Goal: Task Accomplishment & Management: Use online tool/utility

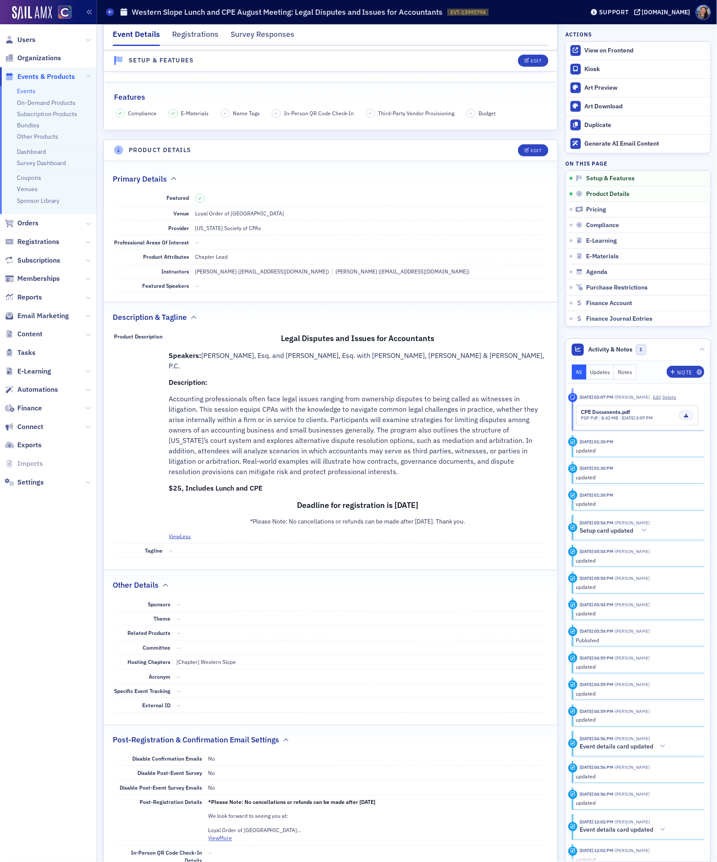
click at [26, 92] on link "Events" at bounding box center [26, 91] width 19 height 8
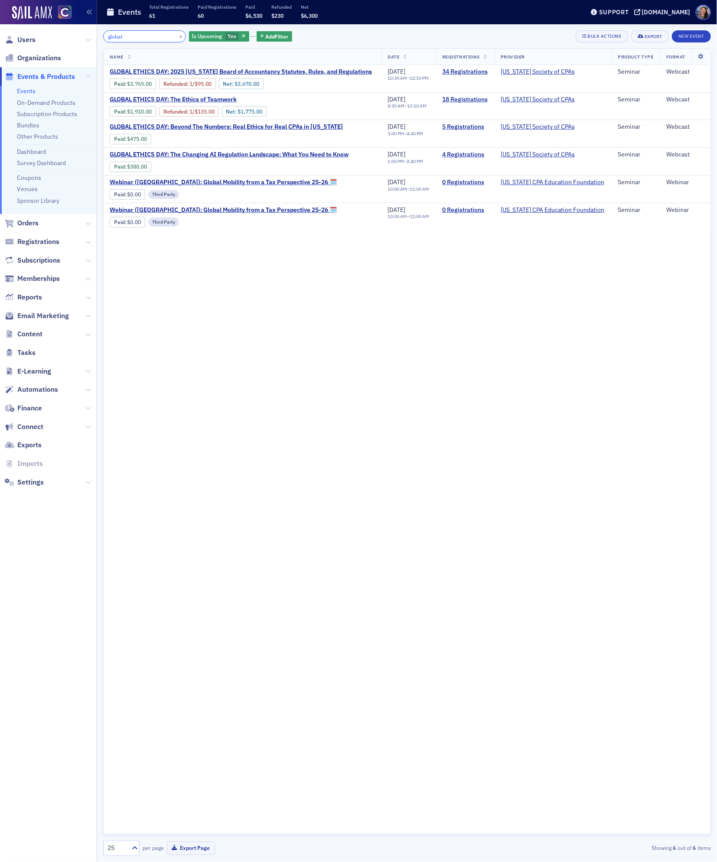
click at [130, 32] on input "global" at bounding box center [144, 36] width 83 height 12
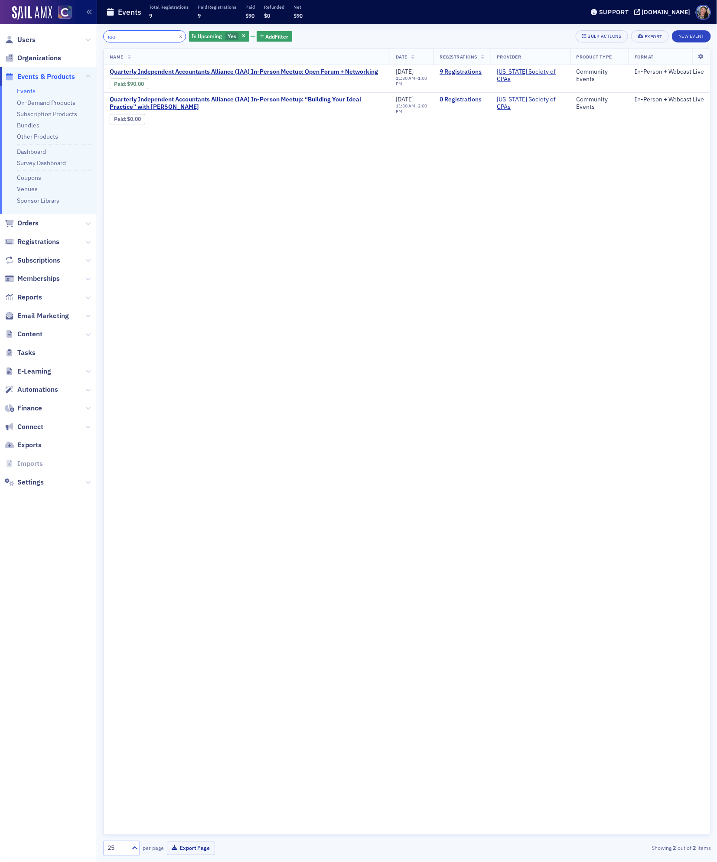
click at [116, 34] on input "iaa" at bounding box center [144, 36] width 83 height 12
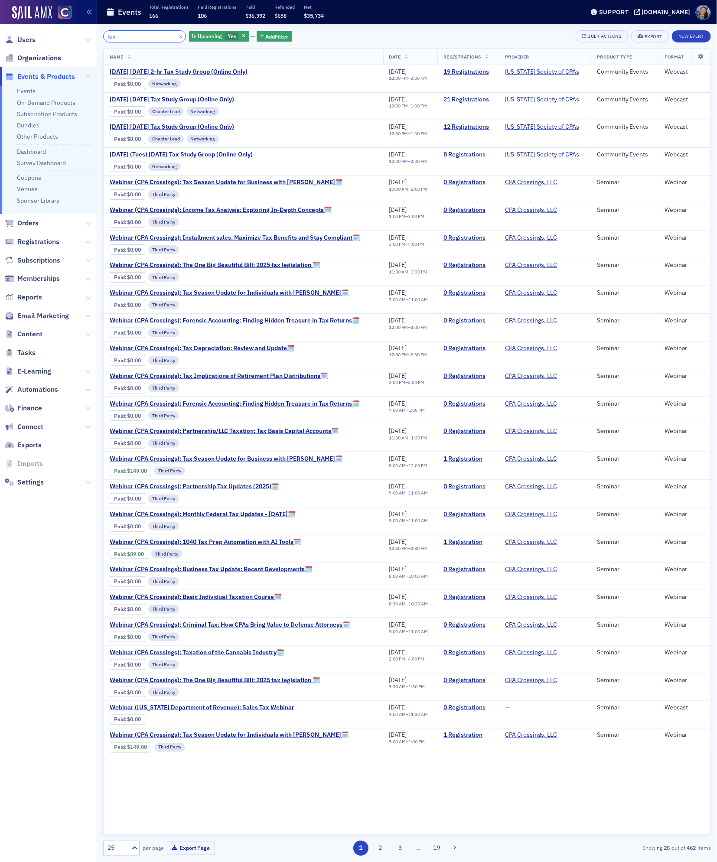
click at [140, 32] on input "tax" at bounding box center [144, 36] width 83 height 12
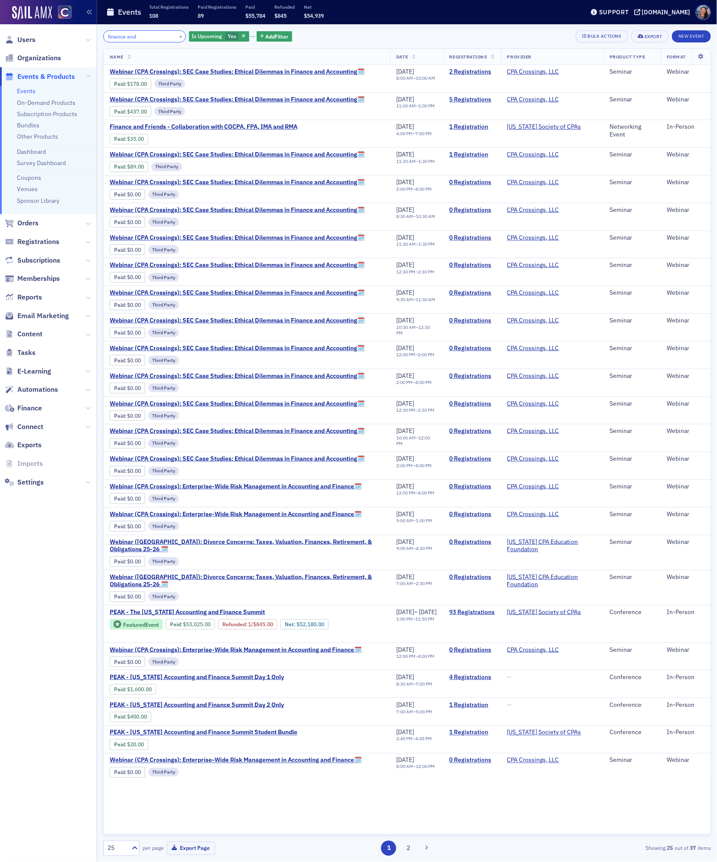
click at [123, 36] on input "finance and" at bounding box center [144, 36] width 83 height 12
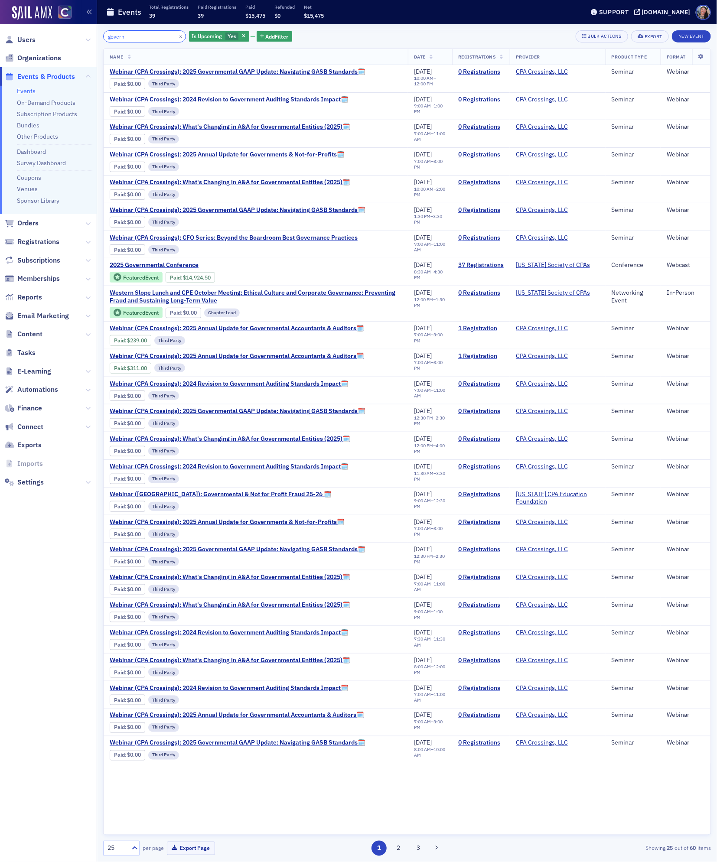
click at [144, 35] on input "govern" at bounding box center [144, 36] width 83 height 12
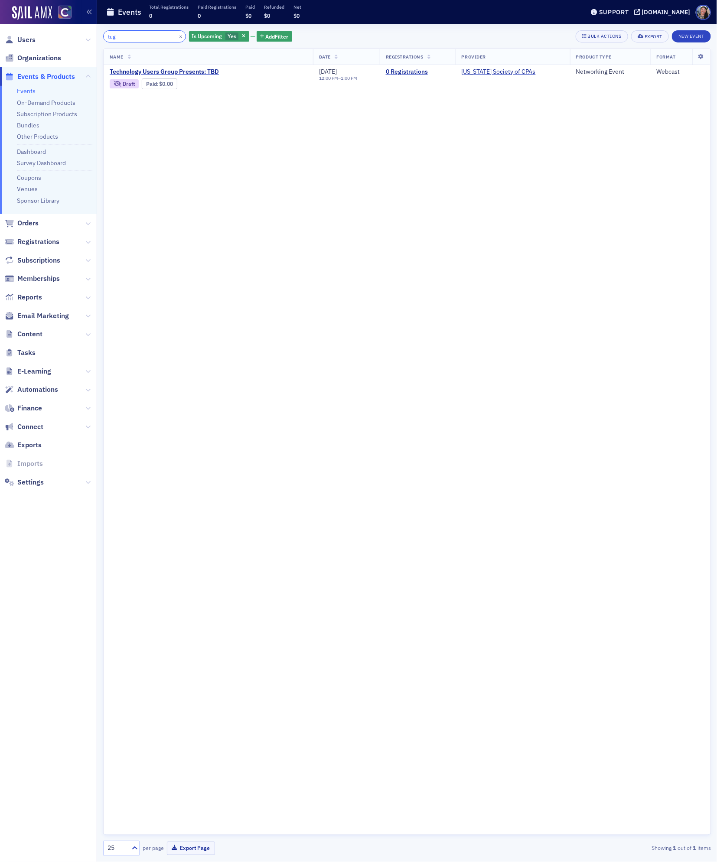
click at [130, 39] on input "tug" at bounding box center [144, 36] width 83 height 12
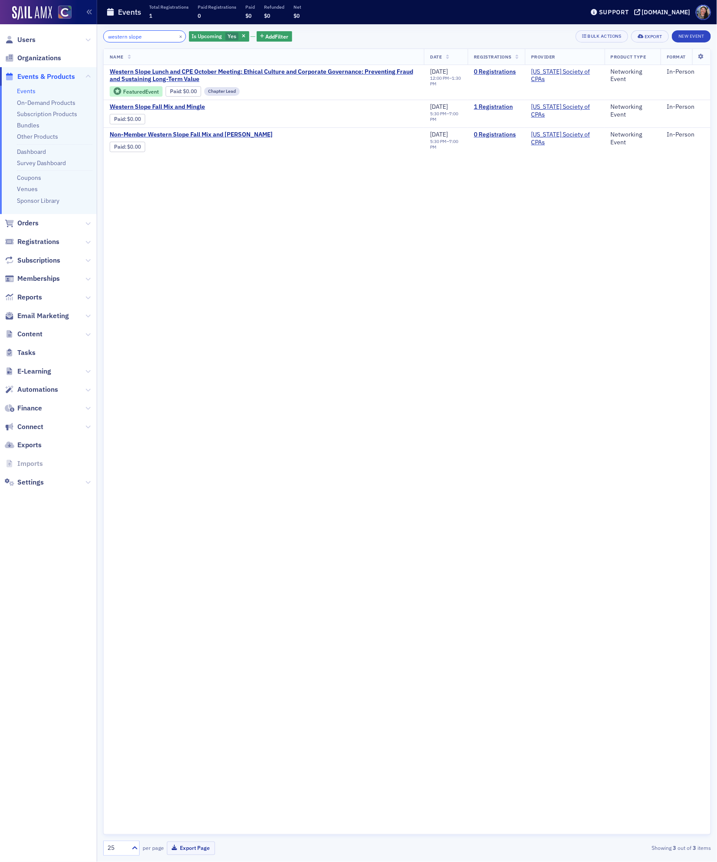
click at [127, 35] on input "western slope" at bounding box center [144, 36] width 83 height 12
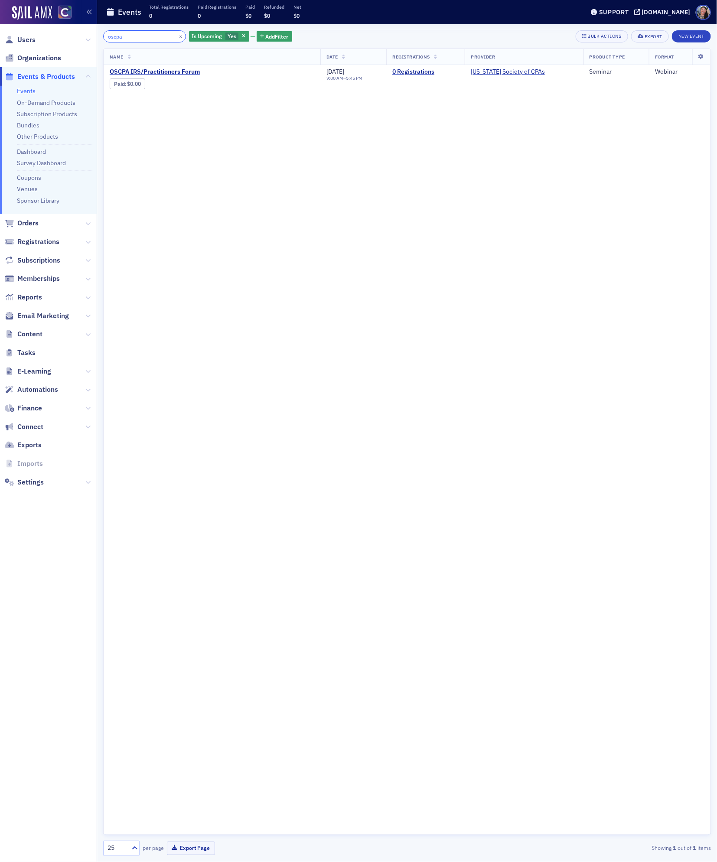
drag, startPoint x: 131, startPoint y: 37, endPoint x: -3, endPoint y: 7, distance: 138.0
click at [0, 7] on html "Users Organizations Events & Products Events On-Demand Products Subscription Pr…" at bounding box center [358, 431] width 717 height 862
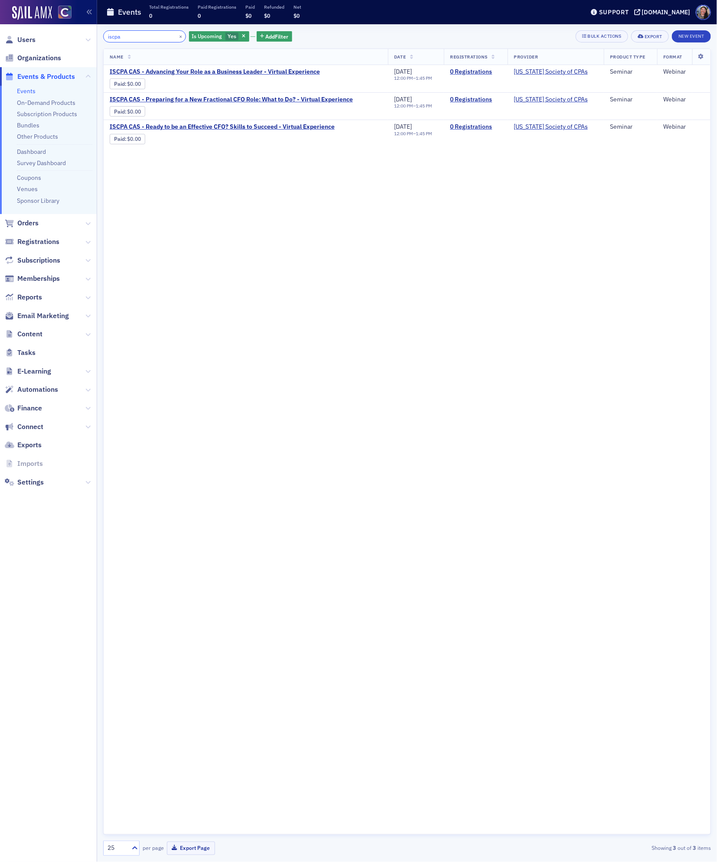
click at [112, 39] on input "iscpa" at bounding box center [144, 36] width 83 height 12
click at [114, 39] on input "iscpa" at bounding box center [144, 36] width 83 height 12
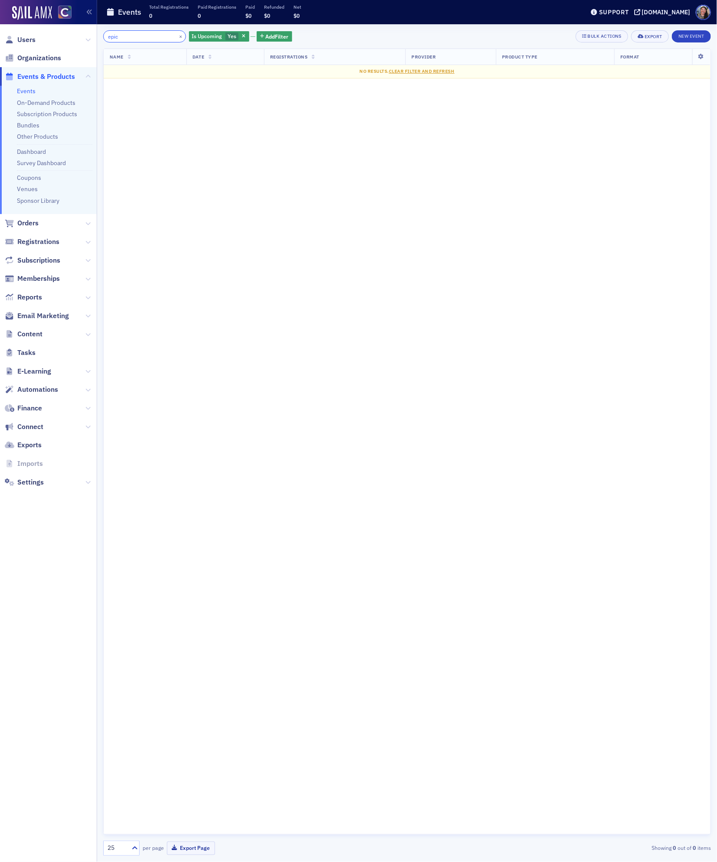
type input "epic"
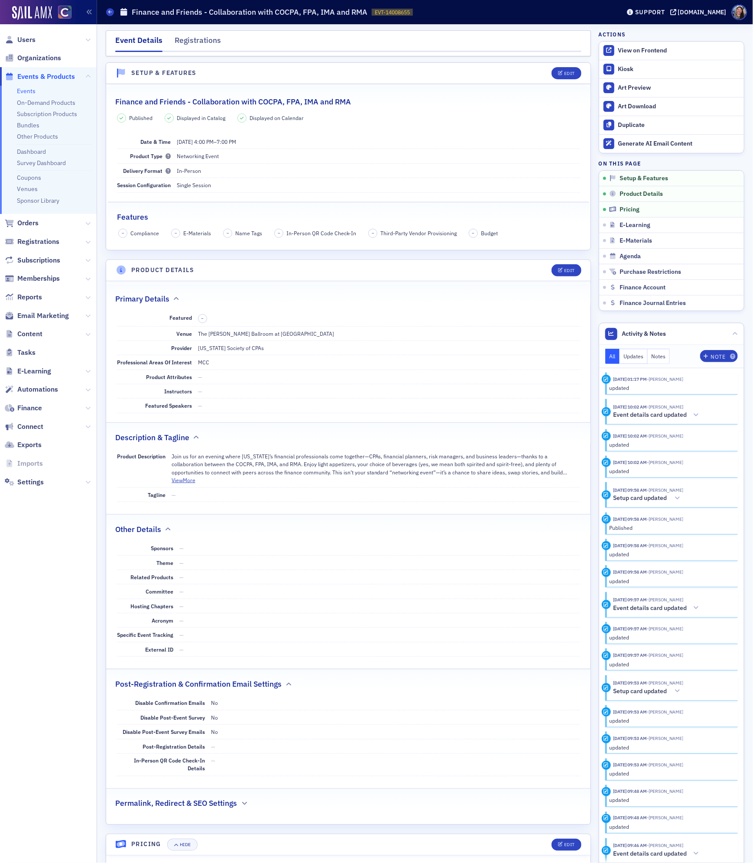
click at [22, 89] on link "Events" at bounding box center [26, 91] width 19 height 8
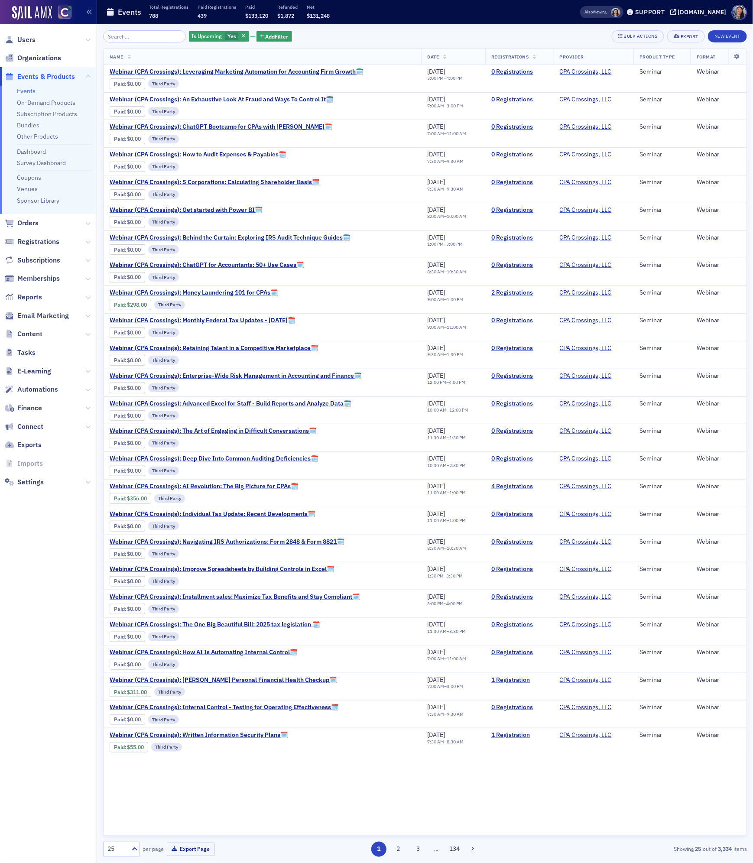
click at [136, 34] on input "search" at bounding box center [144, 36] width 83 height 12
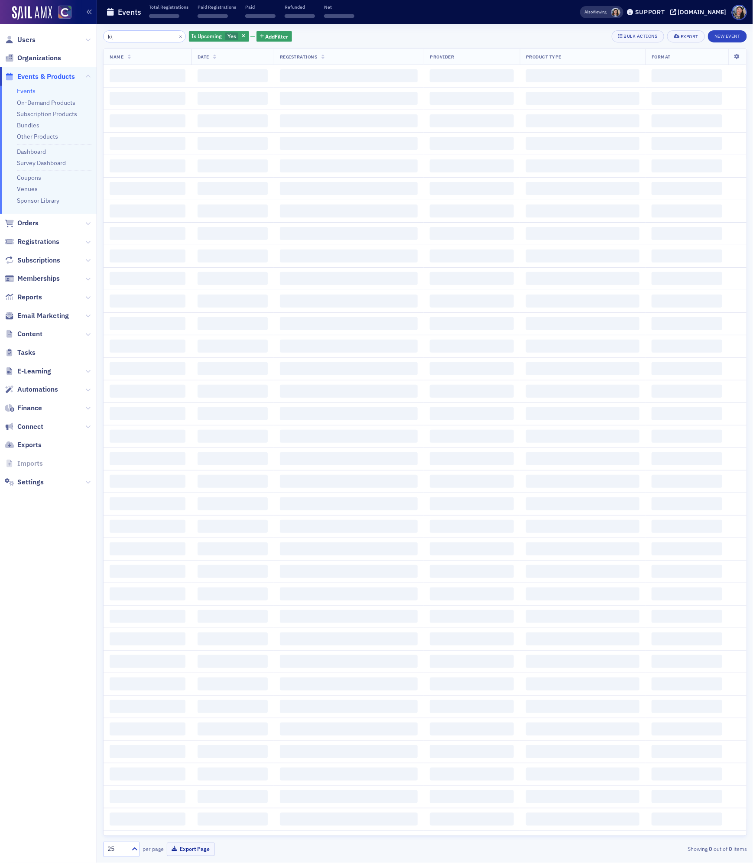
type input "k"
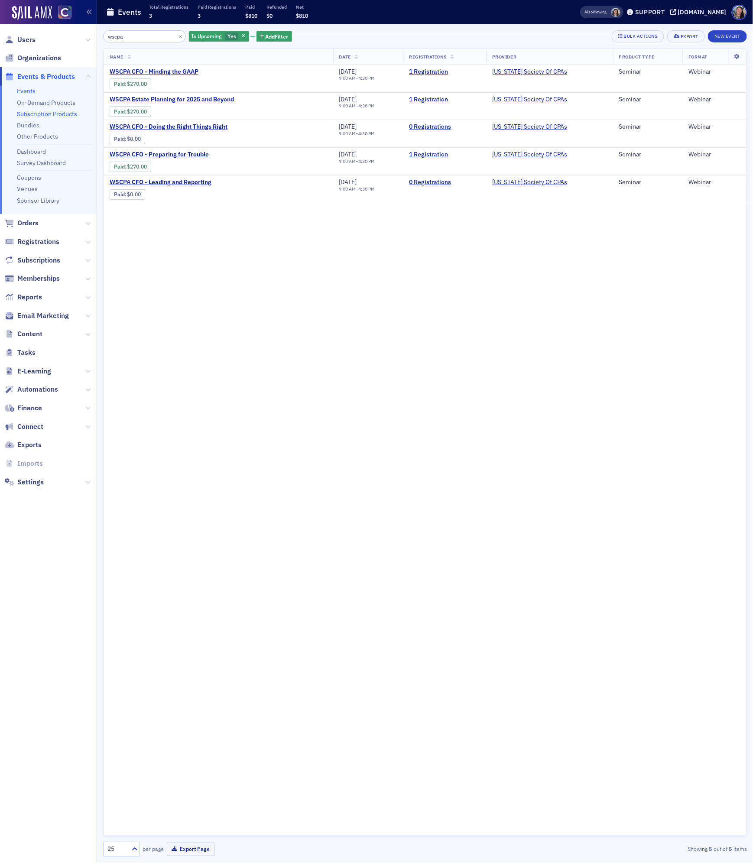
type input "wscpa"
click at [124, 40] on input "wscpa" at bounding box center [144, 36] width 83 height 12
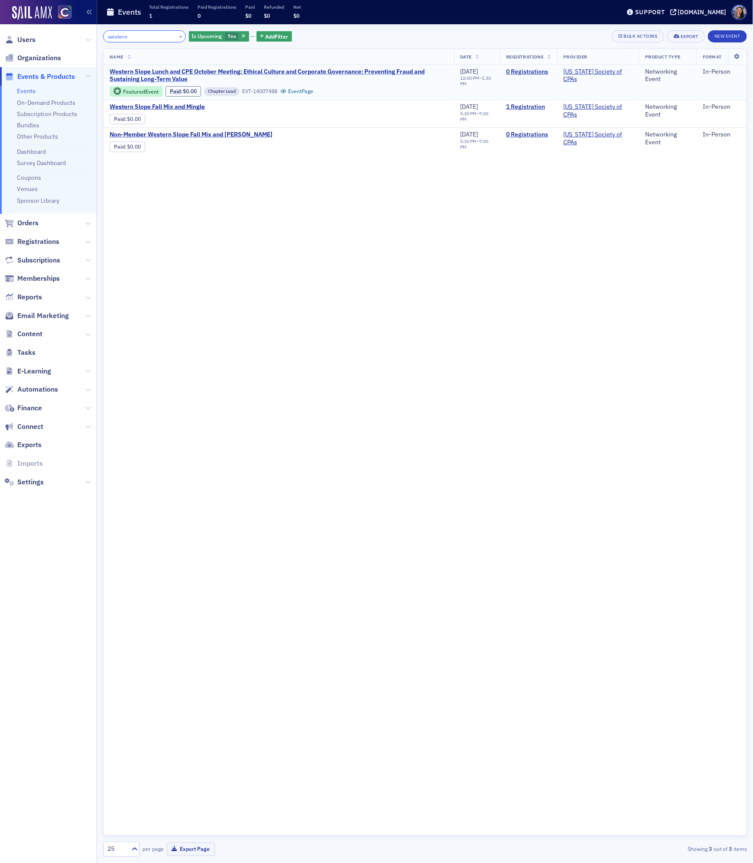
type input "western"
click at [223, 73] on span "Western Slope Lunch and CPE October Meeting: Ethical Culture and Corporate Gove…" at bounding box center [279, 75] width 338 height 15
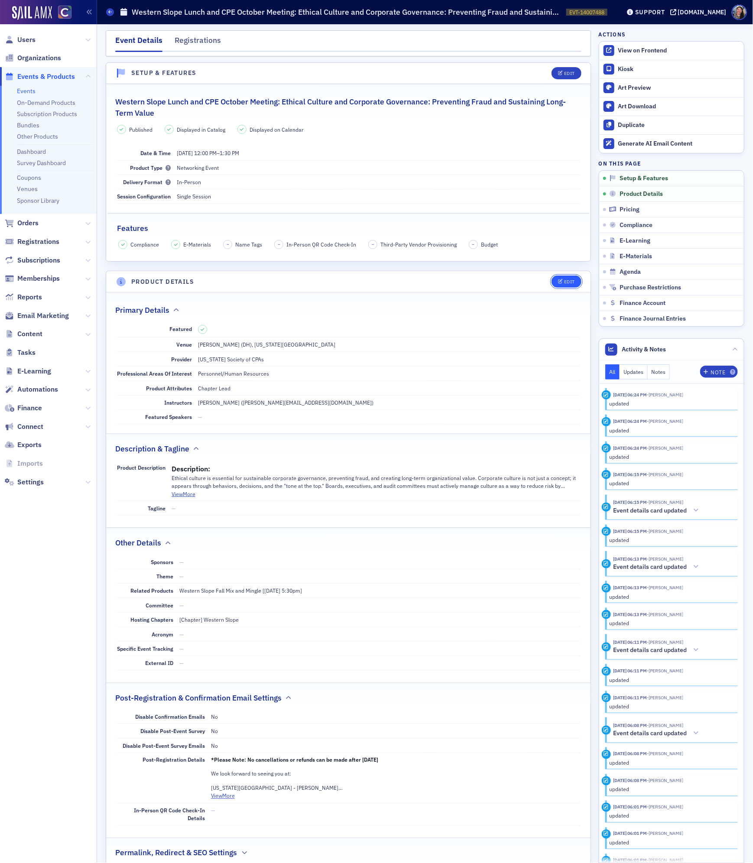
click at [575, 281] on button "Edit" at bounding box center [567, 282] width 30 height 12
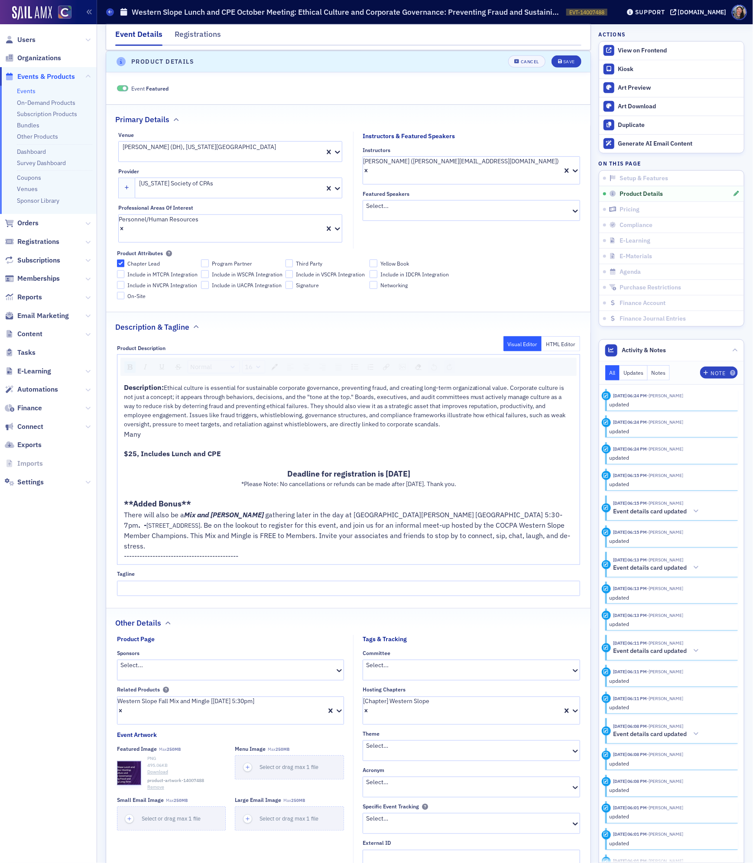
scroll to position [222, 0]
click at [476, 412] on div "Description: Ethical culture is essential for sustainable corporate governance,…" at bounding box center [349, 403] width 450 height 47
click at [358, 427] on div "Many" at bounding box center [349, 432] width 450 height 10
drag, startPoint x: 153, startPoint y: 422, endPoint x: 89, endPoint y: 422, distance: 64.1
click at [89, 422] on div "Users Organizations Events & Products Events On-Demand Products Subscription Pr…" at bounding box center [376, 431] width 753 height 863
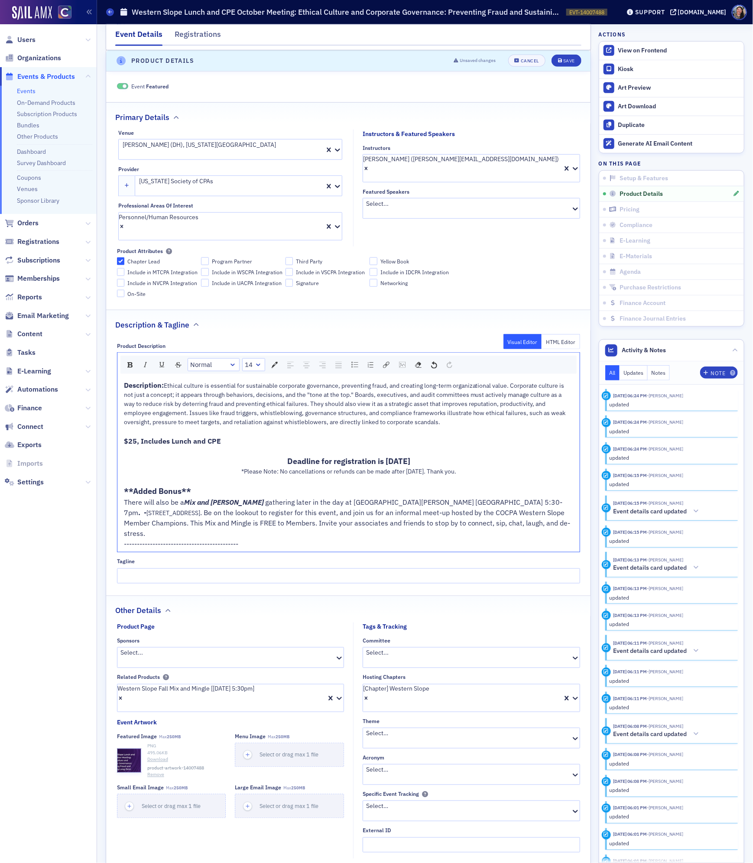
drag, startPoint x: 371, startPoint y: 410, endPoint x: 114, endPoint y: 374, distance: 259.9
click at [114, 374] on div "Product Description Visual Editor HTML Editor Normal 14 Description: Ethical cu…" at bounding box center [348, 460] width 484 height 247
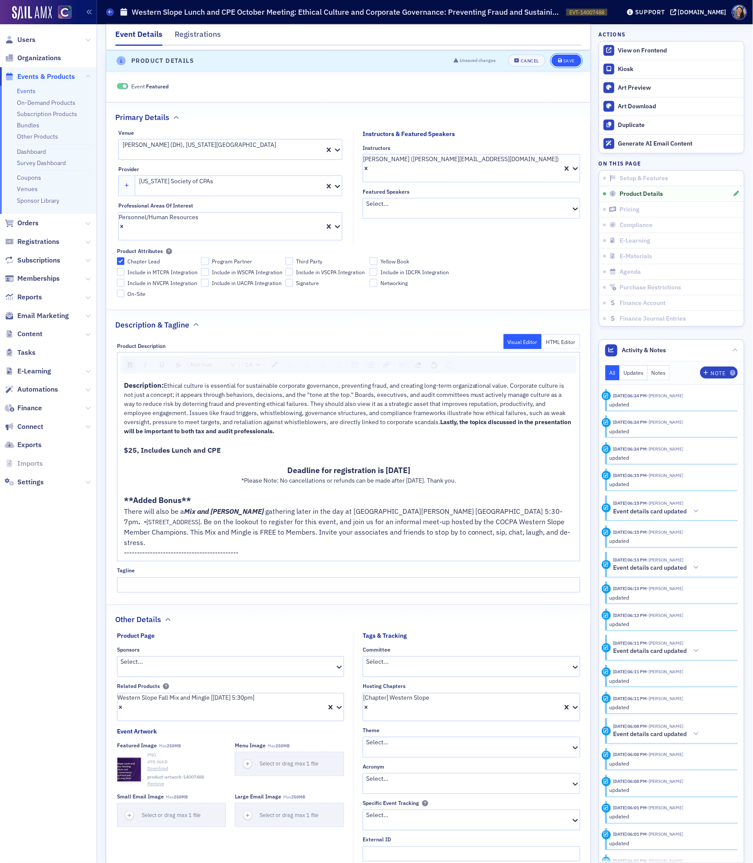
click at [566, 59] on div "Save" at bounding box center [569, 60] width 12 height 5
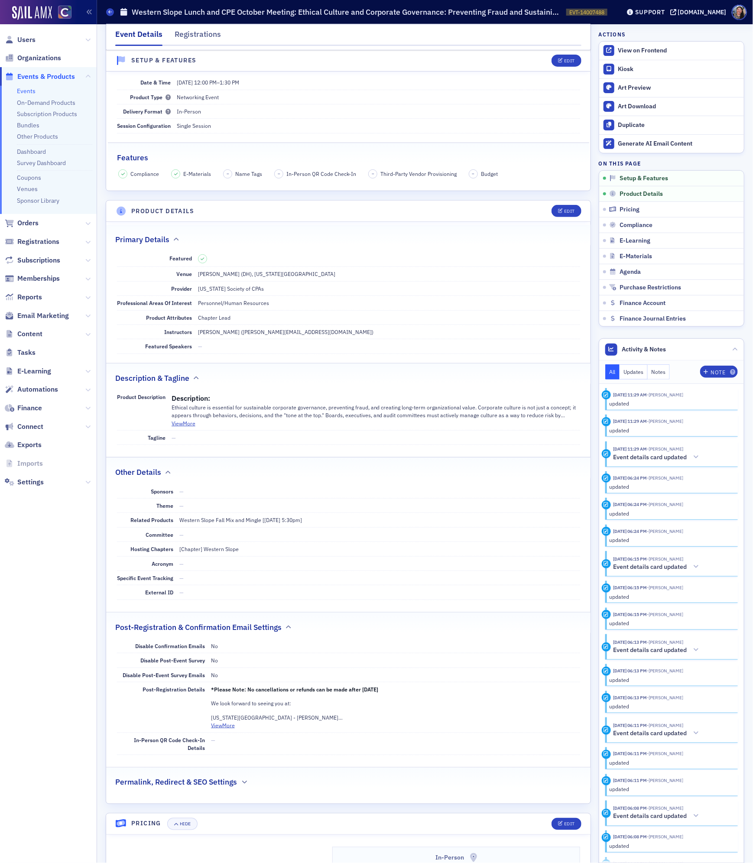
scroll to position [0, 0]
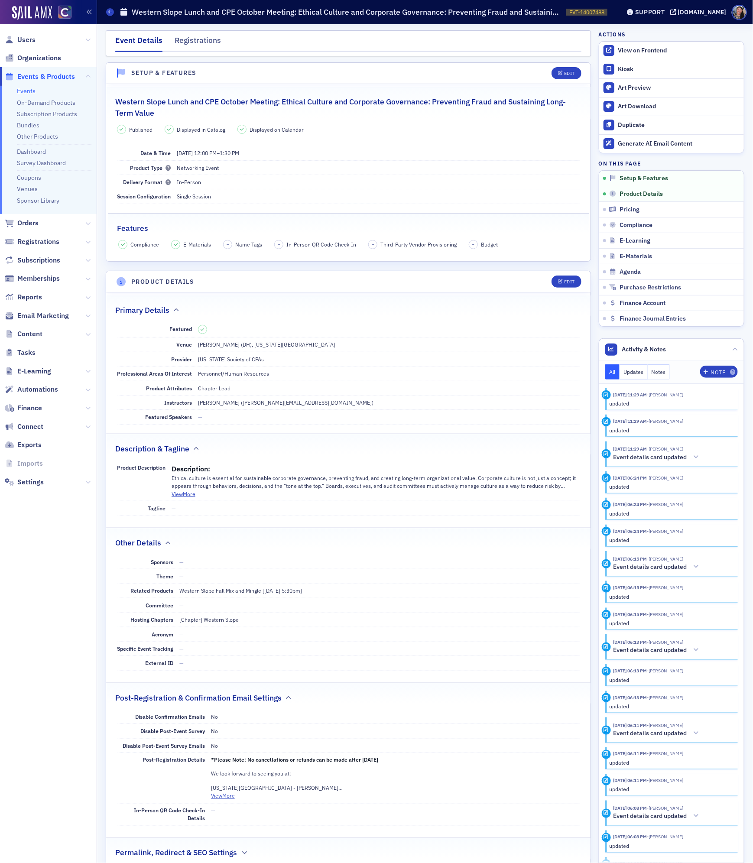
click at [25, 34] on span "Users" at bounding box center [48, 39] width 97 height 19
click at [25, 37] on span "Users" at bounding box center [26, 40] width 18 height 10
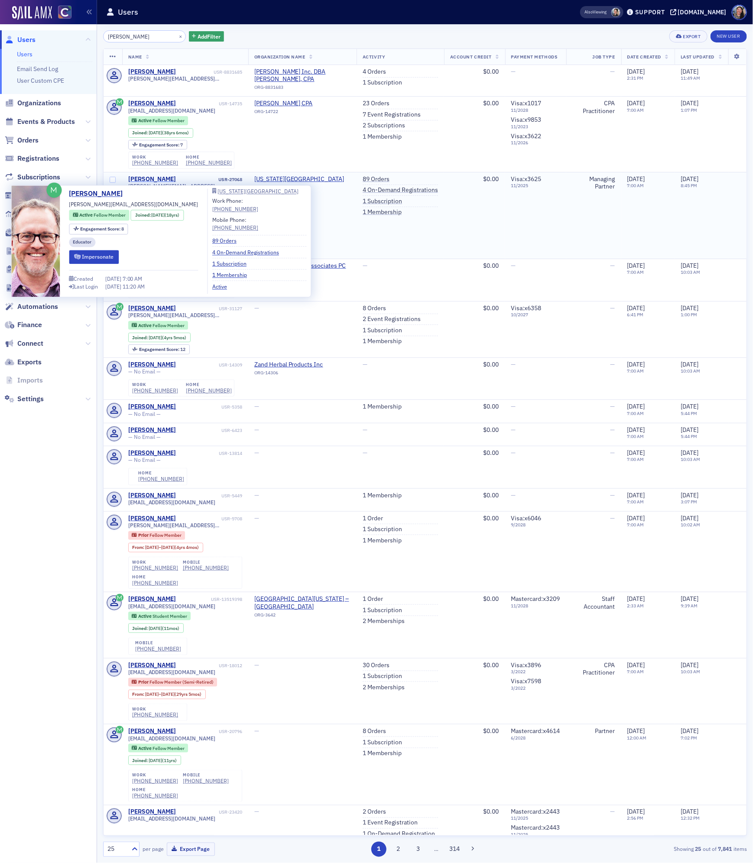
type input "michael p"
click at [145, 180] on div "Michael Philipp" at bounding box center [152, 179] width 48 height 8
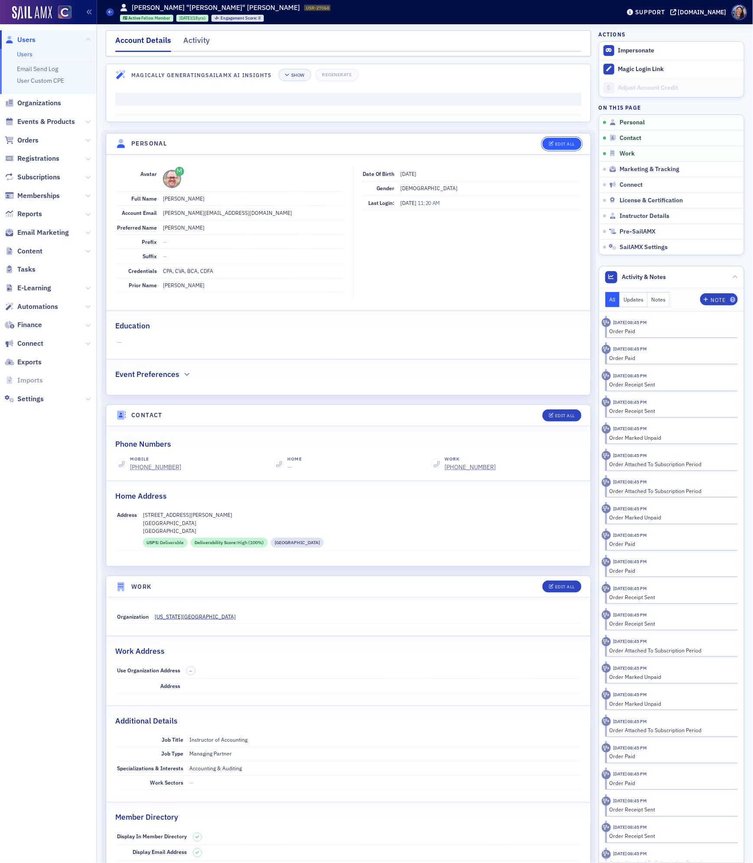
click at [555, 145] on div "Edit All" at bounding box center [565, 144] width 20 height 5
select select "US"
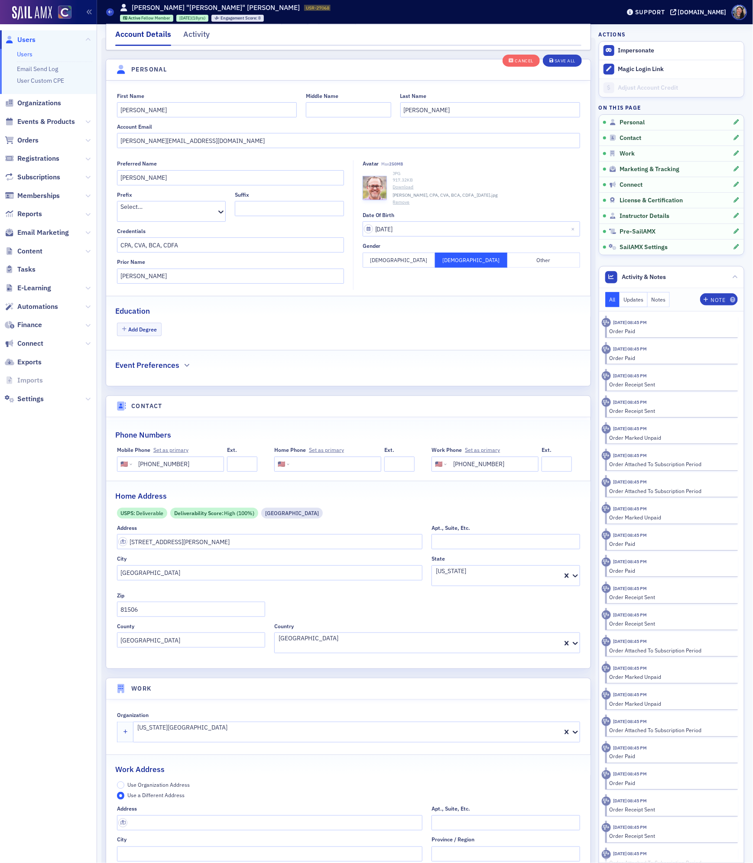
scroll to position [101, 0]
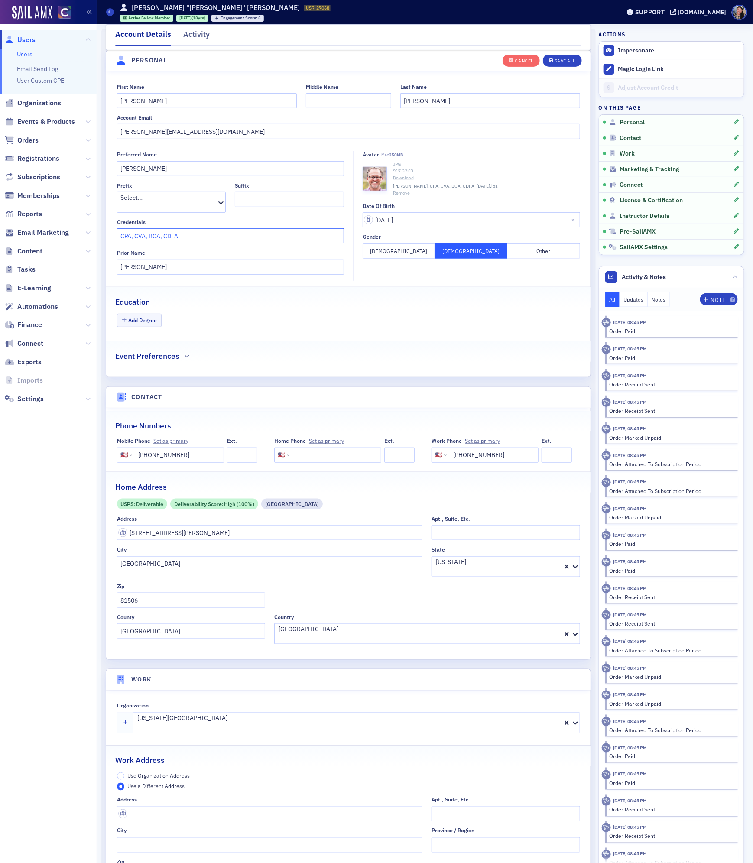
click at [199, 234] on input "CPA, CVA, BCA, CDFA" at bounding box center [230, 235] width 227 height 15
type input "CPA, CVA, BCA, CDFA, DBA"
click at [563, 58] on div "Save All" at bounding box center [565, 60] width 21 height 5
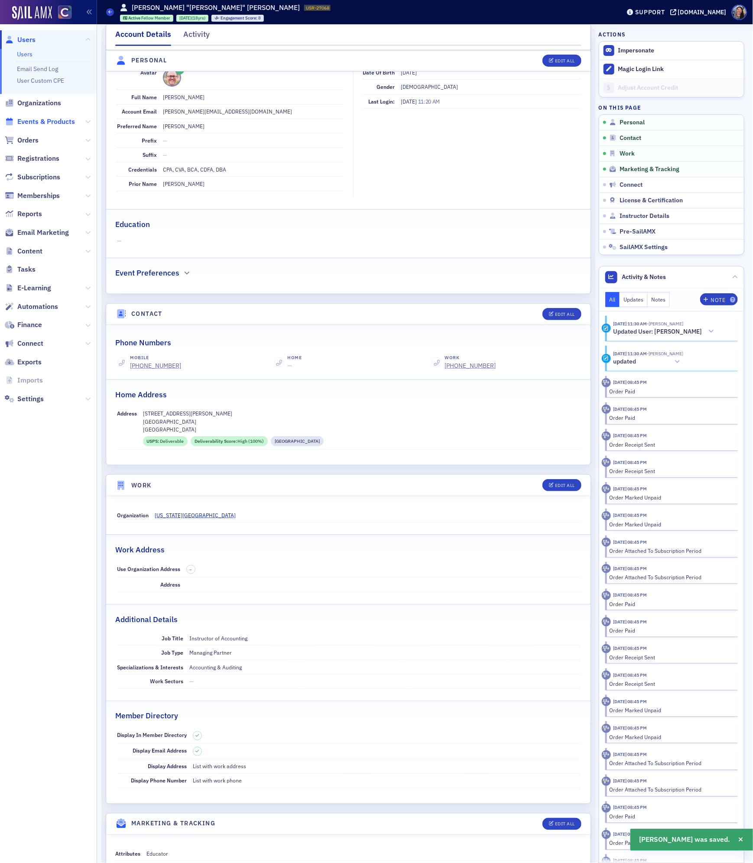
click at [52, 120] on span "Events & Products" at bounding box center [46, 122] width 58 height 10
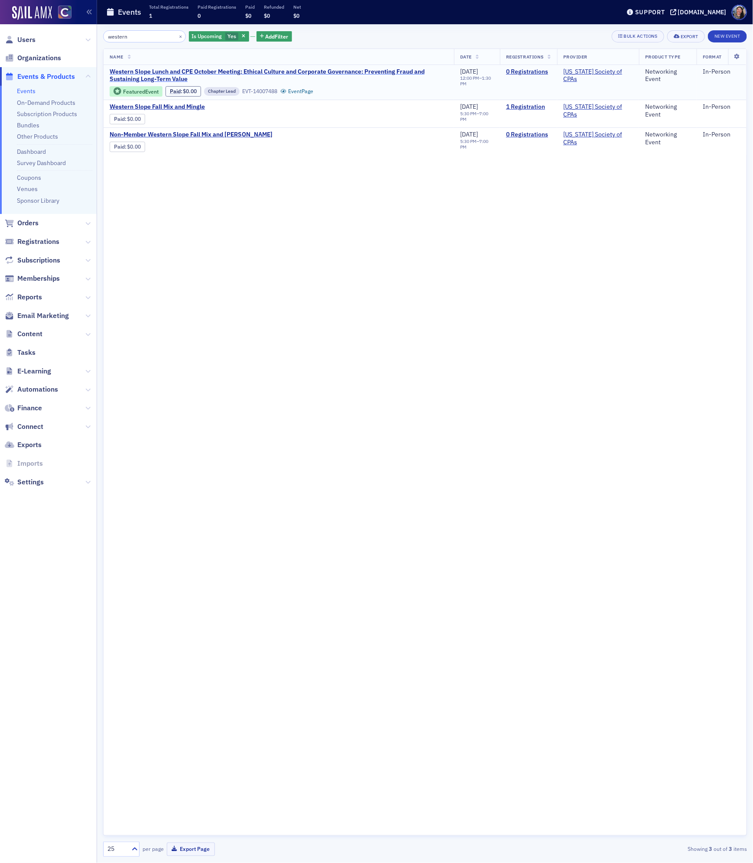
click at [164, 69] on span "Western Slope Lunch and CPE October Meeting: Ethical Culture and Corporate Gove…" at bounding box center [279, 75] width 338 height 15
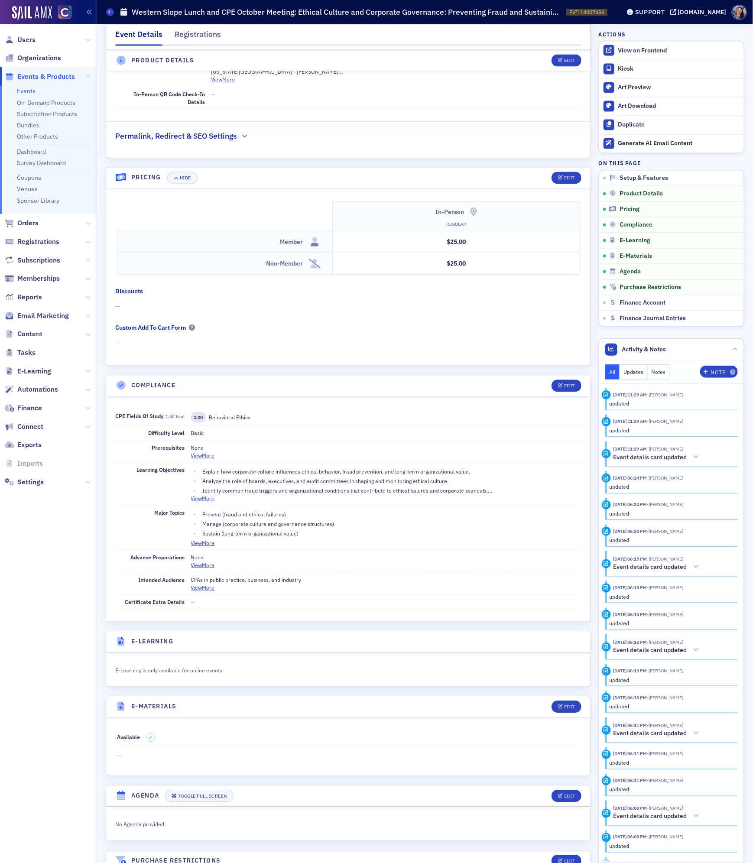
scroll to position [739, 0]
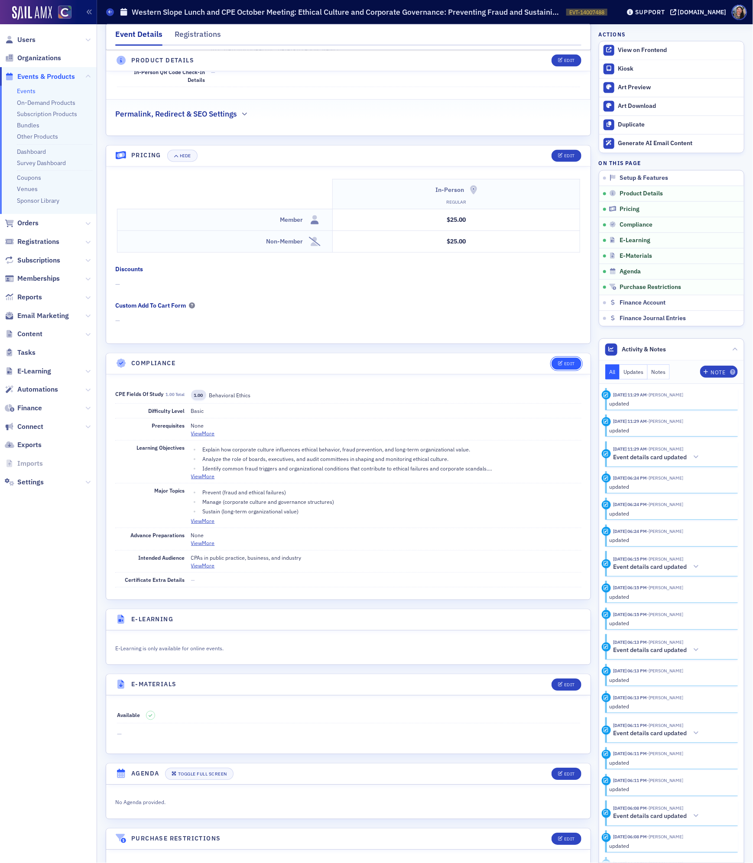
click at [569, 368] on button "Edit" at bounding box center [567, 364] width 30 height 12
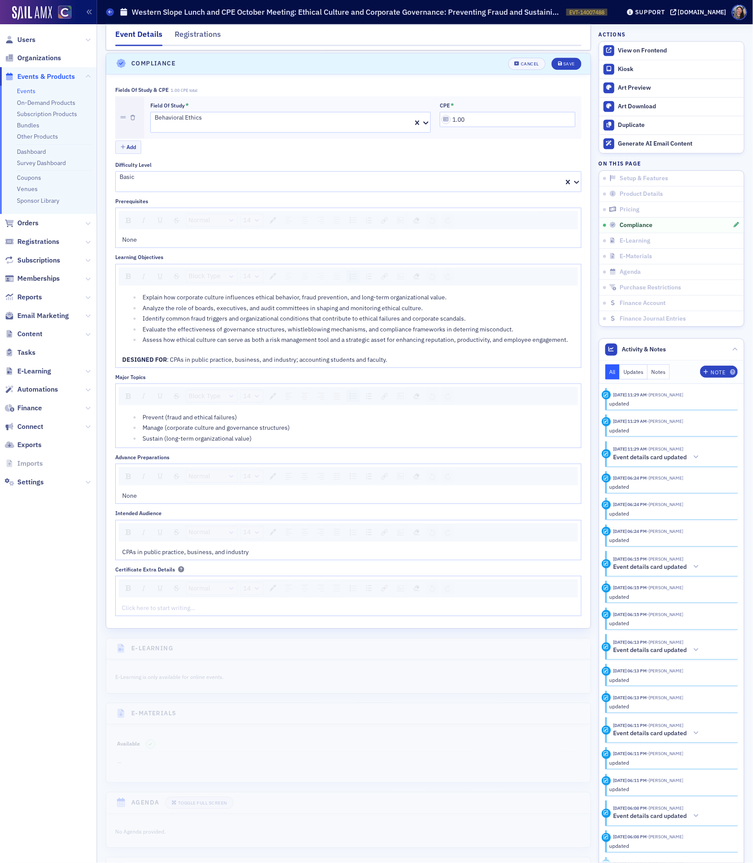
scroll to position [1050, 0]
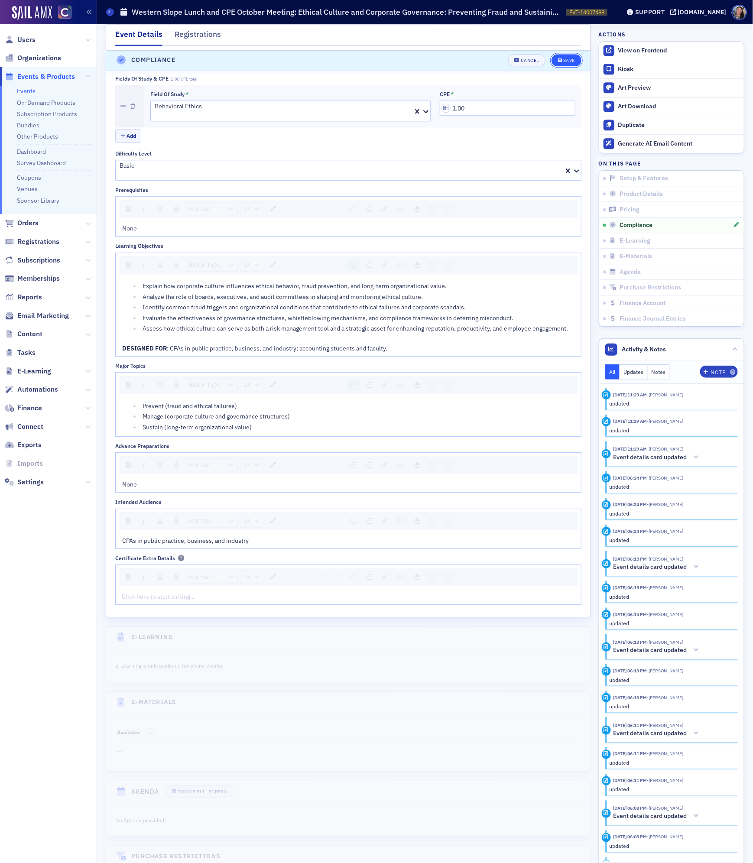
click at [570, 59] on div "Save" at bounding box center [569, 60] width 12 height 5
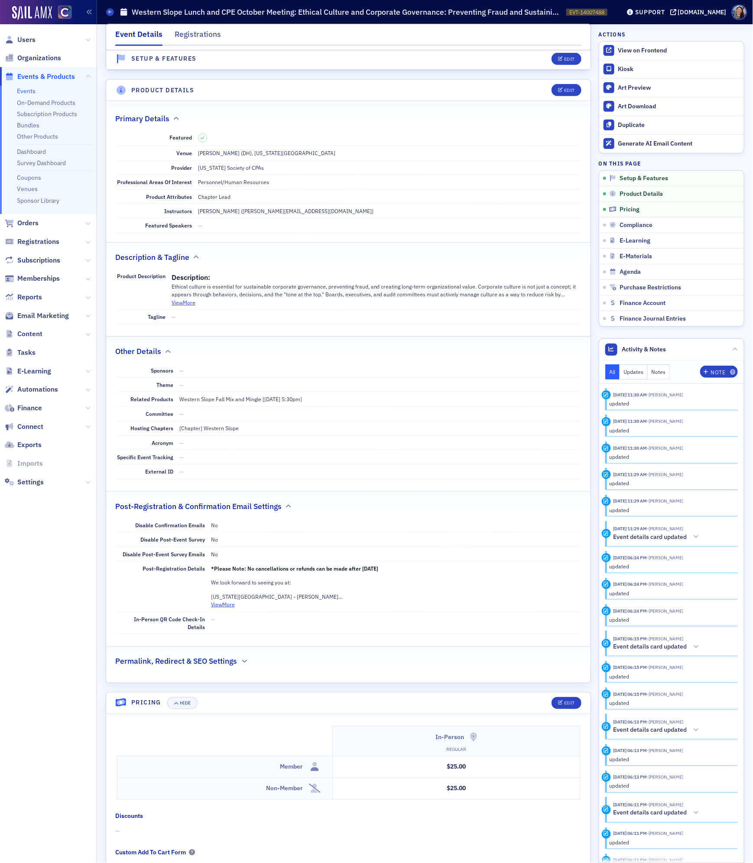
scroll to position [176, 0]
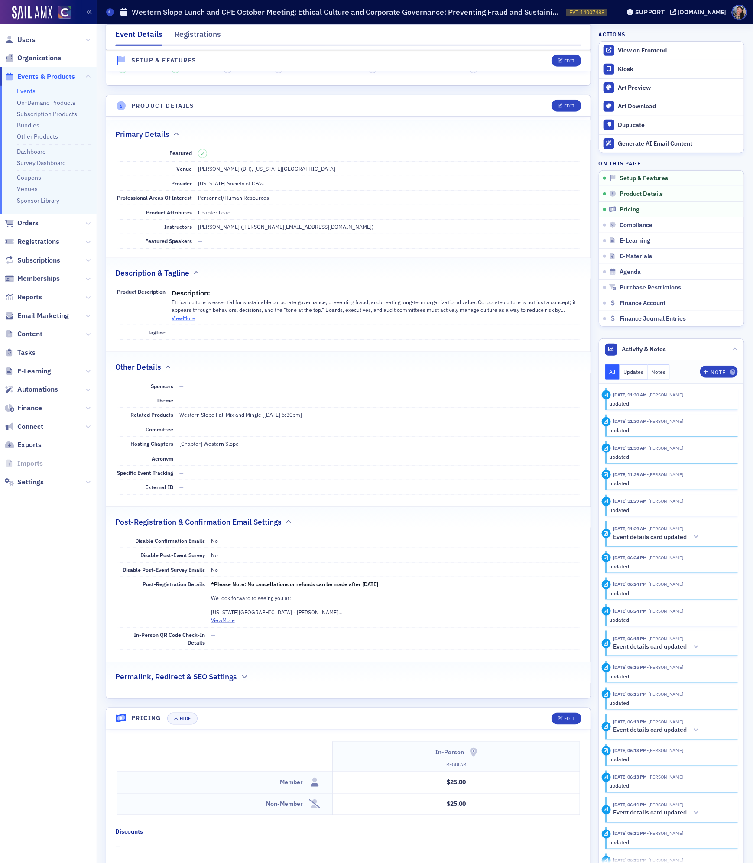
click at [193, 318] on button "View More" at bounding box center [184, 318] width 24 height 8
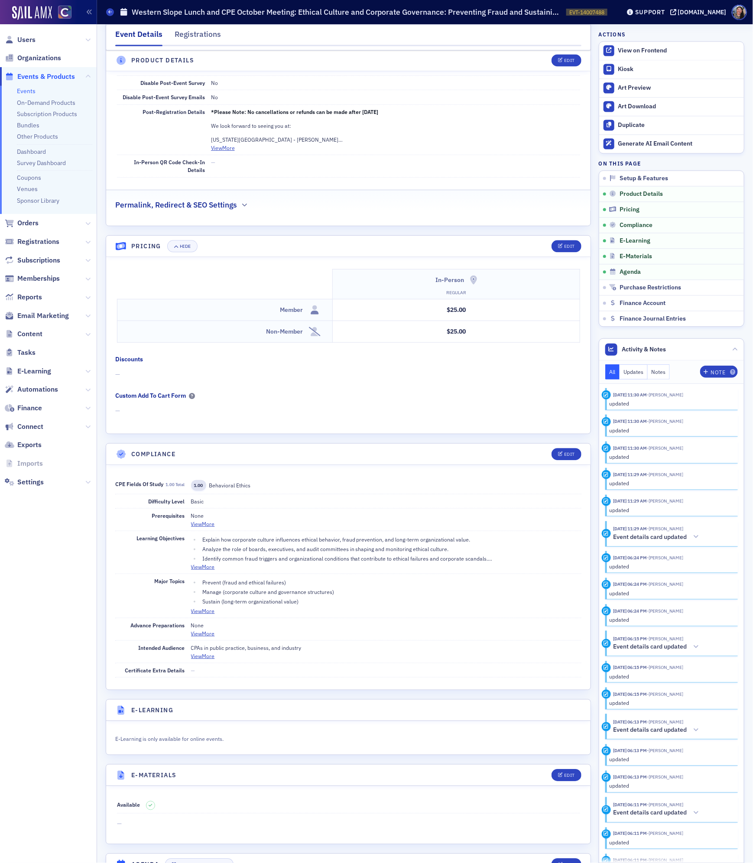
scroll to position [822, 0]
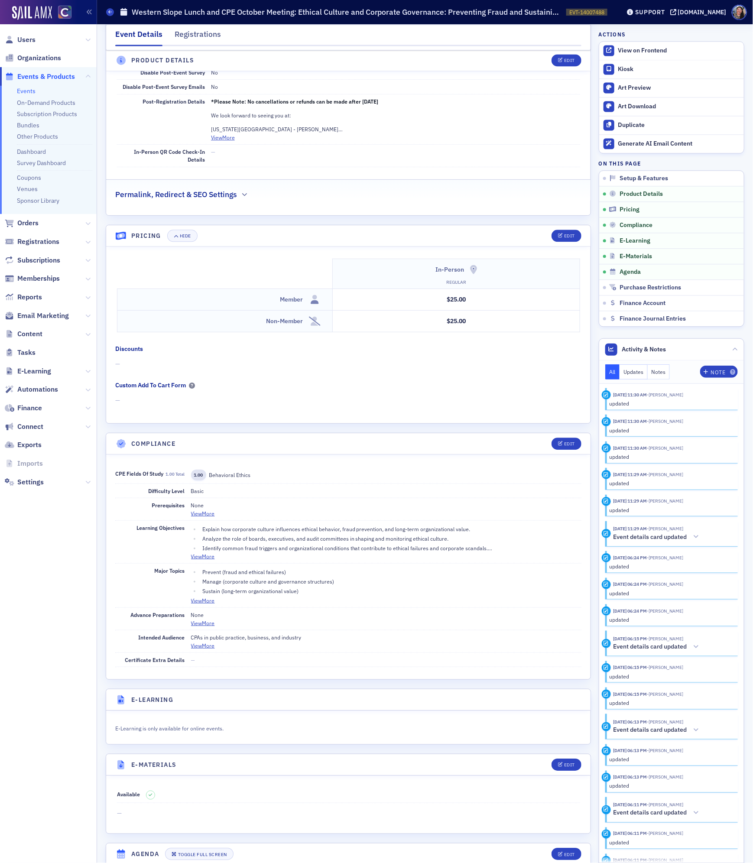
click at [573, 443] on header "Compliance Edit" at bounding box center [348, 443] width 484 height 21
click at [573, 446] on div "Edit" at bounding box center [569, 444] width 11 height 5
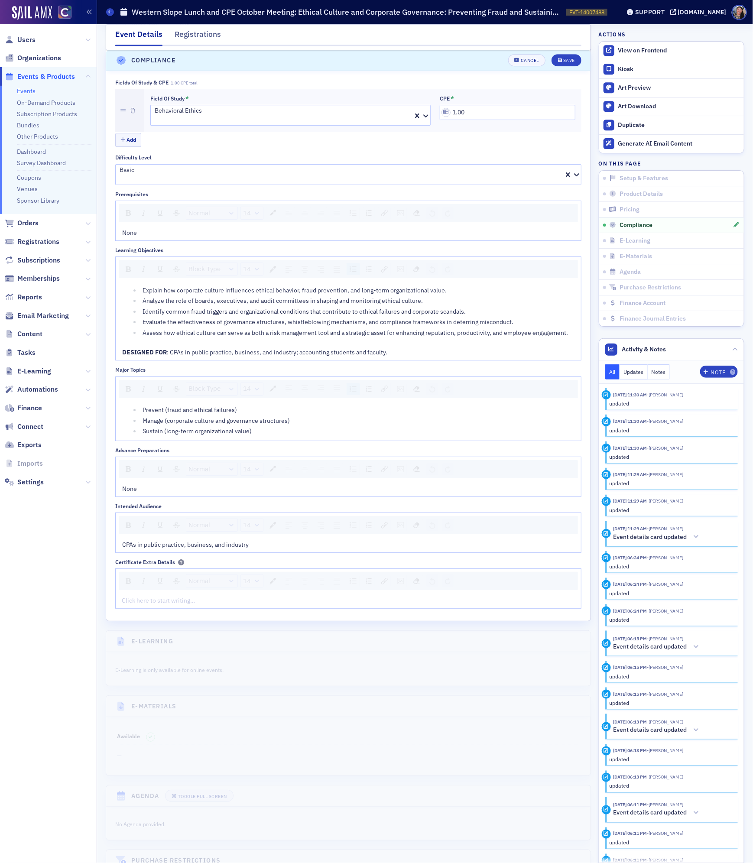
scroll to position [1213, 0]
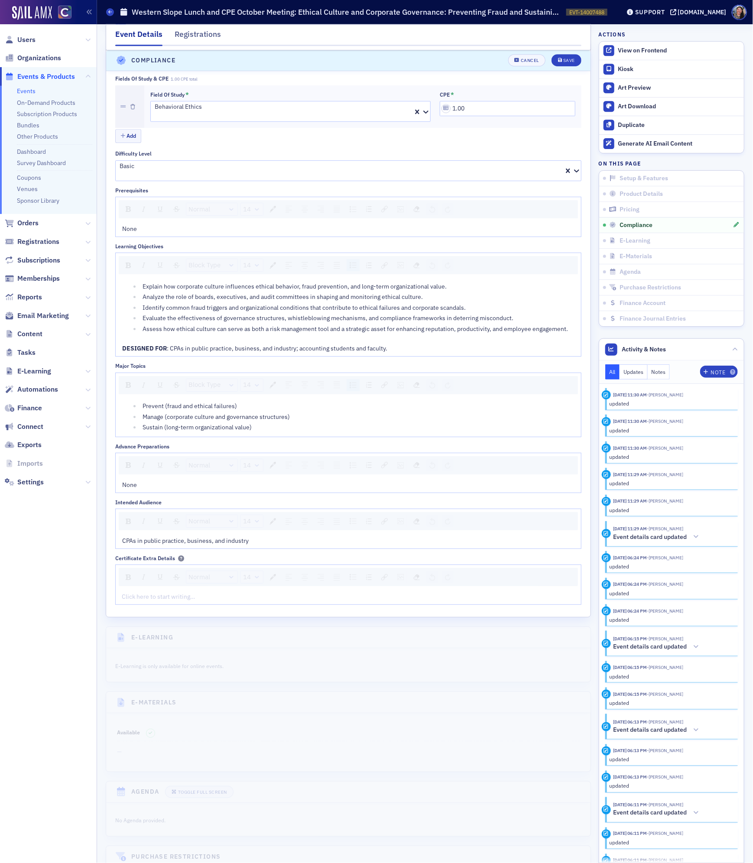
click at [409, 338] on div "rdw-editor" at bounding box center [348, 339] width 453 height 9
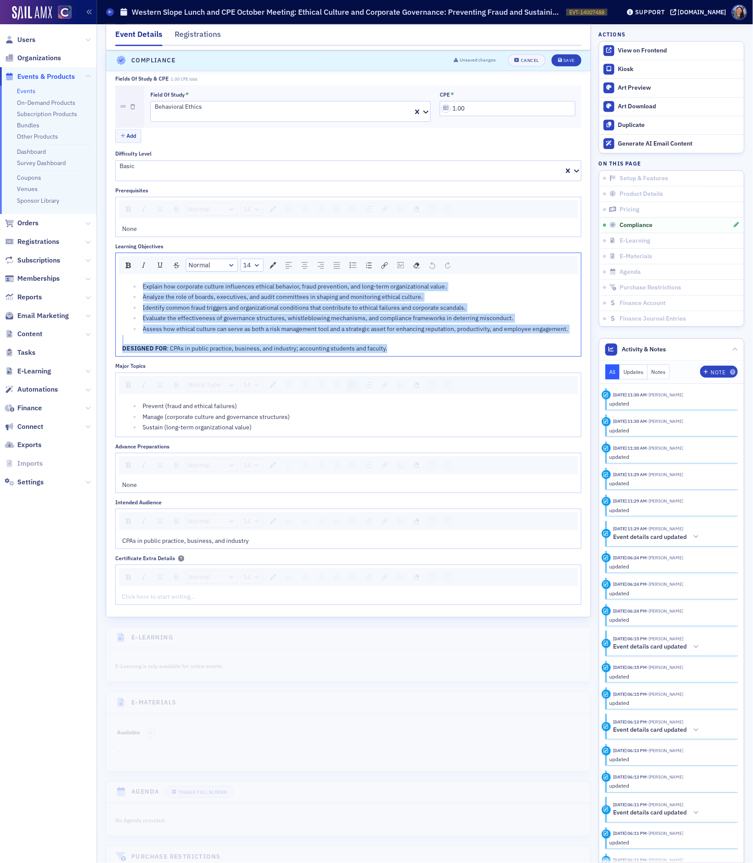
drag, startPoint x: 404, startPoint y: 346, endPoint x: 67, endPoint y: 263, distance: 347.1
click at [67, 263] on div "Users Organizations Events & Products Events On-Demand Products Subscription Pr…" at bounding box center [376, 431] width 753 height 863
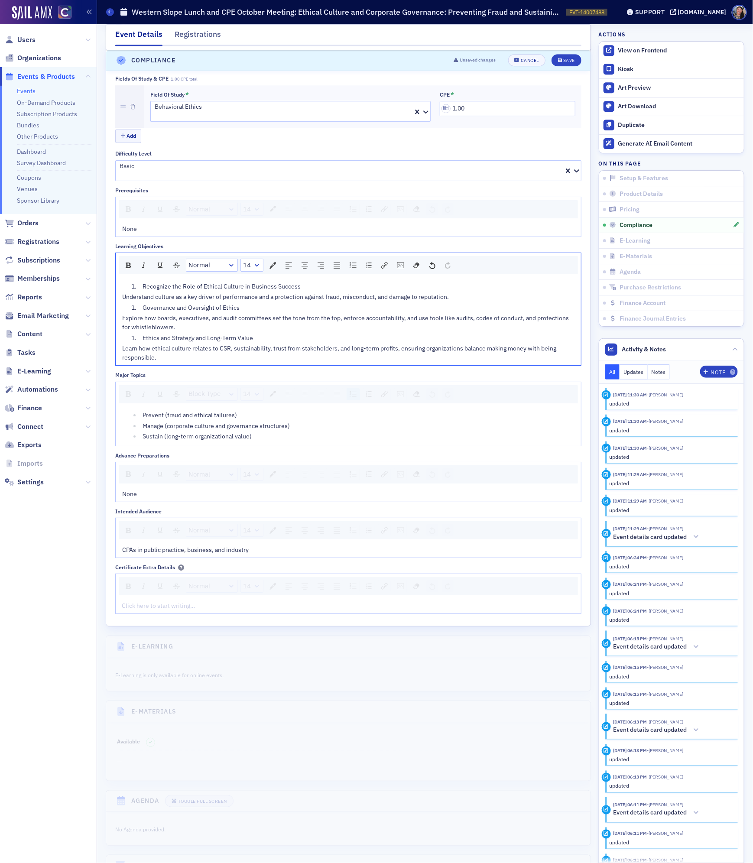
click at [143, 287] on span "Recognize the Role of Ethical Culture in Business Success" at bounding box center [222, 286] width 158 height 8
click at [368, 263] on img "rdw-list-control" at bounding box center [369, 266] width 6 height 6
click at [143, 304] on span "Governance and Oversight of Ethics" at bounding box center [191, 306] width 97 height 8
click at [370, 266] on img "rdw-list-control" at bounding box center [369, 267] width 6 height 6
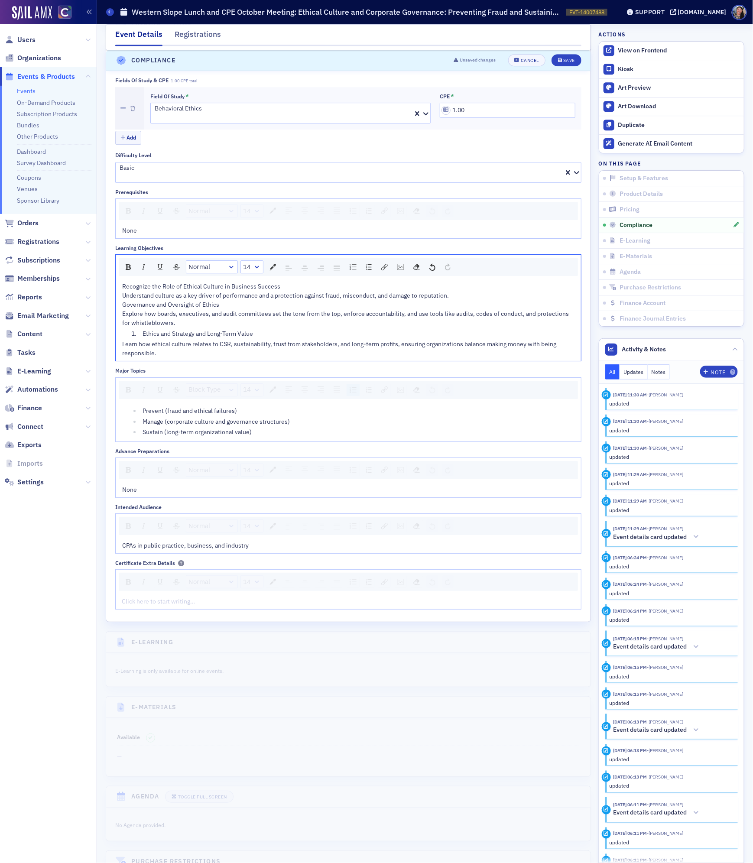
click at [142, 332] on li "Ethics and Strategy and Long-Term Value" at bounding box center [357, 333] width 435 height 9
click at [370, 266] on img "rdw-list-control" at bounding box center [369, 267] width 6 height 6
click at [279, 298] on span "Understand culture as a key driver of performance and a protection against frau…" at bounding box center [285, 296] width 327 height 8
click at [286, 282] on div "Recognize the Role of Ethical Culture in Business Success" at bounding box center [348, 286] width 453 height 9
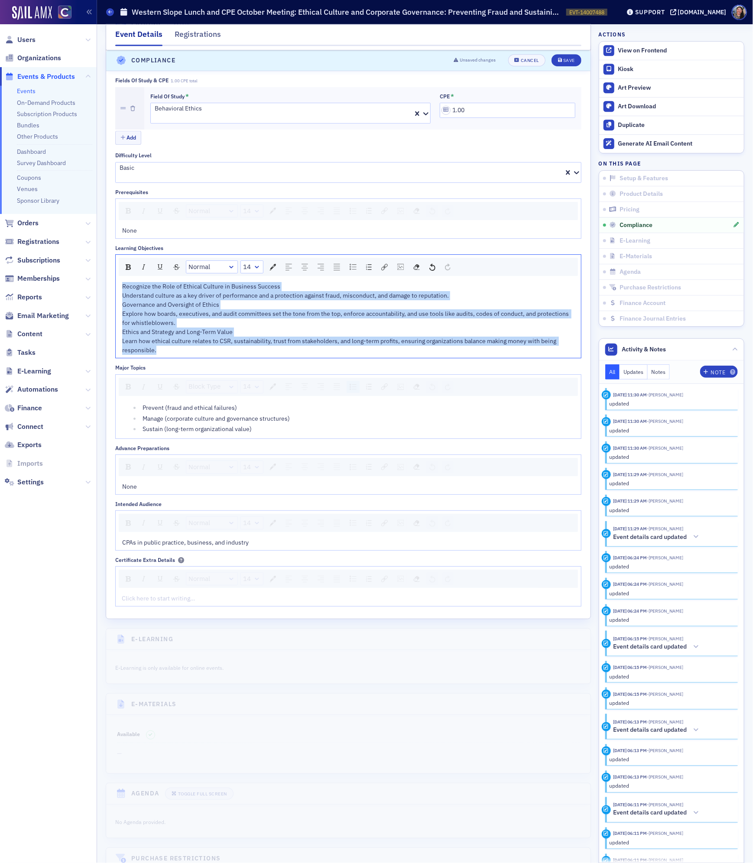
drag, startPoint x: 183, startPoint y: 350, endPoint x: 81, endPoint y: 258, distance: 137.5
click at [81, 258] on div "Users Organizations Events & Products Events On-Demand Products Subscription Pr…" at bounding box center [376, 431] width 753 height 863
click at [367, 268] on img "rdw-list-control" at bounding box center [369, 267] width 6 height 6
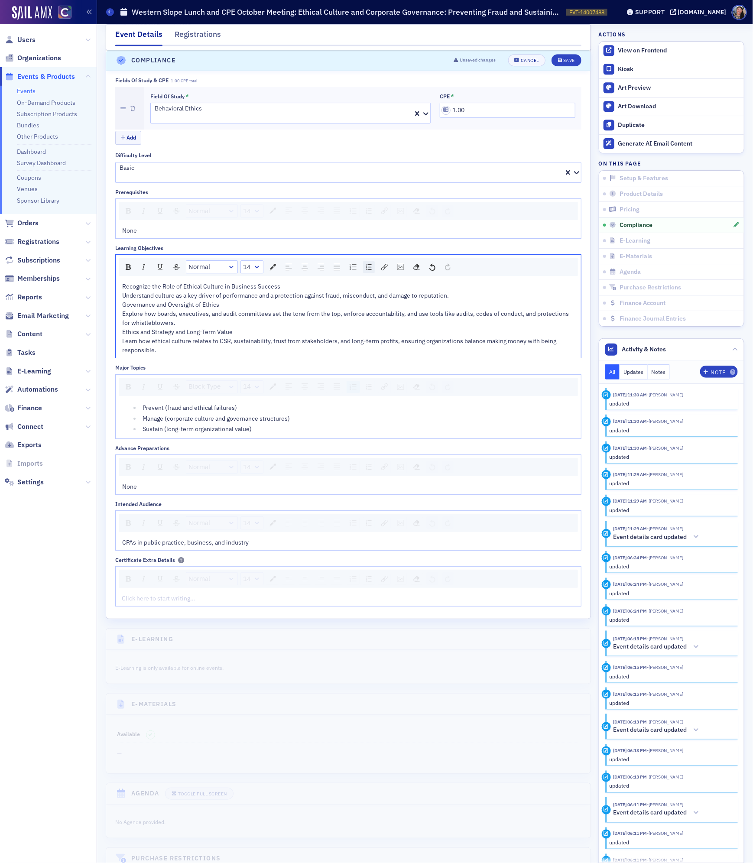
scroll to position [1213, 0]
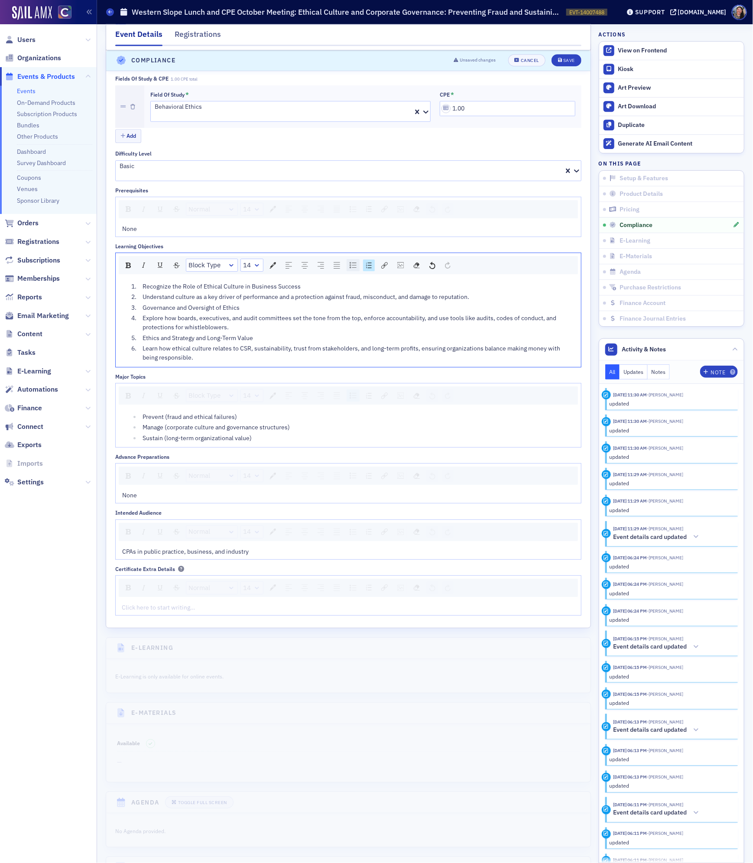
click at [351, 265] on img "rdw-list-control" at bounding box center [353, 265] width 7 height 6
click at [140, 304] on li "Governance and Oversight of Ethics" at bounding box center [357, 307] width 435 height 9
click at [144, 298] on span "Understand culture as a key driver of performance and a protection against frau…" at bounding box center [306, 297] width 327 height 8
click at [141, 316] on li "Explore how boards, executives, and audit committees set the tone from the top,…" at bounding box center [357, 323] width 435 height 18
click at [141, 347] on li "Learn how ethical culture relates to CSR, sustainability, trust from stakeholde…" at bounding box center [357, 353] width 435 height 18
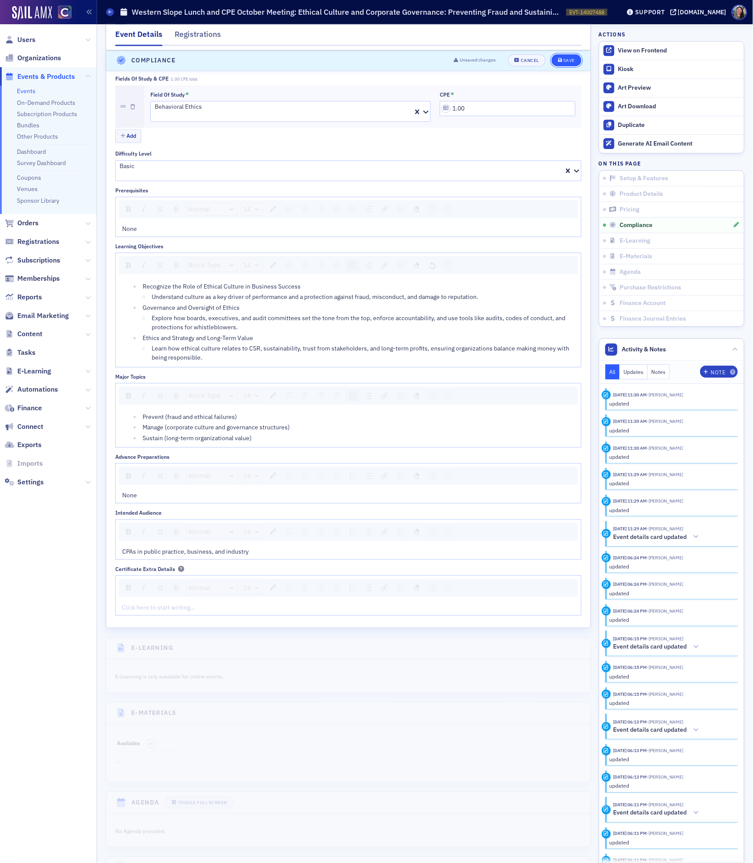
click at [557, 63] on button "Save" at bounding box center [567, 61] width 30 height 12
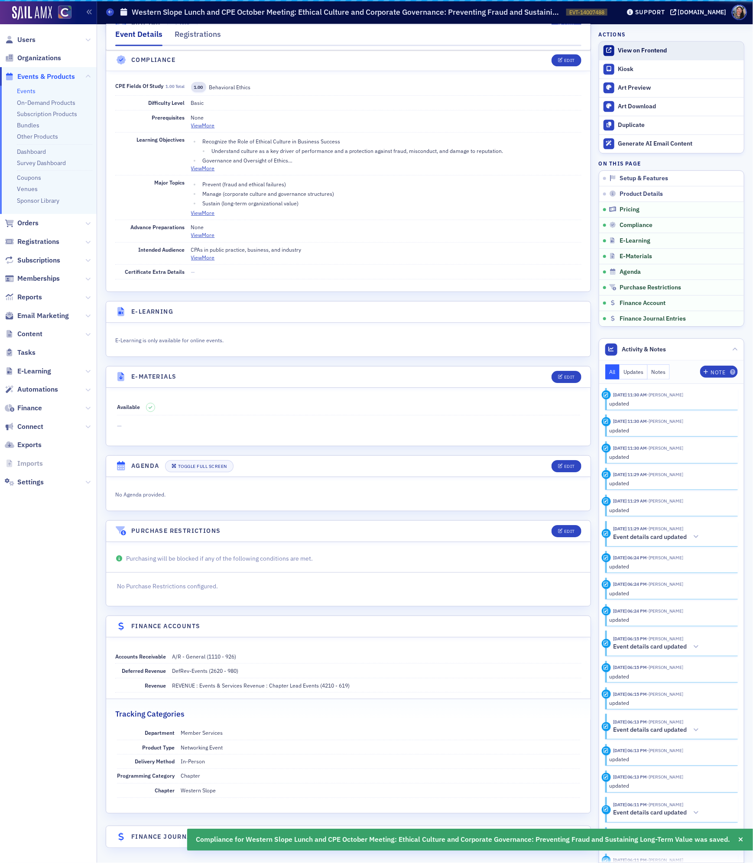
scroll to position [1050, 0]
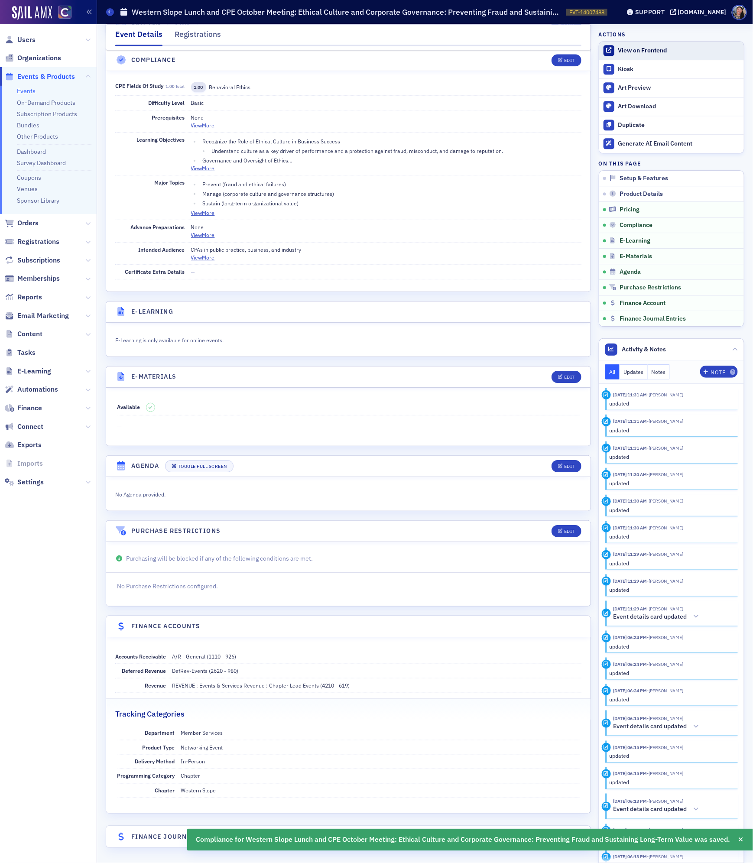
click at [650, 49] on div "View on Frontend" at bounding box center [678, 51] width 121 height 8
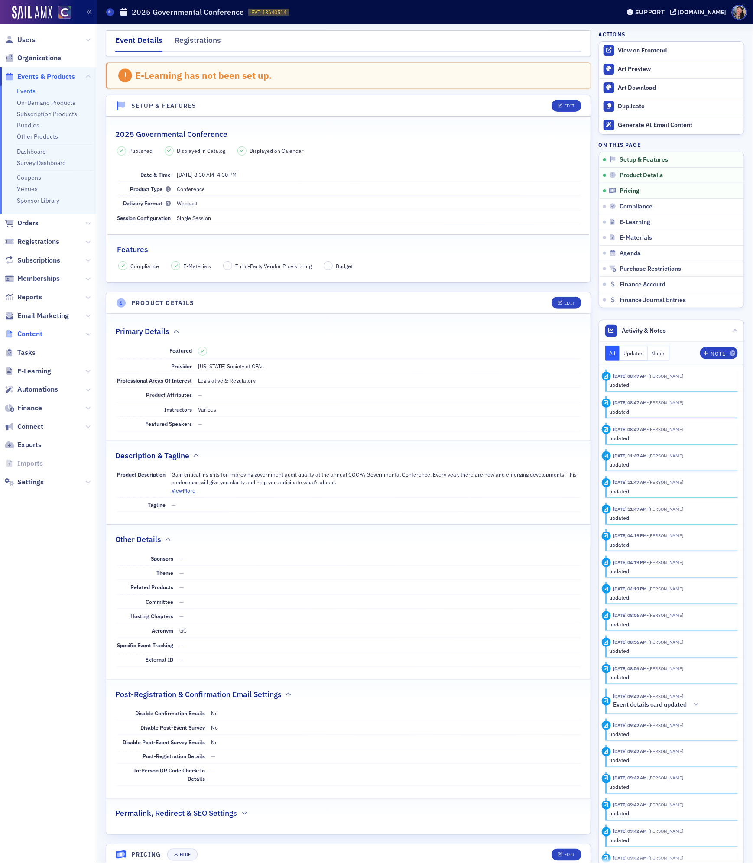
click at [36, 338] on span "Content" at bounding box center [29, 334] width 25 height 10
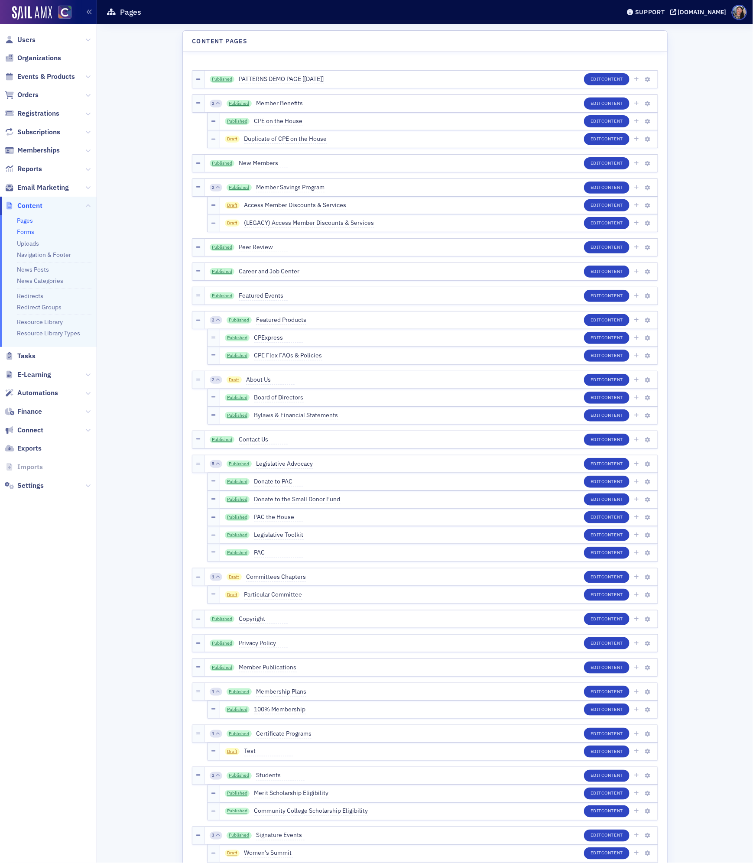
click at [27, 228] on link "Forms" at bounding box center [25, 232] width 17 height 8
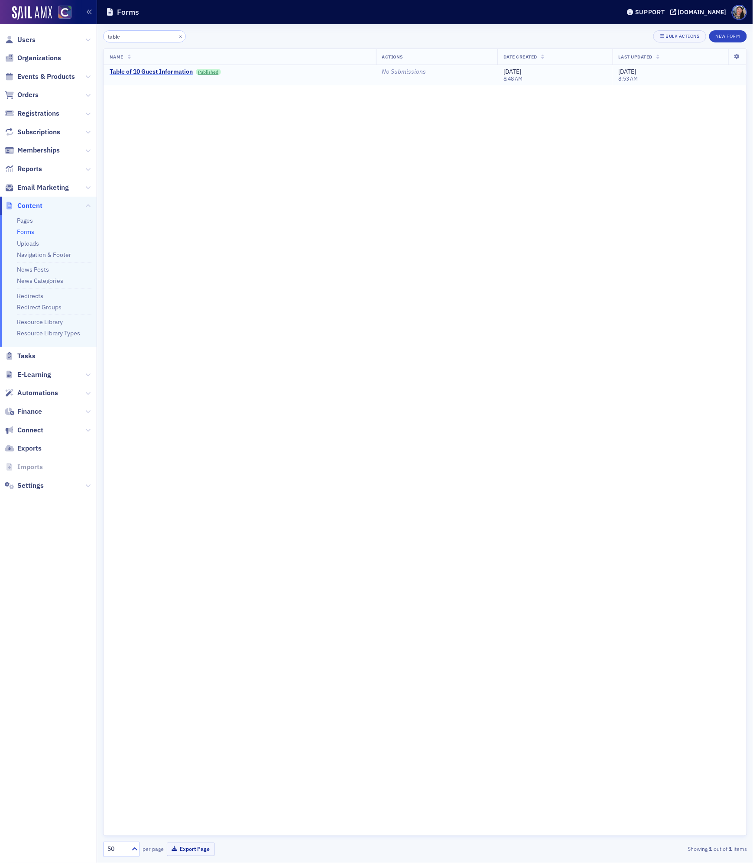
type input "table"
click at [178, 72] on div "Table of 10 Guest Information" at bounding box center [151, 72] width 83 height 8
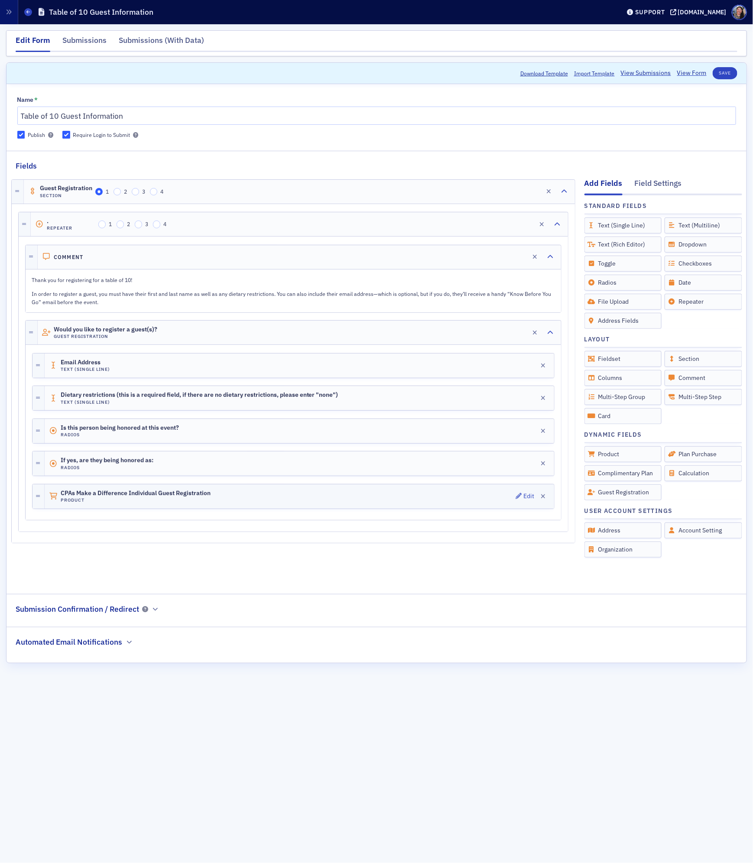
click at [383, 507] on div "CPAs Make a Difference Individual Guest Registration Product Edit" at bounding box center [300, 496] width 510 height 24
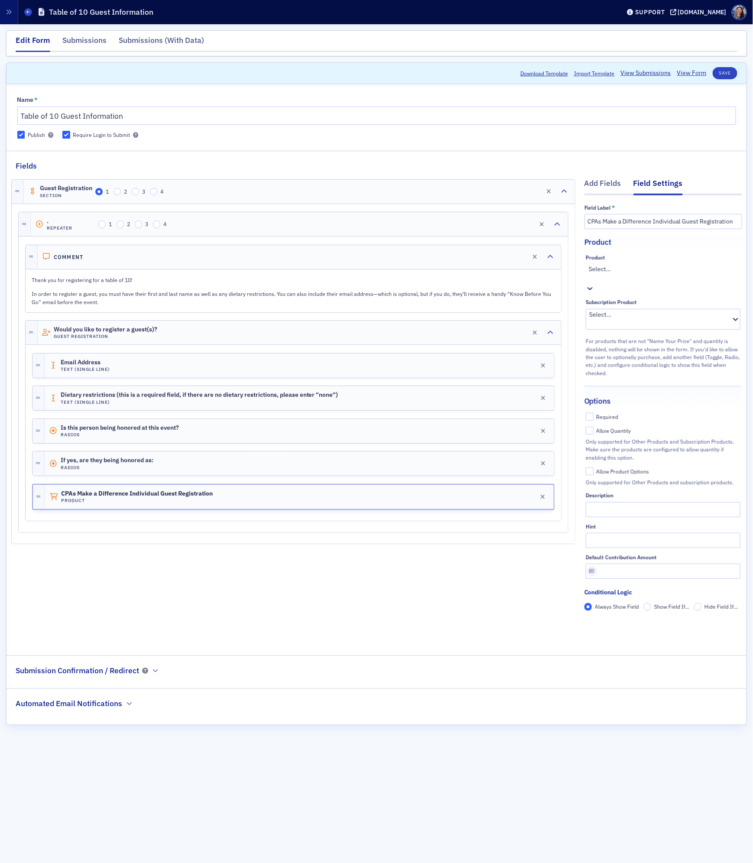
click at [670, 274] on div at bounding box center [664, 278] width 151 height 9
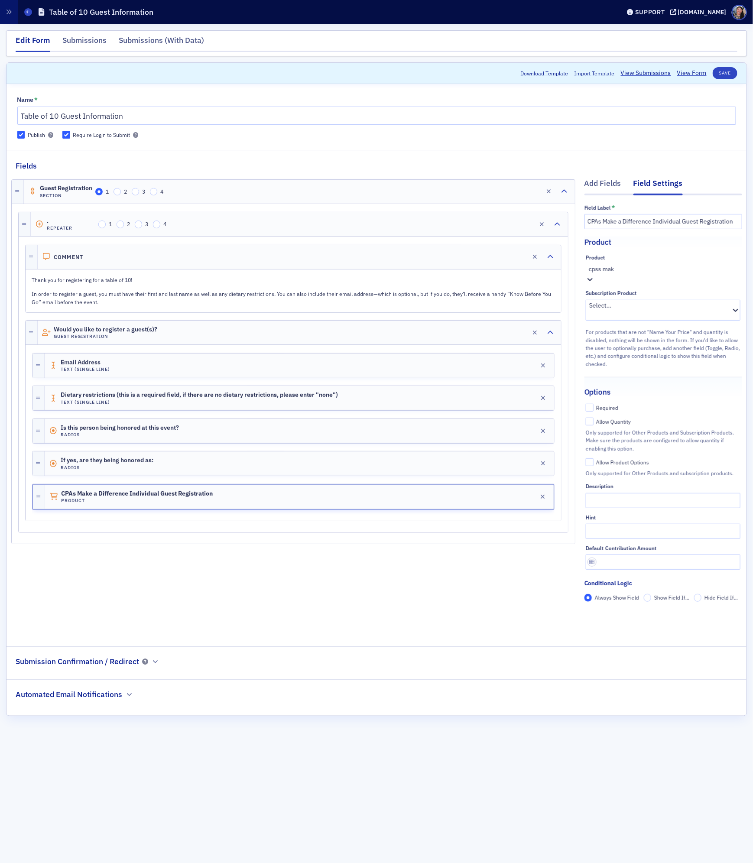
type input "cpss make"
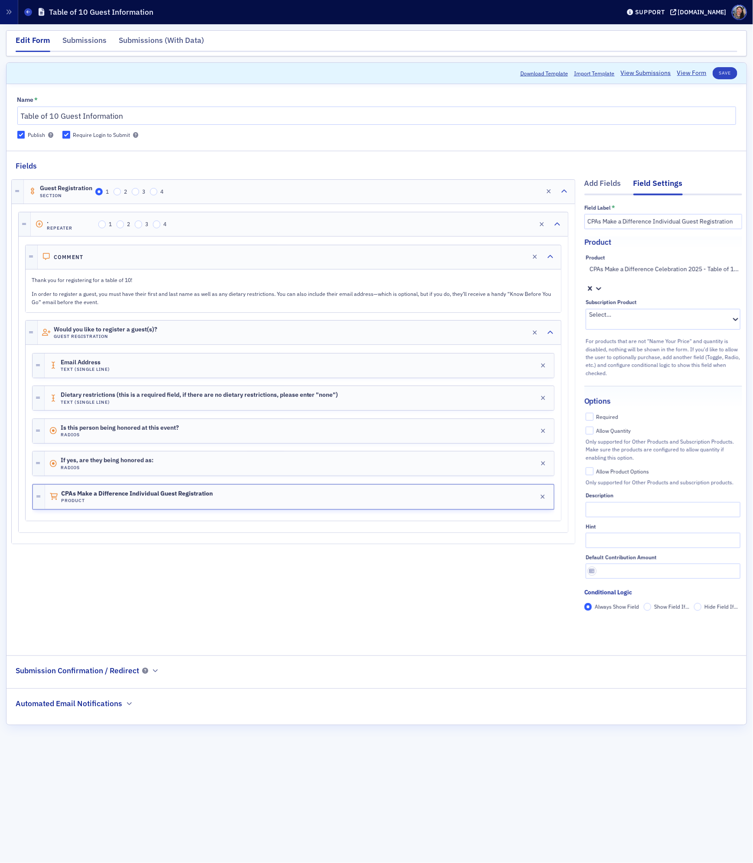
click at [607, 413] on div "Required" at bounding box center [608, 416] width 22 height 7
click at [594, 413] on input "Required" at bounding box center [590, 417] width 8 height 8
checkbox input "true"
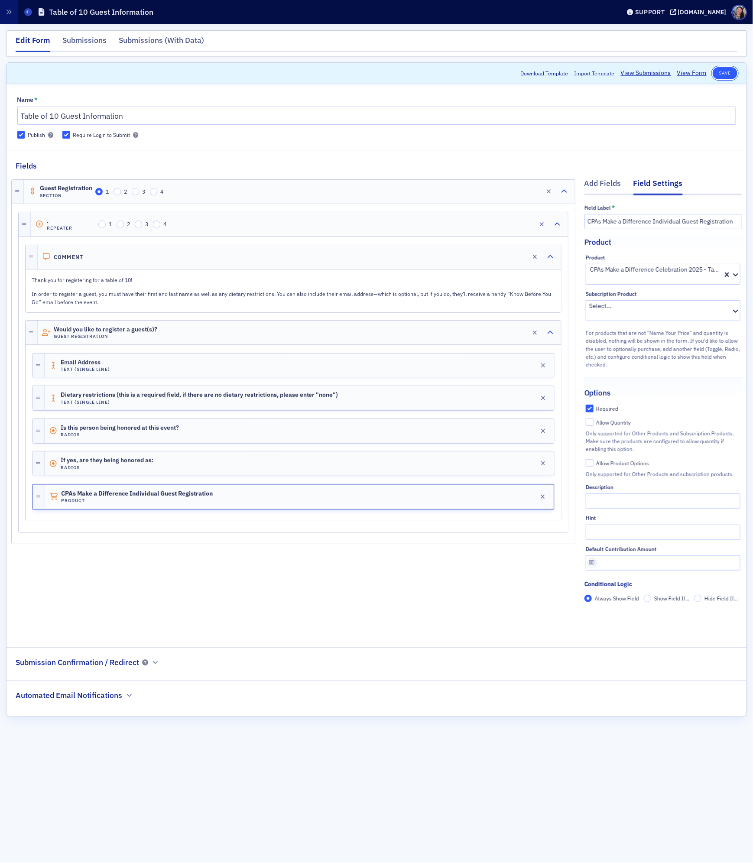
click at [720, 70] on button "Save" at bounding box center [725, 73] width 25 height 12
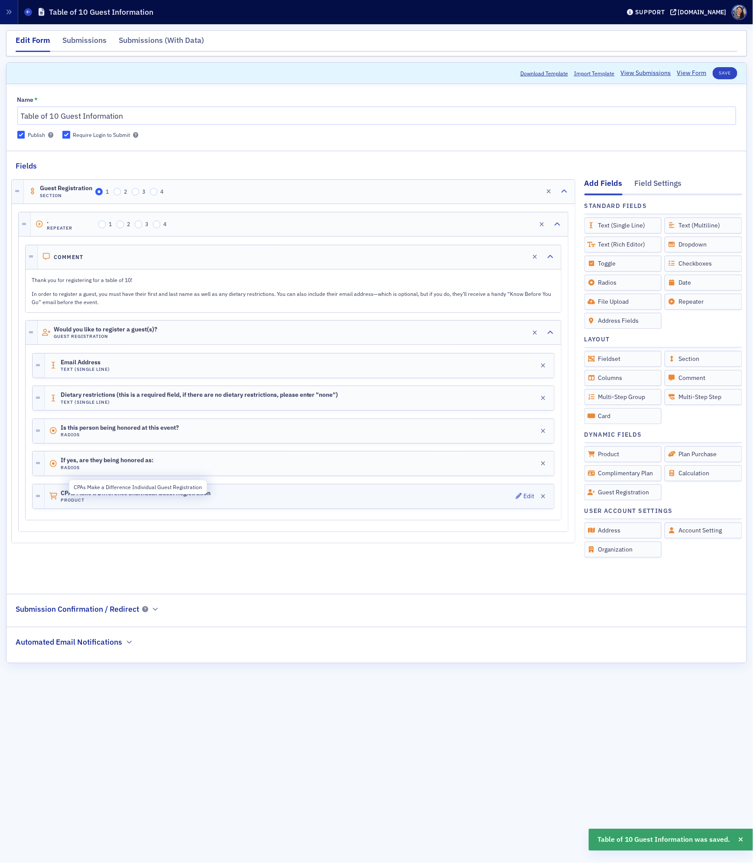
click at [193, 495] on span "CPAs Make a Difference Individual Guest Registration" at bounding box center [136, 493] width 150 height 7
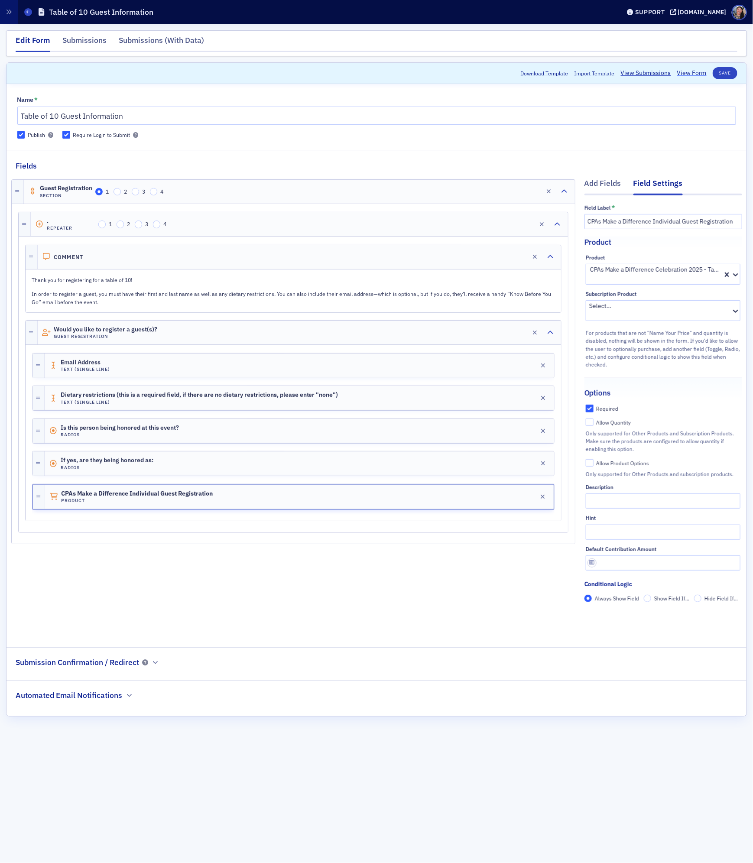
click at [689, 70] on link "View Form" at bounding box center [691, 72] width 29 height 9
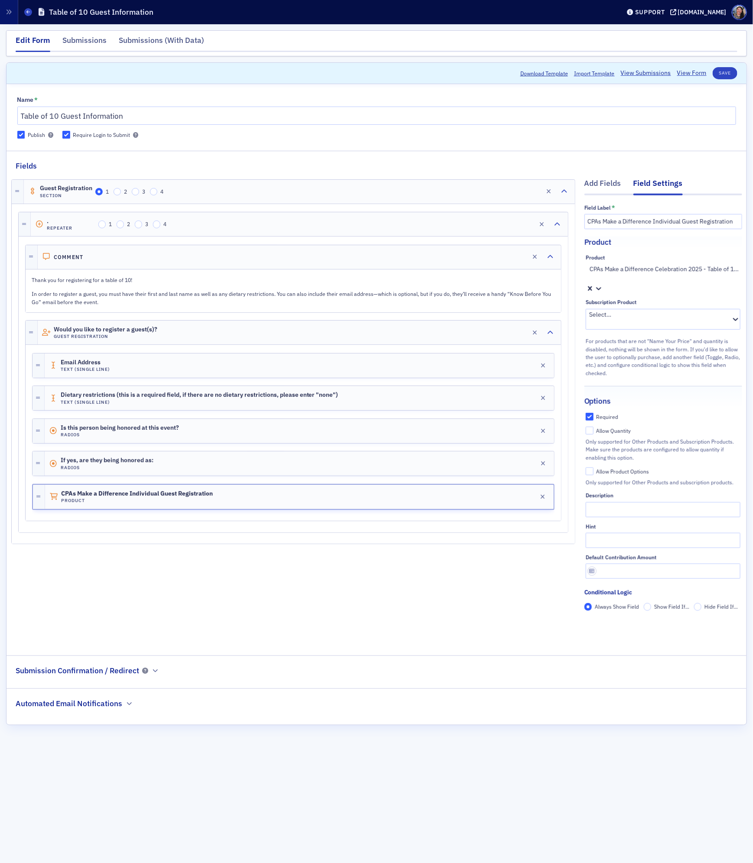
click at [626, 274] on div at bounding box center [627, 278] width 76 height 9
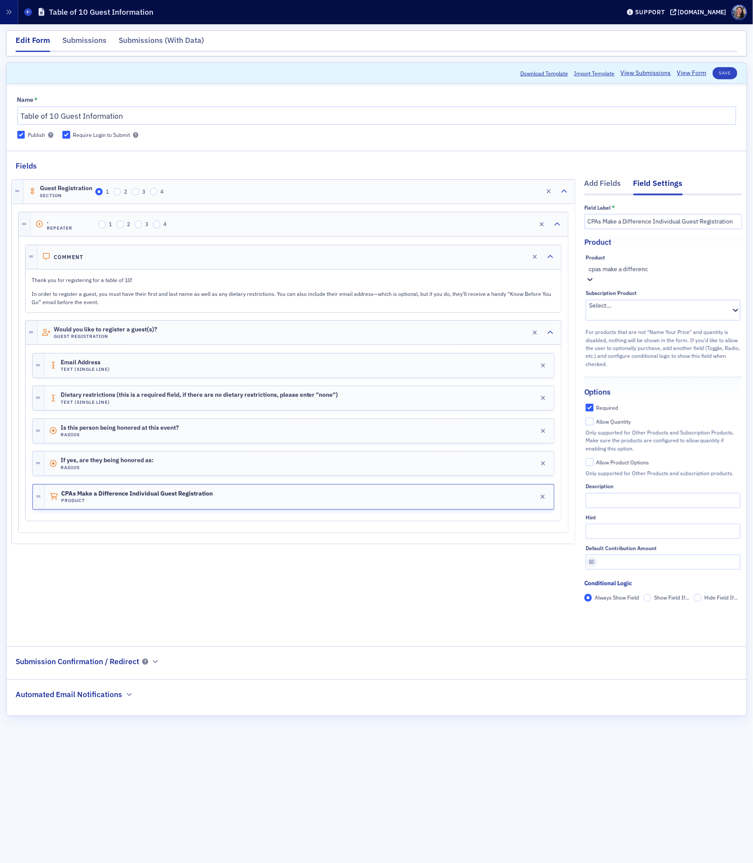
type input "cpas make a difference"
click at [32, 13] on div "Forms Table of 10 Guest Information" at bounding box center [323, 12] width 598 height 16
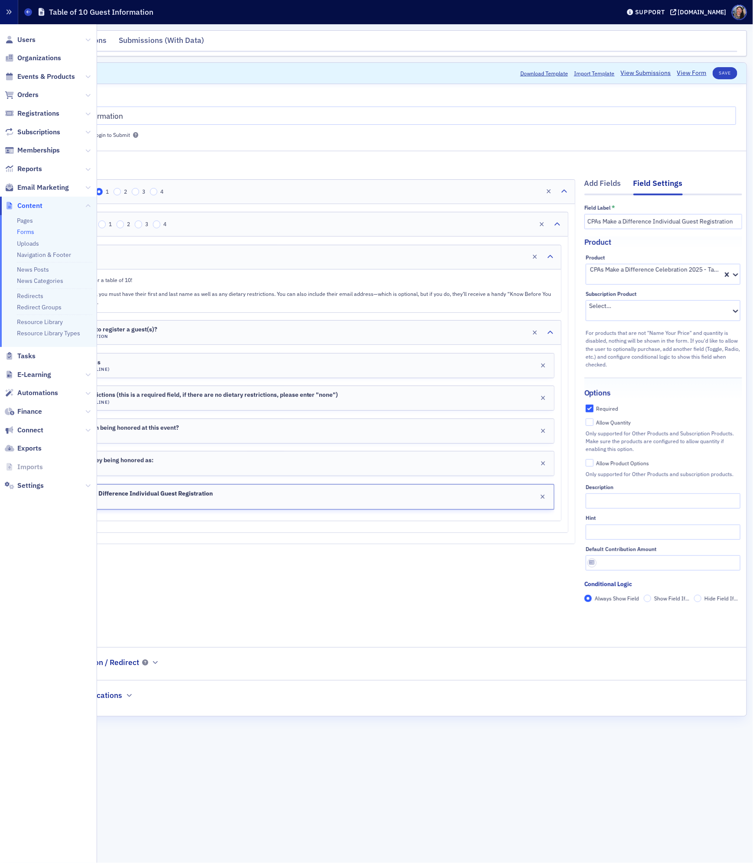
click at [6, 14] on icon "button" at bounding box center [9, 12] width 6 height 6
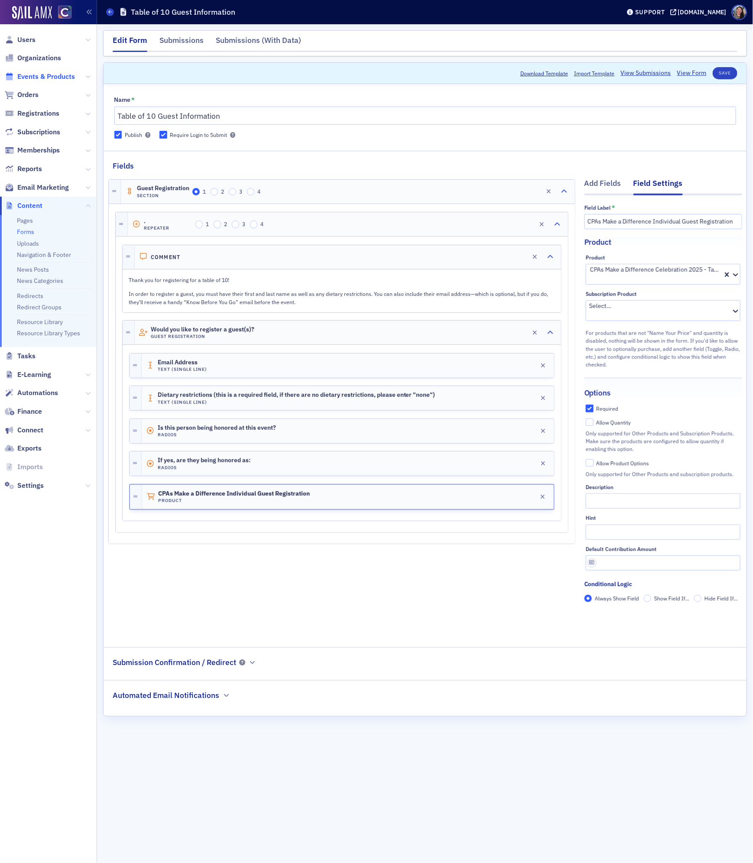
click at [28, 75] on span "Events & Products" at bounding box center [46, 77] width 58 height 10
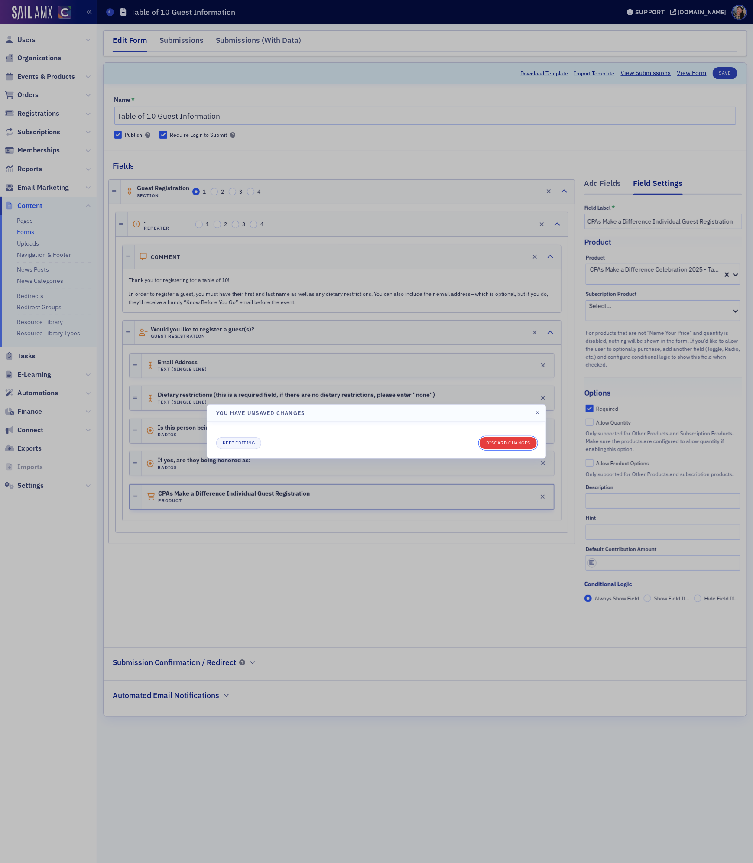
click at [514, 439] on button "Discard changes" at bounding box center [508, 443] width 57 height 12
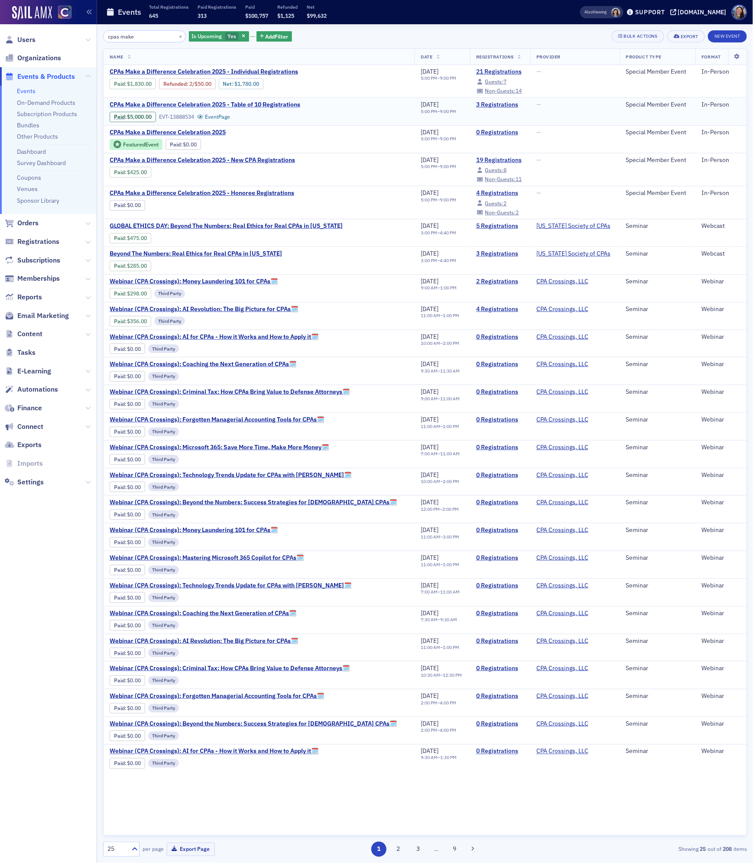
type input "cpas make"
click at [263, 105] on span "CPAs Make a Difference Celebration 2025 - Table of 10 Registrations" at bounding box center [205, 105] width 191 height 8
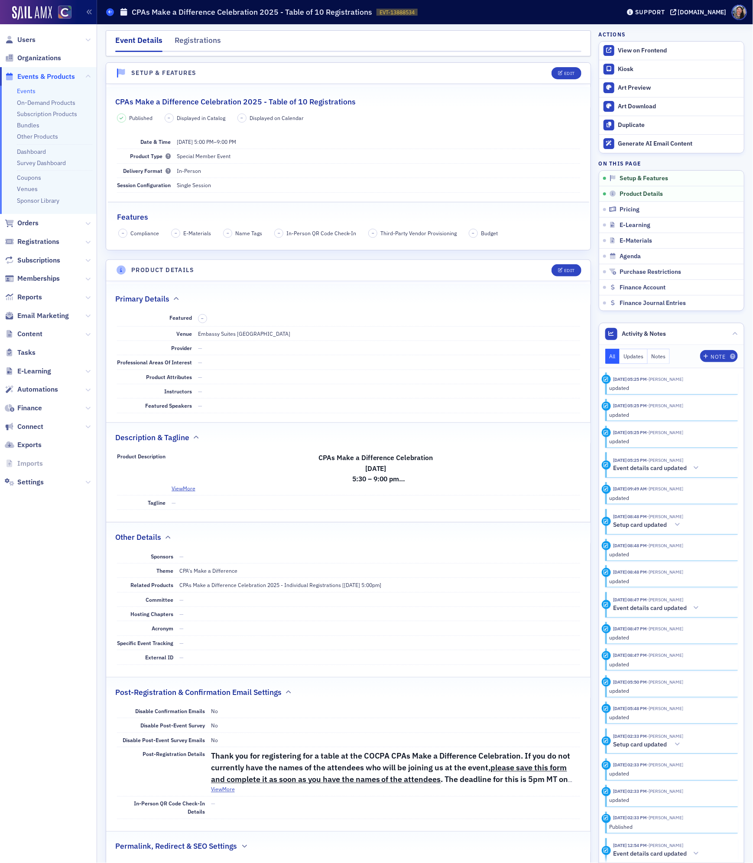
click at [109, 13] on icon at bounding box center [109, 12] width 3 height 4
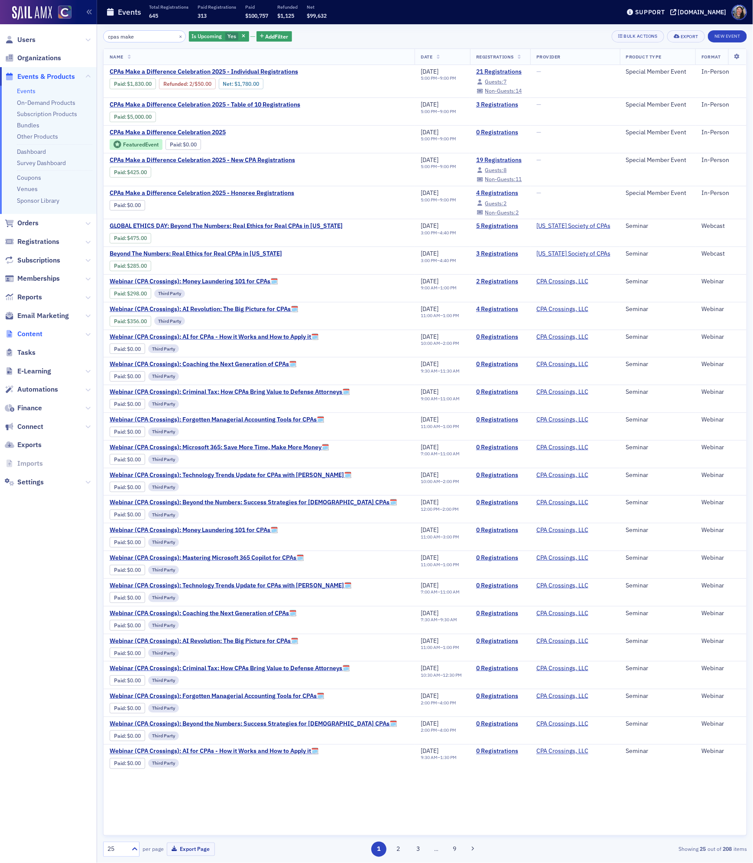
click at [33, 334] on span "Content" at bounding box center [29, 334] width 25 height 10
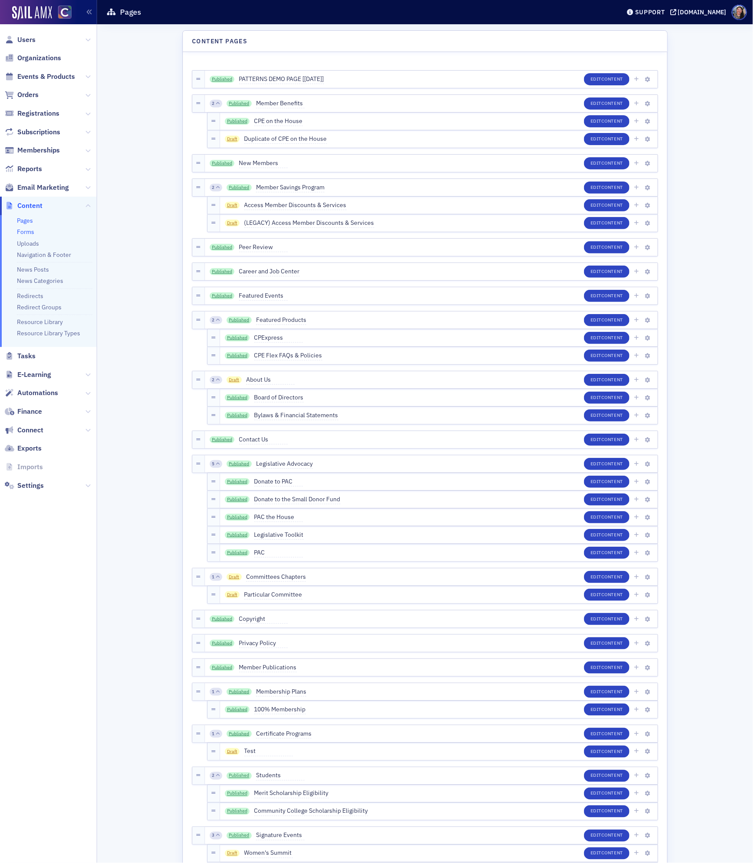
click at [26, 235] on link "Forms" at bounding box center [25, 232] width 17 height 8
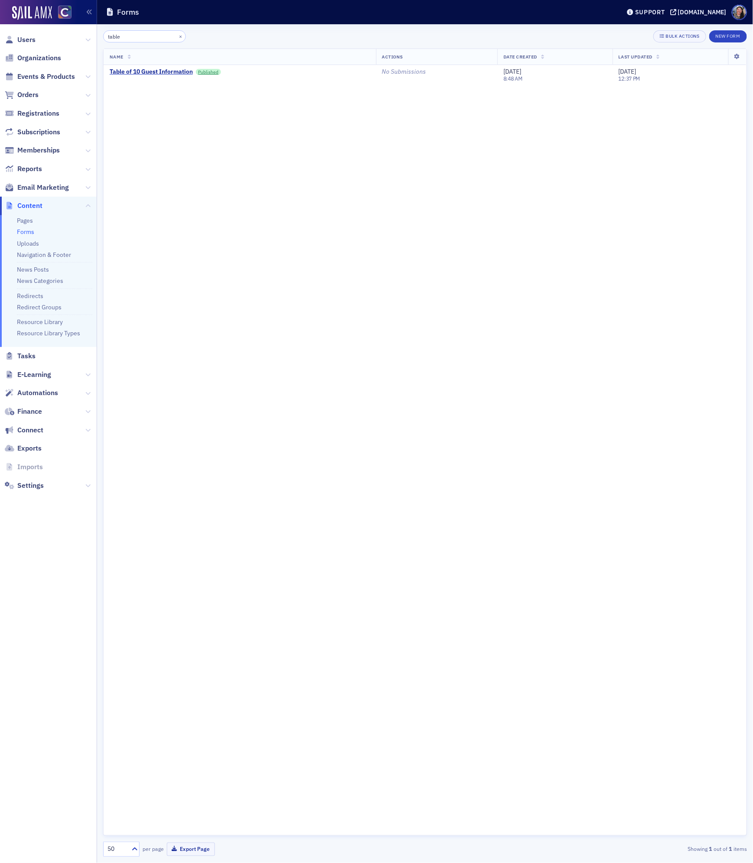
click at [136, 38] on input "table" at bounding box center [144, 36] width 83 height 12
click at [153, 71] on div "Table of 10 Guest Information" at bounding box center [151, 72] width 83 height 8
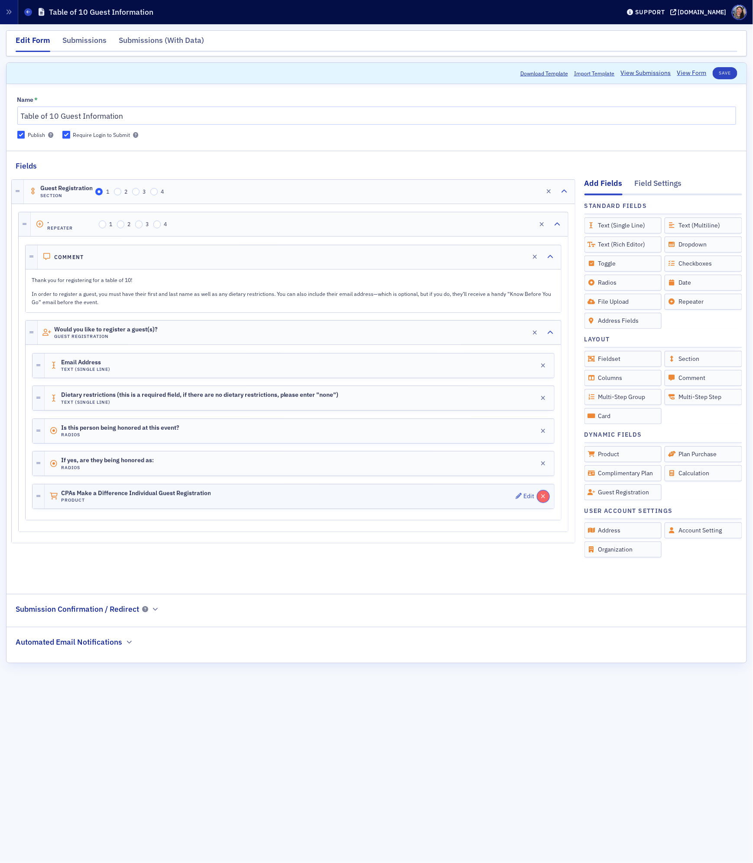
click at [545, 503] on button "button" at bounding box center [543, 496] width 12 height 12
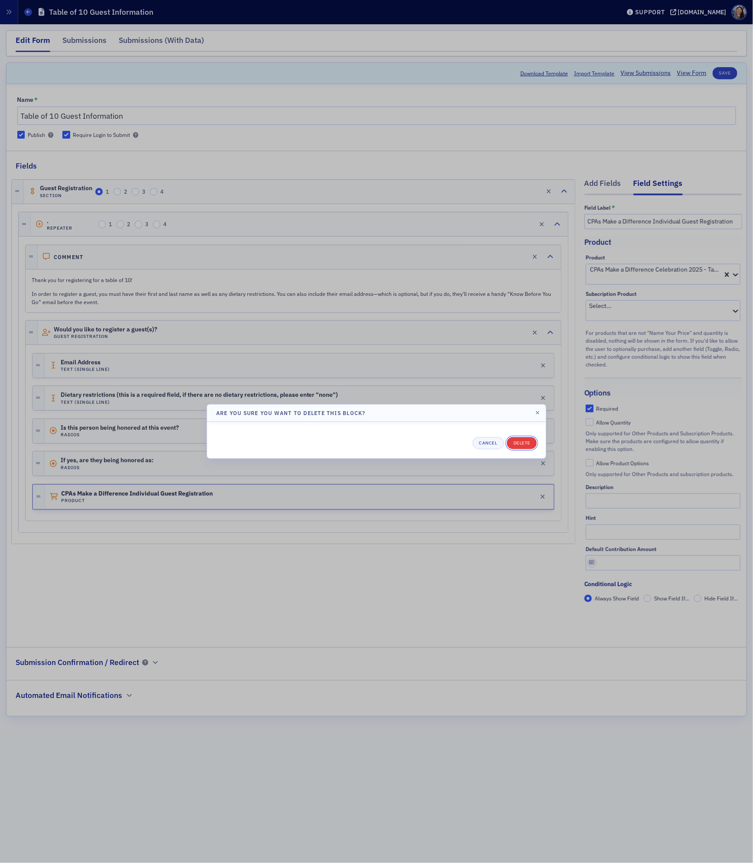
click at [524, 444] on button "Delete" at bounding box center [522, 443] width 30 height 12
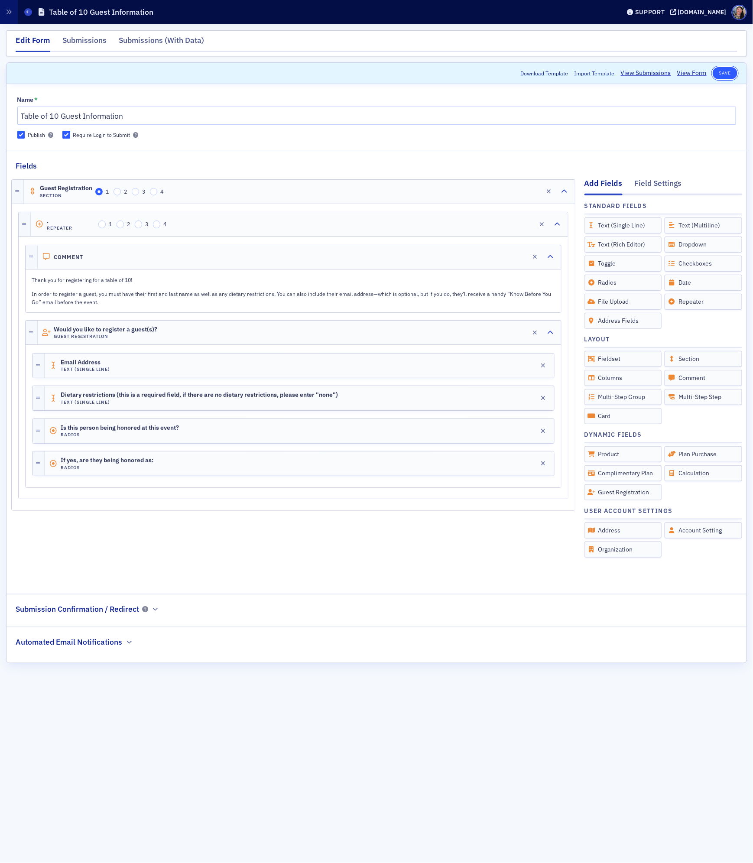
click at [721, 77] on button "Save" at bounding box center [725, 73] width 25 height 12
click at [688, 73] on link "View Form" at bounding box center [691, 72] width 29 height 9
click at [727, 75] on button "Save" at bounding box center [725, 73] width 25 height 12
click at [391, 503] on div "Unlabeled* Product Edit" at bounding box center [300, 496] width 510 height 24
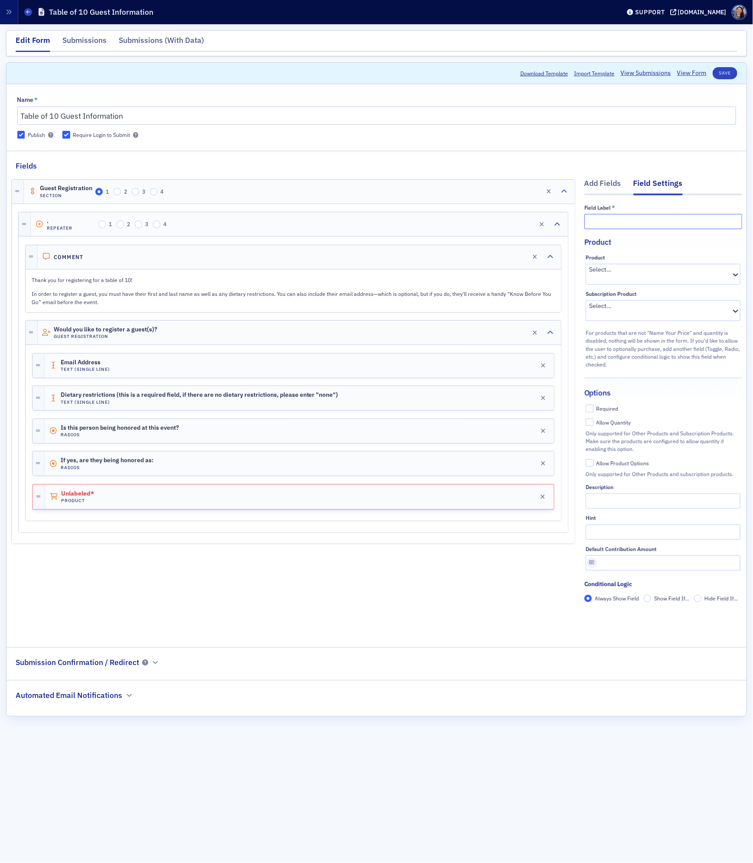
click at [639, 221] on input "text" at bounding box center [663, 221] width 158 height 15
type input "Individ"
click at [540, 503] on button "button" at bounding box center [543, 497] width 12 height 12
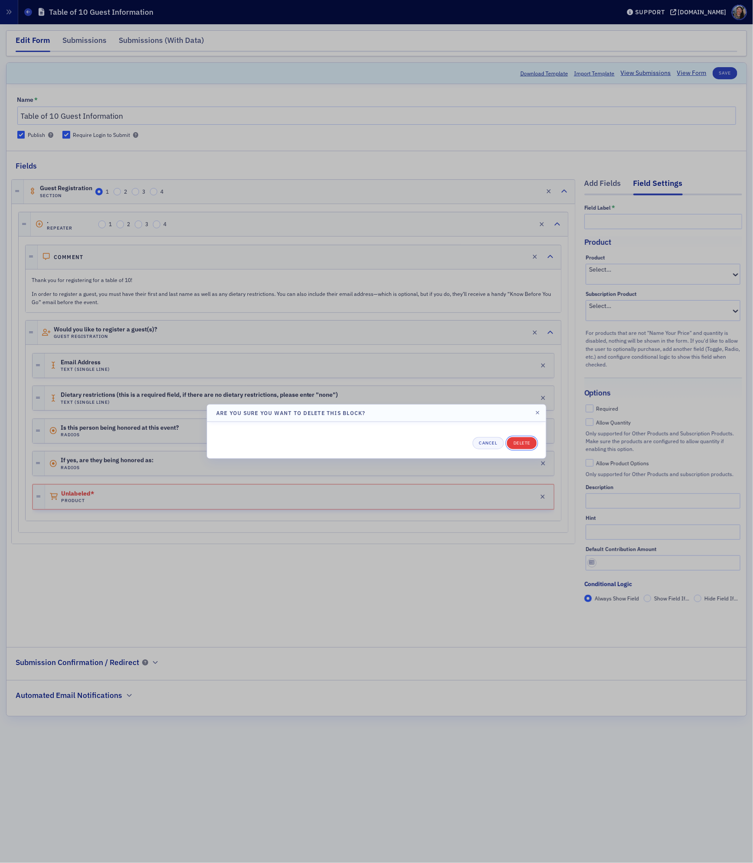
click at [513, 444] on button "Delete" at bounding box center [522, 443] width 30 height 12
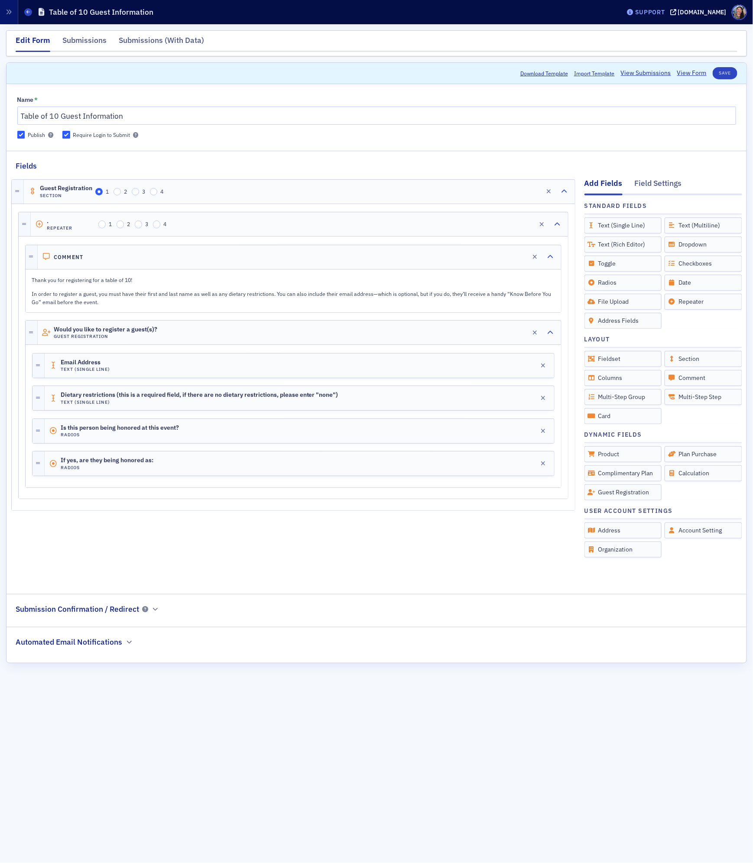
click at [666, 17] on div "Support" at bounding box center [646, 12] width 41 height 12
click at [665, 54] on span "Live Chat" at bounding box center [662, 55] width 46 height 8
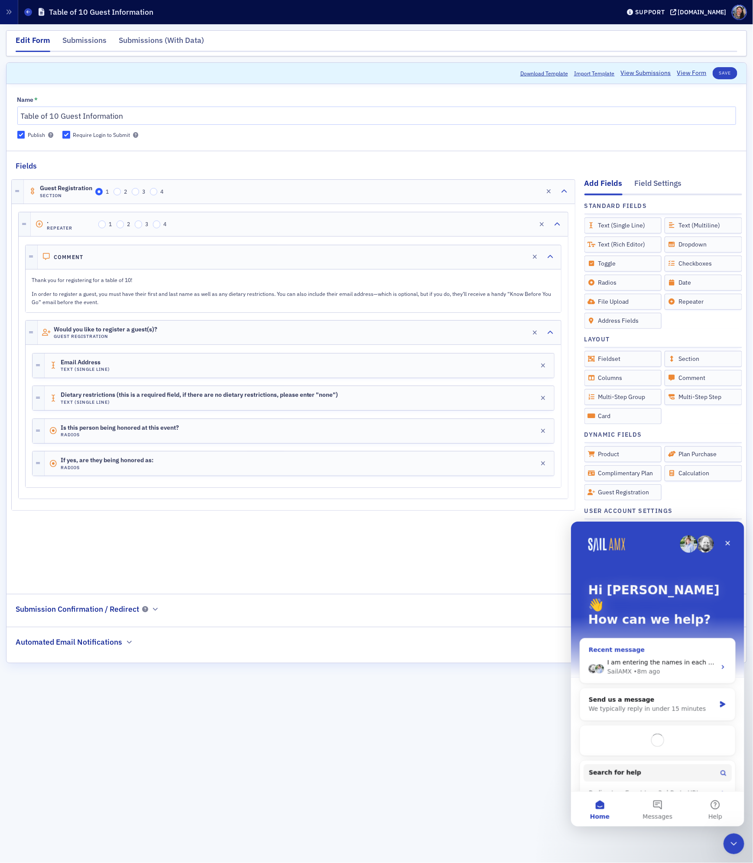
click at [659, 667] on div "SailAMX • 8m ago" at bounding box center [661, 671] width 109 height 9
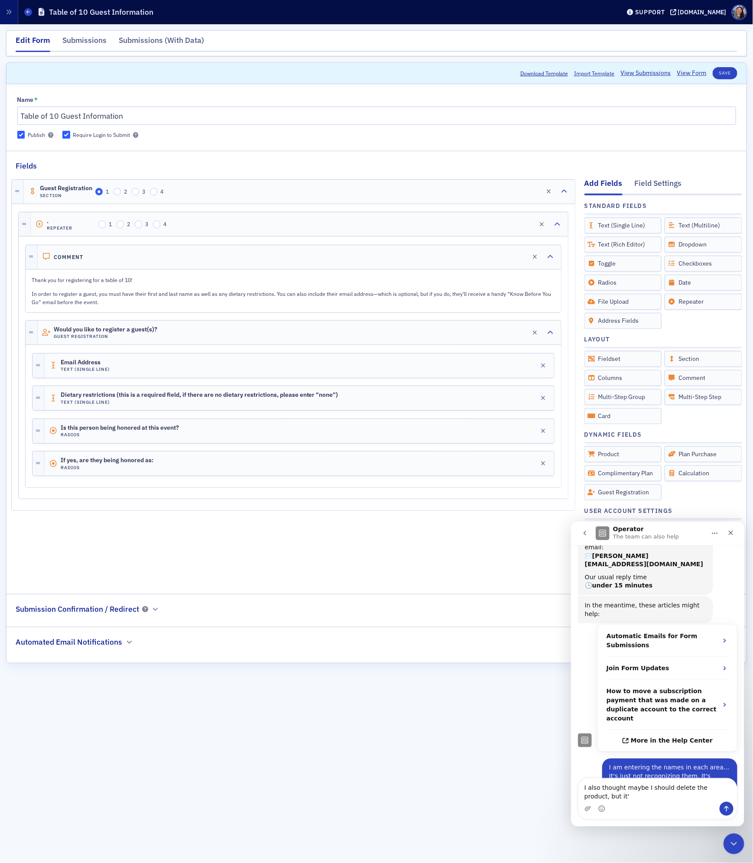
scroll to position [166, 0]
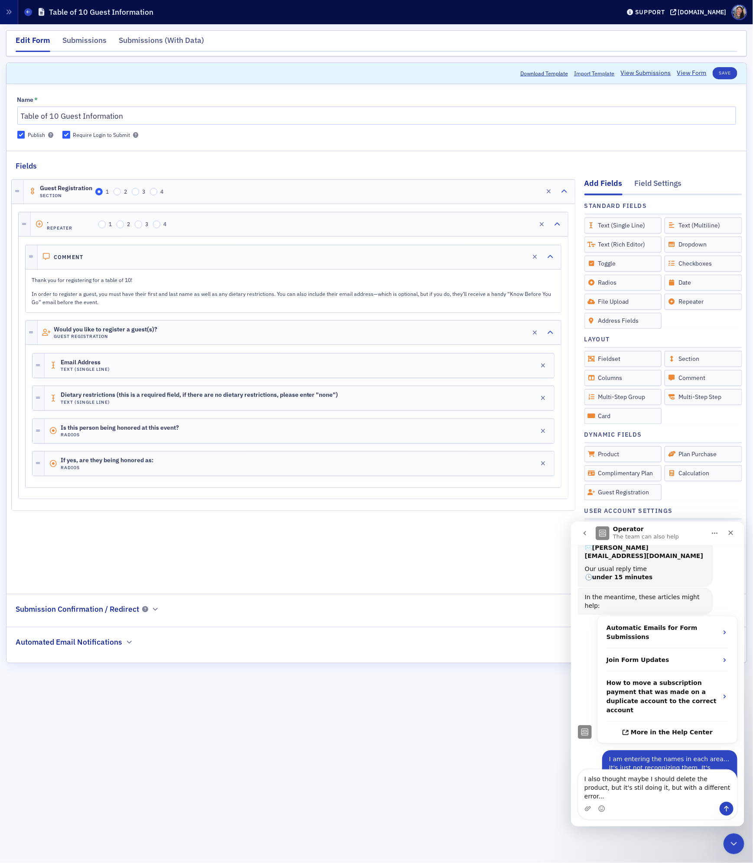
type textarea "I also thought maybe I should delete the product, but it's stil doing it, but w…"
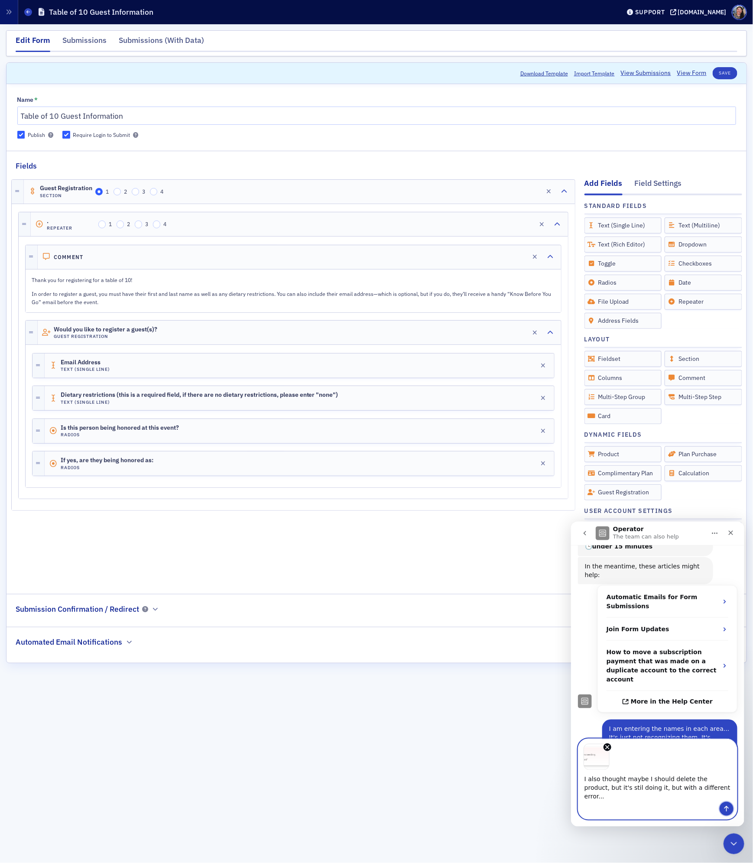
click at [727, 808] on icon "Send a message…" at bounding box center [726, 808] width 7 height 7
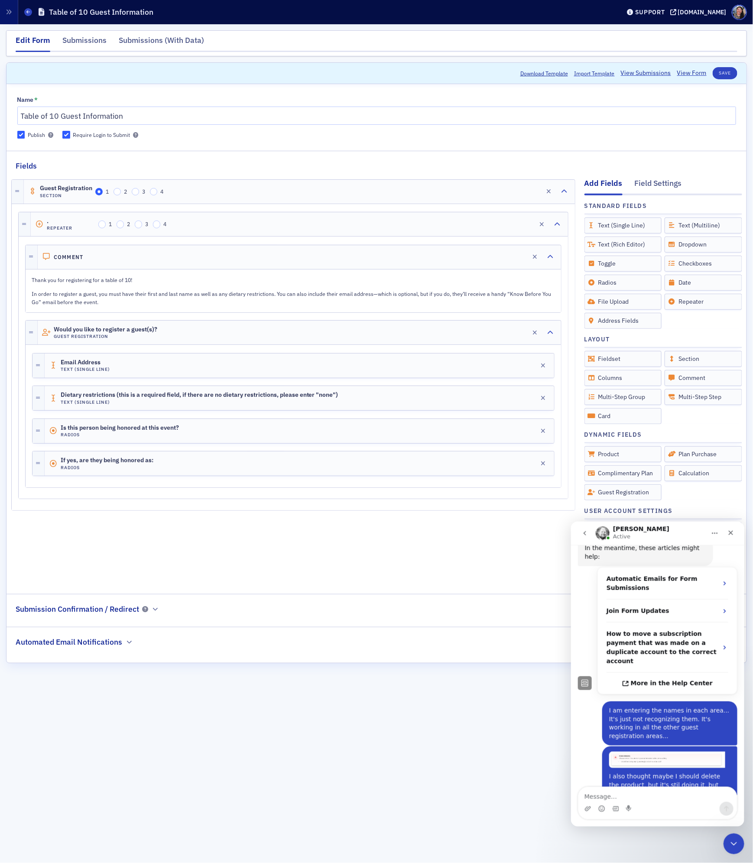
scroll to position [290, 0]
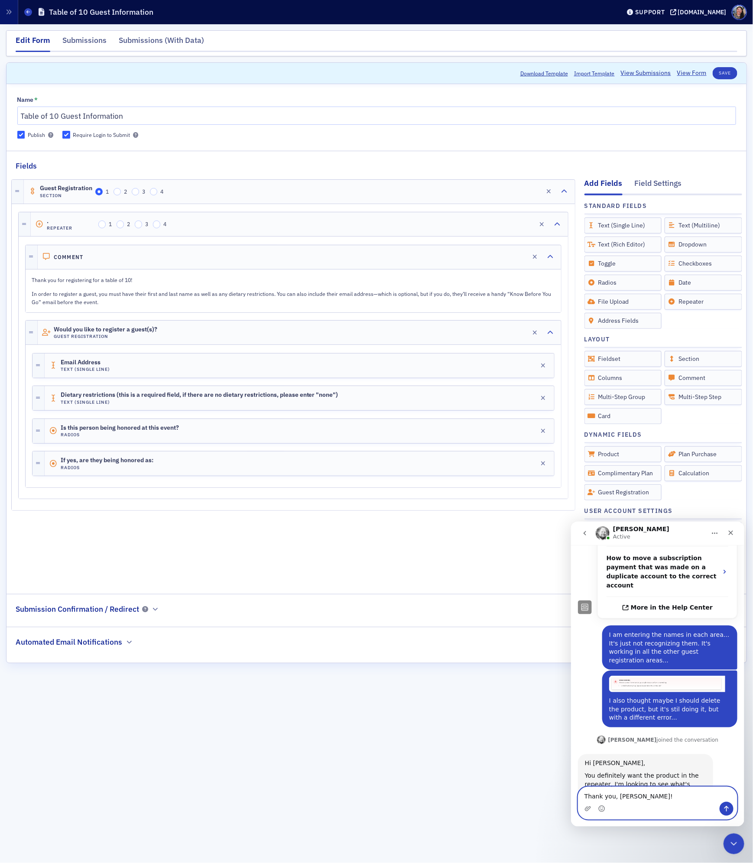
type textarea "Thank you, Aidan!"
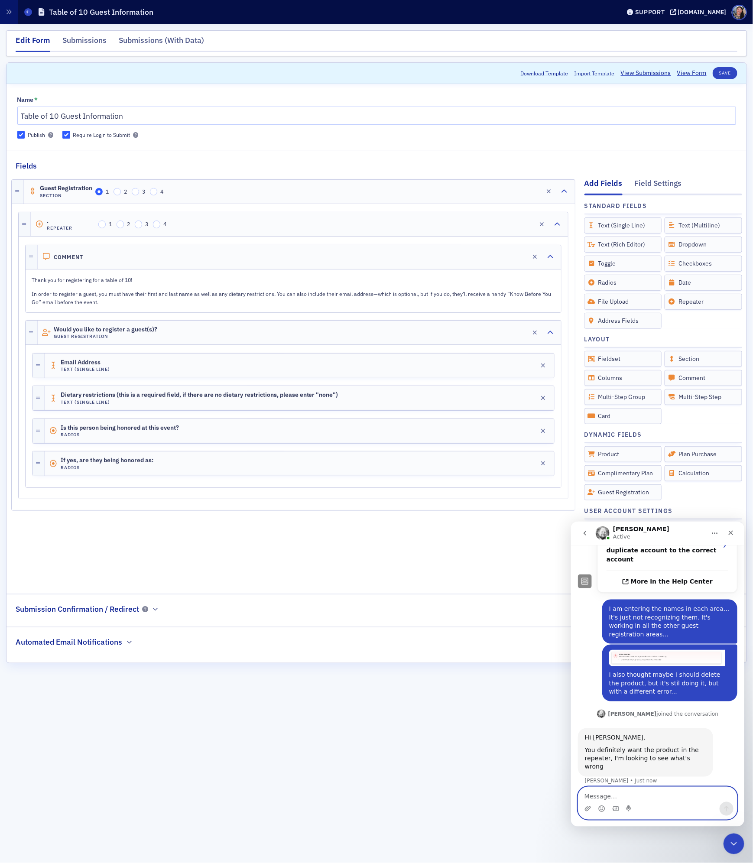
scroll to position [316, 0]
click at [288, 552] on div "Guest Registration Section 1 2 3 4 Edit . Repeater 1 2 3 4 Edit Comment Edit Th…" at bounding box center [293, 377] width 564 height 410
click at [338, 509] on div "Unlabeled* Product Edit" at bounding box center [300, 496] width 510 height 24
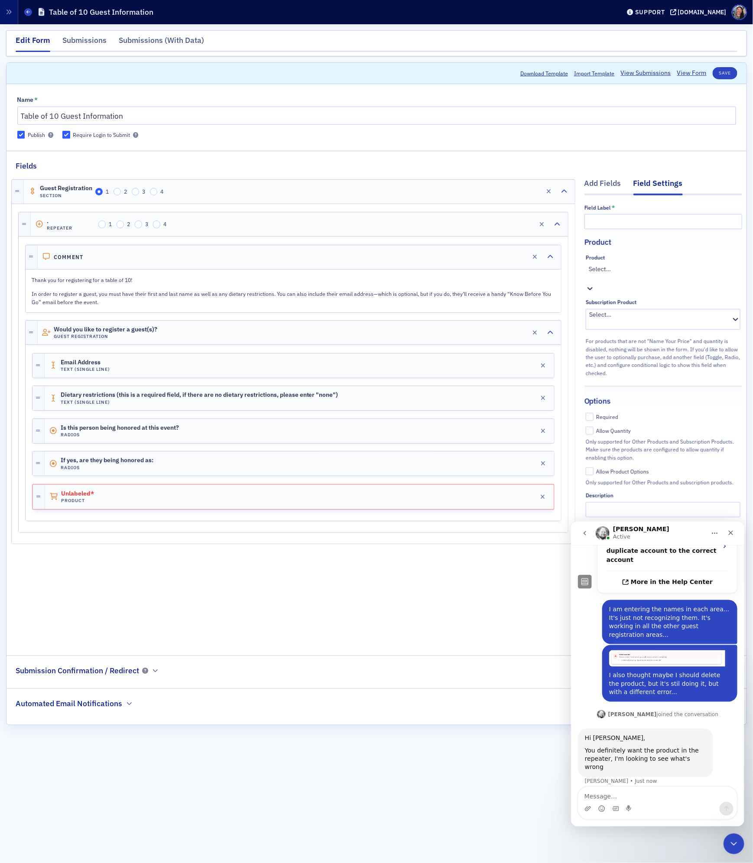
click at [654, 275] on div at bounding box center [664, 278] width 151 height 9
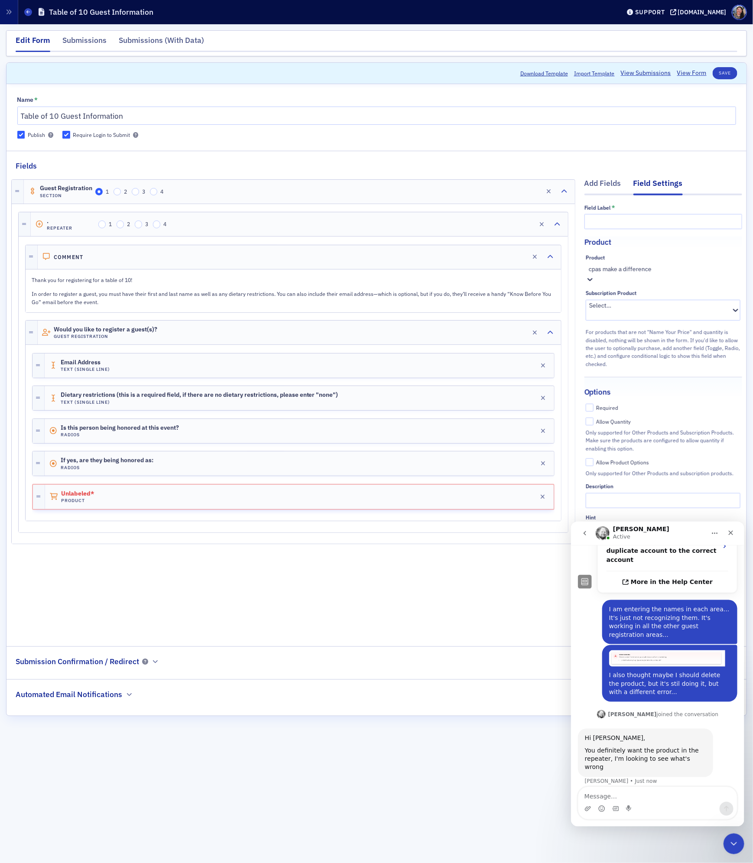
scroll to position [0, 0]
type input "cpas make a difference - table"
click at [604, 405] on div "Required" at bounding box center [608, 408] width 22 height 7
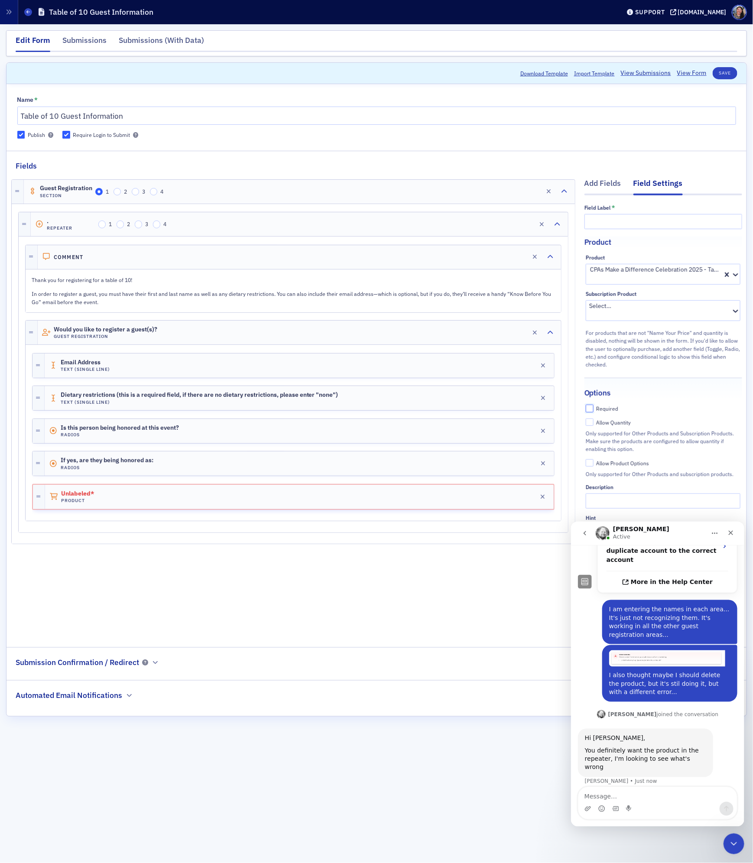
click at [594, 405] on input "Required" at bounding box center [590, 409] width 8 height 8
checkbox input "true"
click at [730, 74] on button "Save" at bounding box center [725, 73] width 25 height 12
click at [684, 217] on input "text" at bounding box center [663, 221] width 158 height 15
type input "T"
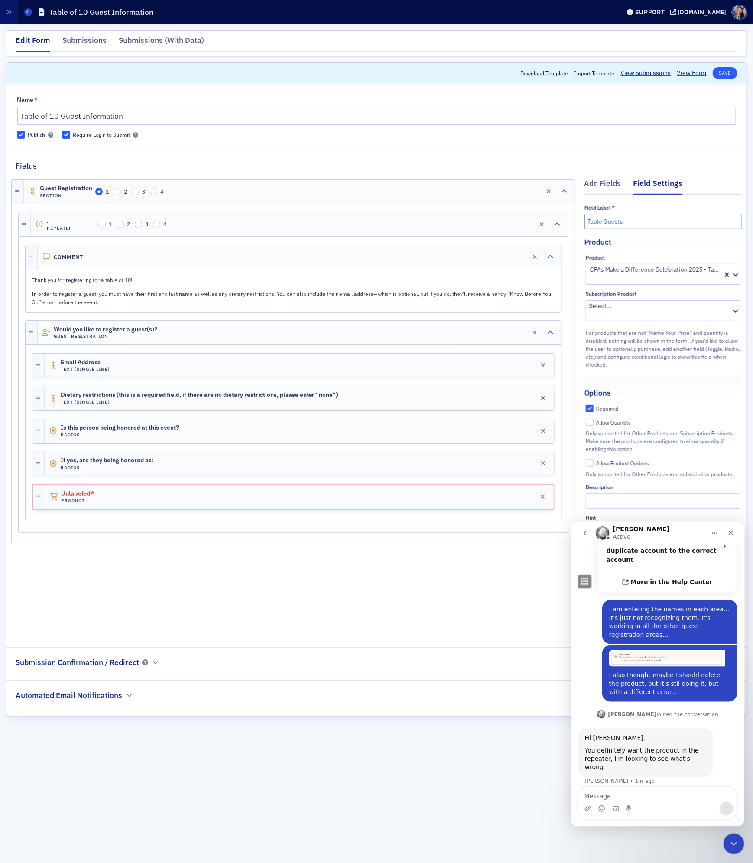
type input "Table Guests"
click at [727, 76] on button "Save" at bounding box center [725, 73] width 25 height 12
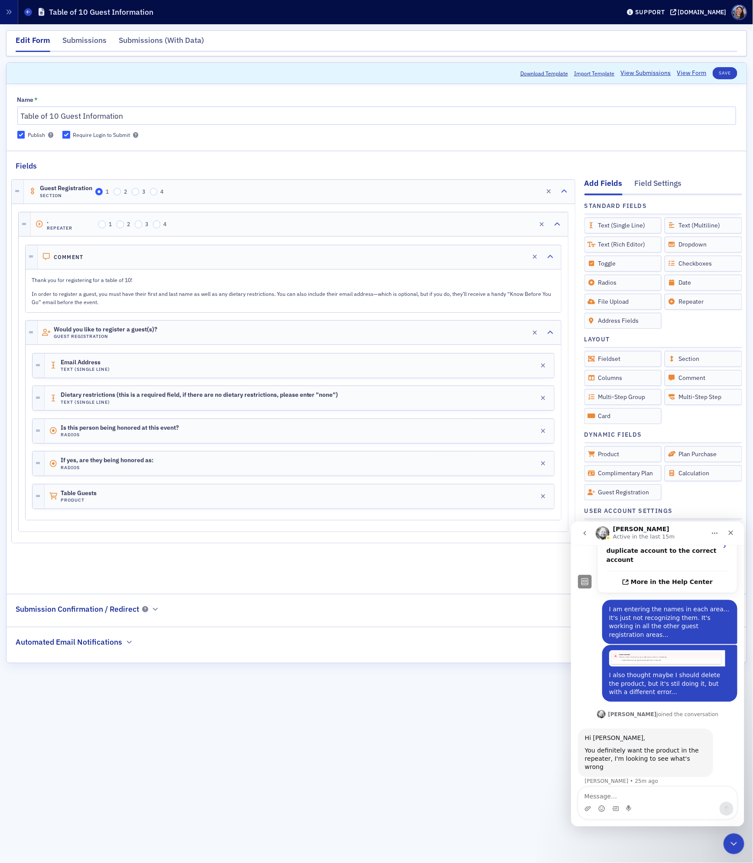
scroll to position [316, 0]
click at [263, 724] on div "Edit Form Submissions Submissions (With Data) Scroll to Download Template Impor…" at bounding box center [376, 443] width 741 height 827
click at [730, 71] on button "Save" at bounding box center [725, 73] width 25 height 12
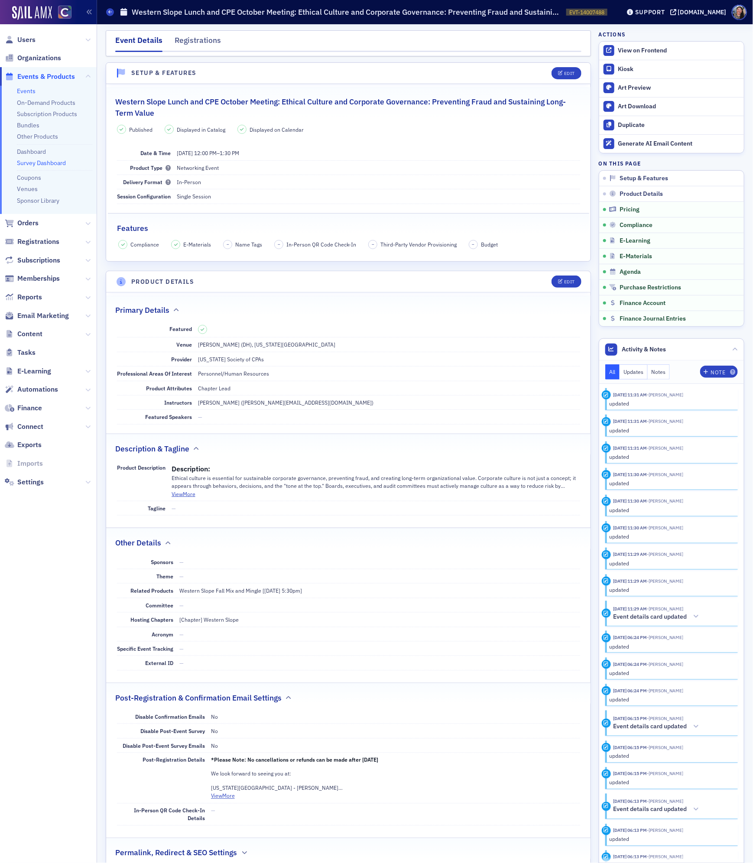
scroll to position [1050, 0]
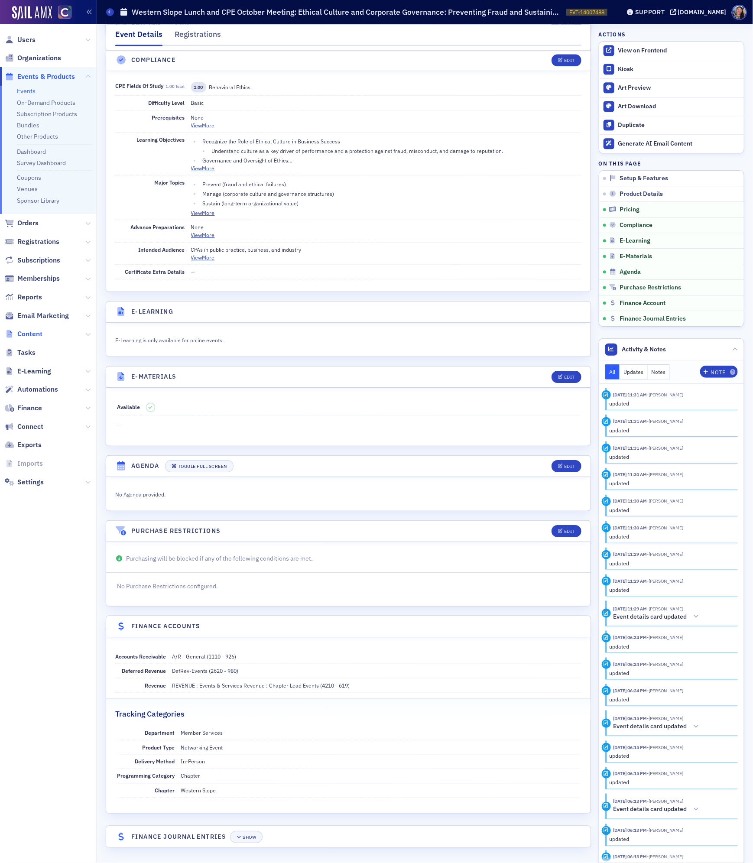
click at [32, 334] on span "Content" at bounding box center [29, 334] width 25 height 10
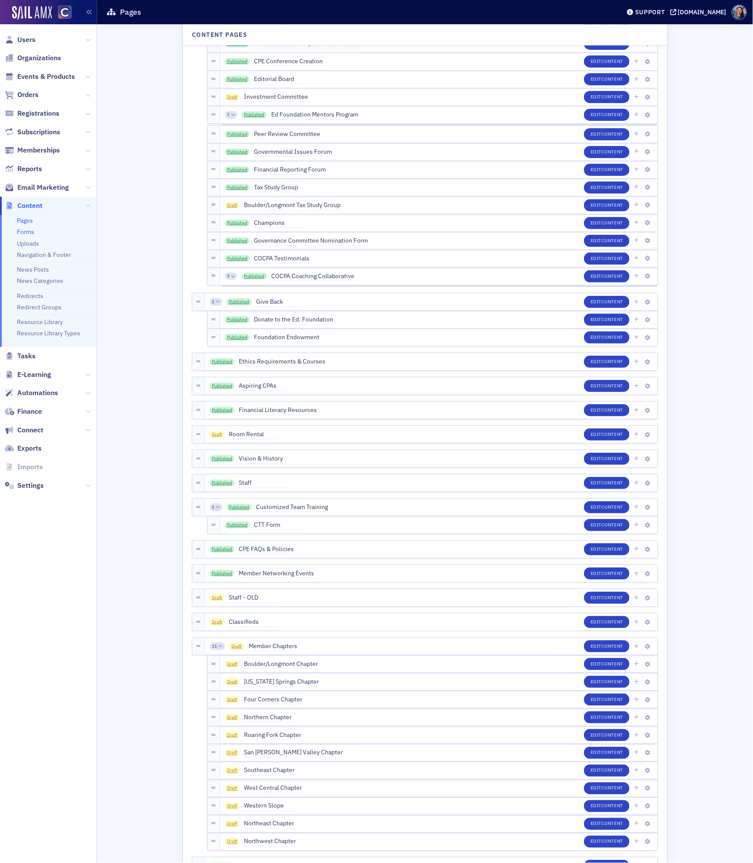
click at [24, 232] on link "Forms" at bounding box center [25, 232] width 17 height 8
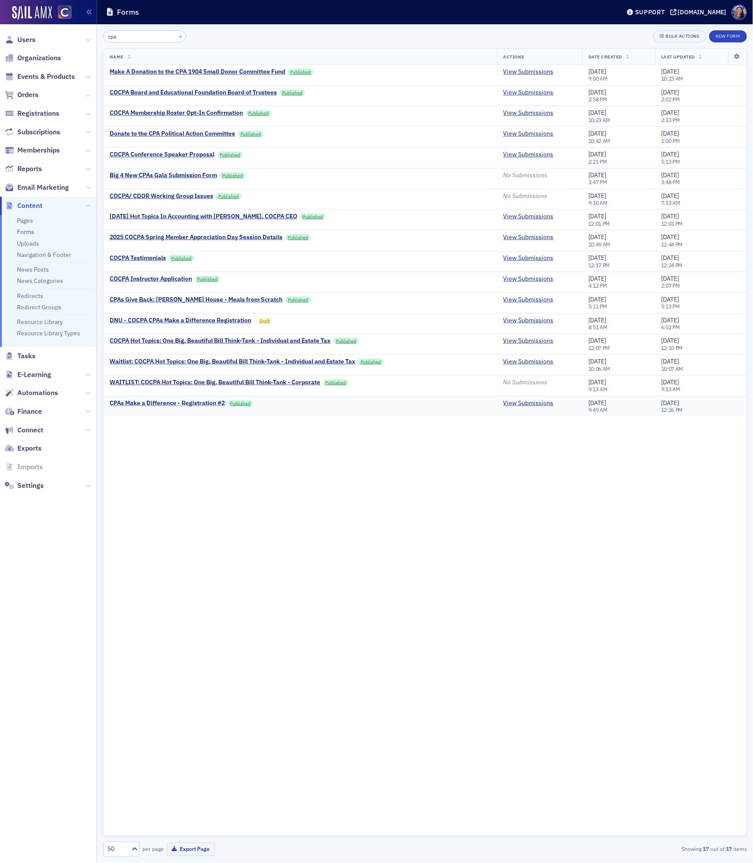
type input "cpa"
click at [146, 407] on div "CPAs Make a Difference - Registration #2" at bounding box center [167, 403] width 115 height 8
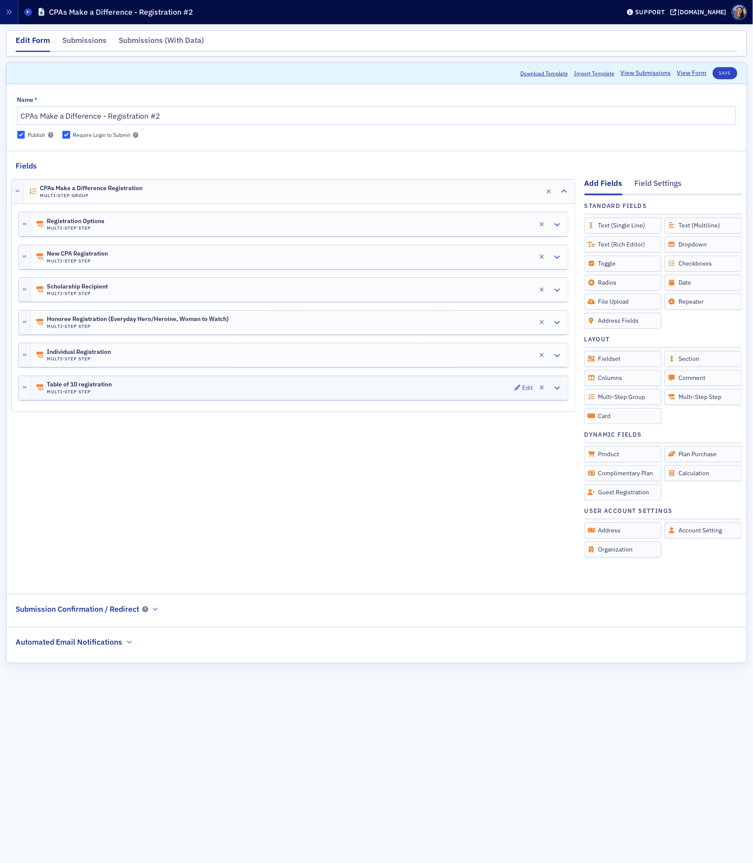
click at [164, 397] on div "Table of 10 registration Multi-Step Step Edit" at bounding box center [299, 388] width 537 height 24
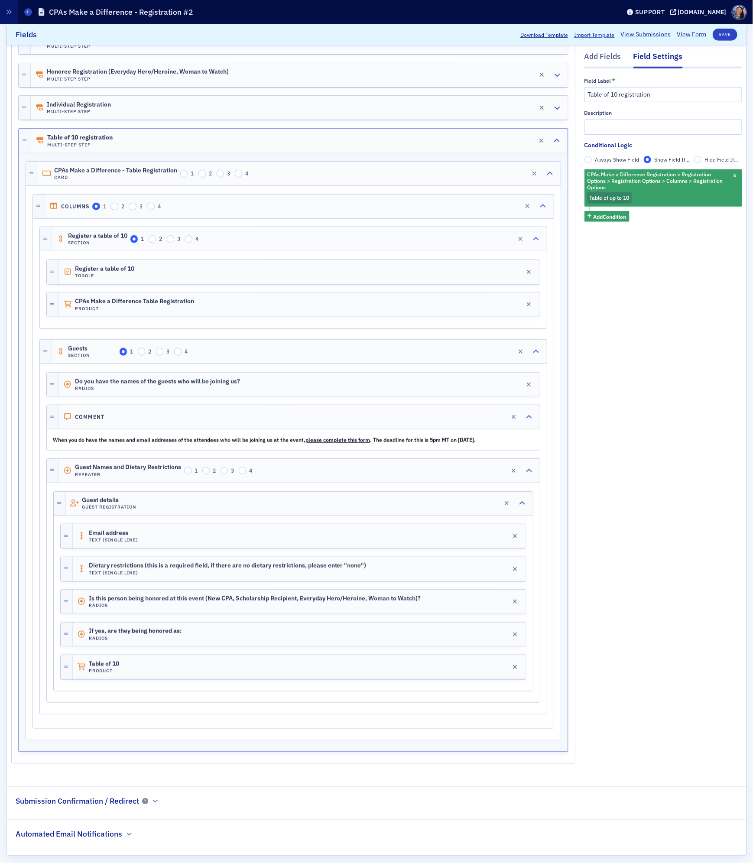
scroll to position [247, 0]
click at [247, 511] on div "Guest details Guest Registration Edit" at bounding box center [299, 504] width 467 height 24
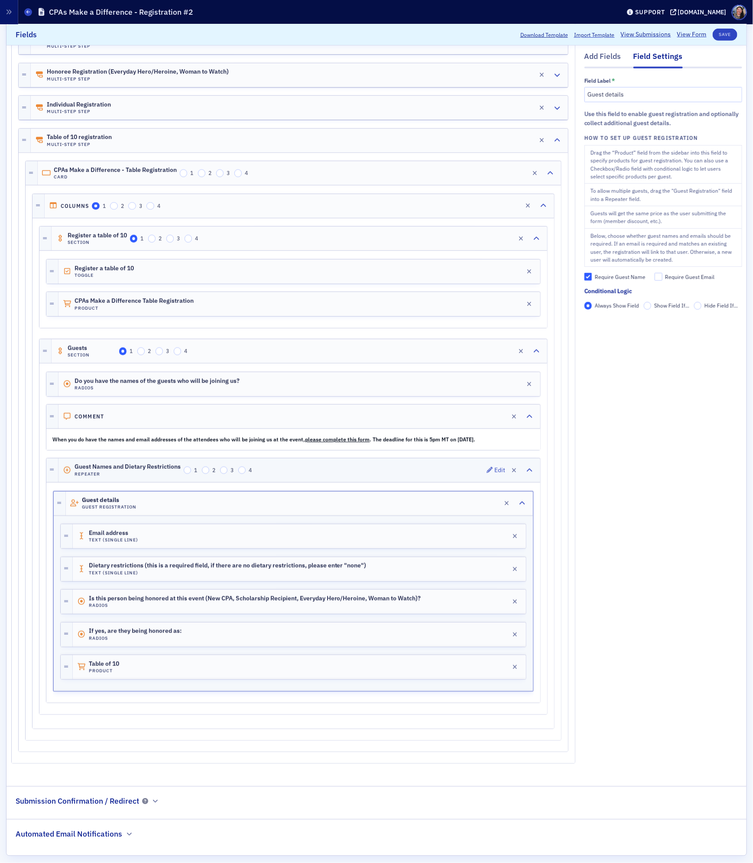
click at [356, 482] on div "Guest Names and Dietary Restrictions Repeater 1 2 3 4 Edit" at bounding box center [299, 470] width 482 height 24
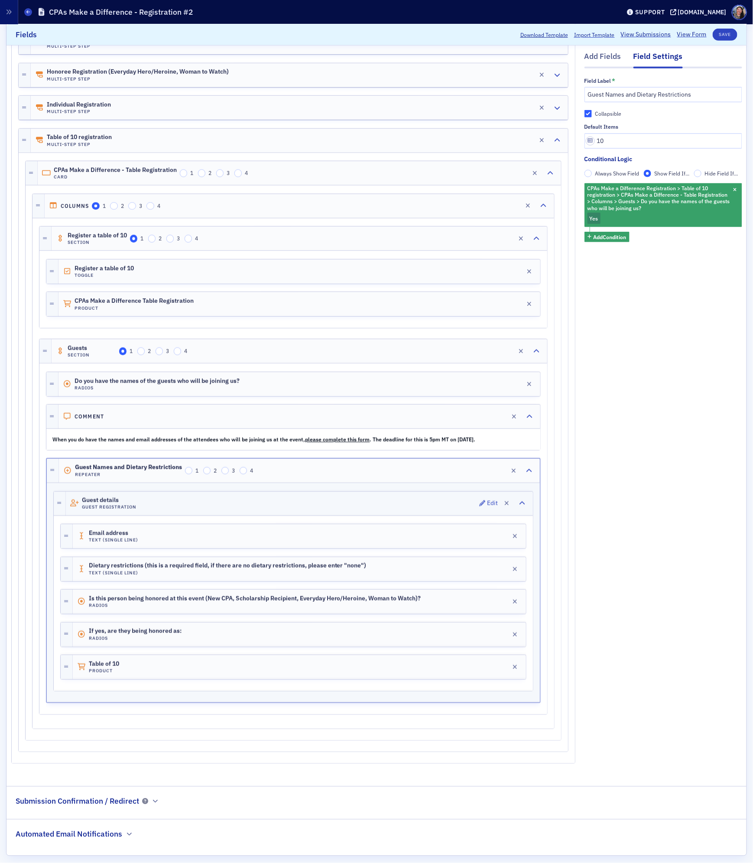
click at [348, 515] on div "Guest details Guest Registration Edit" at bounding box center [299, 504] width 467 height 24
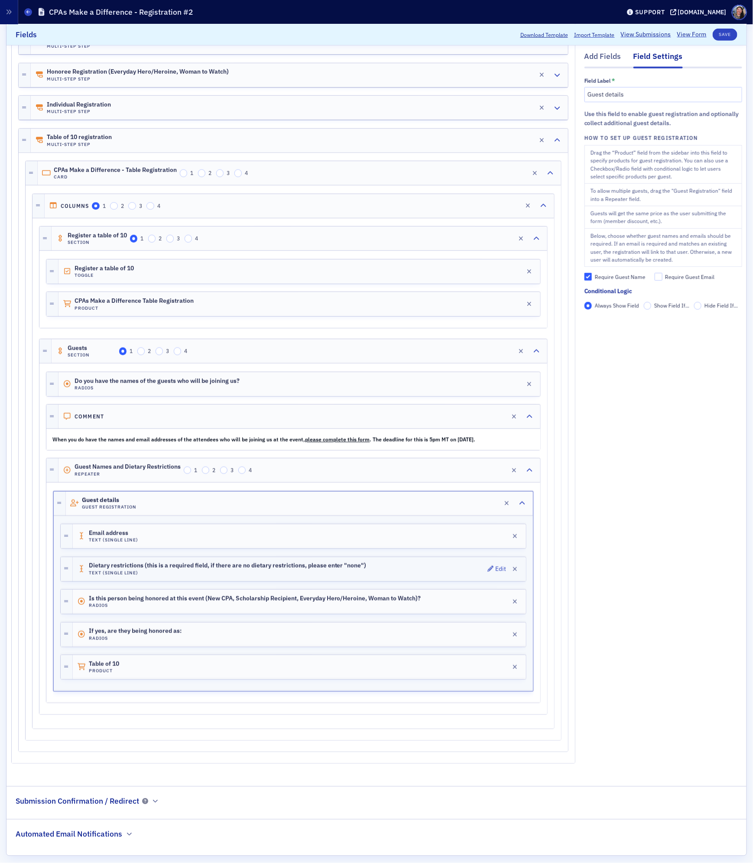
click at [386, 577] on div "Dietary restrictions (this is a required field, if there are no dietary restric…" at bounding box center [299, 569] width 453 height 24
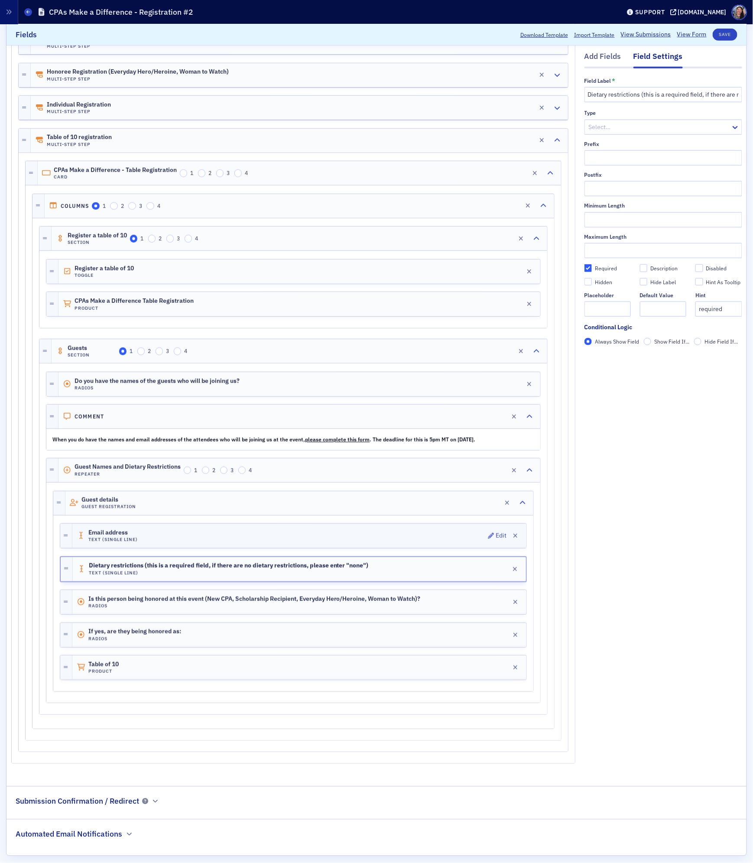
click at [373, 548] on div "Email address Text (Single Line) Edit" at bounding box center [299, 536] width 454 height 24
click at [392, 573] on div "Dietary restrictions (this is a required field, if there are no dietary restric…" at bounding box center [299, 570] width 454 height 24
click at [385, 609] on h4 "Radios" at bounding box center [254, 606] width 332 height 6
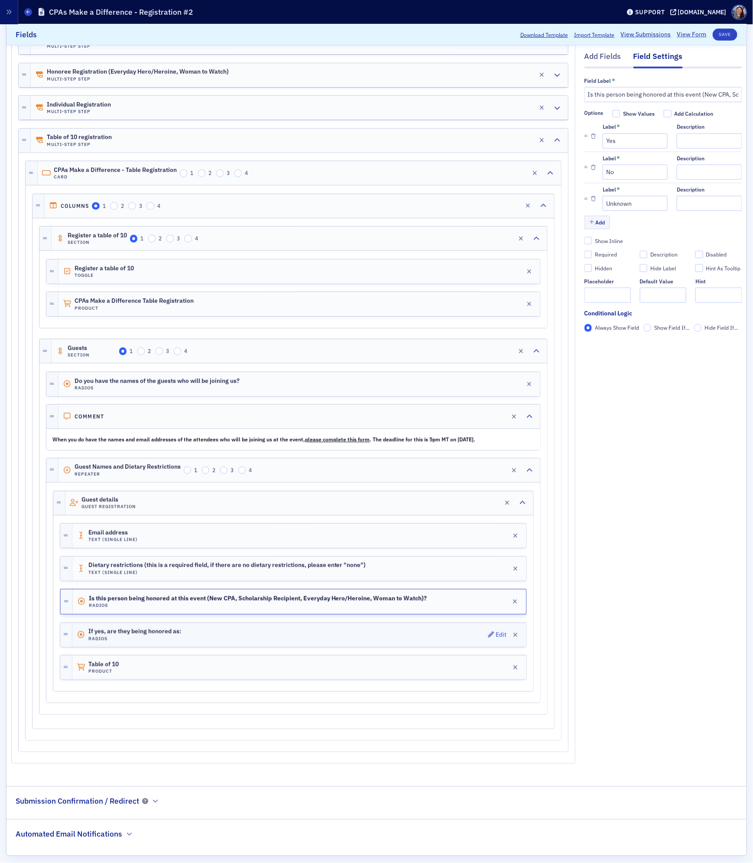
click at [380, 641] on div "If yes, are they being honored as: Radios Edit" at bounding box center [299, 635] width 454 height 24
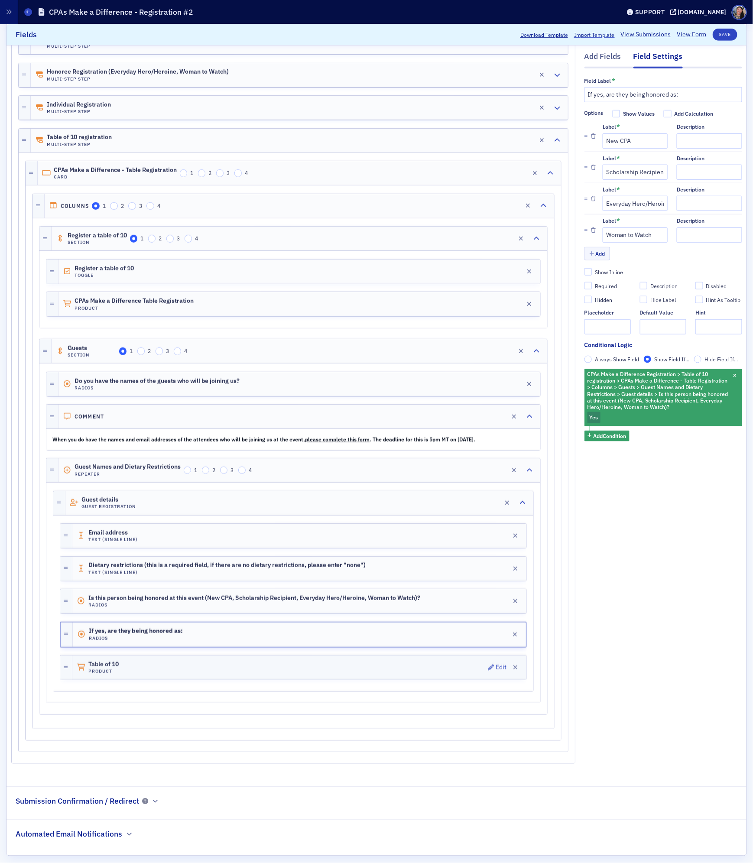
click at [367, 672] on div "Table of 10 Product Edit" at bounding box center [299, 668] width 454 height 24
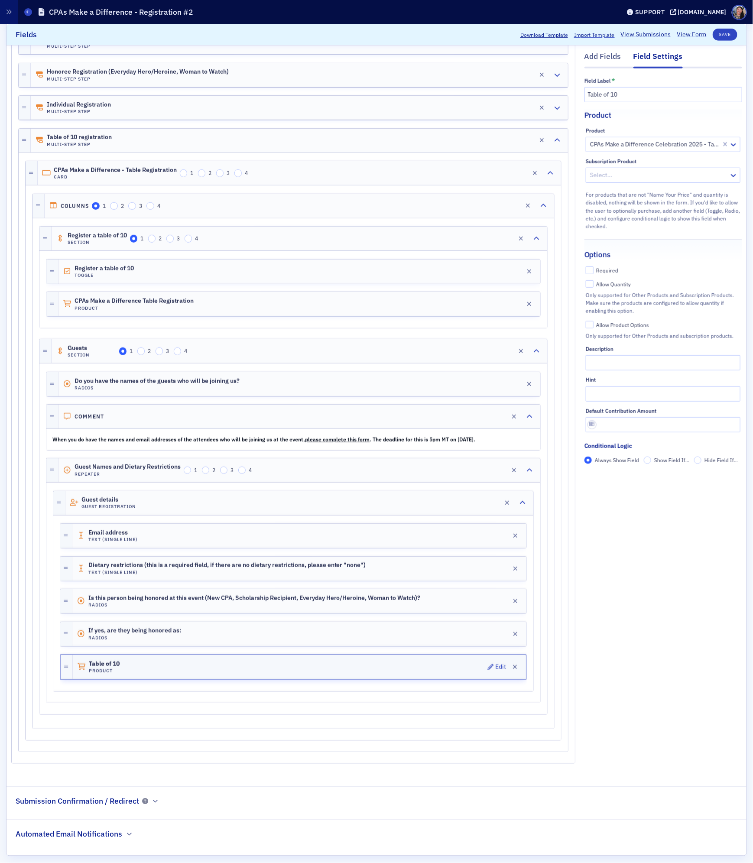
click at [157, 675] on div "Table of 10 Product Edit" at bounding box center [299, 667] width 453 height 24
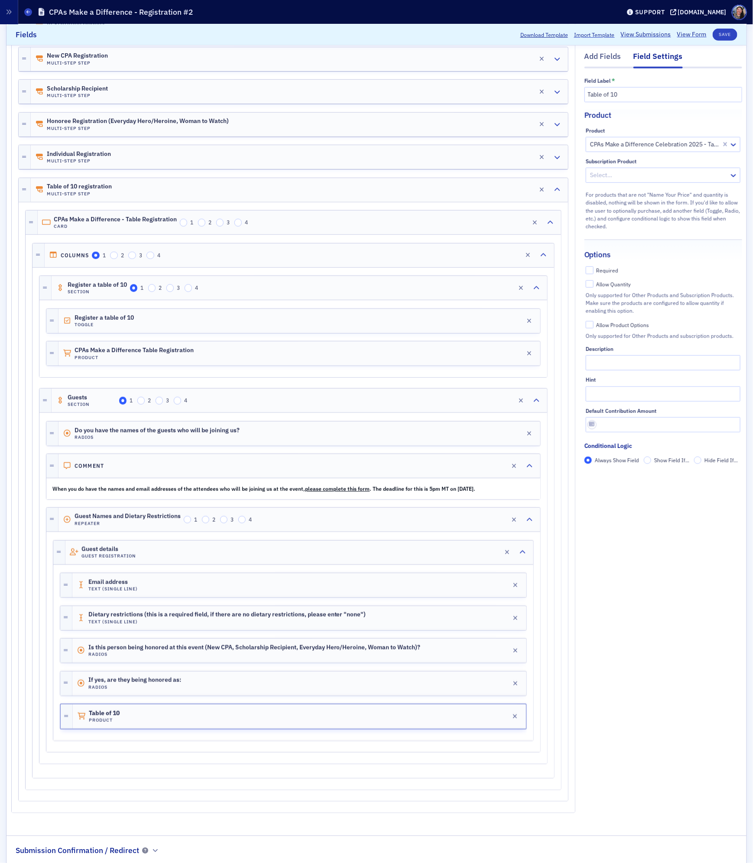
scroll to position [195, 0]
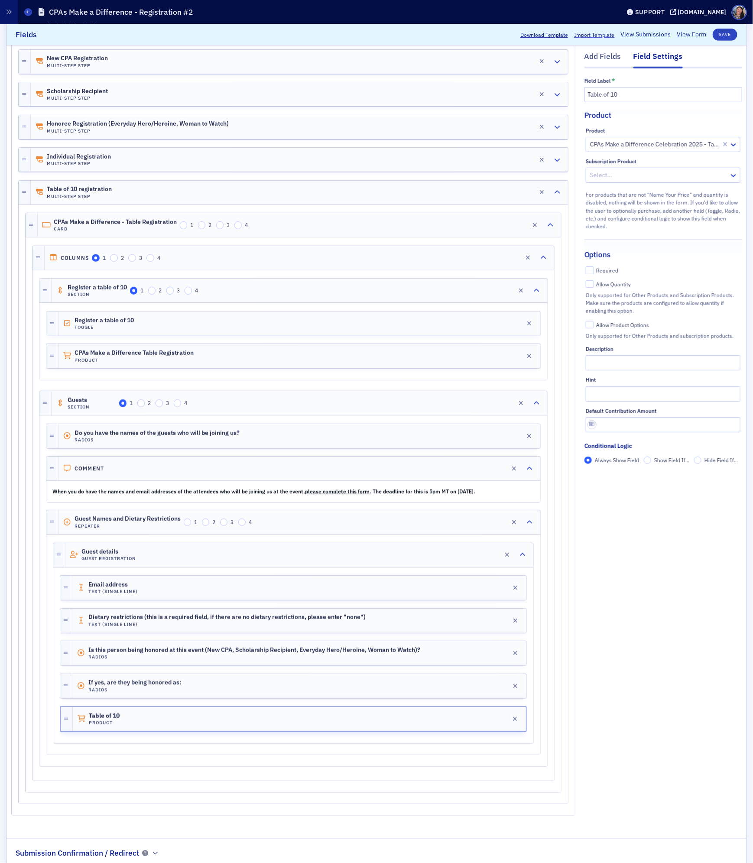
click at [613, 271] on div "Required" at bounding box center [608, 270] width 22 height 7
click at [594, 271] on input "Required" at bounding box center [590, 270] width 8 height 8
checkbox input "true"
click at [727, 34] on button "Save" at bounding box center [725, 35] width 25 height 12
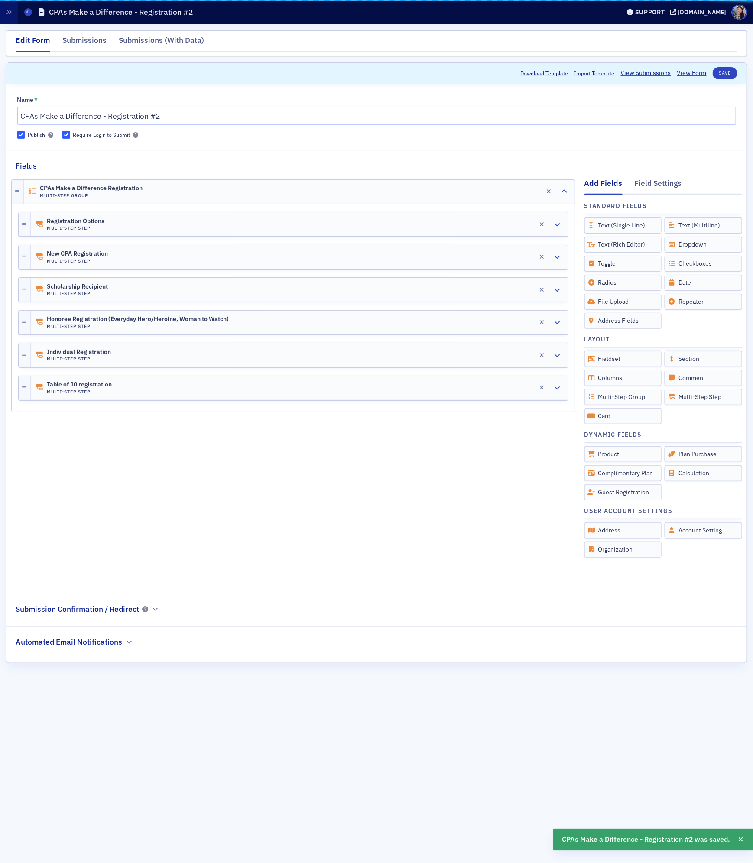
scroll to position [0, 0]
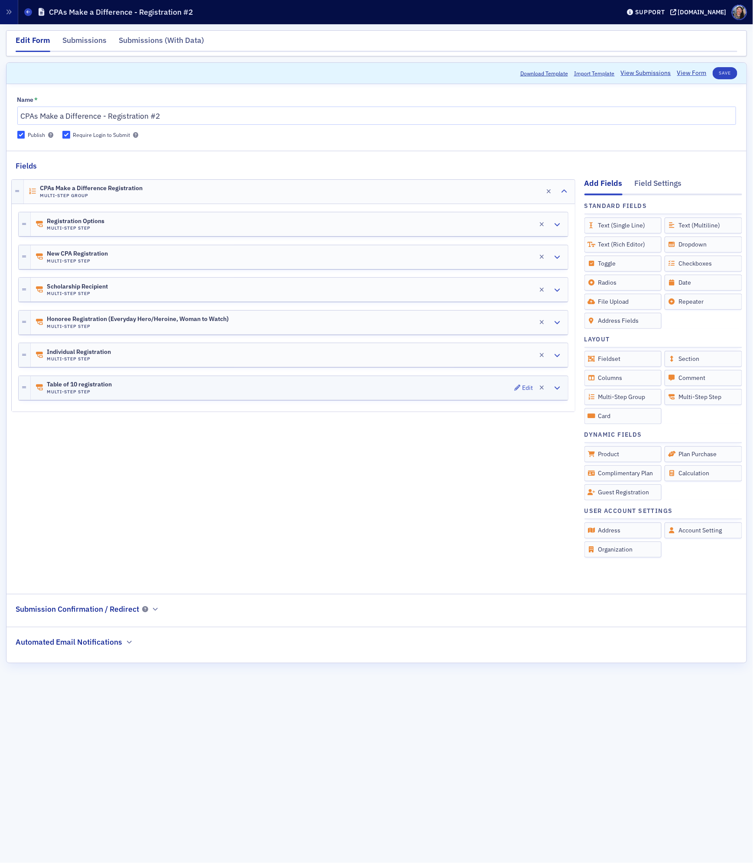
click at [115, 386] on div "Table of 10 registration Multi-Step Step Edit" at bounding box center [299, 388] width 537 height 24
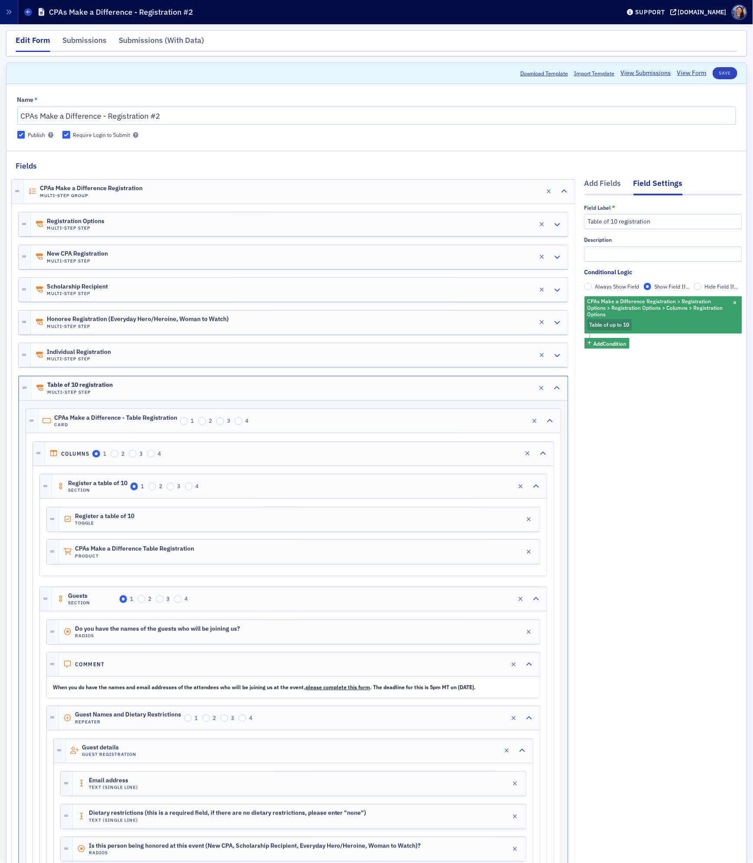
scroll to position [268, 0]
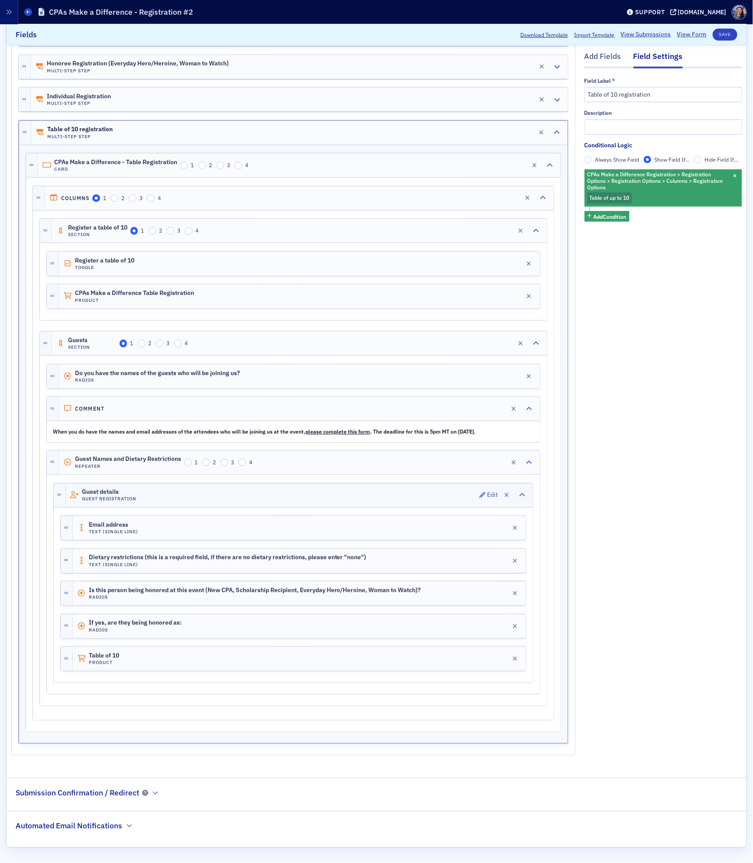
click at [183, 499] on div "Guest details Guest Registration Edit" at bounding box center [299, 496] width 467 height 24
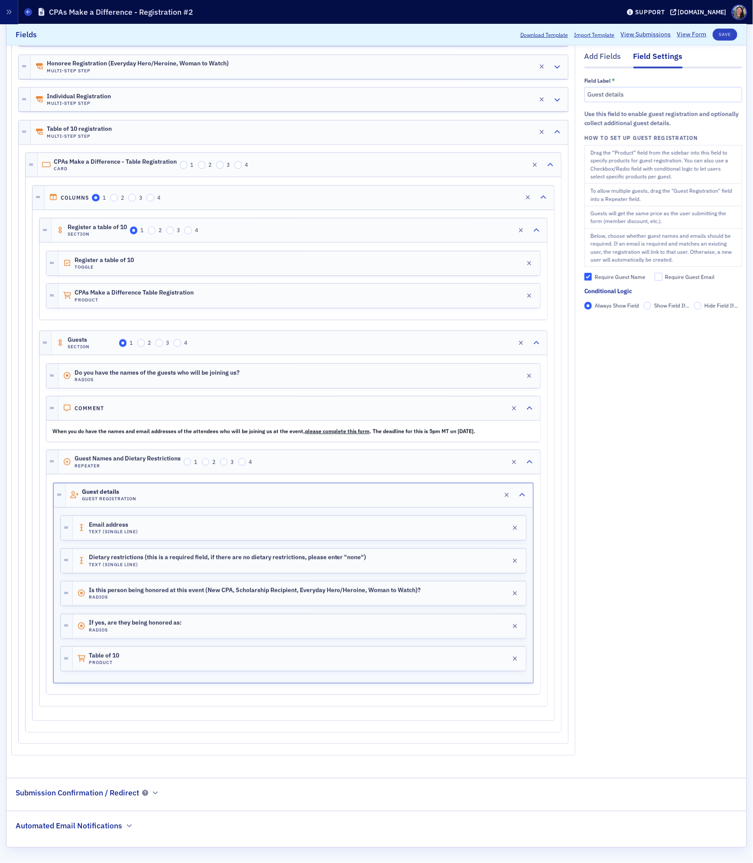
click at [630, 279] on div "Require Guest Name" at bounding box center [620, 277] width 51 height 7
click at [592, 279] on input "Require Guest Name" at bounding box center [588, 277] width 8 height 8
checkbox input "false"
click at [727, 35] on button "Save" at bounding box center [725, 35] width 25 height 12
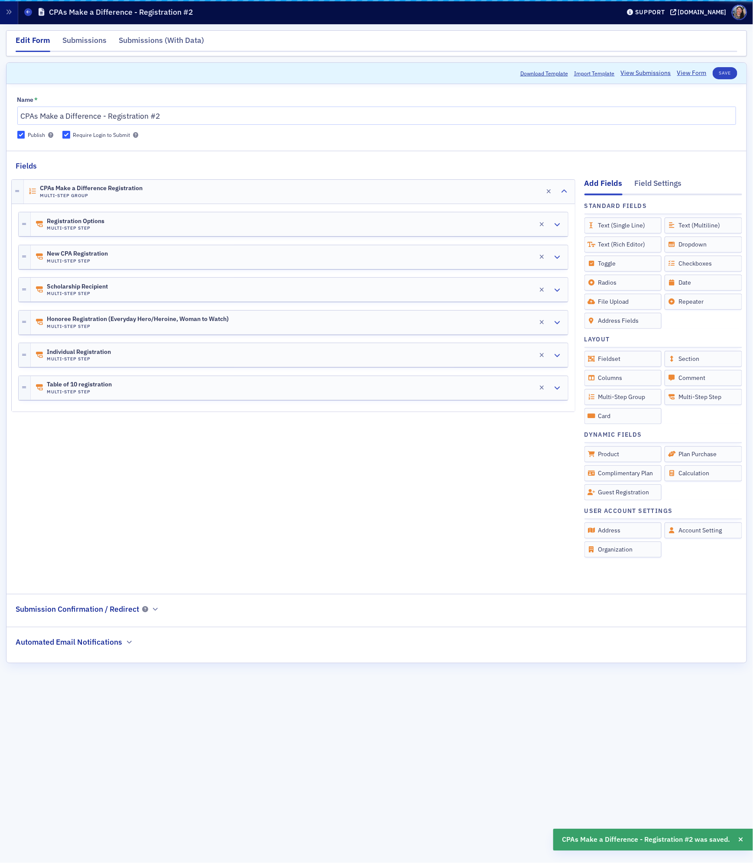
scroll to position [0, 0]
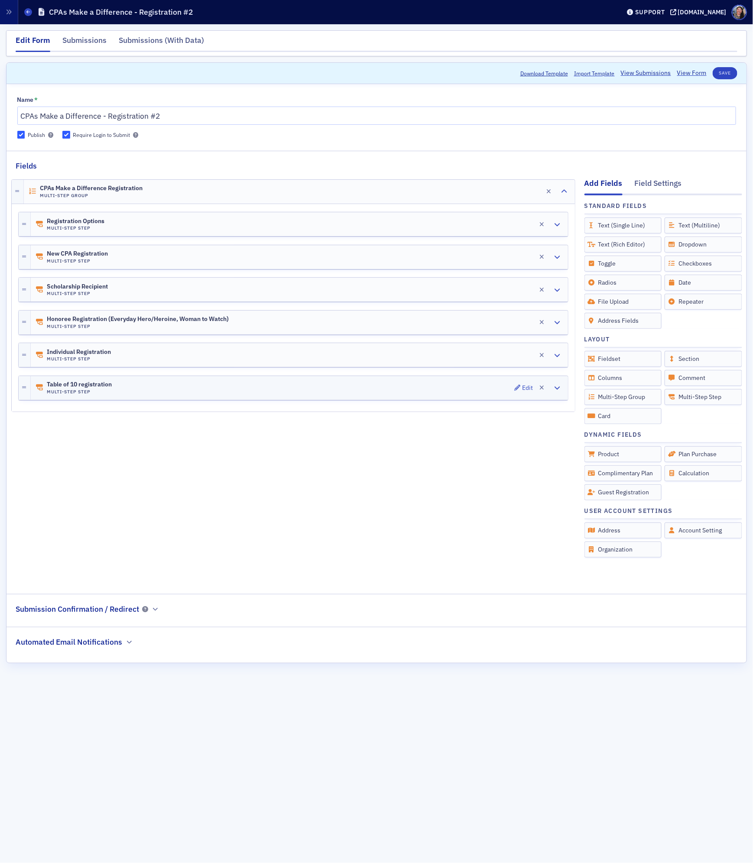
click at [136, 386] on div "Table of 10 registration Multi-Step Step Edit" at bounding box center [299, 388] width 537 height 24
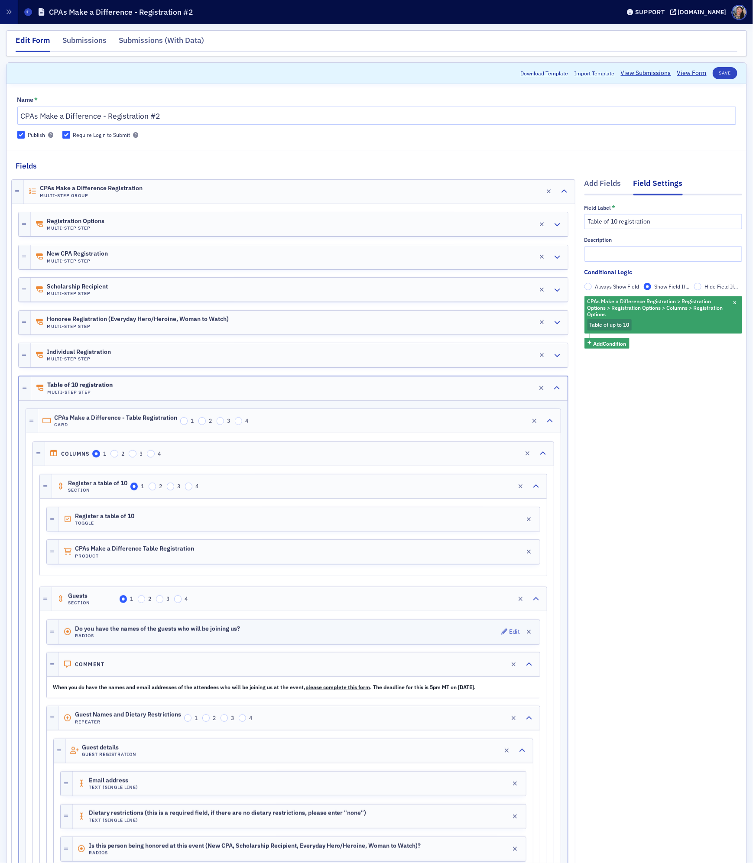
click at [301, 635] on div "Do you have the names of the guests who will be joining us? Radios Edit" at bounding box center [299, 632] width 481 height 24
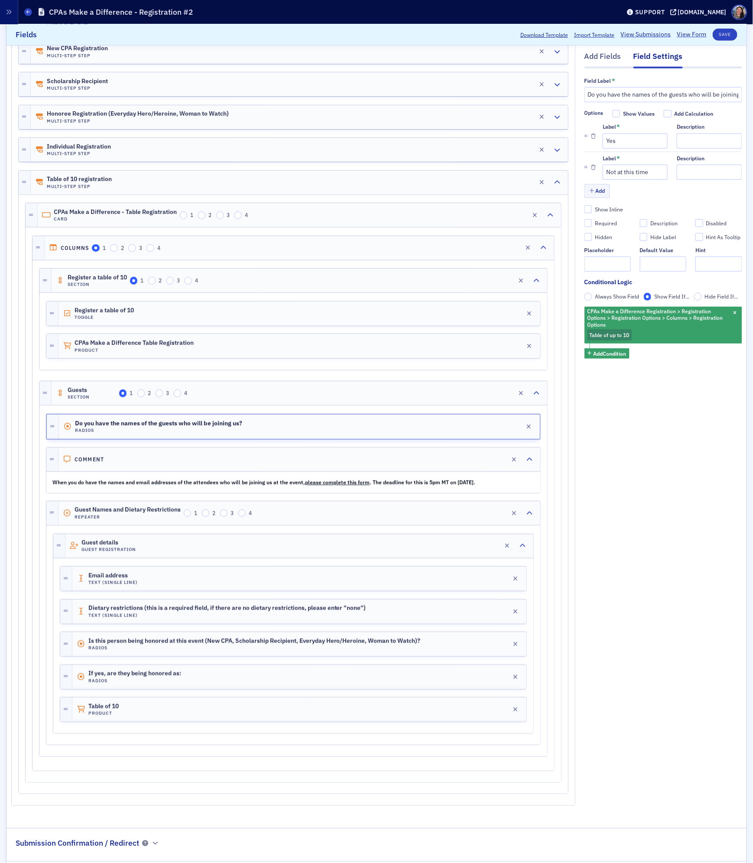
scroll to position [212, 0]
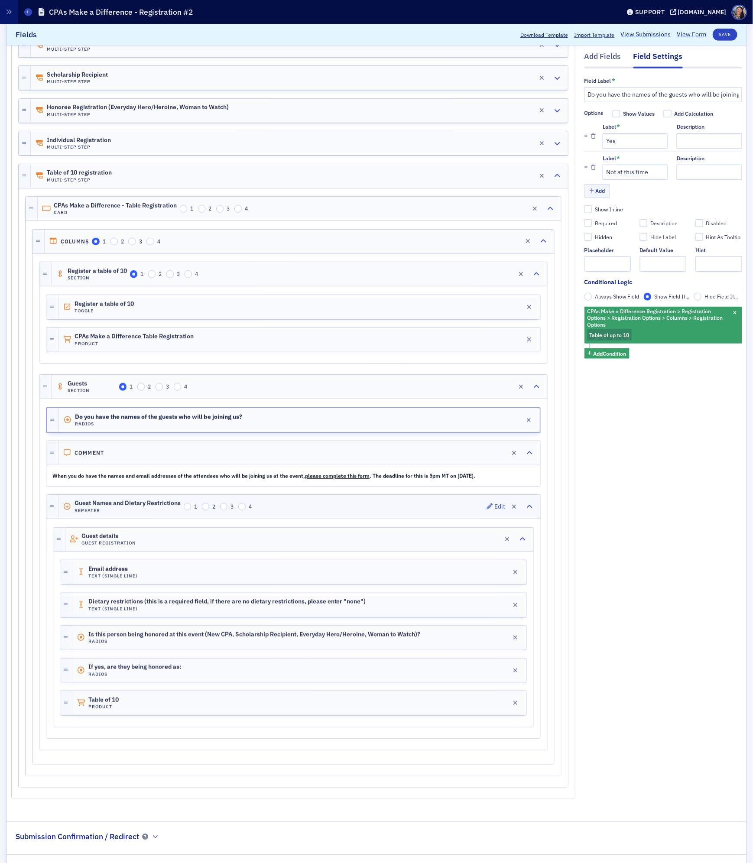
click at [318, 518] on div "Guest Names and Dietary Restrictions Repeater 1 2 3 4 Edit" at bounding box center [299, 507] width 482 height 24
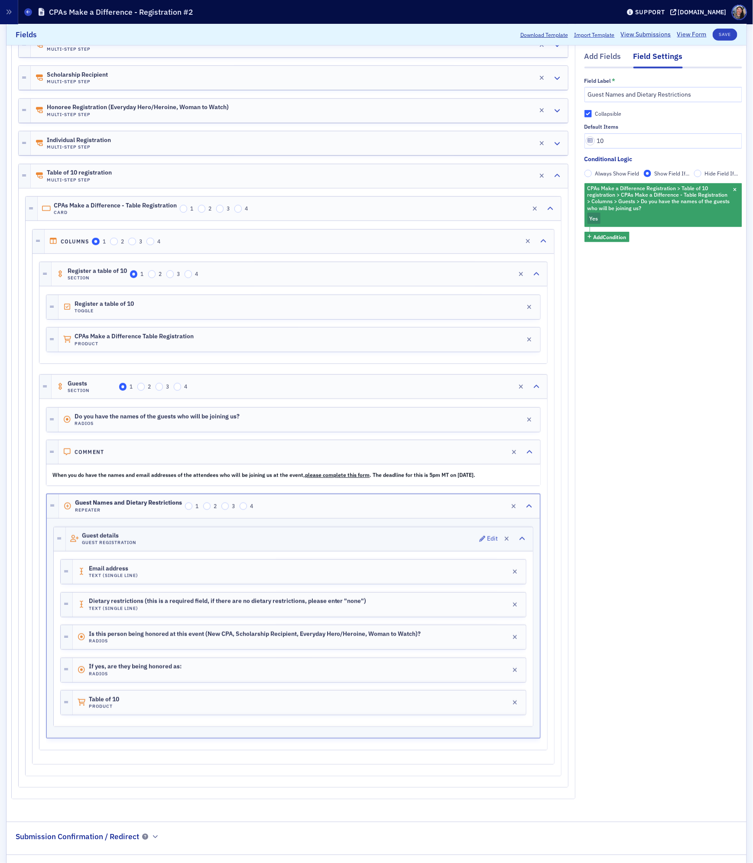
click at [315, 538] on div "Guest details Guest Registration Edit" at bounding box center [299, 539] width 467 height 24
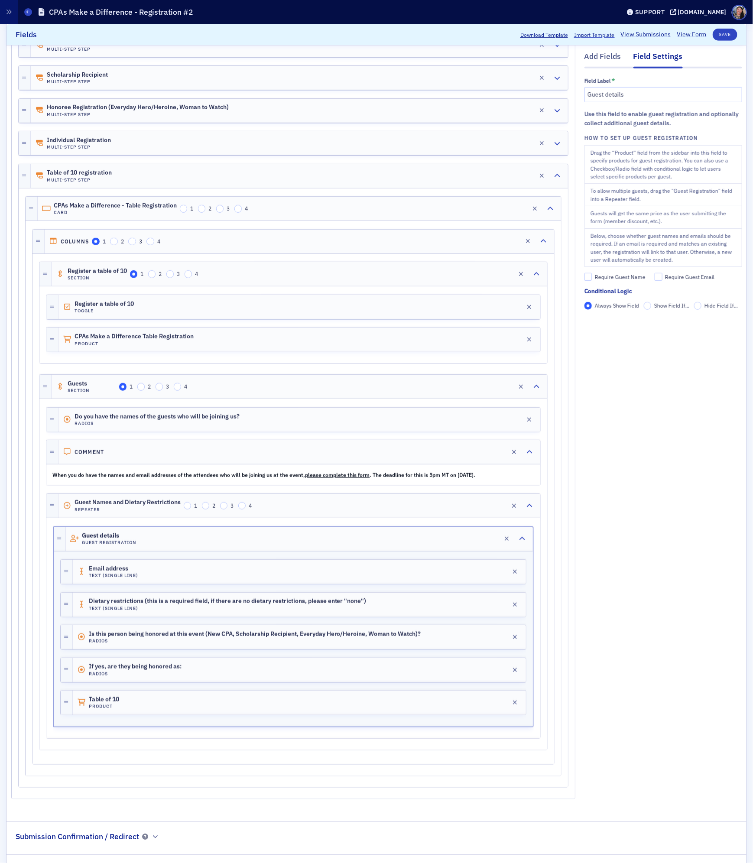
click at [602, 278] on div "Require Guest Name" at bounding box center [620, 277] width 51 height 7
click at [592, 278] on input "Require Guest Name" at bounding box center [588, 277] width 8 height 8
checkbox input "true"
click at [732, 36] on button "Save" at bounding box center [725, 35] width 25 height 12
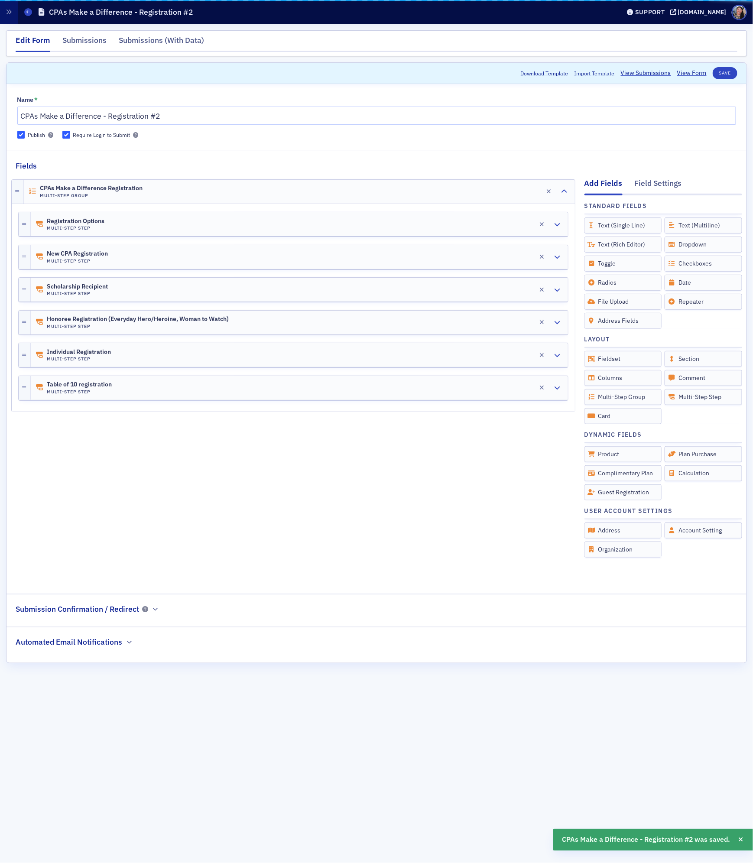
scroll to position [0, 0]
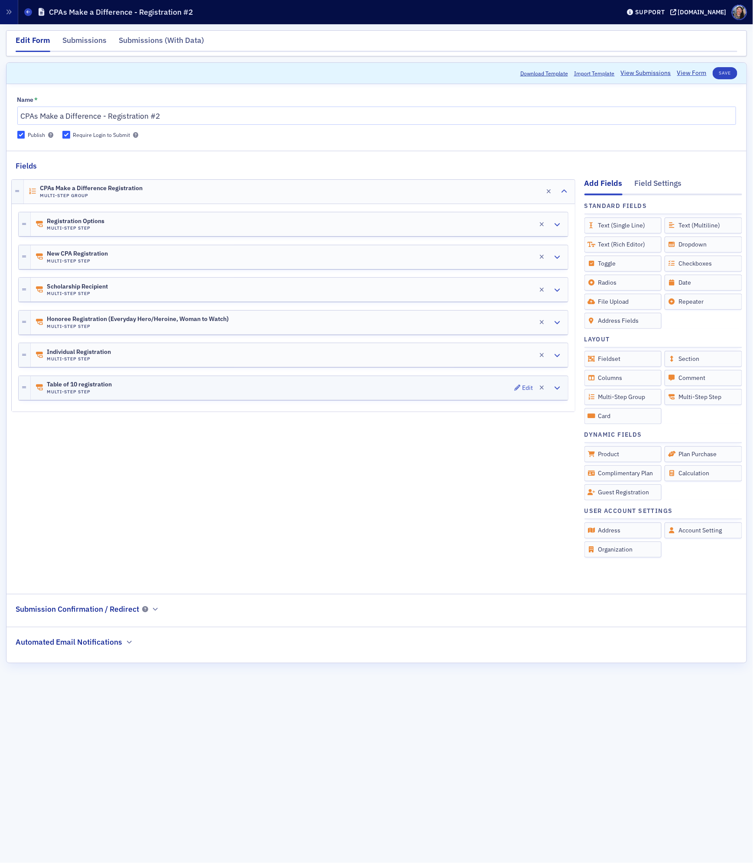
click at [345, 400] on div "Table of 10 registration Multi-Step Step Edit" at bounding box center [299, 388] width 537 height 24
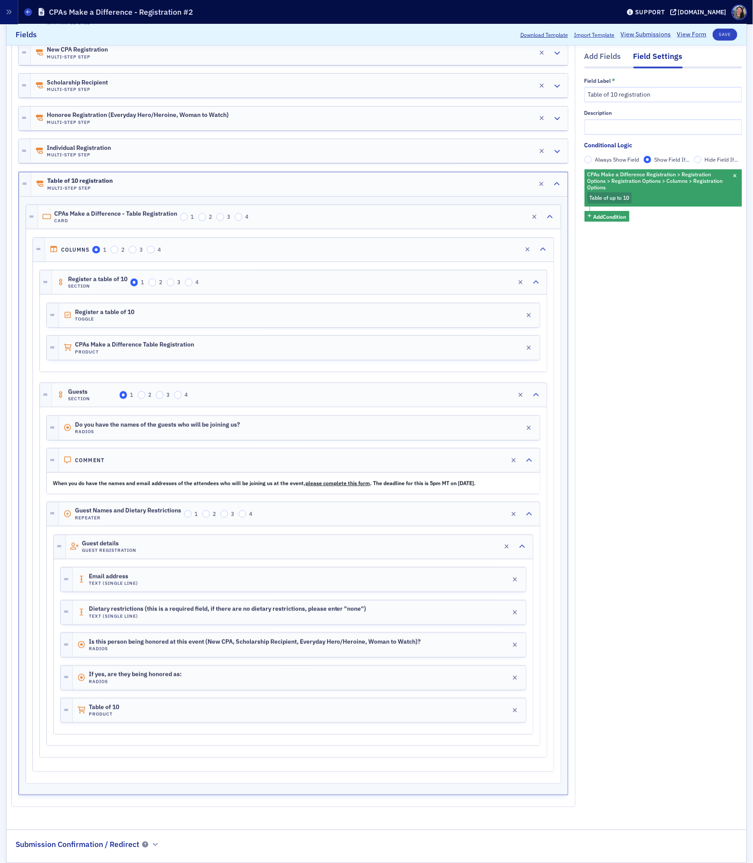
scroll to position [268, 0]
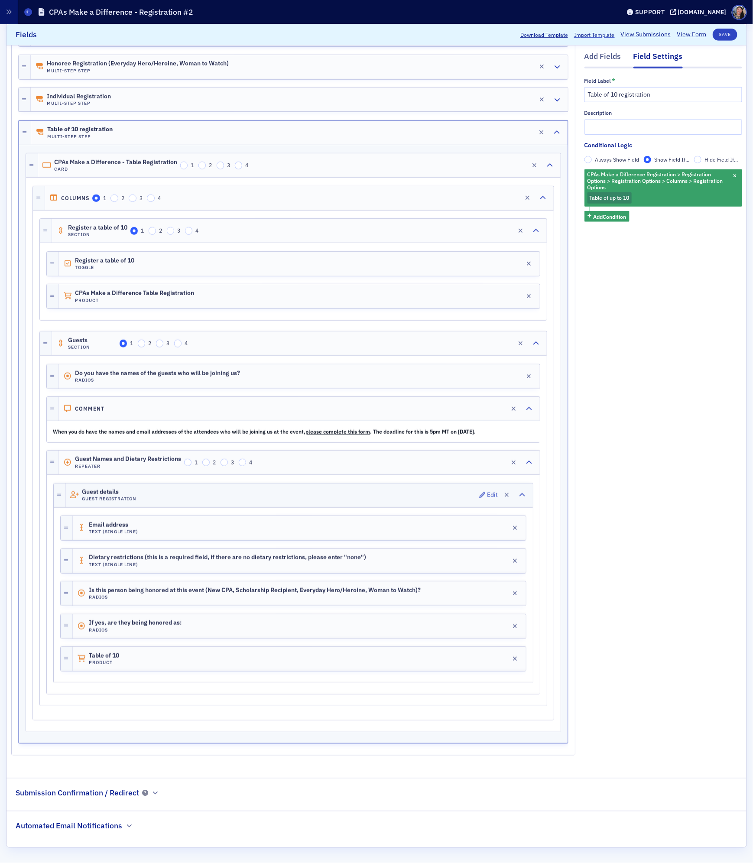
click at [210, 493] on div "Guest details Guest Registration Edit" at bounding box center [299, 496] width 467 height 24
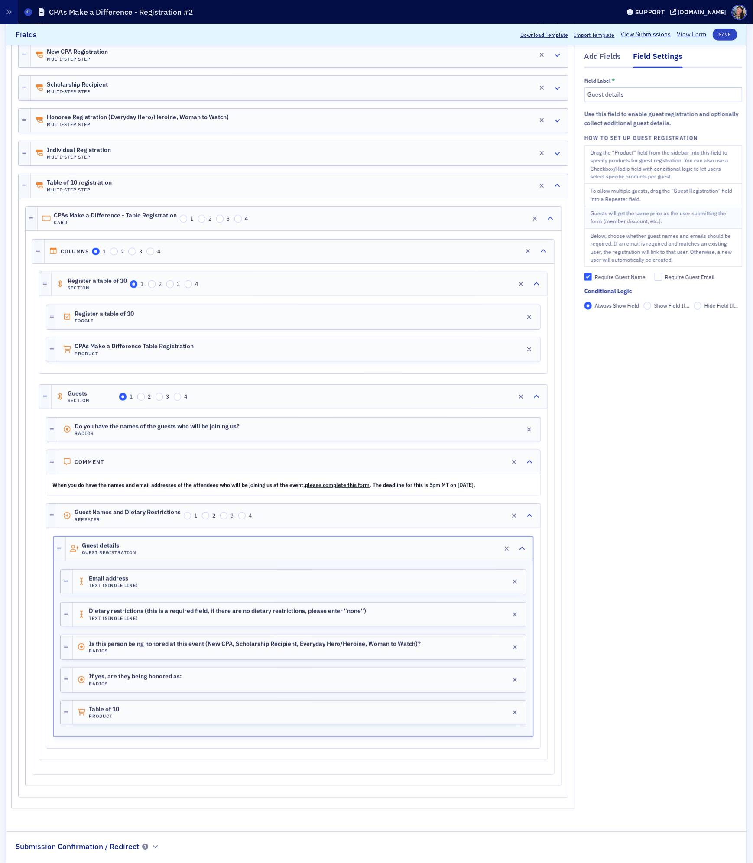
scroll to position [201, 0]
click at [618, 393] on div "Add Fields Field Settings Field Label * Guest details Use this field to enable …" at bounding box center [663, 395] width 158 height 850
click at [658, 306] on span "Show Field If..." at bounding box center [671, 305] width 35 height 7
click at [652, 306] on input "Show Field If..." at bounding box center [648, 306] width 8 height 8
click at [617, 305] on span "Always Show Field" at bounding box center [617, 305] width 44 height 7
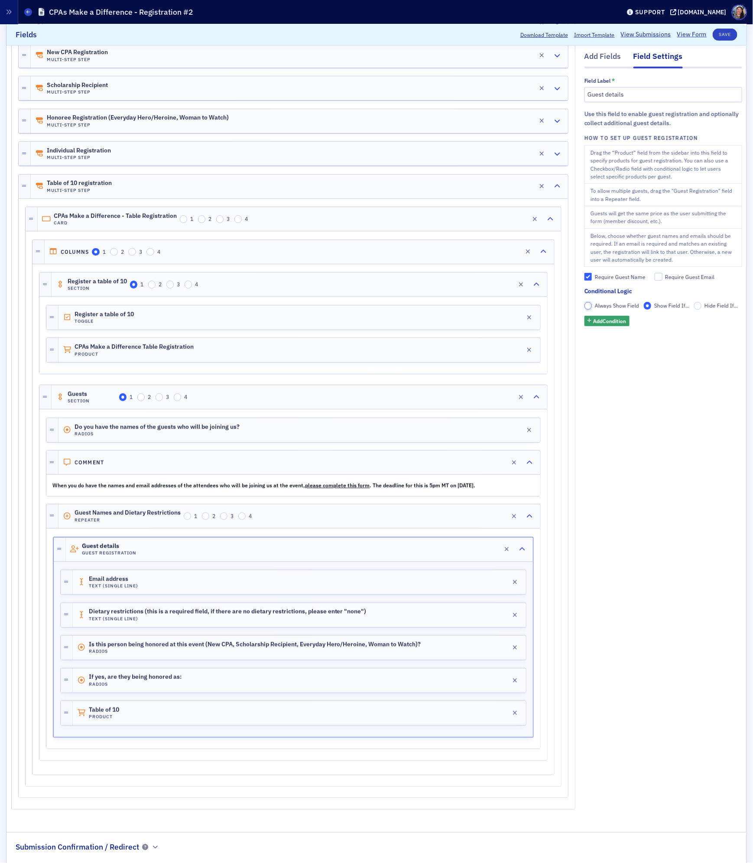
click at [592, 305] on input "Always Show Field" at bounding box center [588, 306] width 8 height 8
click at [348, 489] on strong "please complete this form" at bounding box center [337, 485] width 65 height 7
click at [229, 562] on div "Guest details Guest Registration Edit" at bounding box center [299, 550] width 467 height 24
click at [616, 57] on div "Add Fields" at bounding box center [602, 59] width 37 height 16
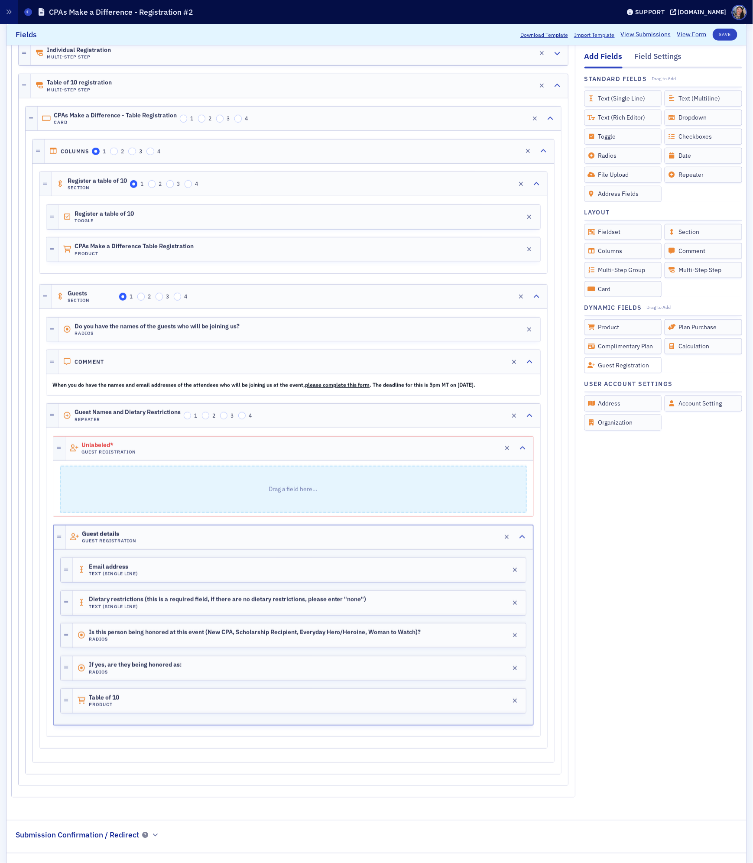
scroll to position [304, 0]
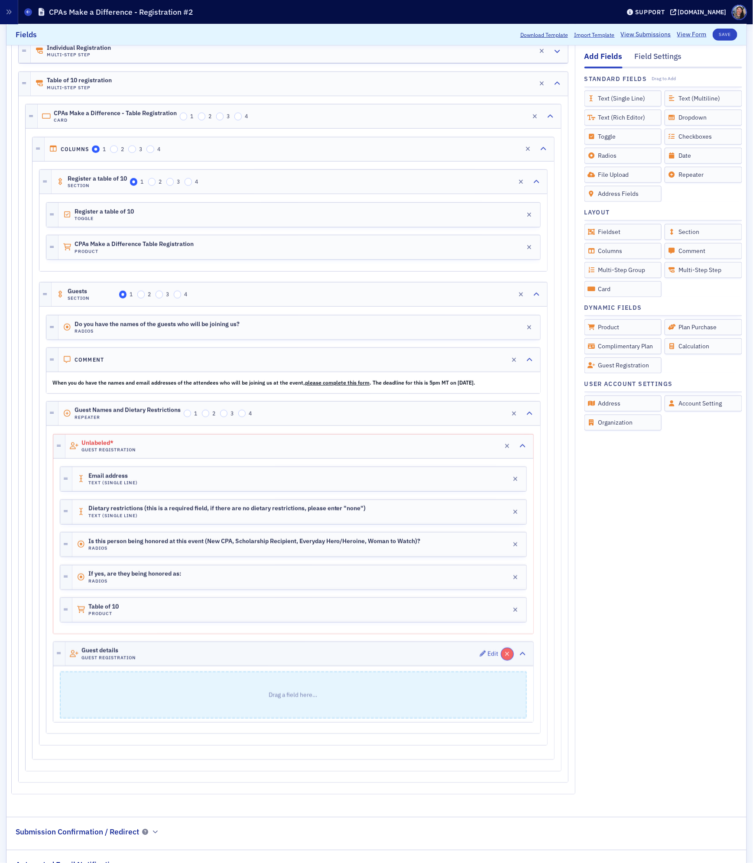
click at [505, 657] on icon "button" at bounding box center [507, 654] width 5 height 6
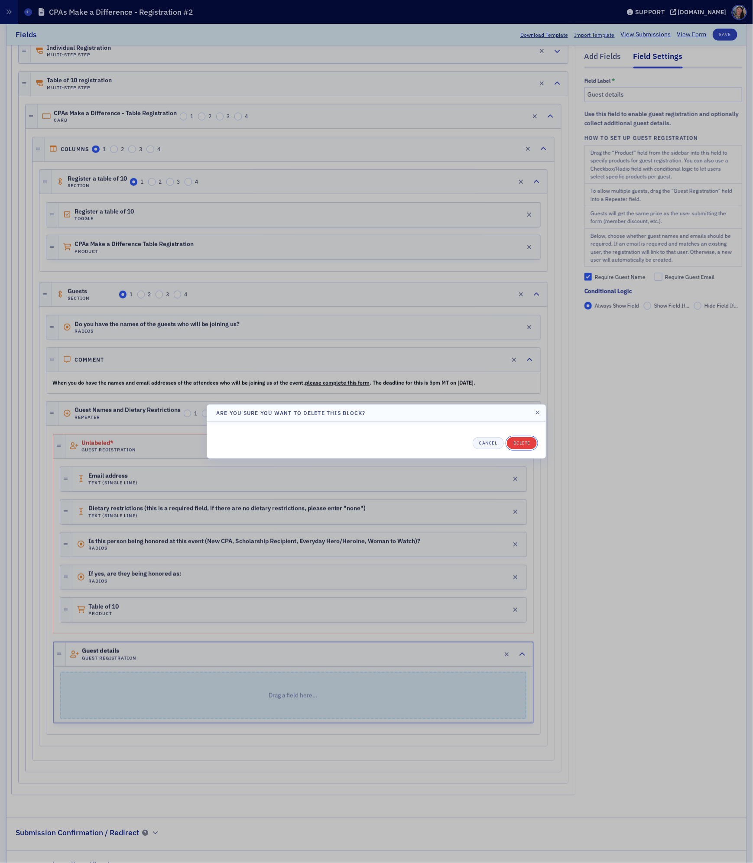
click at [523, 442] on button "Delete" at bounding box center [522, 443] width 30 height 12
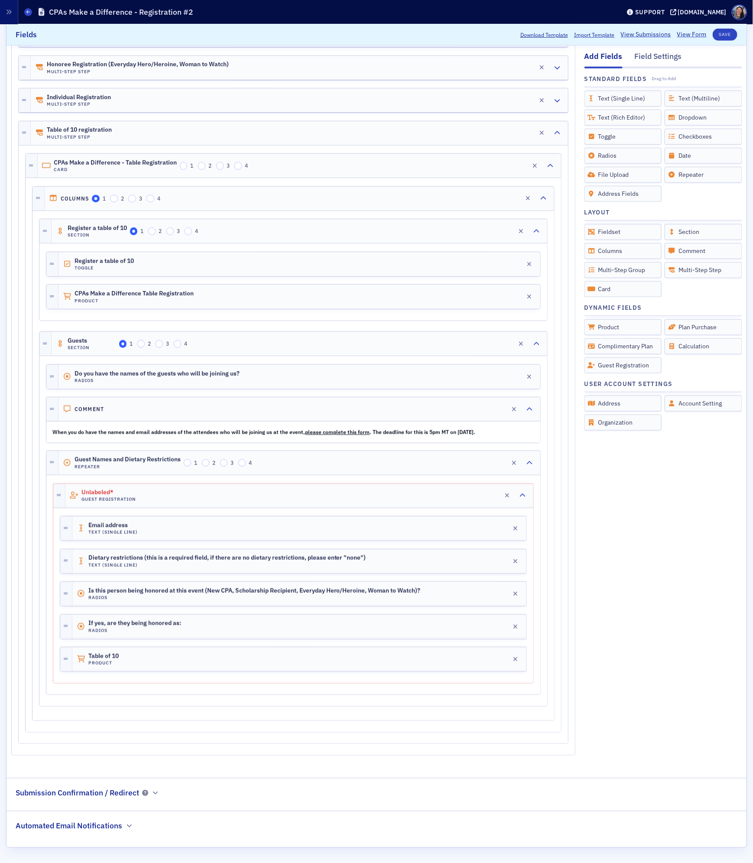
scroll to position [268, 0]
click at [177, 491] on div "Unlabeled* Guest Registration Edit" at bounding box center [299, 496] width 468 height 24
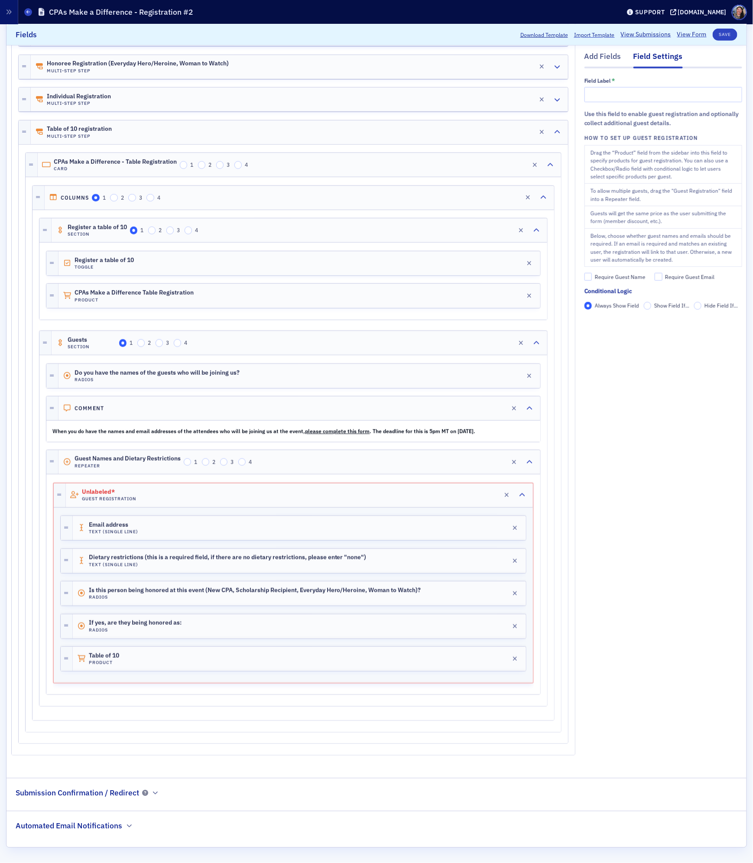
click at [651, 113] on div "Use this field to enable guest registration and optionally collect additional g…" at bounding box center [663, 119] width 158 height 18
click at [651, 100] on input "text" at bounding box center [663, 94] width 158 height 15
type input "Table of 10 registration"
click at [717, 36] on button "Save" at bounding box center [725, 35] width 25 height 12
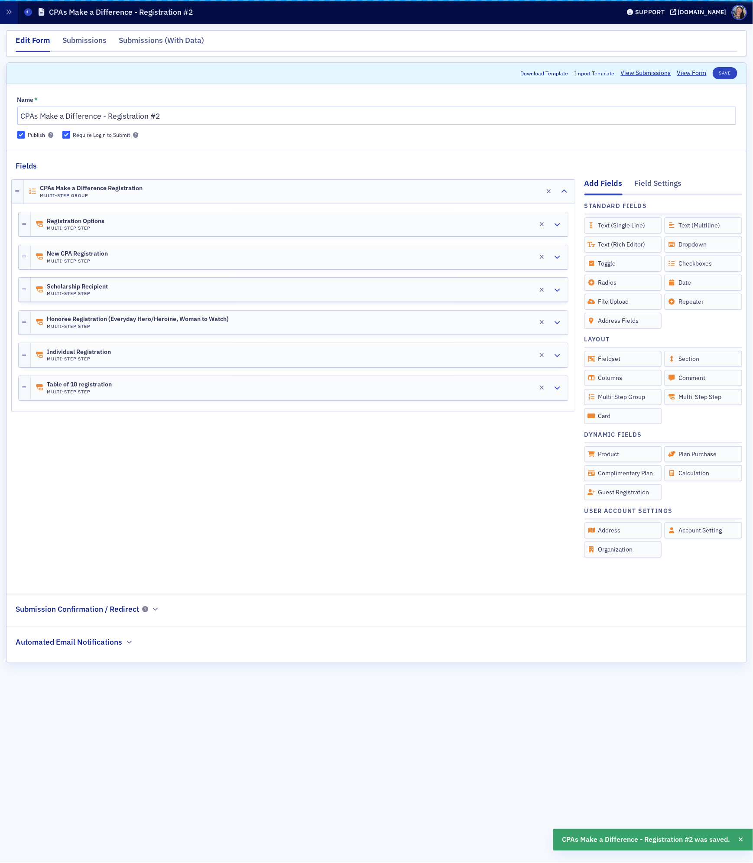
scroll to position [0, 0]
click at [691, 75] on link "View Form" at bounding box center [691, 72] width 29 height 9
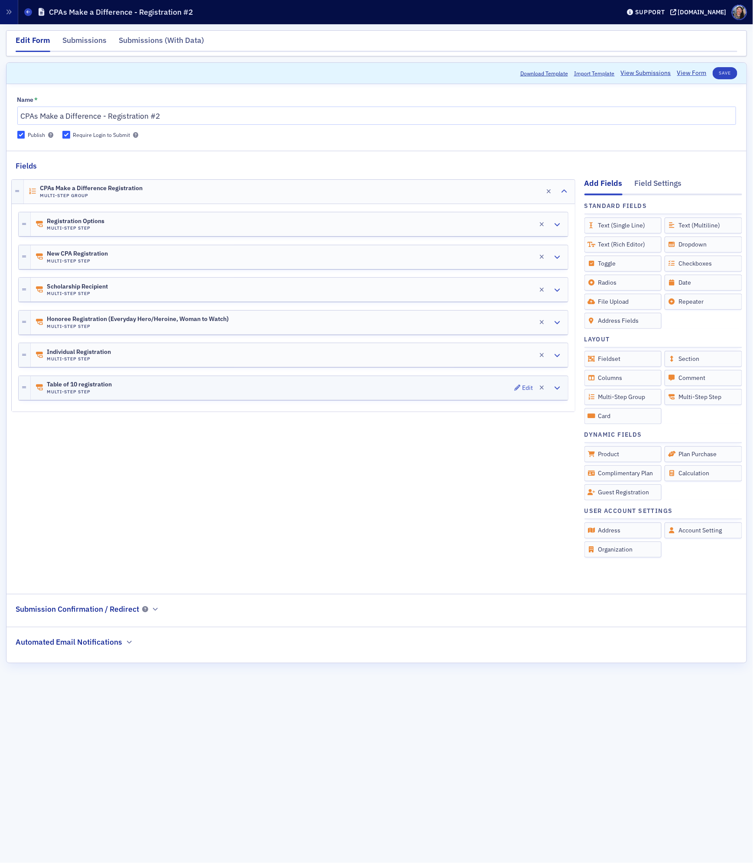
click at [202, 392] on div "Table of 10 registration Multi-Step Step Edit" at bounding box center [299, 388] width 537 height 24
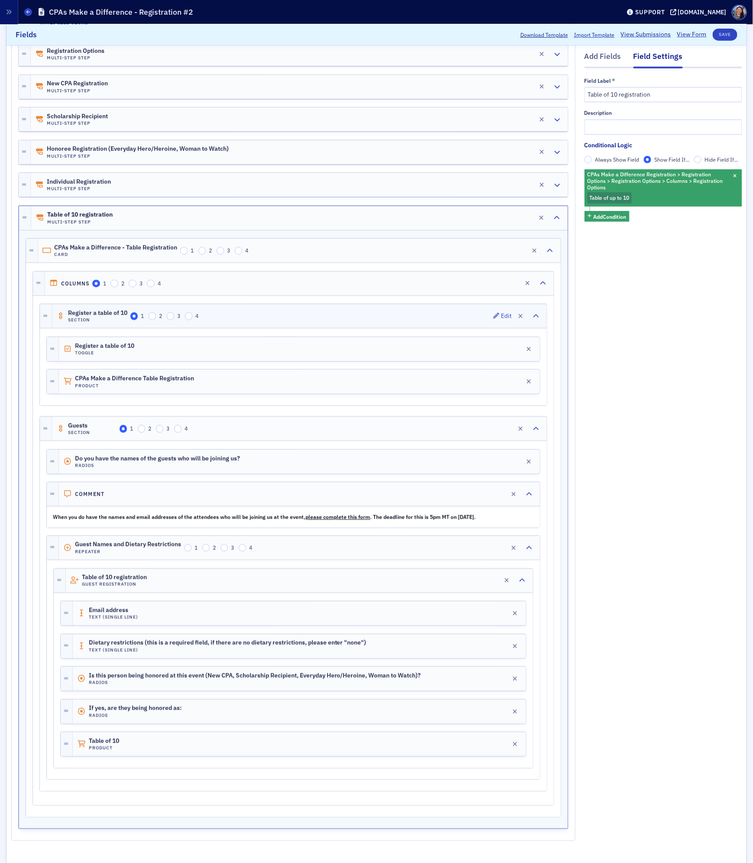
scroll to position [268, 0]
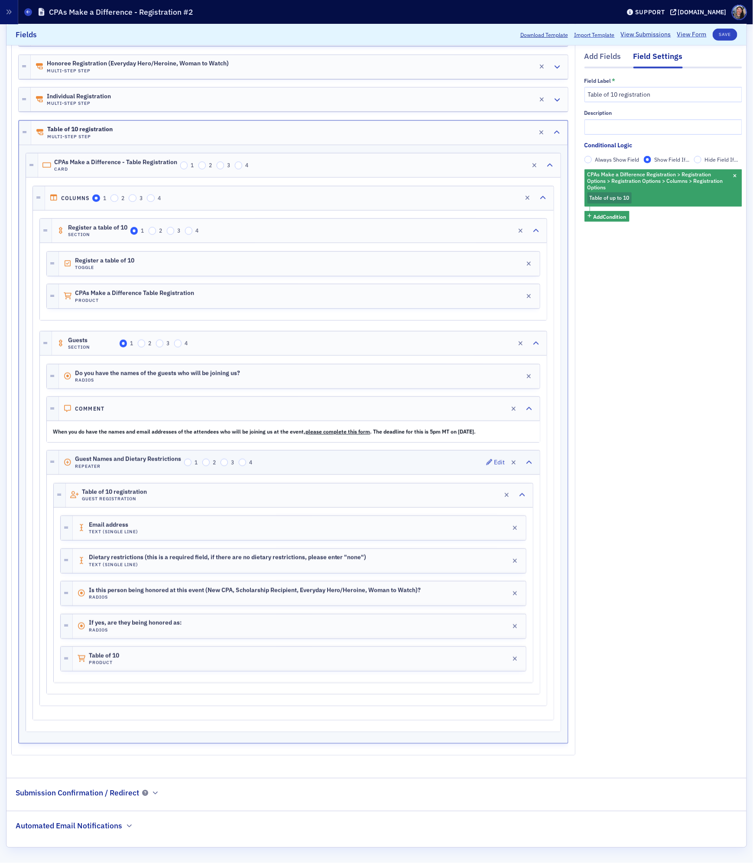
click at [340, 457] on div "Guest Names and Dietary Restrictions Repeater 1 2 3 4 Edit" at bounding box center [299, 463] width 481 height 24
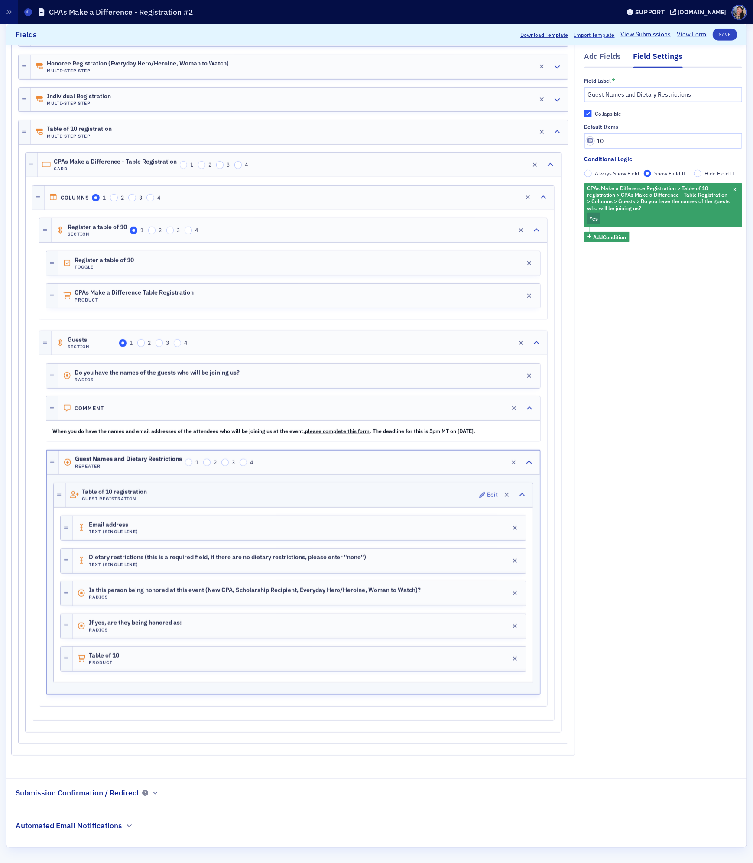
click at [218, 490] on div "Table of 10 registration Guest Registration Edit" at bounding box center [299, 496] width 467 height 24
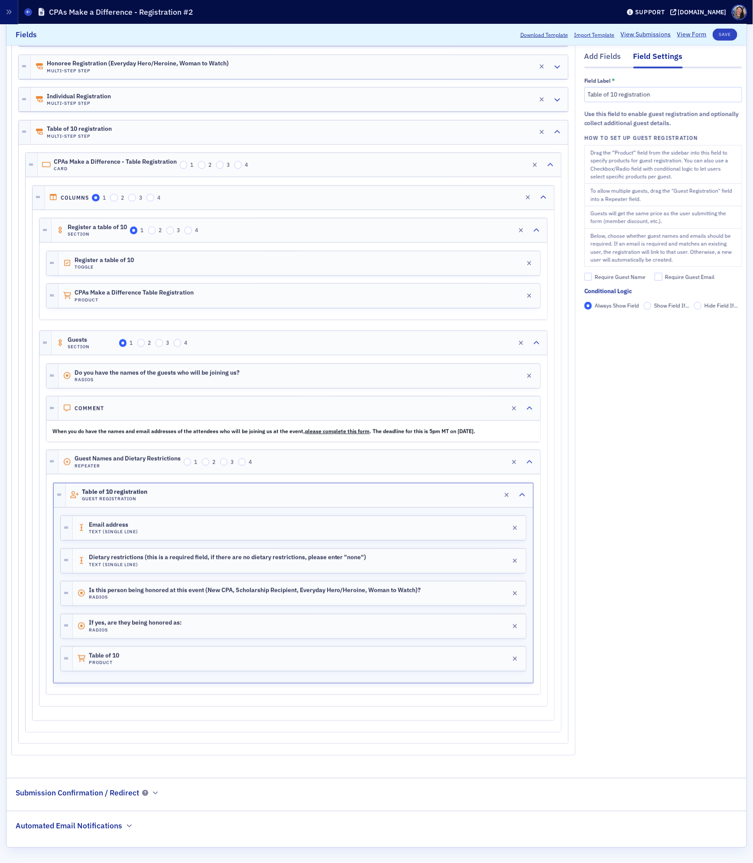
click at [610, 281] on div "Require Guest Name" at bounding box center [620, 277] width 51 height 7
click at [592, 281] on input "Require Guest Name" at bounding box center [588, 277] width 8 height 8
checkbox input "true"
click at [724, 33] on button "Save" at bounding box center [725, 35] width 25 height 12
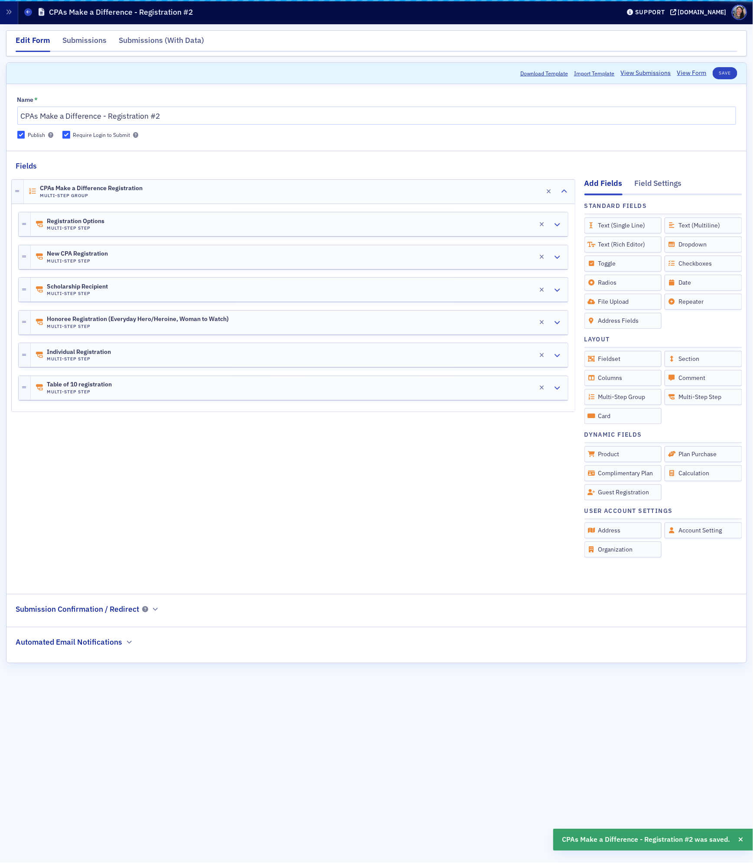
scroll to position [0, 0]
click at [683, 78] on link "View Form" at bounding box center [691, 72] width 29 height 9
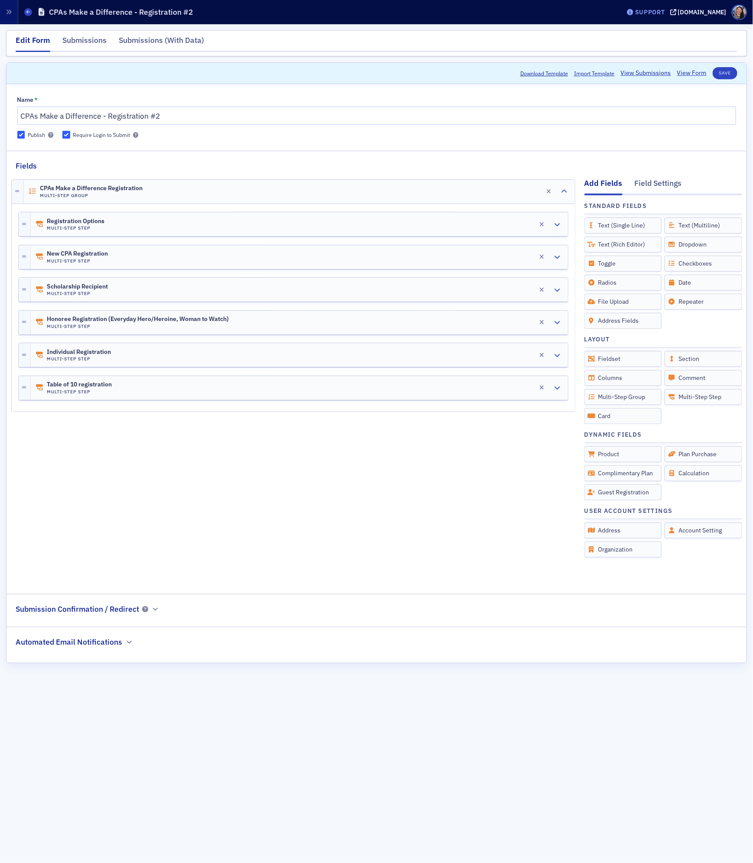
click at [662, 13] on div "Support" at bounding box center [650, 12] width 30 height 8
click at [663, 53] on span "Live Chat" at bounding box center [662, 55] width 46 height 8
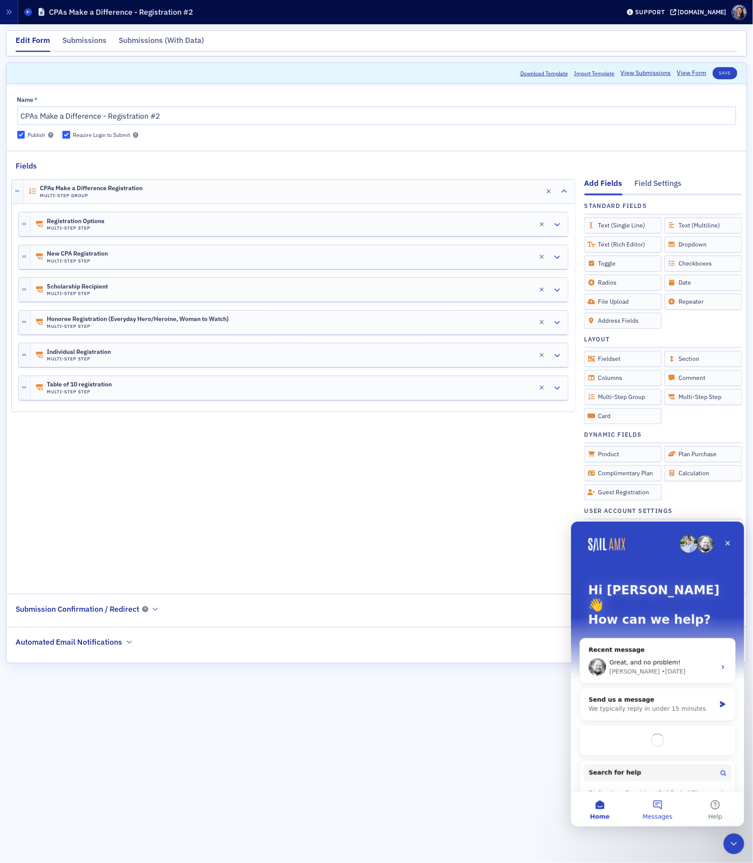
click at [659, 804] on button "Messages" at bounding box center [657, 809] width 58 height 35
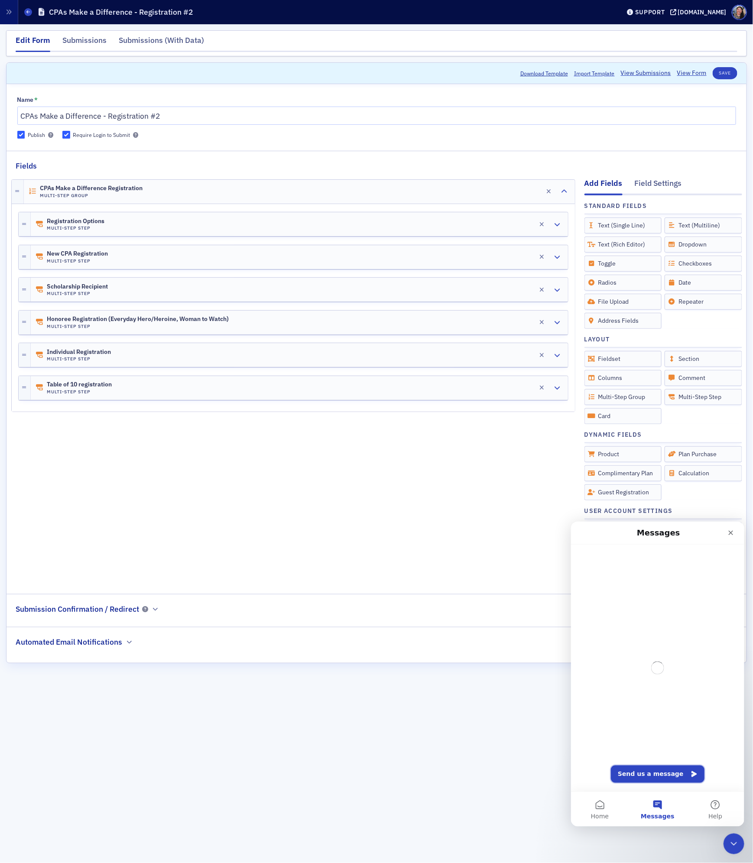
click at [661, 777] on button "Send us a message" at bounding box center [657, 773] width 94 height 17
click at [652, 802] on div "Intercom messenger" at bounding box center [657, 809] width 159 height 14
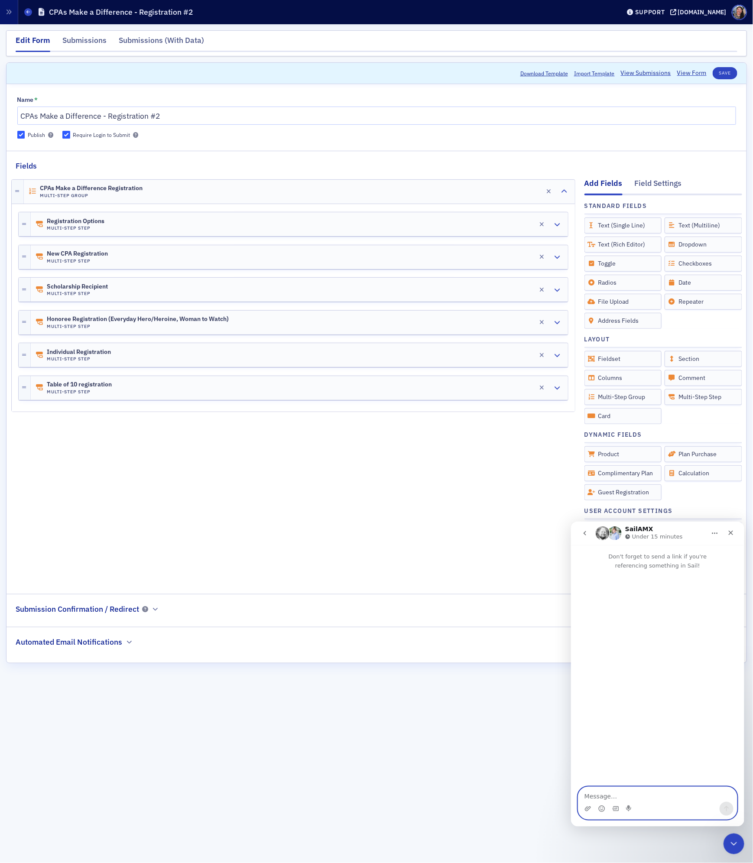
click at [645, 795] on textarea "Message…" at bounding box center [657, 794] width 159 height 15
click at [655, 798] on textarea "Hey, there. I need some help - I can't figure out why I am getting this error" at bounding box center [657, 789] width 159 height 23
click at [172, 435] on div "CPAs Make a Difference Registration Multi-Step Group Edit Registration Options …" at bounding box center [293, 377] width 564 height 410
click at [159, 265] on div "New CPA Registration Multi-Step Step Edit" at bounding box center [299, 257] width 537 height 24
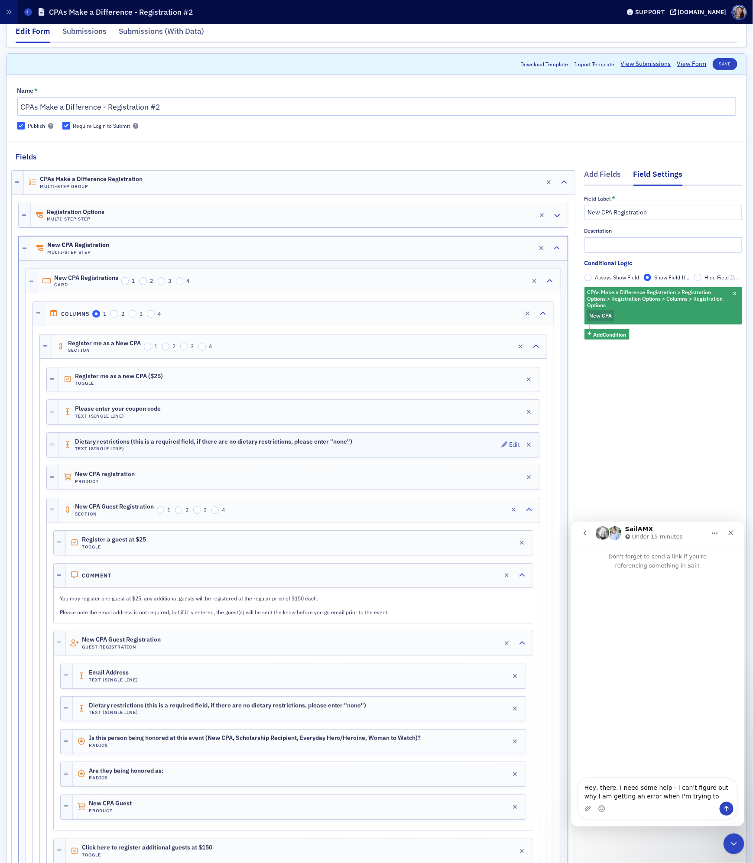
scroll to position [556, 0]
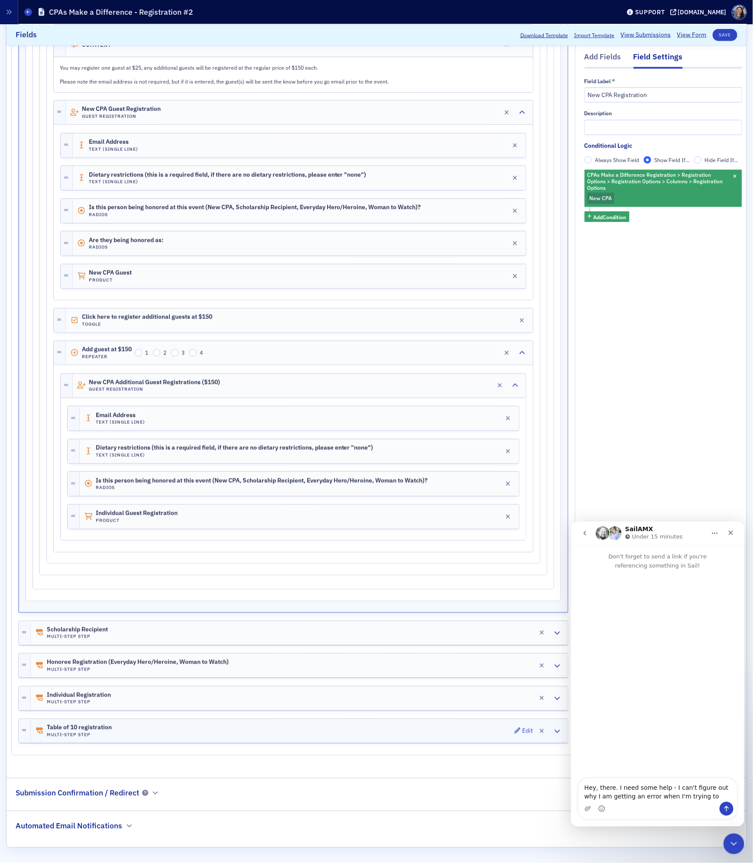
click at [132, 725] on div "Table of 10 registration Multi-Step Step Edit" at bounding box center [299, 731] width 537 height 24
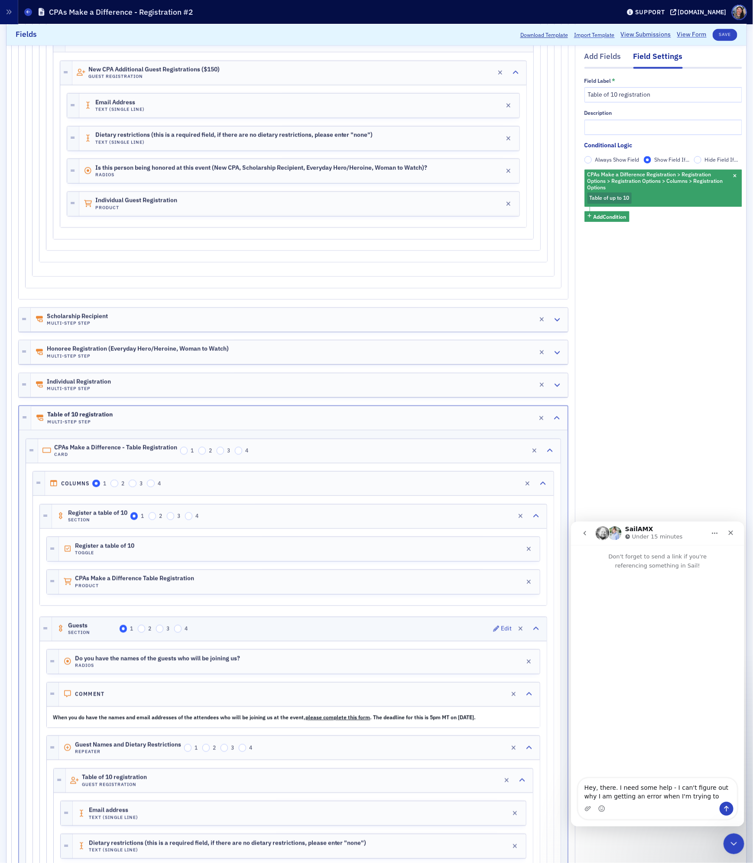
scroll to position [855, 0]
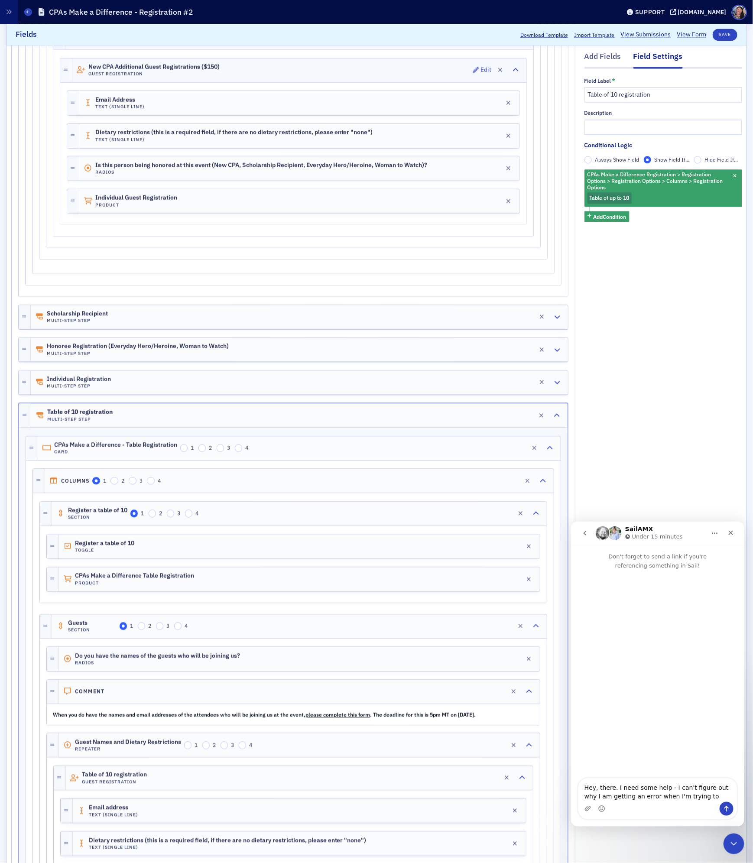
click at [245, 82] on div "New CPA Additional Guest Registrations ($150) Guest Registration Edit" at bounding box center [299, 70] width 454 height 24
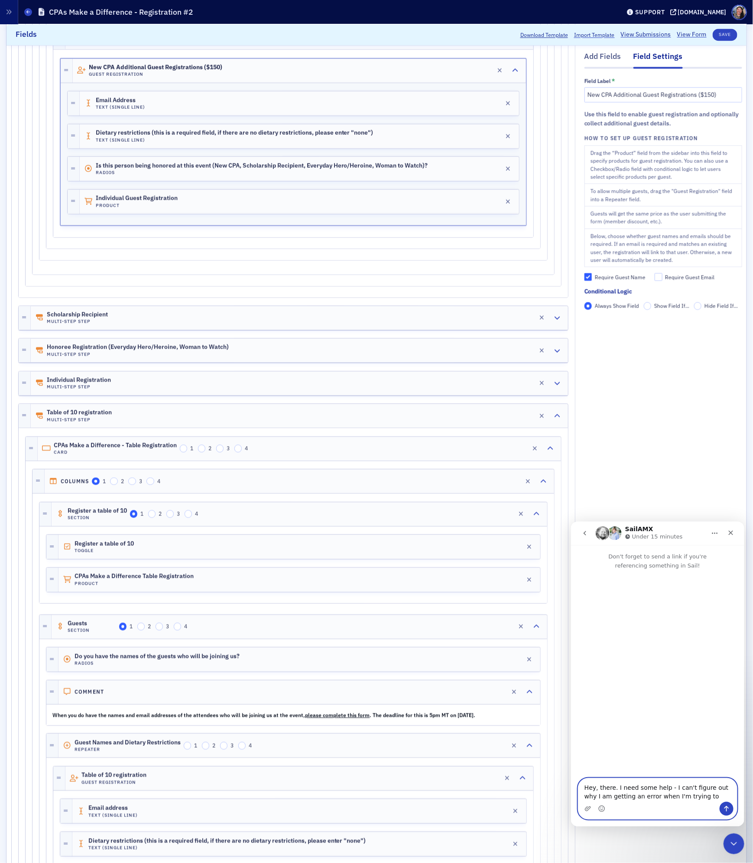
click at [714, 795] on textarea "Hey, there. I need some help - I can't figure out why I am getting an error whe…" at bounding box center [657, 789] width 159 height 23
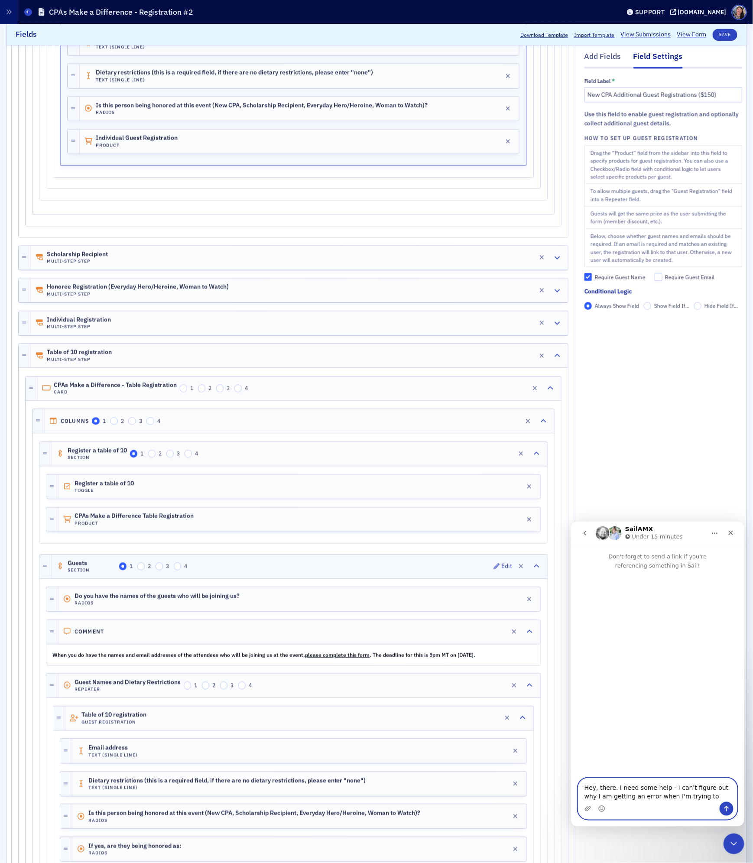
scroll to position [917, 0]
click at [700, 799] on textarea "Hey, there. I need some help - I can't figure out why I am getting an error whe…" at bounding box center [657, 789] width 159 height 23
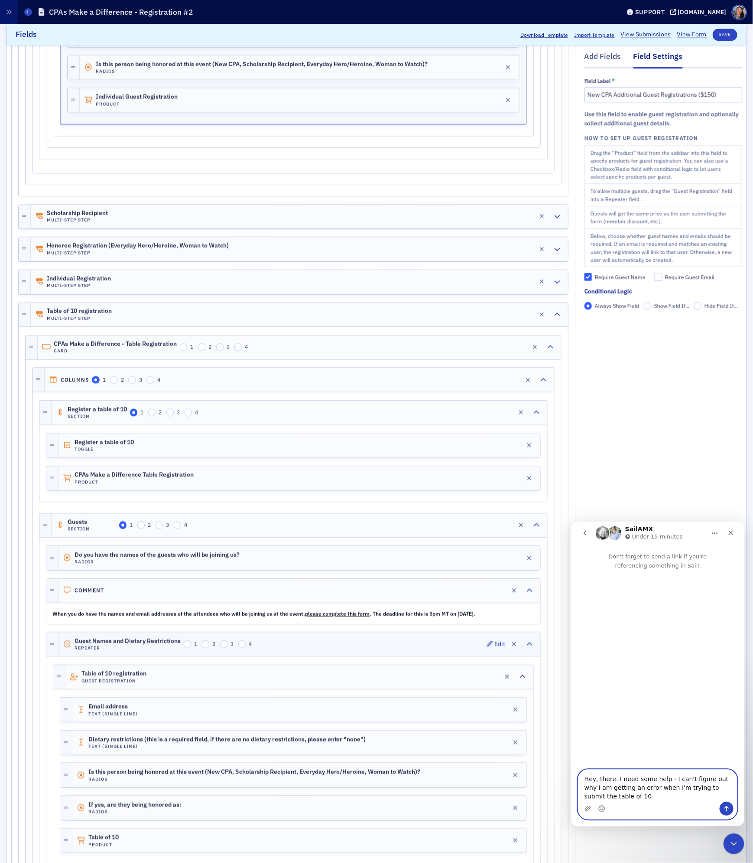
scroll to position [960, 0]
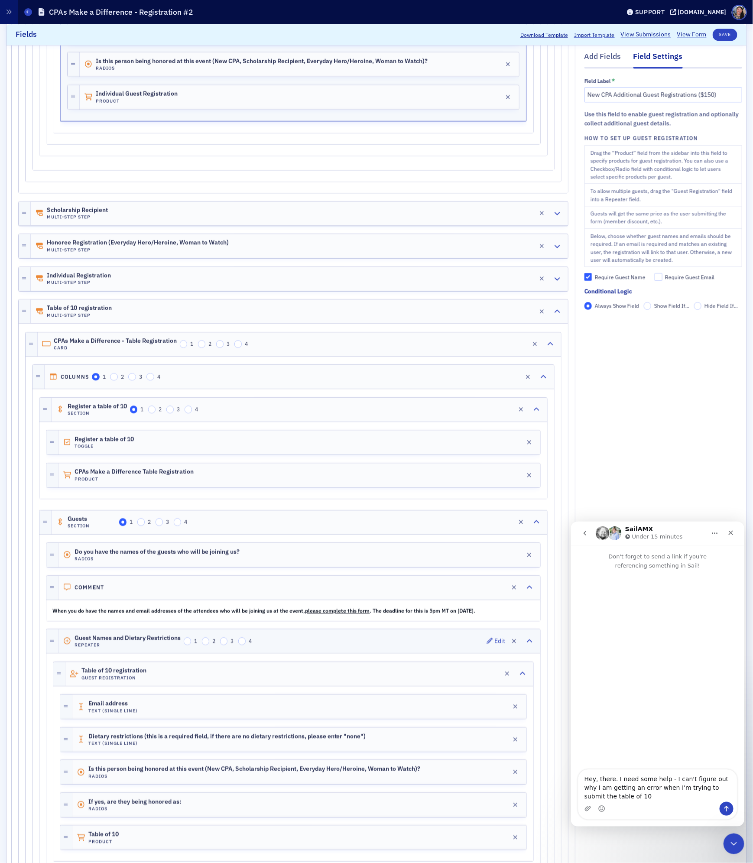
click at [332, 653] on div "Guest Names and Dietary Restrictions Repeater 1 2 3 4 Edit" at bounding box center [299, 641] width 482 height 24
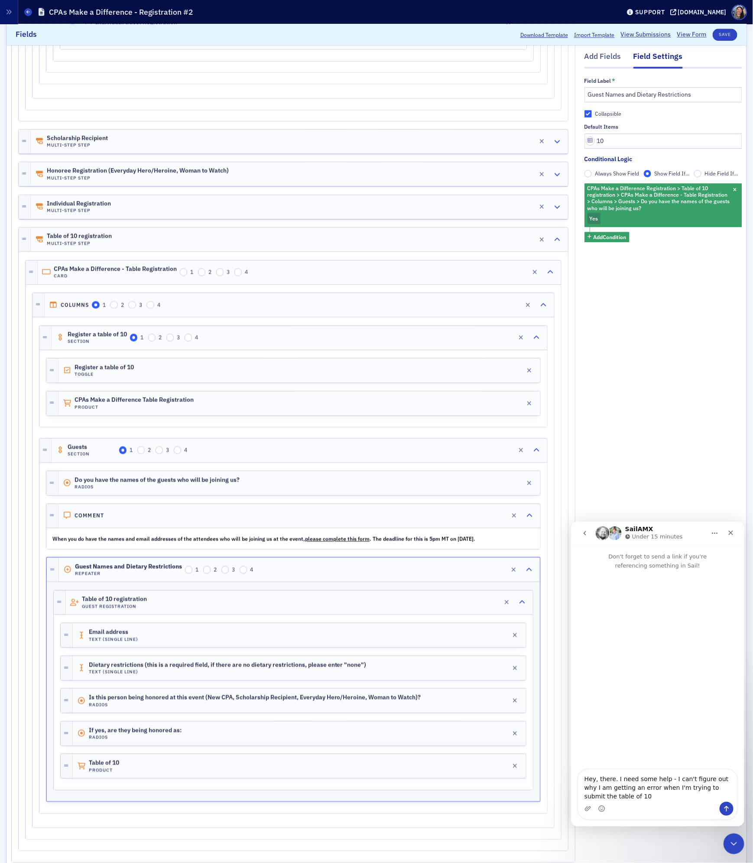
scroll to position [1040, 0]
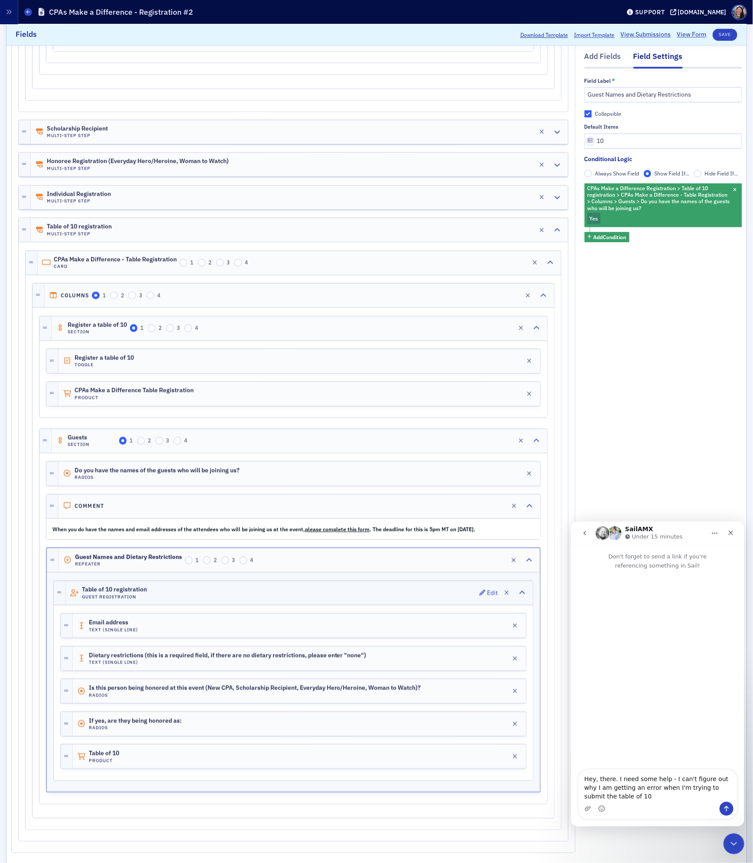
click at [315, 605] on div "Table of 10 registration Guest Registration Edit" at bounding box center [299, 593] width 467 height 24
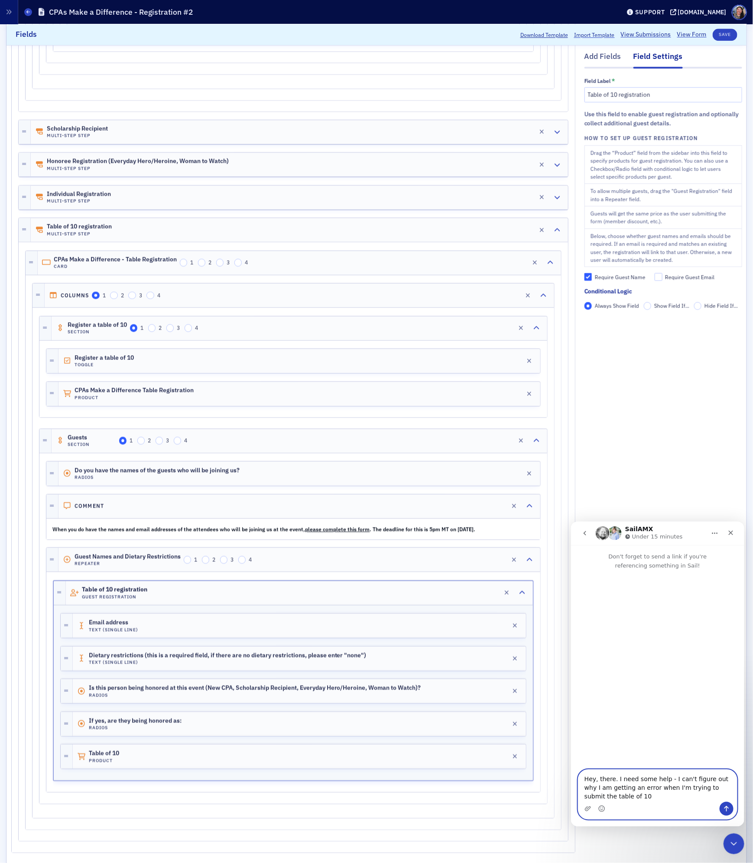
click at [645, 800] on textarea "Hey, there. I need some help - I can't figure out why I am getting an error whe…" at bounding box center [657, 785] width 159 height 32
type textarea "Hey, there. I need some help - I can't figure out why I am getting an error whe…"
click at [681, 806] on div "Intercom messenger" at bounding box center [657, 812] width 159 height 14
click at [672, 799] on textarea "Hey, there. I need some help - I can't figure out why I am getting an error whe…" at bounding box center [657, 784] width 159 height 41
paste textarea "https://cocpa.org/staff/content/custom-forms/1f097cbb-b8c0-6030-8b9e-72460561a1…"
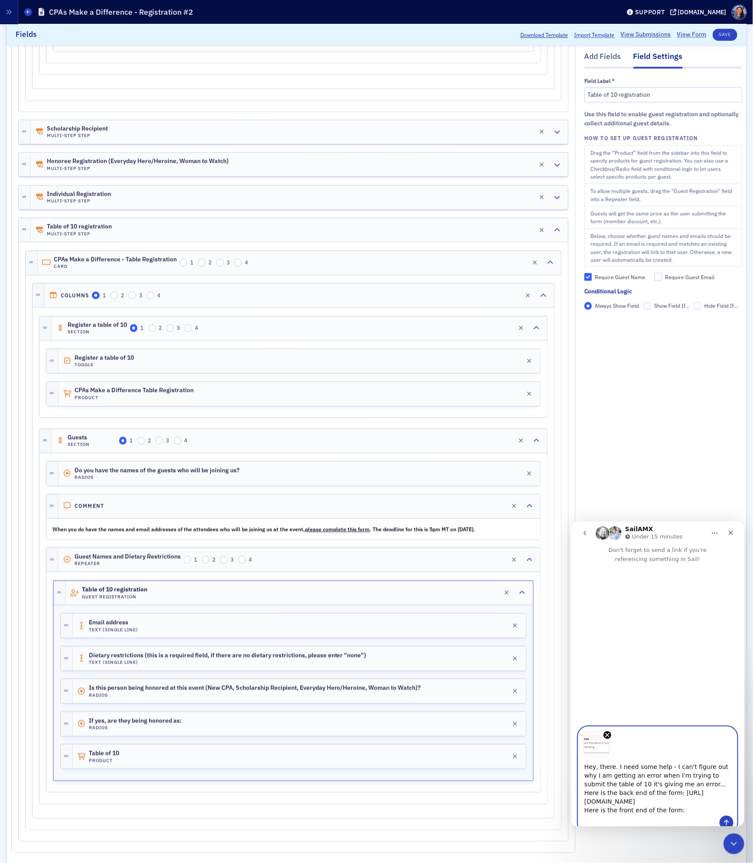
scroll to position [7, 0]
drag, startPoint x: 684, startPoint y: 821, endPoint x: 584, endPoint y: 824, distance: 99.7
click at [584, 815] on textarea "Hey, there. I need some help - I can't figure out why I am getting an error whe…" at bounding box center [657, 786] width 159 height 58
type textarea "Hey, there. I need some help - I can't figure out why I am getting an error whe…"
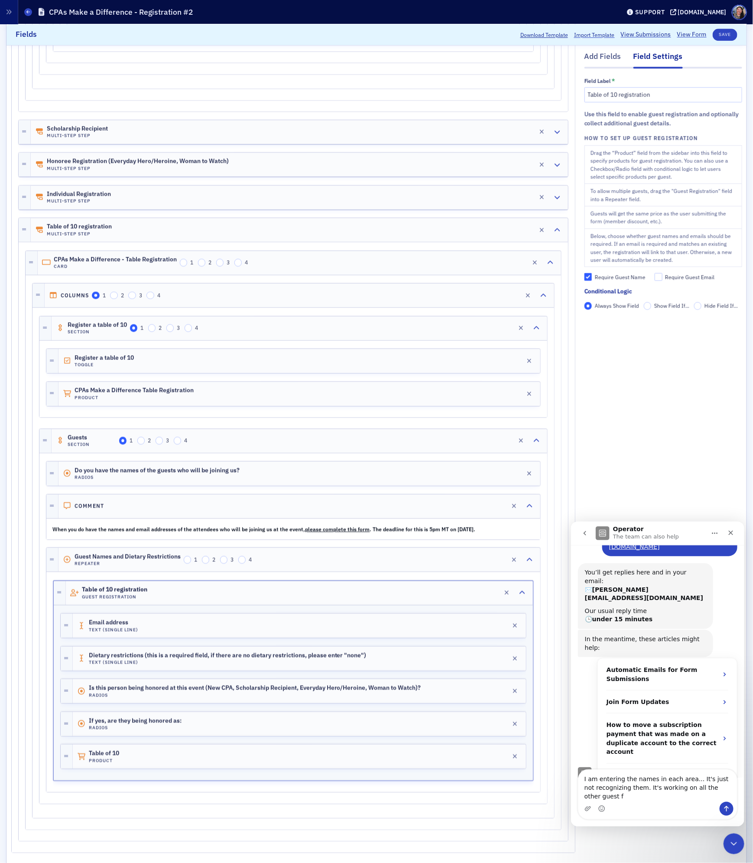
scroll to position [132, 0]
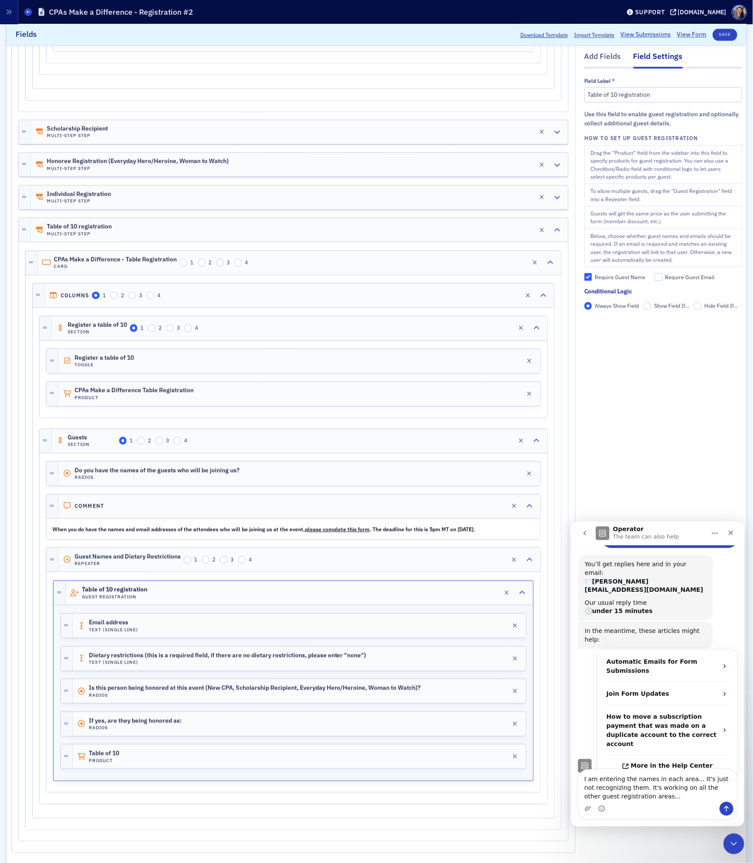
click at [676, 785] on textarea "I am entering the names in each area... It's just not recognizing them. It's wo…" at bounding box center [657, 785] width 159 height 32
type textarea "I am entering the names in each area... It's just not recognizing them. It's wo…"
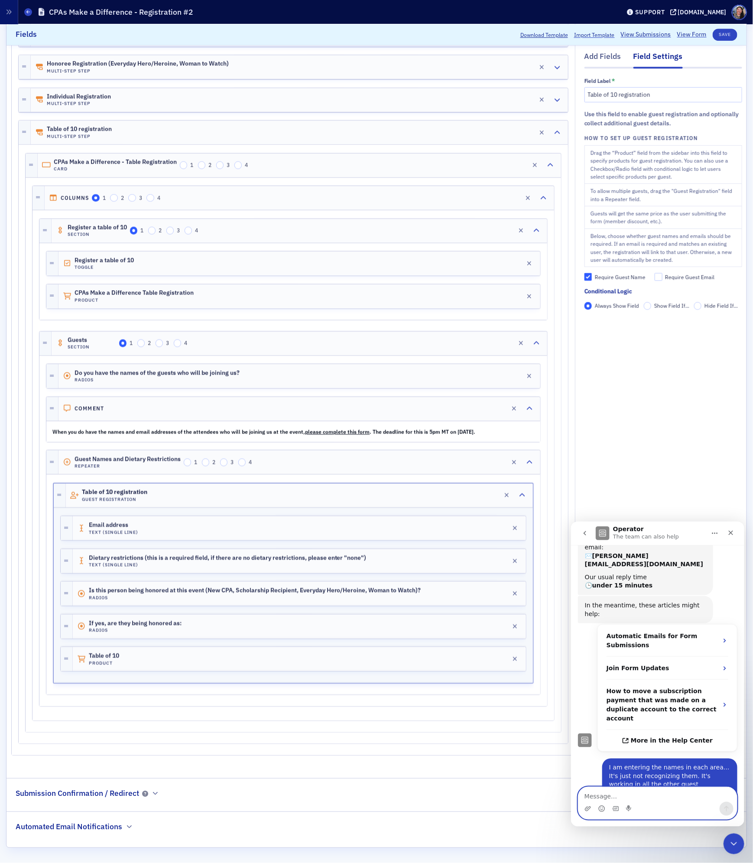
scroll to position [1164, 0]
click at [182, 657] on div "Table of 10 Product Edit" at bounding box center [299, 659] width 453 height 24
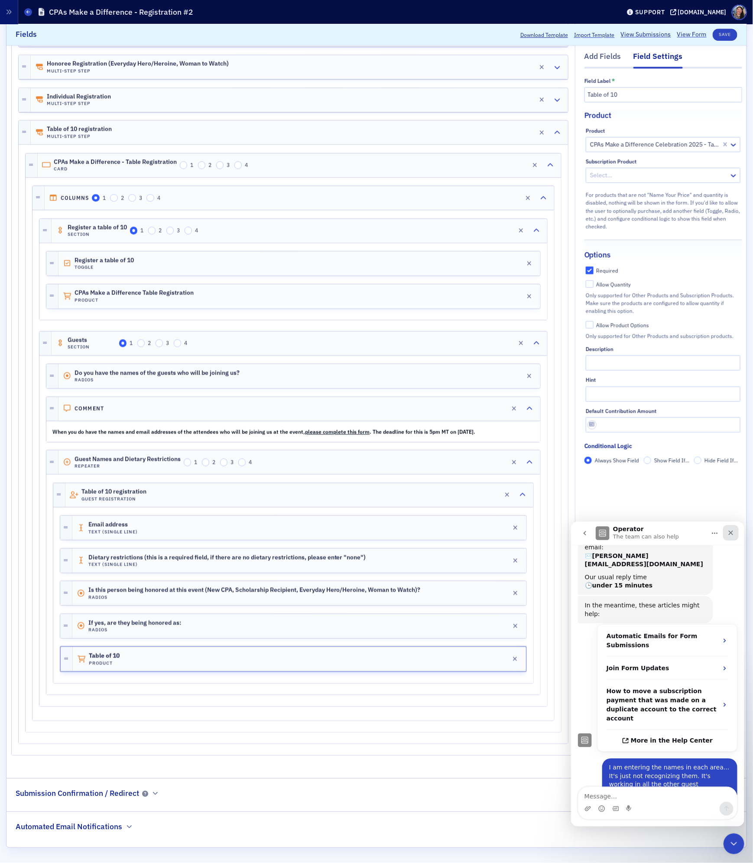
click at [732, 533] on icon "Close" at bounding box center [730, 532] width 7 height 7
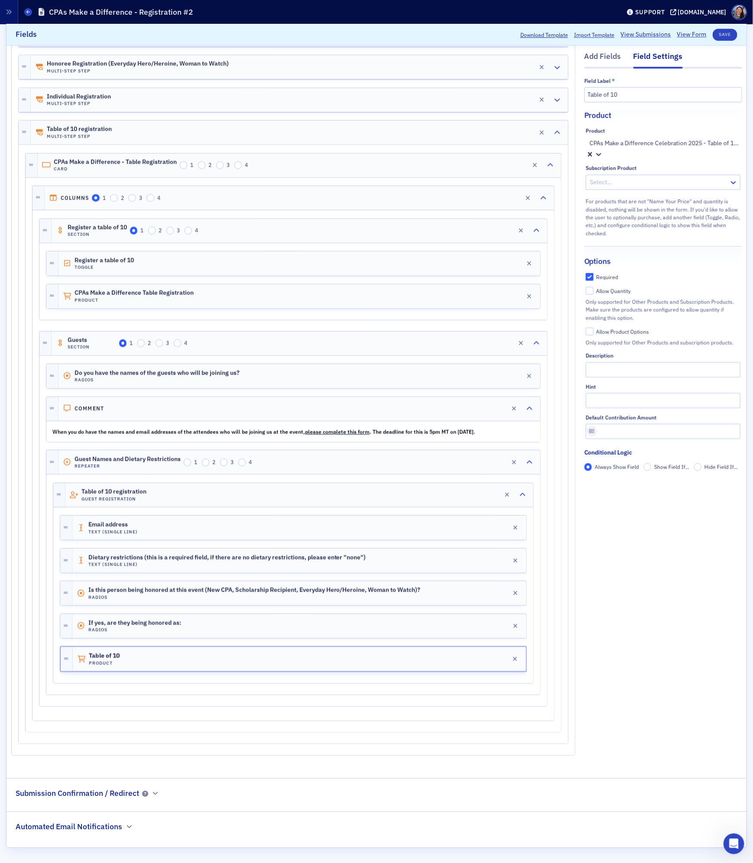
click at [625, 145] on div at bounding box center [664, 143] width 151 height 11
click at [603, 150] on icon at bounding box center [598, 154] width 9 height 9
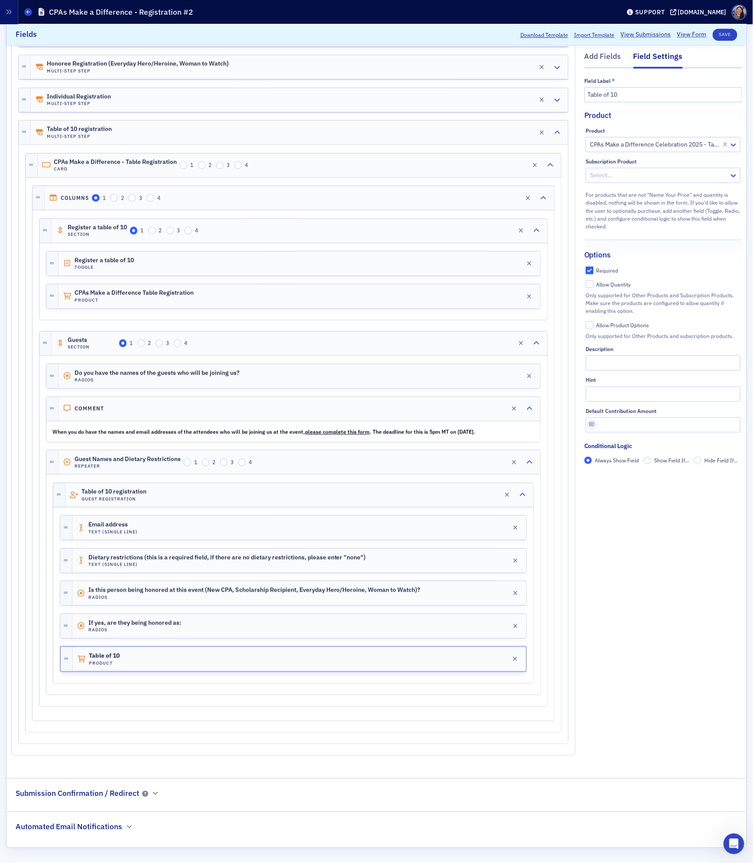
click at [670, 116] on div "Product" at bounding box center [663, 111] width 158 height 20
click at [719, 34] on button "Save" at bounding box center [725, 35] width 25 height 12
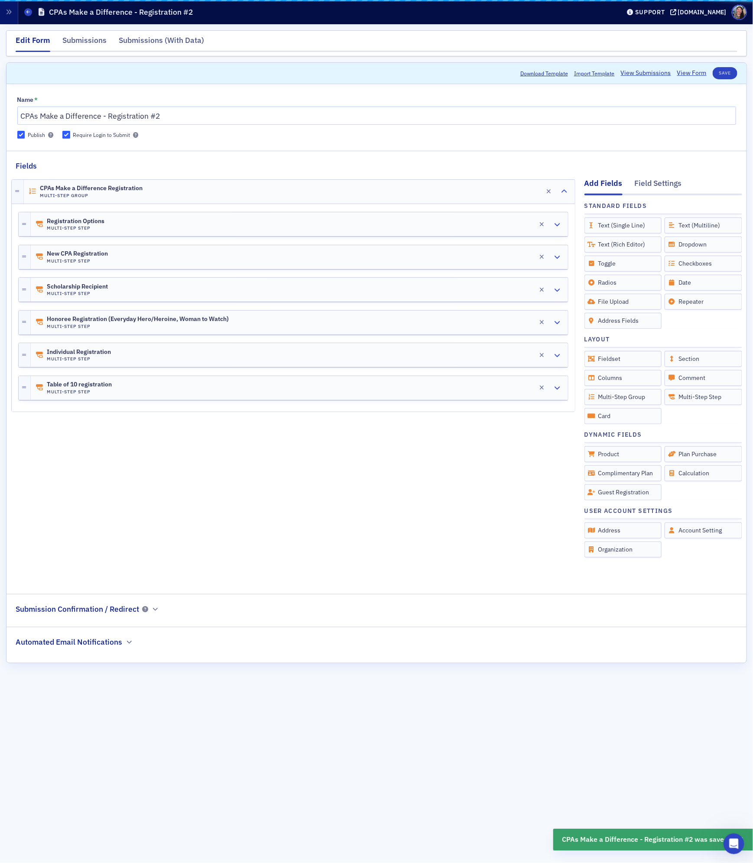
scroll to position [0, 0]
click at [325, 389] on div "Table of 10 registration Multi-Step Step Edit" at bounding box center [299, 388] width 537 height 24
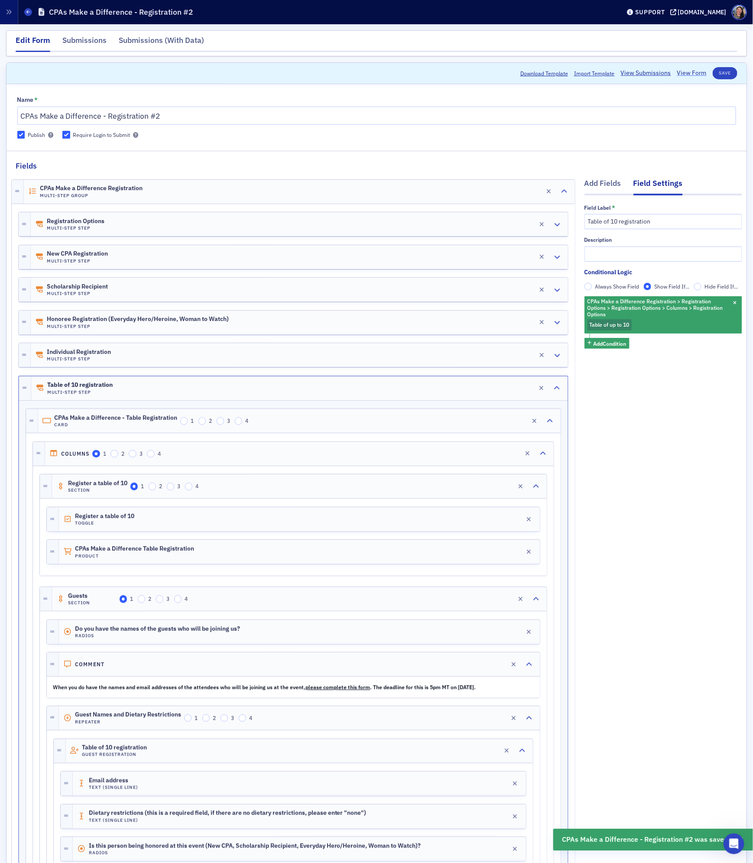
click at [697, 71] on link "View Form" at bounding box center [691, 72] width 29 height 9
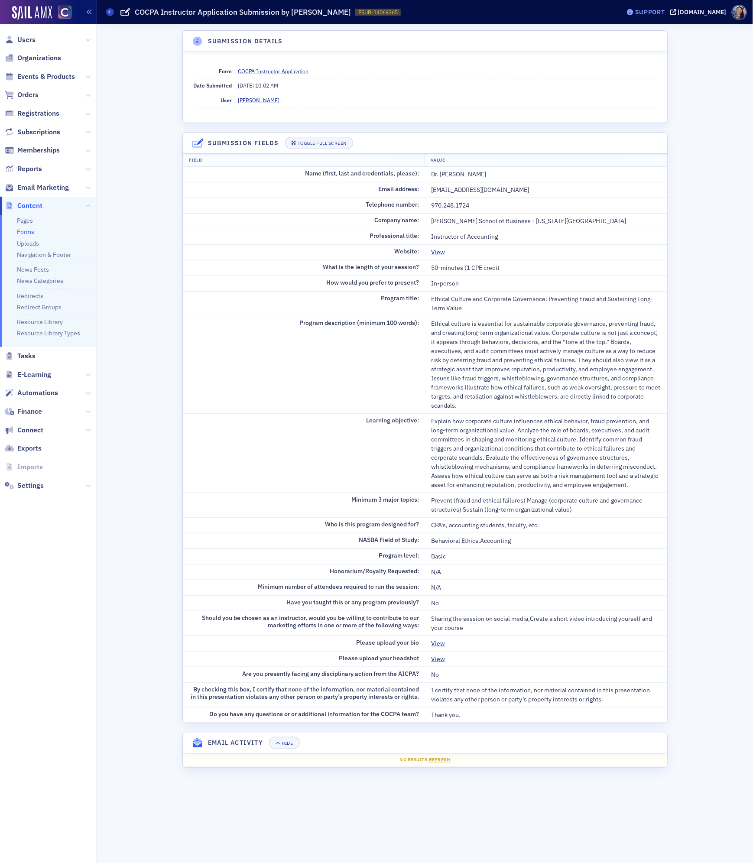
click at [652, 12] on div "Support" at bounding box center [650, 12] width 30 height 8
click at [657, 56] on span "Live Chat" at bounding box center [662, 55] width 46 height 8
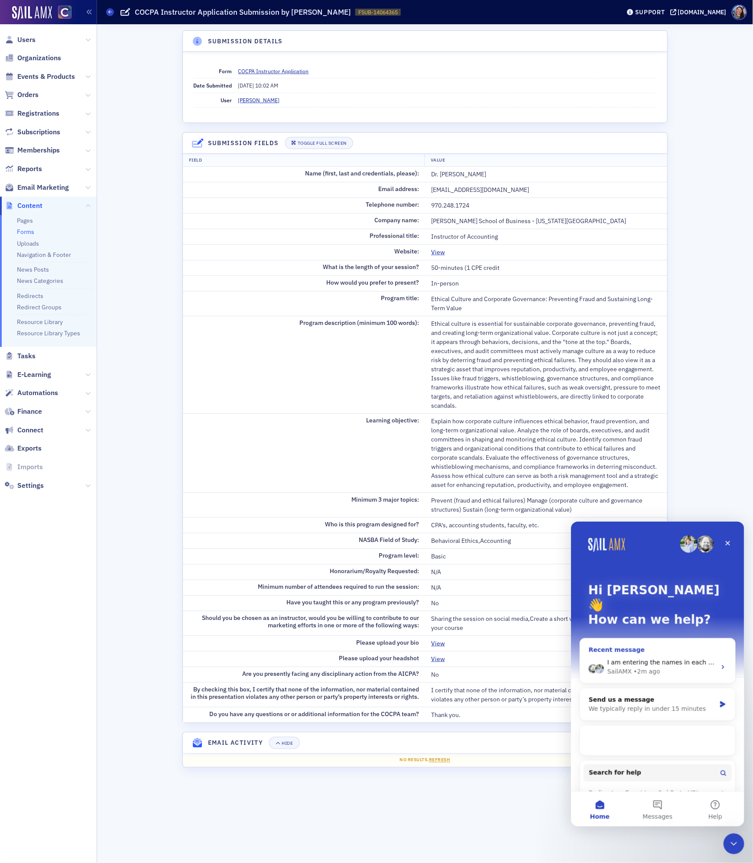
click at [662, 651] on div "I am entering the names in each area... It's just not recognizing them. It's wo…" at bounding box center [657, 667] width 155 height 32
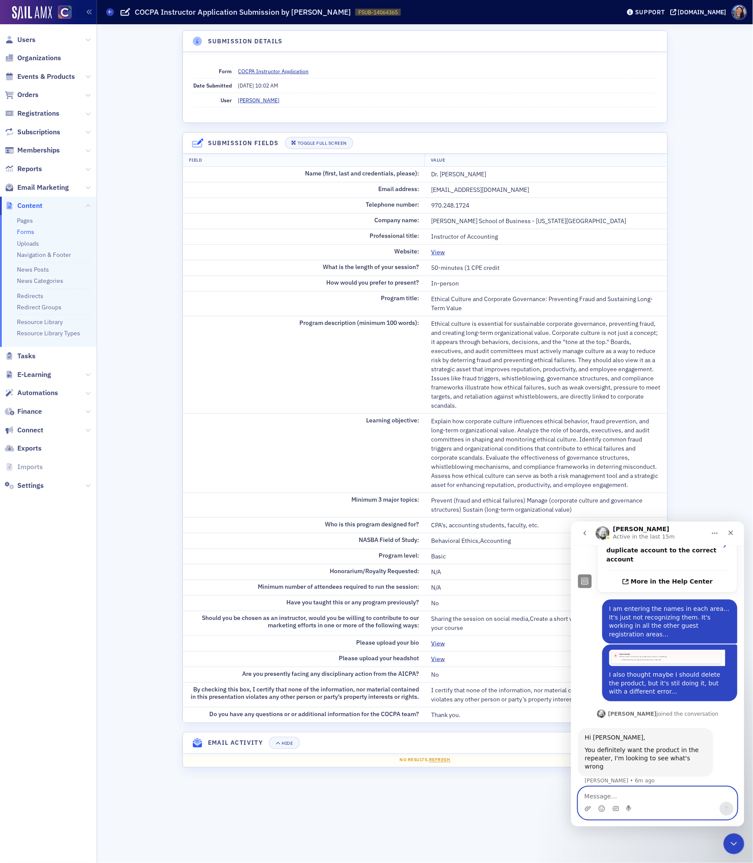
scroll to position [316, 0]
click at [24, 231] on link "Forms" at bounding box center [25, 232] width 17 height 8
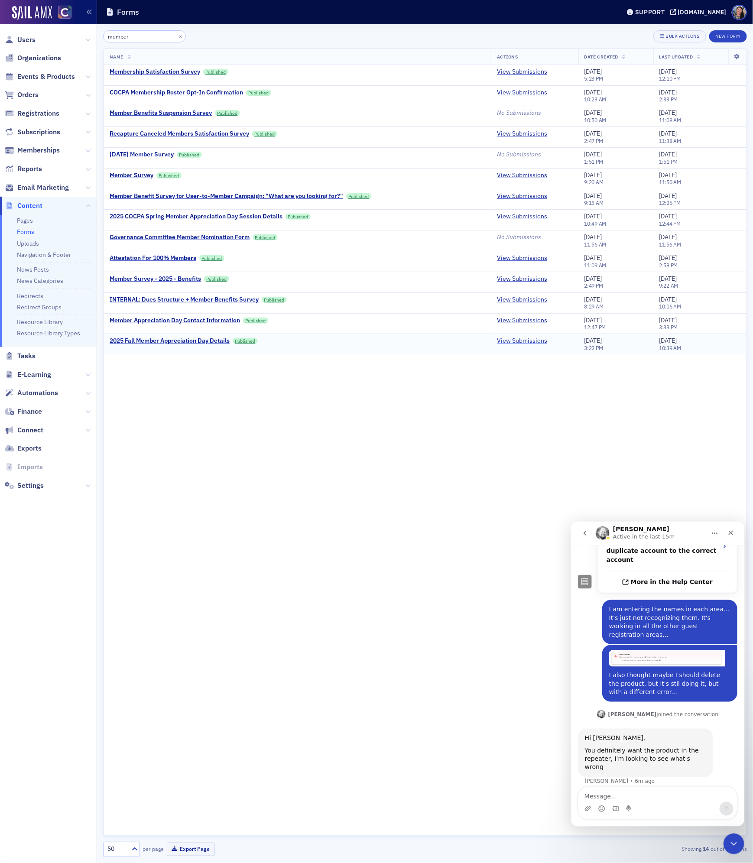
type input "member"
click at [522, 345] on link "View Submissions" at bounding box center [522, 341] width 50 height 8
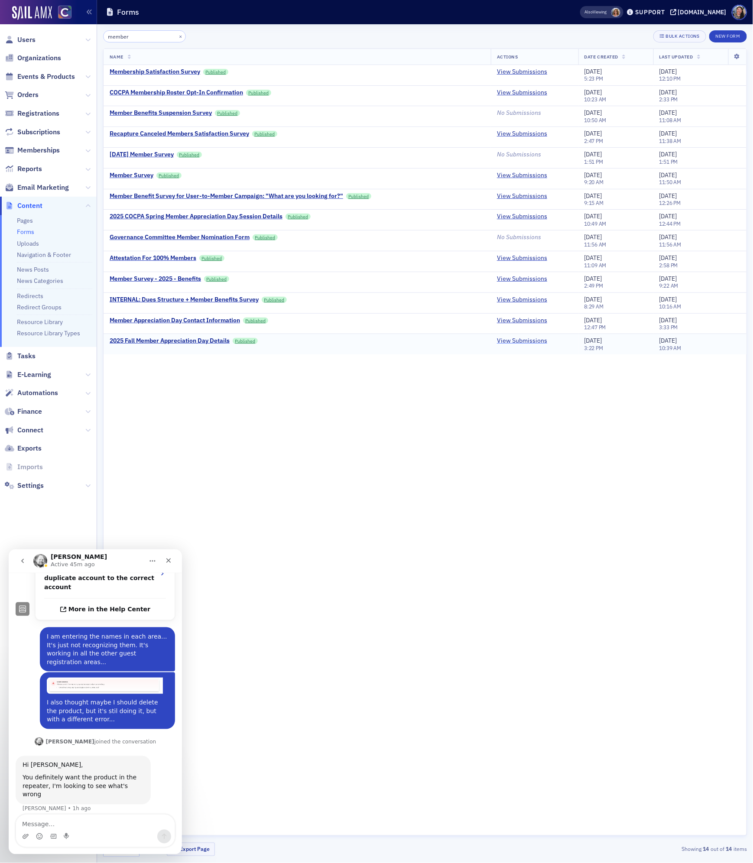
type input "member"
click at [518, 345] on link "View Submissions" at bounding box center [522, 341] width 50 height 8
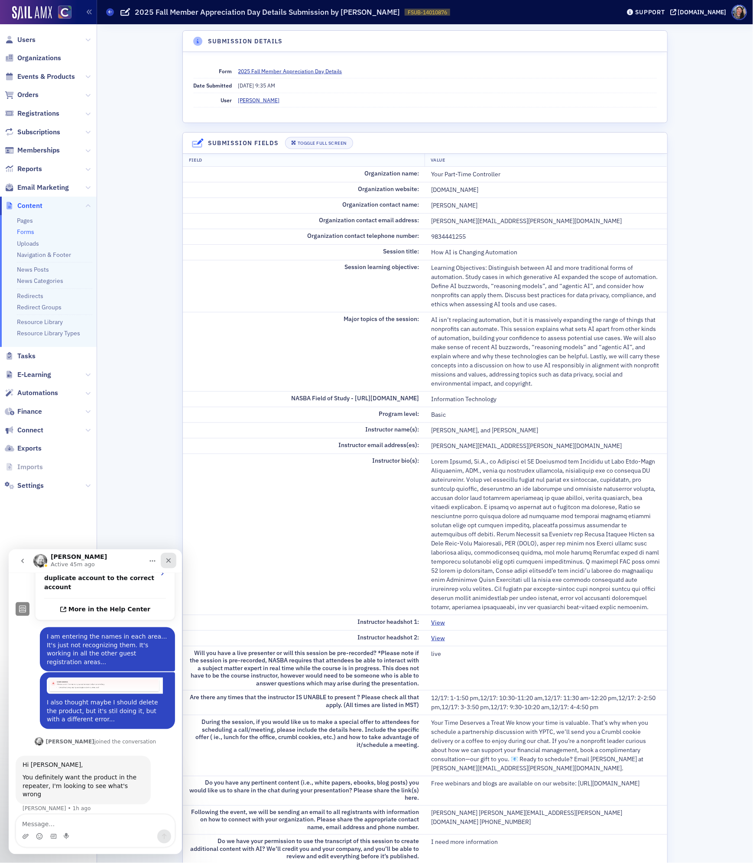
click at [168, 565] on div "Close" at bounding box center [169, 560] width 16 height 16
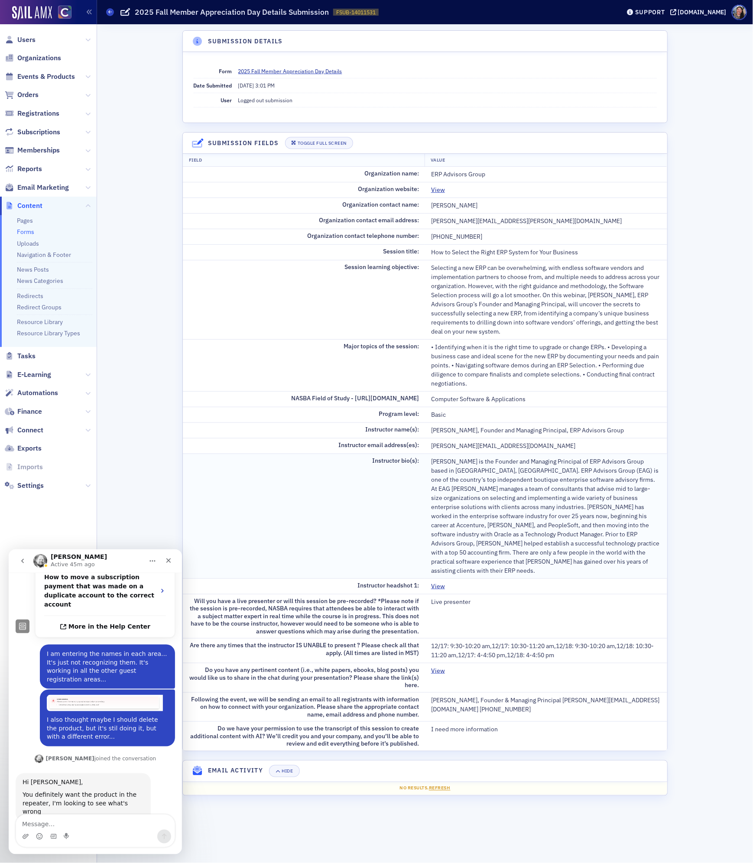
scroll to position [316, 0]
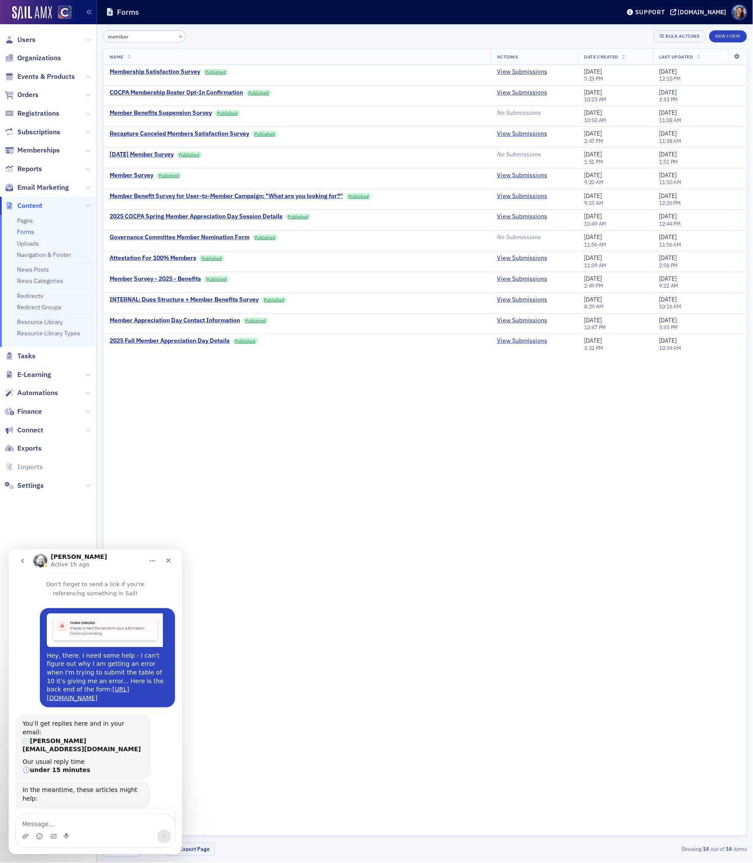
scroll to position [316, 0]
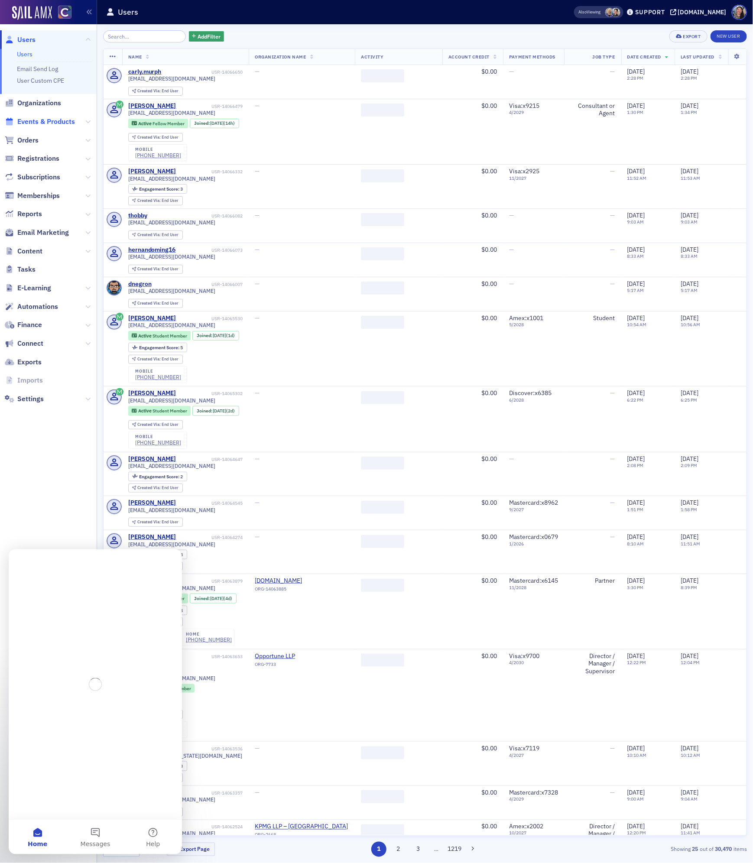
click at [49, 120] on span "Events & Products" at bounding box center [46, 122] width 58 height 10
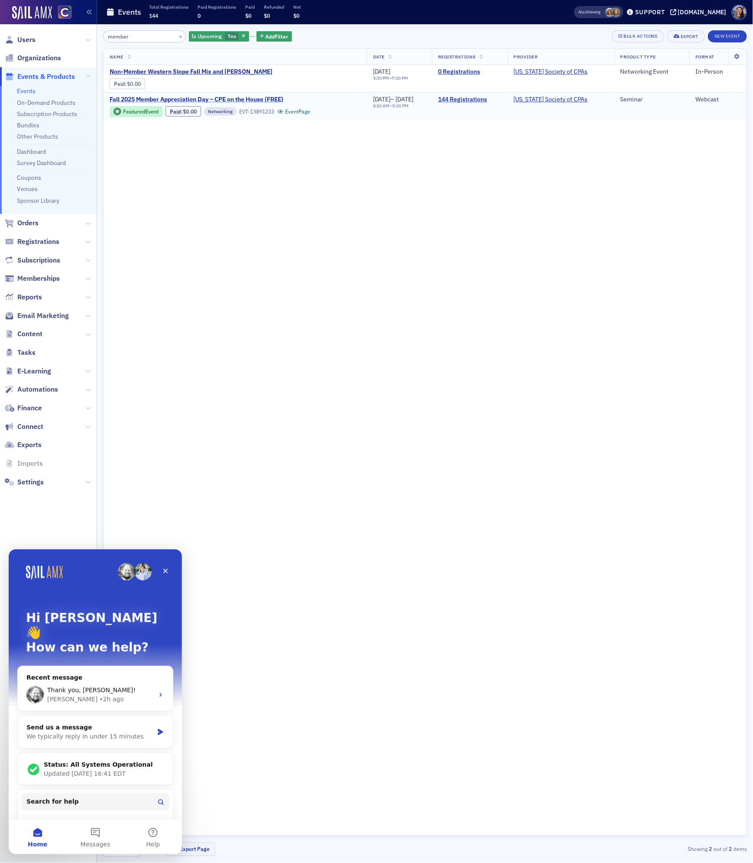
type input "member"
click at [240, 97] on span "Fall 2025 Member Appreciation Day – CPE on the House (FREE)" at bounding box center [197, 100] width 174 height 8
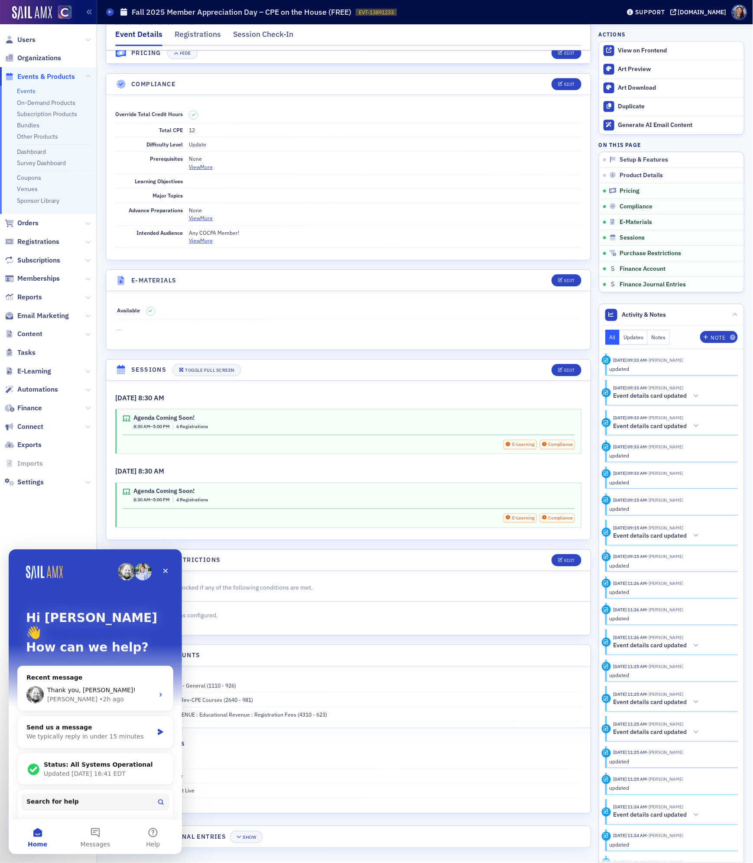
scroll to position [1097, 0]
click at [568, 368] on div "Edit" at bounding box center [569, 370] width 11 height 5
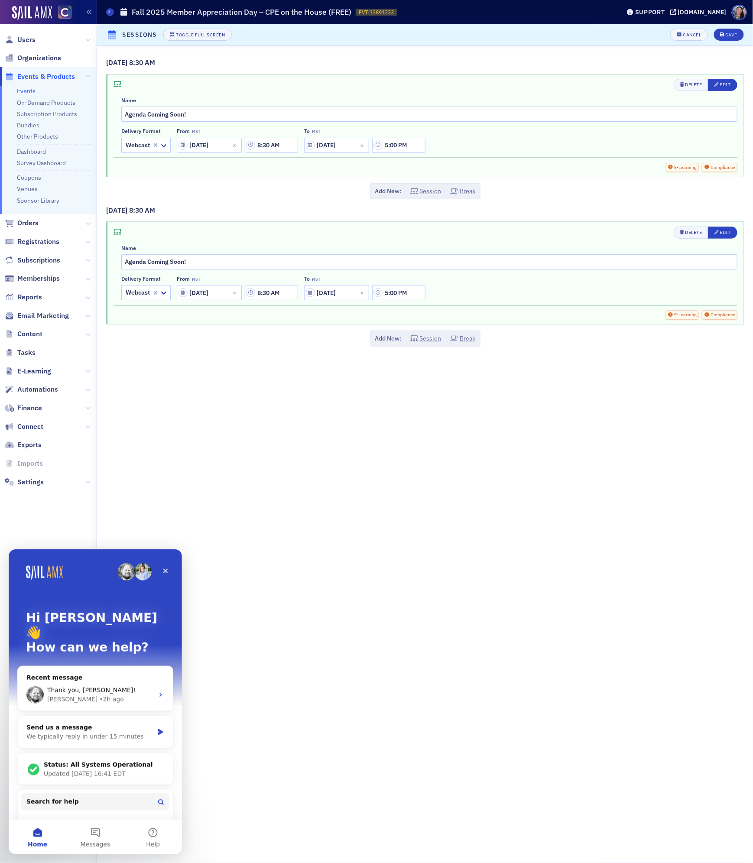
scroll to position [905, 0]
click at [253, 113] on input "Agenda Coming Soon!" at bounding box center [429, 114] width 616 height 15
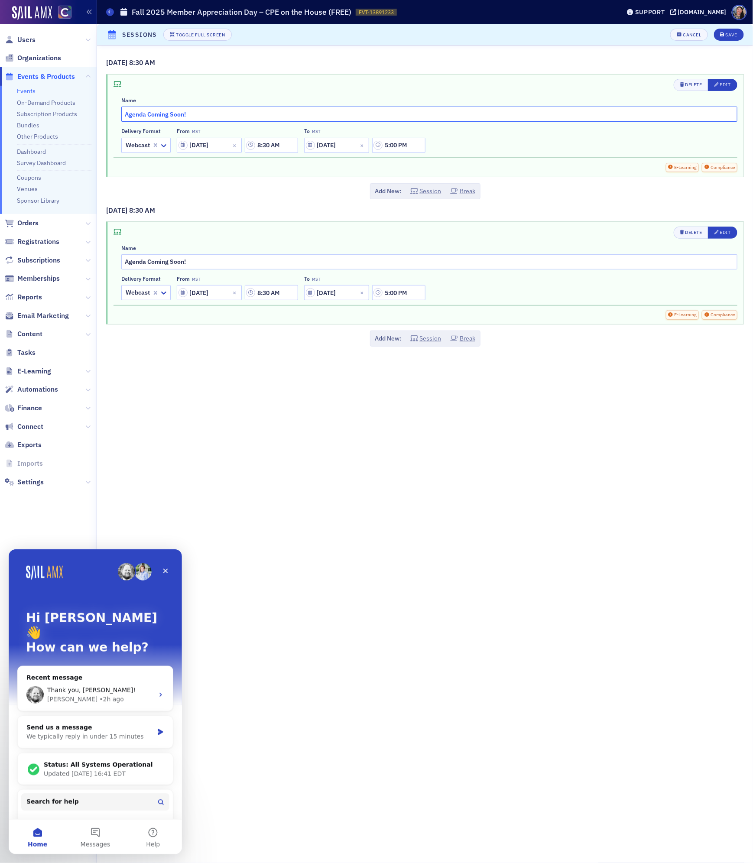
paste input "Beyond Compliance: Advanced Tax Planning Strategies for High-Income Individuals…"
type input "Beyond Compliance: Advanced Tax Planning Strategies for High-Income Individuals…"
click at [397, 146] on input "5:00 PM" at bounding box center [398, 145] width 53 height 15
drag, startPoint x: 413, startPoint y: 144, endPoint x: 190, endPoint y: 113, distance: 225.3
click at [190, 113] on div "Name Beyond Compliance: Advanced Tax Planning Strategies for High-Income Indivi…" at bounding box center [429, 125] width 616 height 56
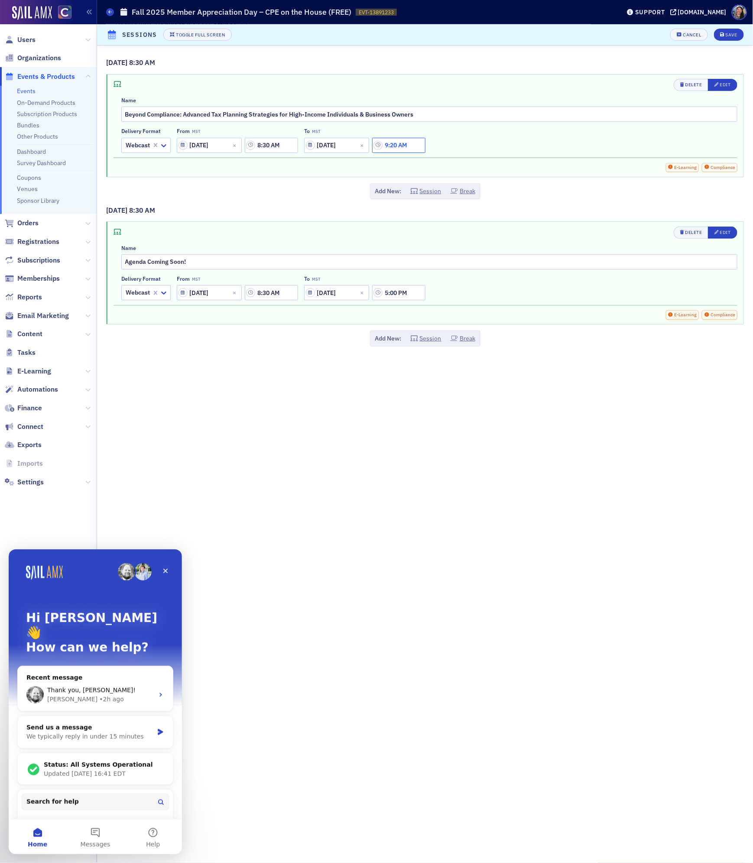
type input "9:20 AM"
click at [431, 197] on div "Add New: Session Break" at bounding box center [425, 191] width 110 height 16
click at [427, 189] on button "Session" at bounding box center [425, 191] width 31 height 9
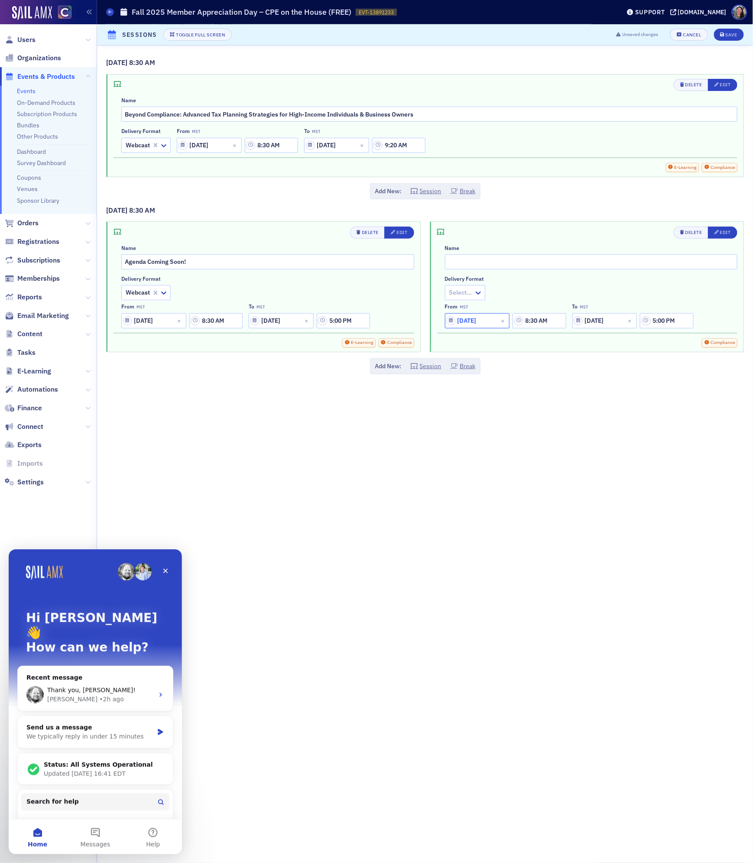
click at [467, 321] on input "12/18/2025" at bounding box center [477, 320] width 65 height 15
select select "11"
select select "2025"
click at [467, 321] on input "12/18/2025" at bounding box center [477, 320] width 65 height 15
type input "12/17/2025"
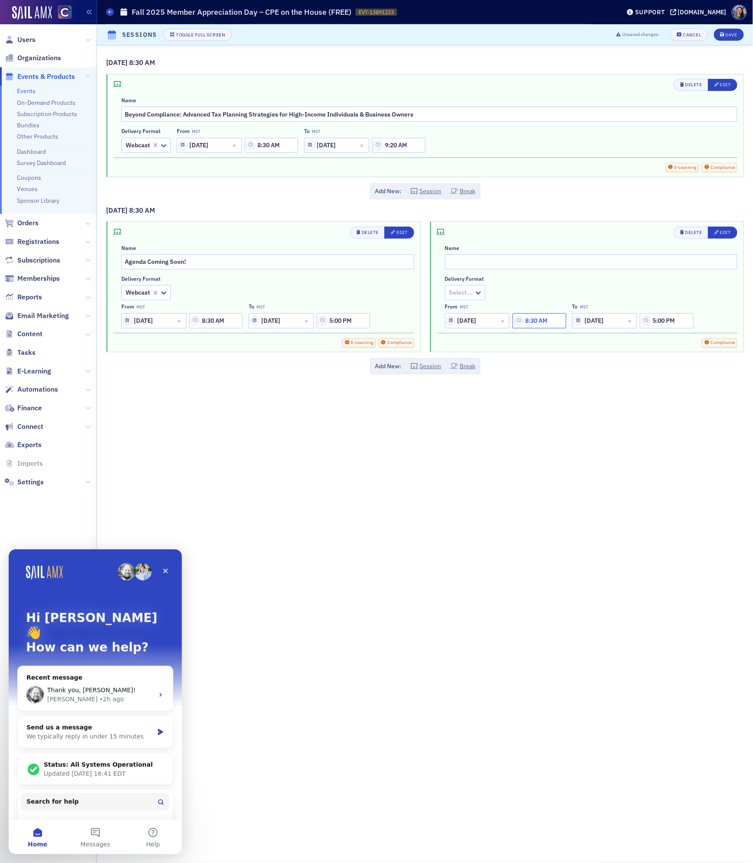
click at [551, 323] on input "8:30 AM" at bounding box center [539, 320] width 53 height 15
click at [539, 323] on input "8:30 AM" at bounding box center [539, 320] width 53 height 15
type input "9:30 AM"
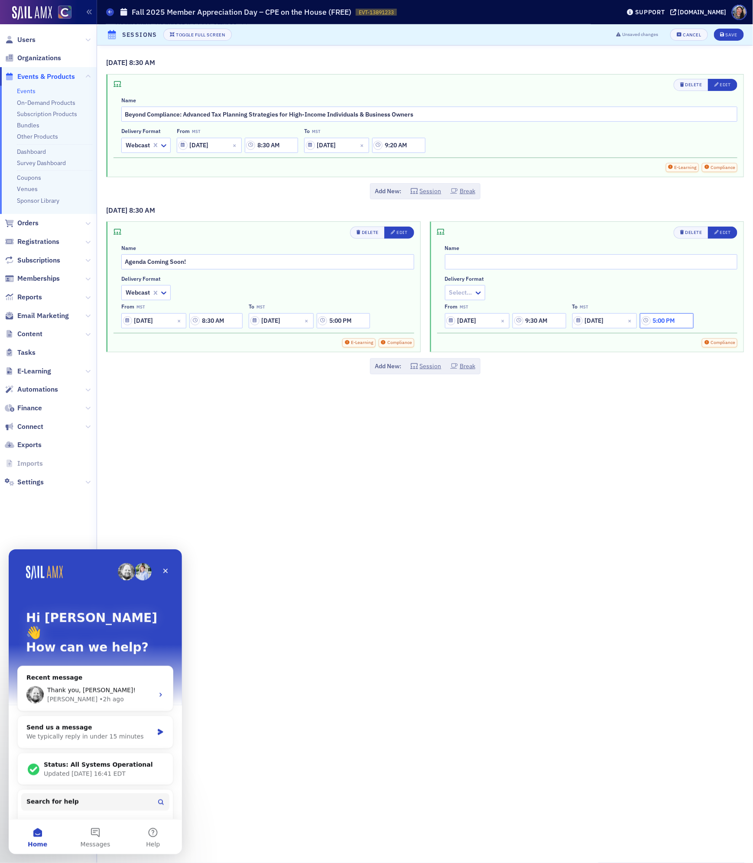
click at [662, 323] on input "5:00 PM" at bounding box center [666, 320] width 53 height 15
type input "10:20 AM"
click at [534, 264] on input "text" at bounding box center [591, 261] width 293 height 15
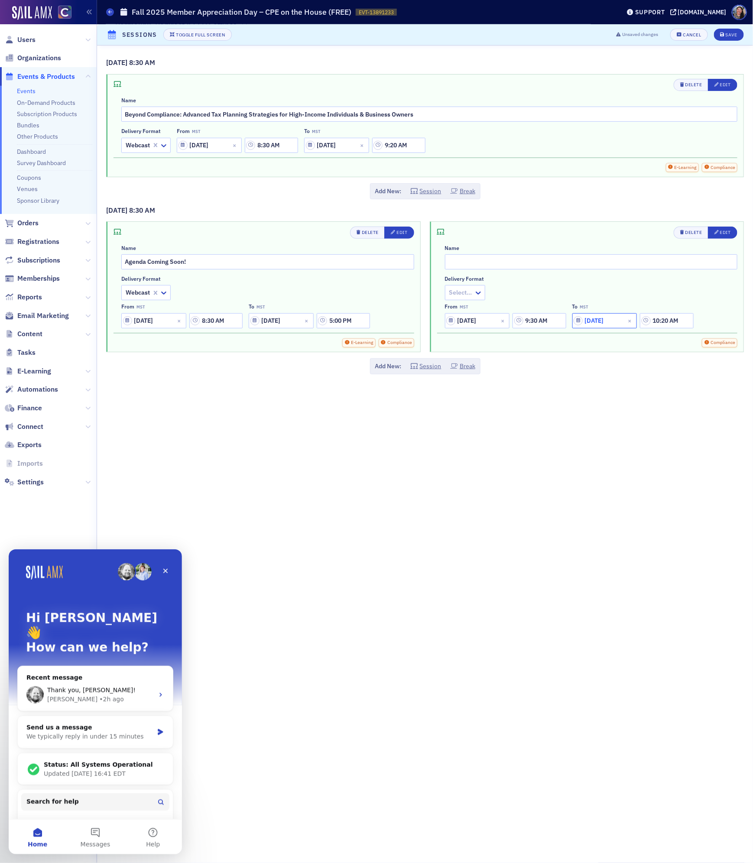
click at [599, 324] on input "12/18/2025" at bounding box center [604, 320] width 65 height 15
select select "11"
select select "2025"
click at [599, 324] on input "12/18/2025" at bounding box center [604, 320] width 65 height 15
type input "12/17/2025"
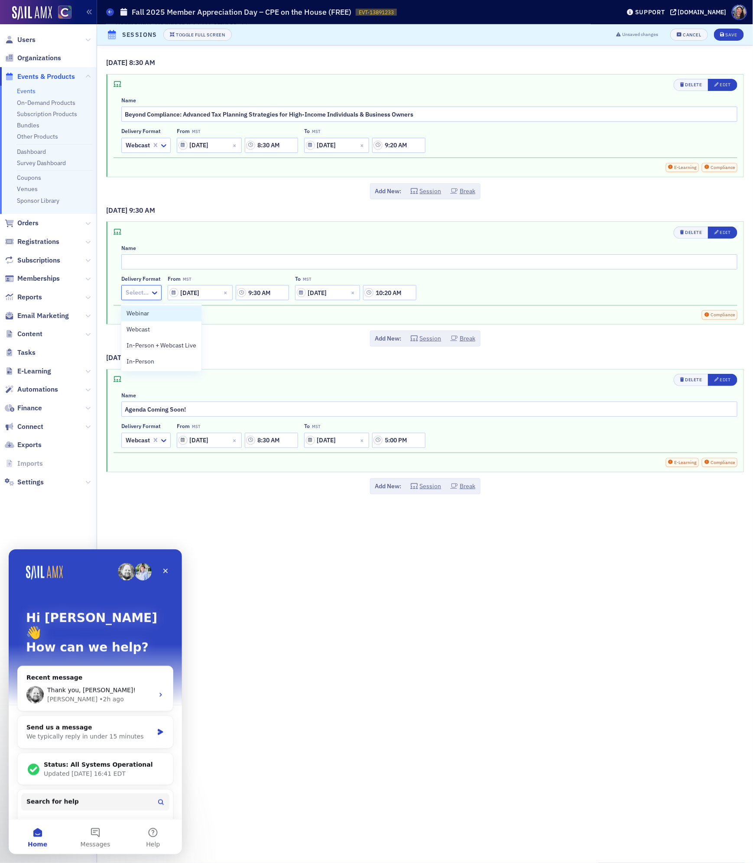
click at [144, 298] on div at bounding box center [137, 292] width 25 height 11
click at [148, 329] on span "Webcast" at bounding box center [138, 329] width 23 height 9
click at [187, 264] on input "text" at bounding box center [429, 261] width 616 height 15
paste input "2025 Payroll and HR Compliance Update"
type input "2025 Payroll and HR Compliance Update"
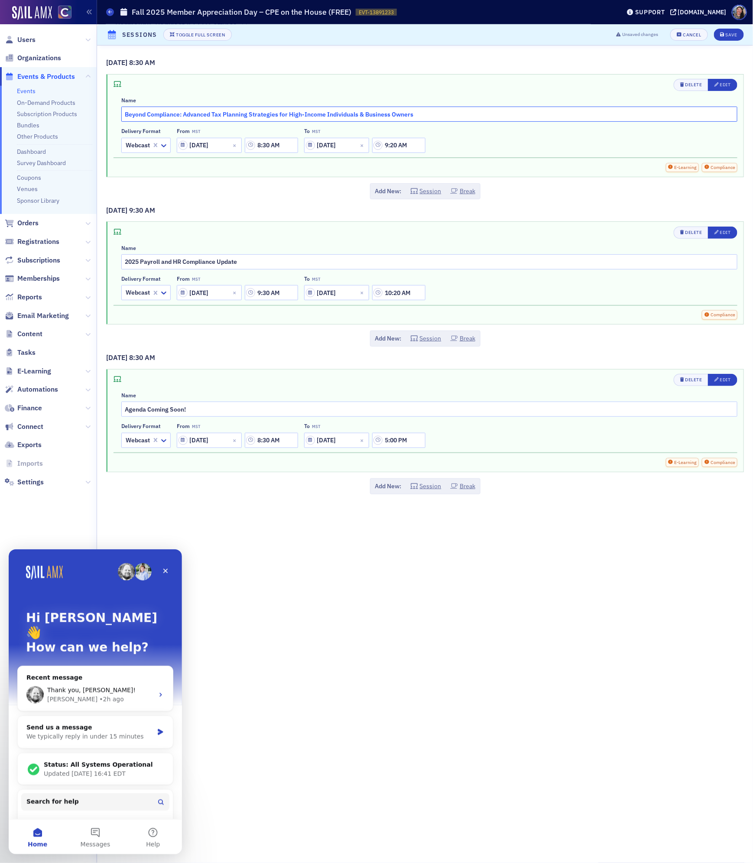
click at [448, 116] on input "Beyond Compliance: Advanced Tax Planning Strategies for High-Income Individuals…" at bounding box center [429, 114] width 616 height 15
click at [123, 114] on input "Beyond Compliance: Advanced Tax Planning Strategies for High-Income Individuals…" at bounding box center [429, 114] width 616 height 15
drag, startPoint x: 272, startPoint y: 114, endPoint x: 362, endPoint y: 114, distance: 90.6
click at [278, 114] on input "Integrated Financial Partners: Beyond Compliance: Advanced Tax Planning Strateg…" at bounding box center [429, 114] width 616 height 15
type input "Integrated Financial Partners: Beyond Compliance - Advanced Tax Planning Strate…"
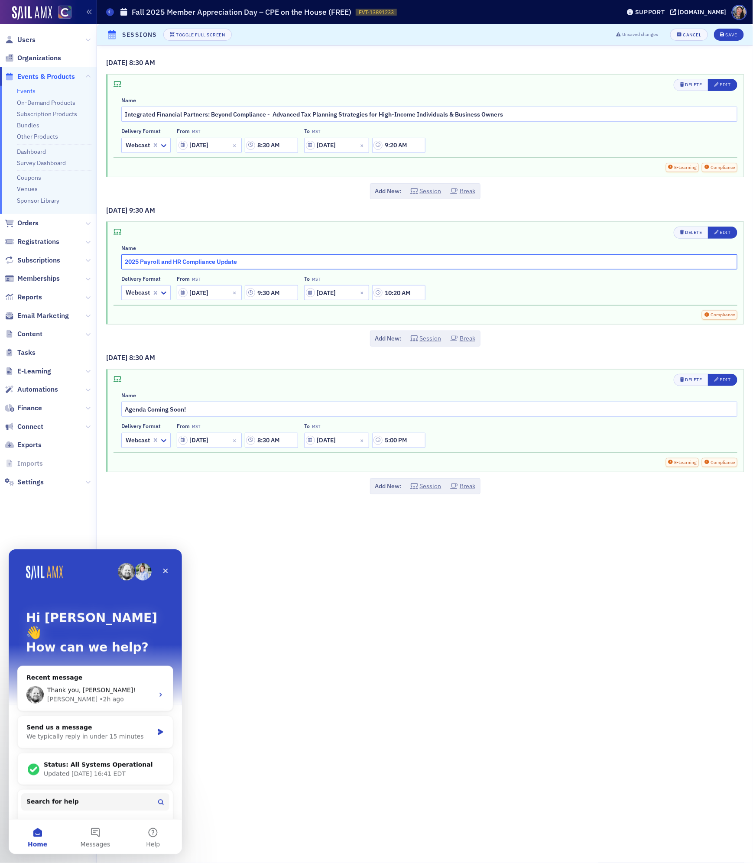
click at [125, 264] on input "2025 Payroll and HR Compliance Update" at bounding box center [429, 261] width 616 height 15
type input "Journey Payroll - 2025 Payroll and HR Compliance Update"
click at [428, 340] on button "Session" at bounding box center [425, 338] width 31 height 9
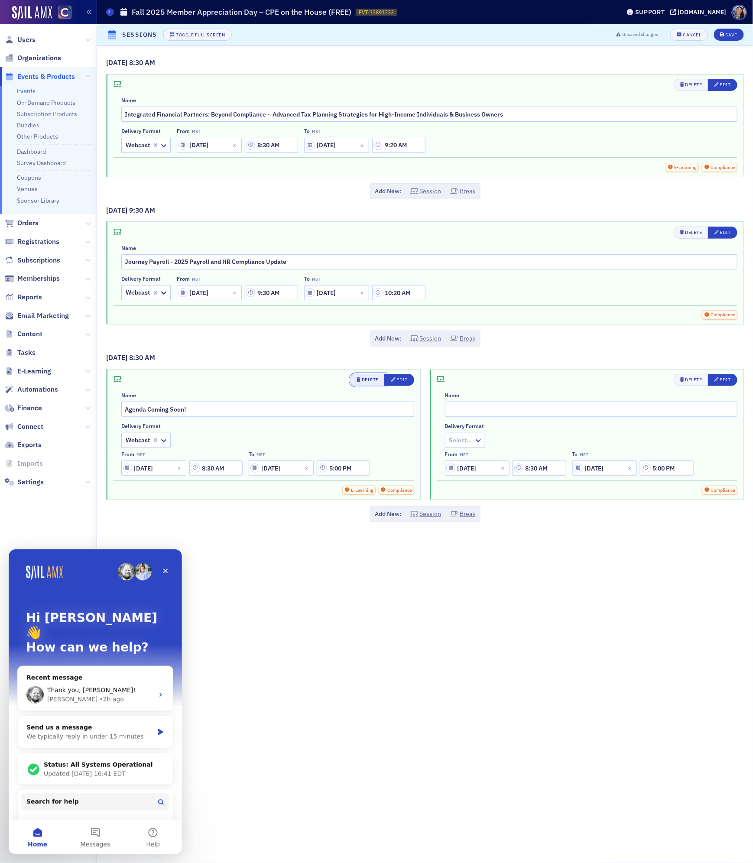
click at [371, 379] on button "Delete" at bounding box center [367, 380] width 35 height 12
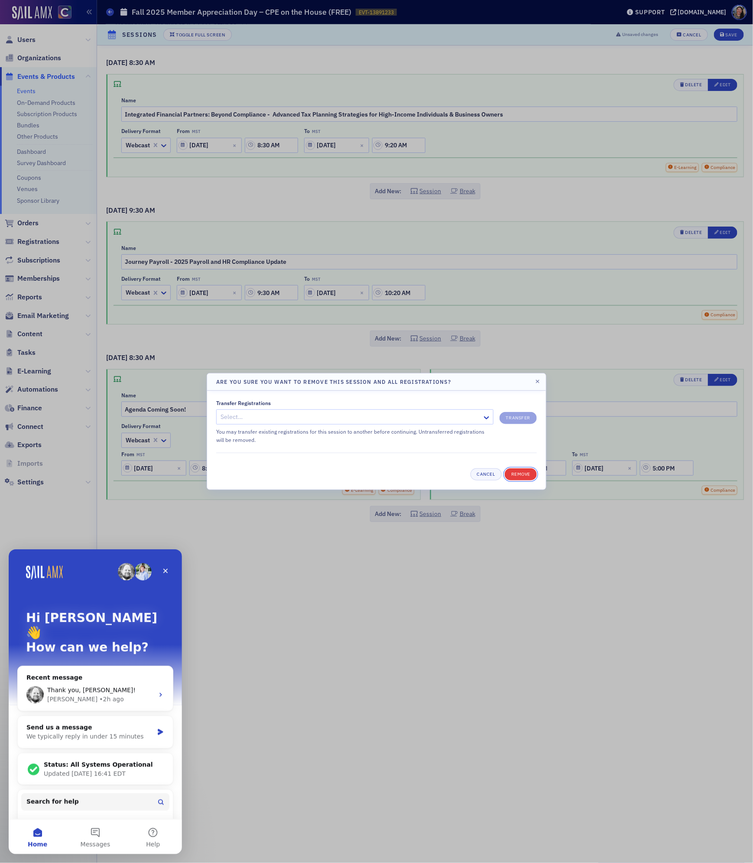
click at [518, 474] on button "Remove" at bounding box center [521, 474] width 32 height 12
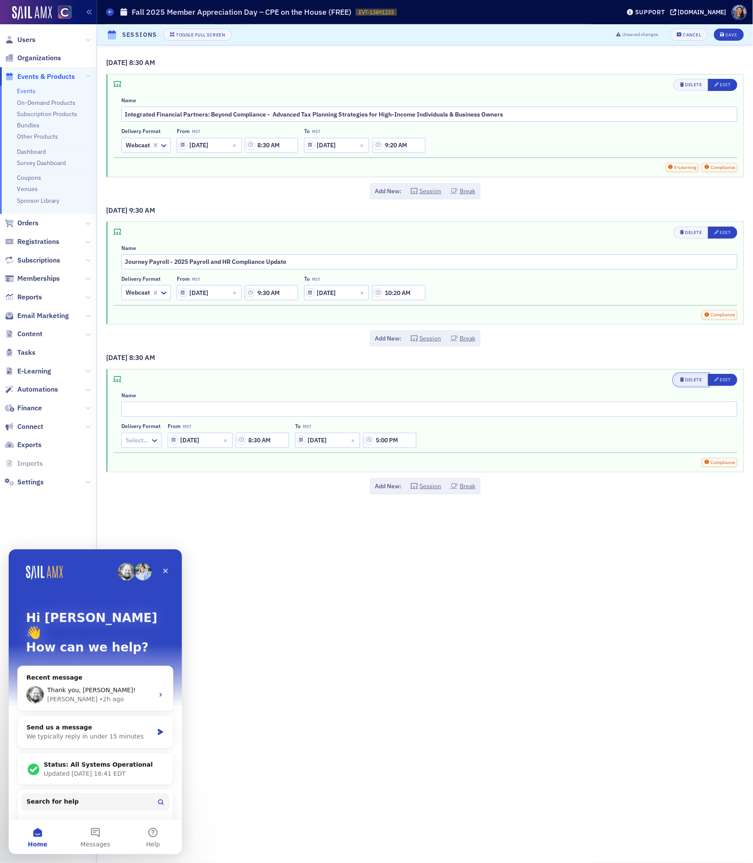
click at [686, 378] on button "Delete" at bounding box center [691, 380] width 35 height 12
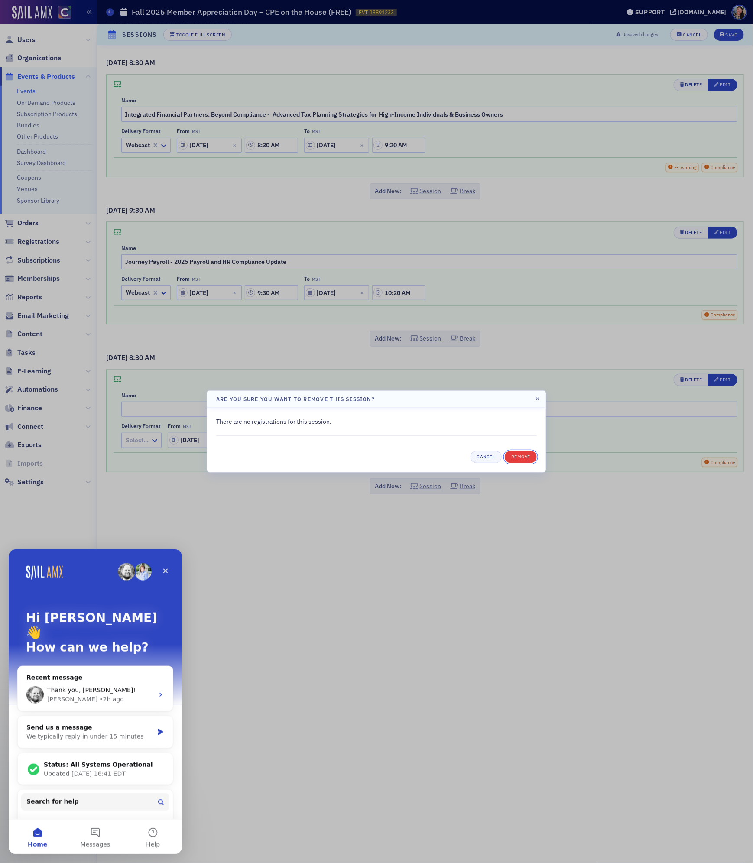
click at [519, 453] on button "Remove" at bounding box center [521, 457] width 32 height 12
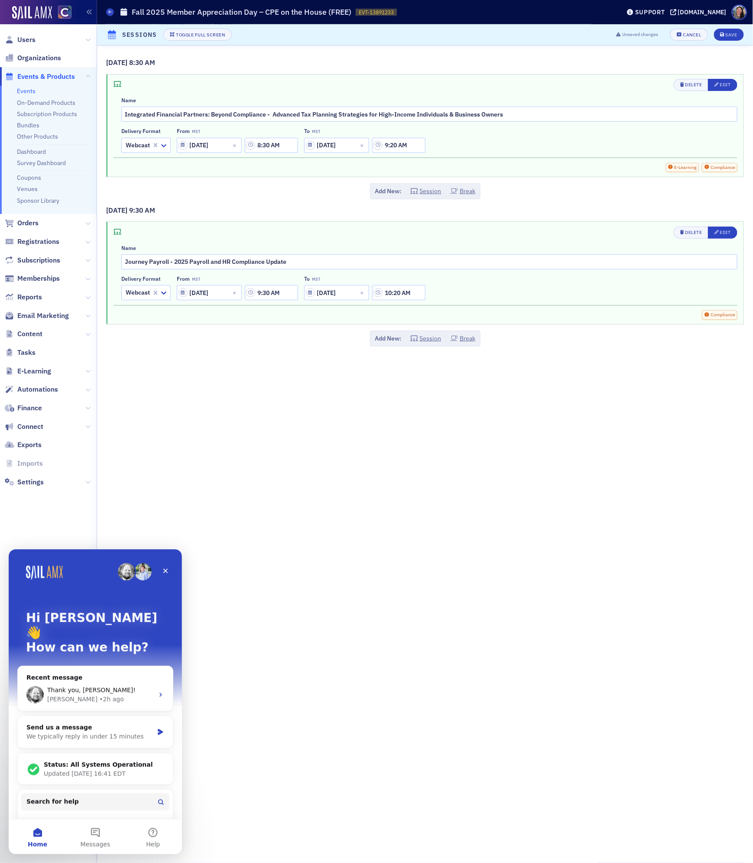
click at [427, 336] on div "Add New: Session Break" at bounding box center [425, 339] width 110 height 16
click at [425, 343] on button "Session" at bounding box center [425, 338] width 31 height 9
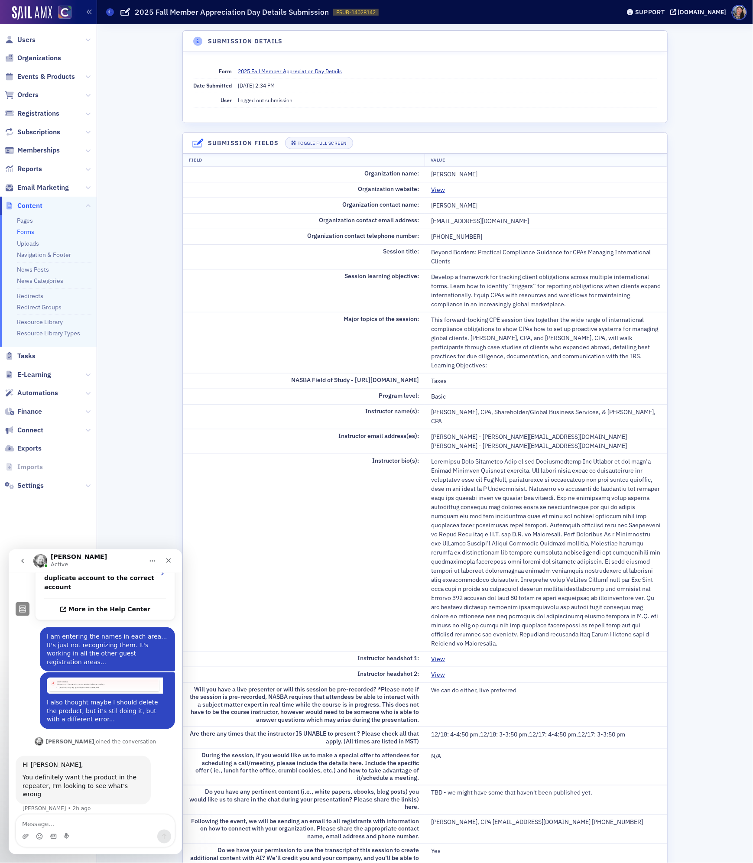
scroll to position [49, 0]
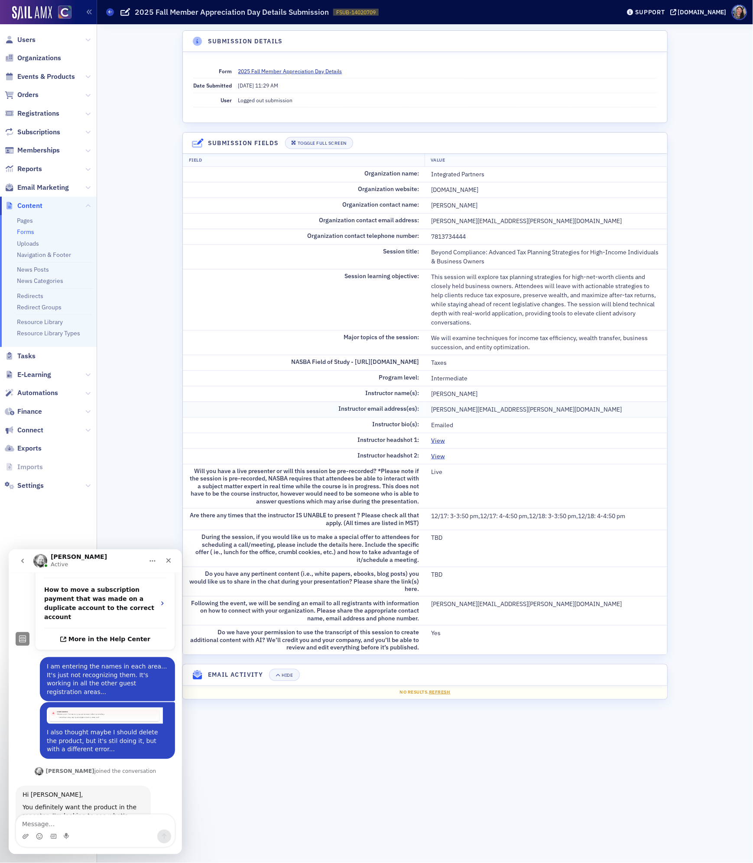
scroll to position [316, 0]
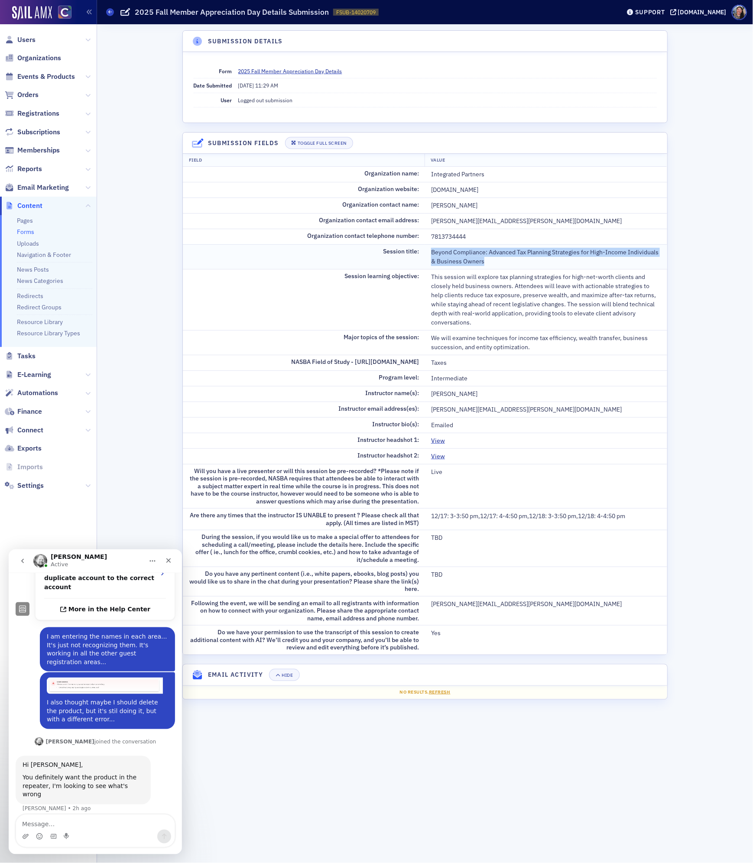
drag, startPoint x: 491, startPoint y: 262, endPoint x: 430, endPoint y: 256, distance: 61.4
click at [430, 256] on td "Beyond Compliance: Advanced Tax Planning Strategies for High-Income Individuals…" at bounding box center [546, 256] width 242 height 25
copy div "Beyond Compliance: Advanced Tax Planning Strategies for High-Income Individuals…"
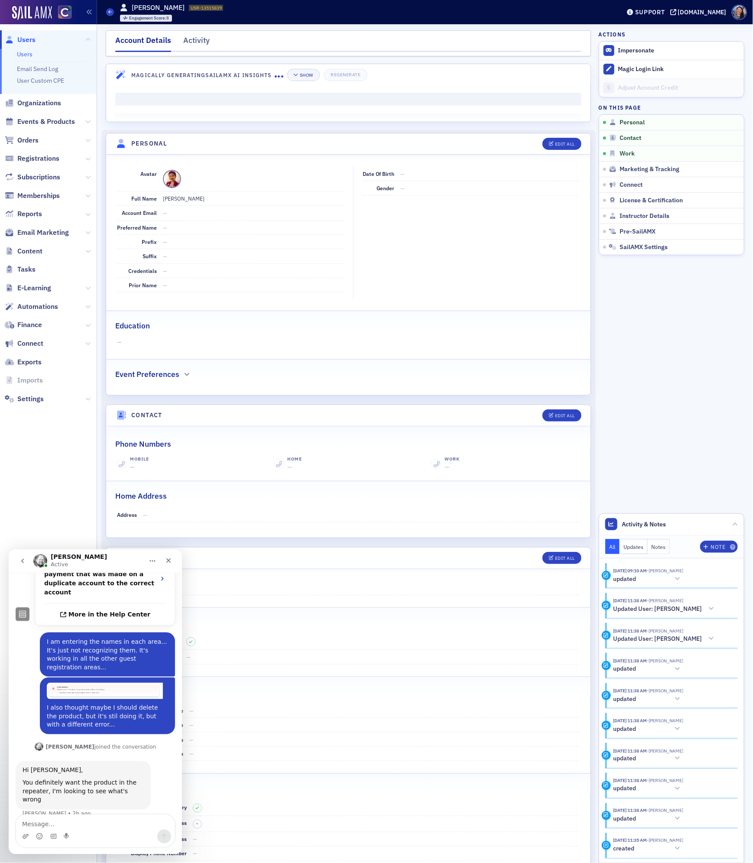
scroll to position [316, 0]
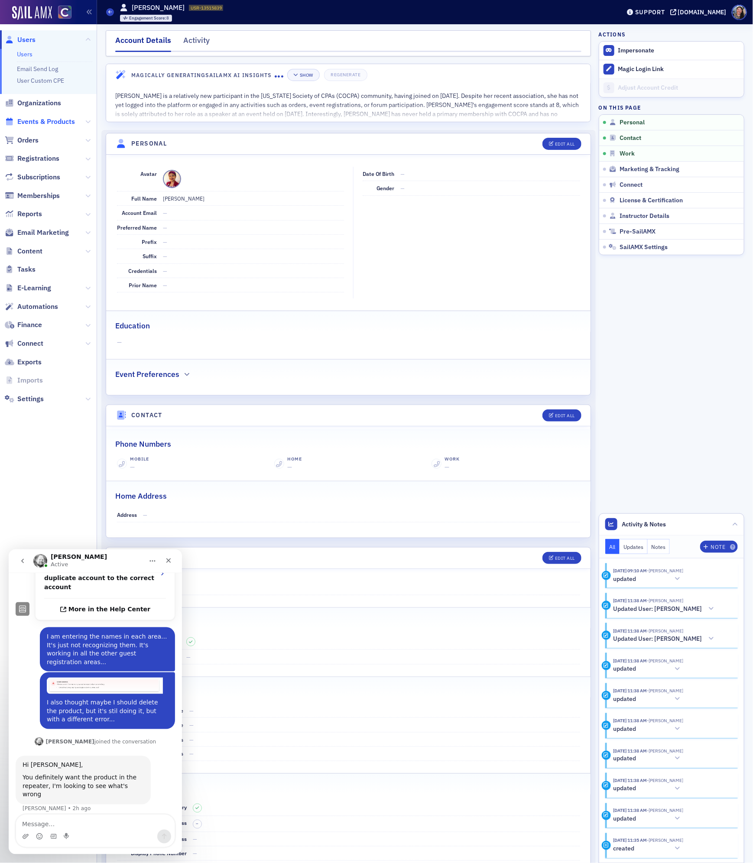
click at [36, 119] on span "Events & Products" at bounding box center [46, 122] width 58 height 10
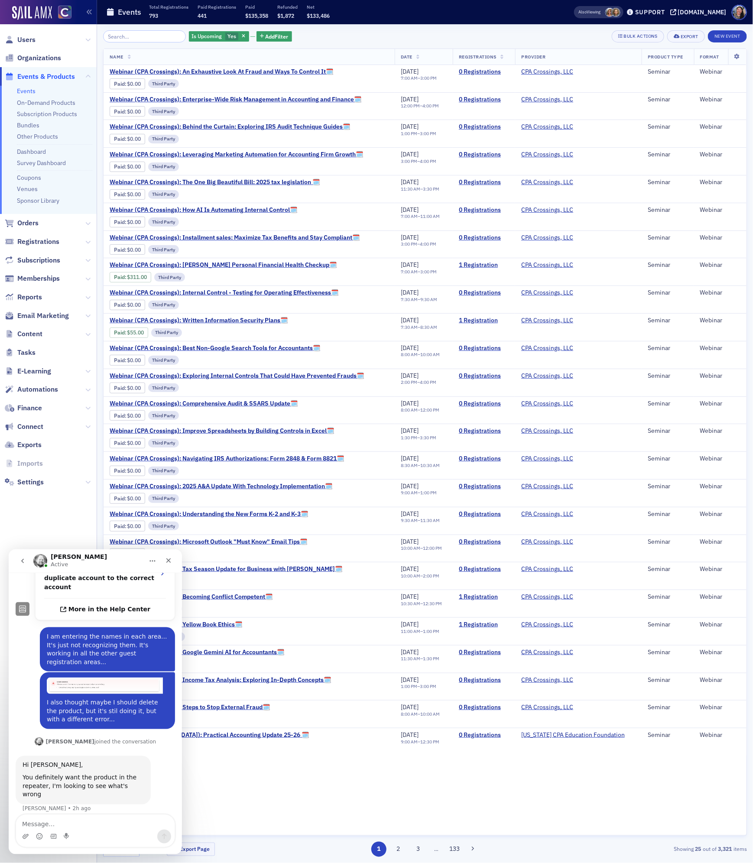
click at [146, 35] on input "search" at bounding box center [144, 36] width 83 height 12
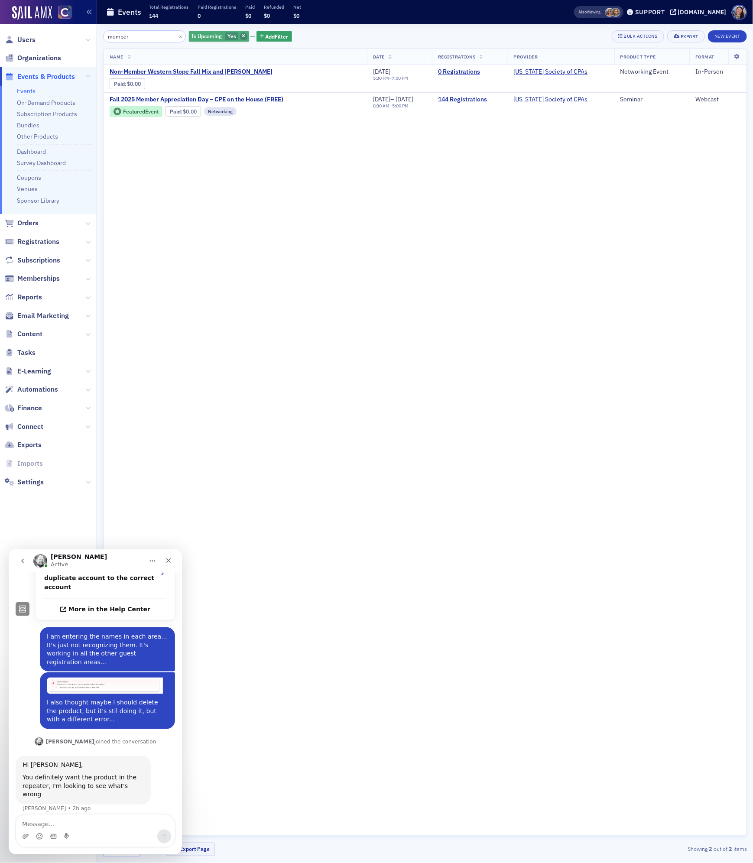
type input "member"
click at [242, 36] on icon "button" at bounding box center [243, 36] width 3 height 5
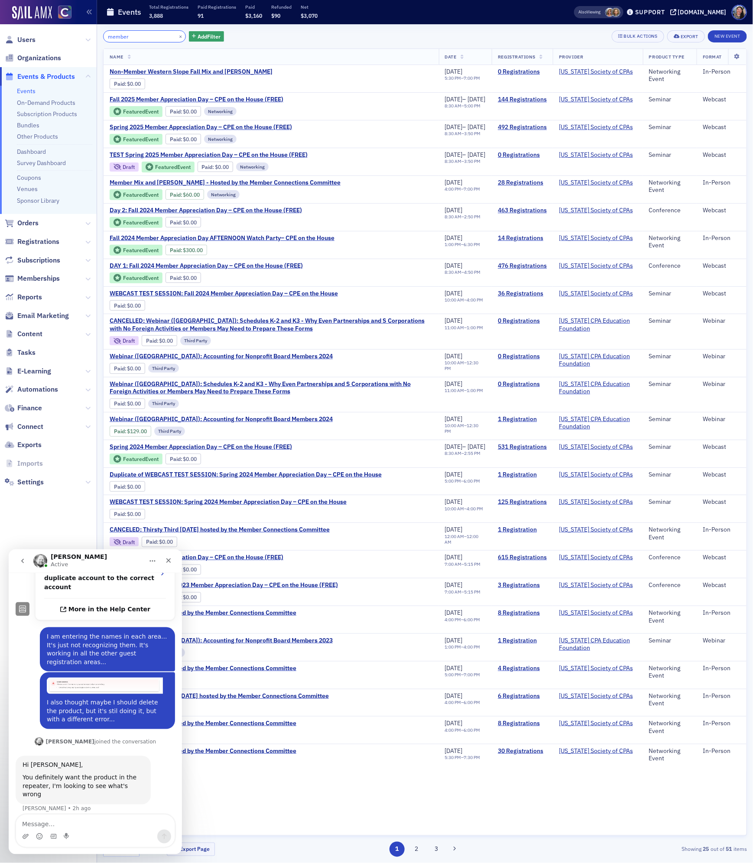
click at [145, 39] on input "member" at bounding box center [144, 36] width 83 height 12
click at [297, 139] on link "Event Page" at bounding box center [294, 139] width 33 height 6
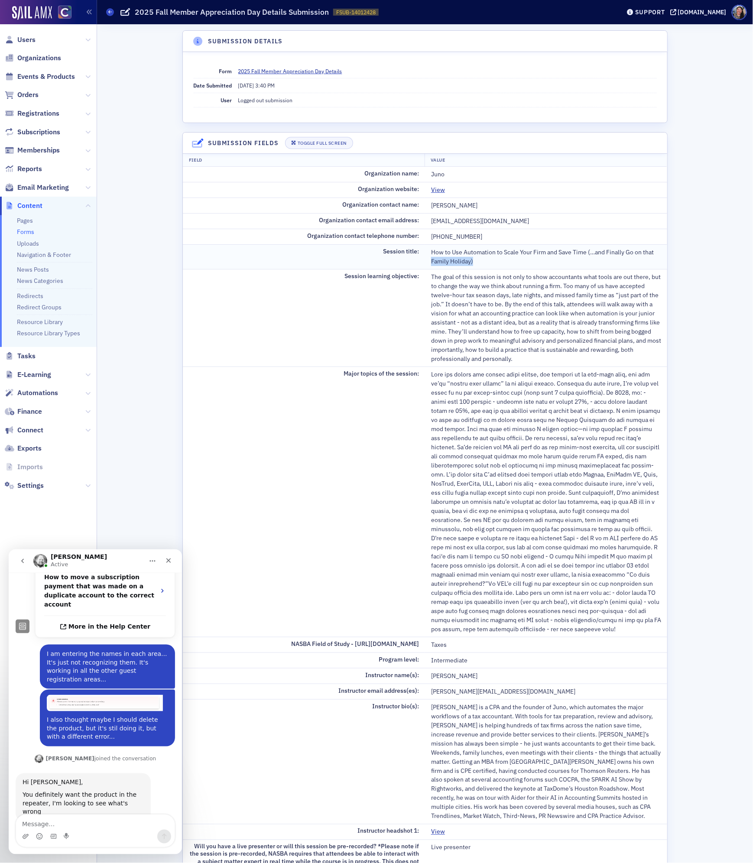
scroll to position [316, 0]
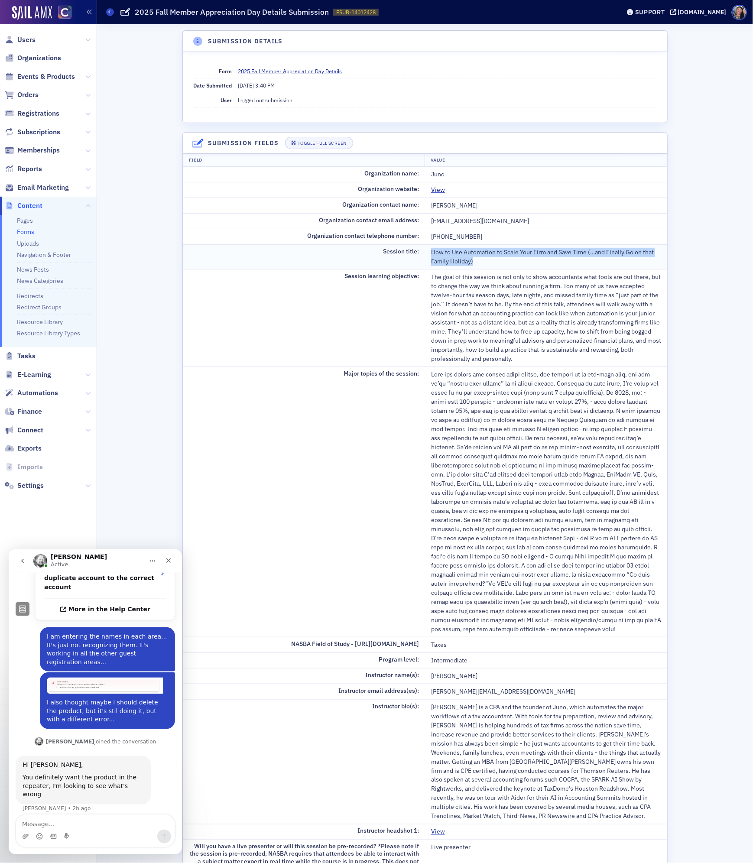
drag, startPoint x: 479, startPoint y: 262, endPoint x: 429, endPoint y: 258, distance: 50.4
click at [429, 258] on td "How to Use Automation to Scale Your Firm and Save Time (…and Finally Go on that…" at bounding box center [546, 256] width 242 height 25
copy div "How to Use Automation to Scale Your Firm and Save Time (…and Finally Go on that…"
click at [343, 310] on td "Session learning objective:" at bounding box center [304, 317] width 242 height 97
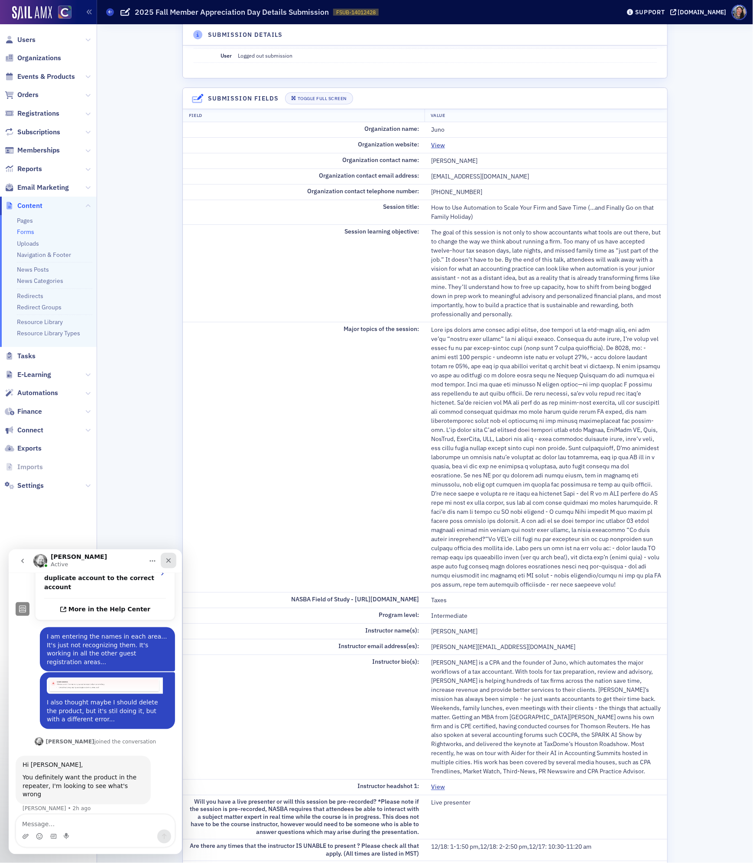
click at [168, 557] on icon "Close" at bounding box center [168, 560] width 7 height 7
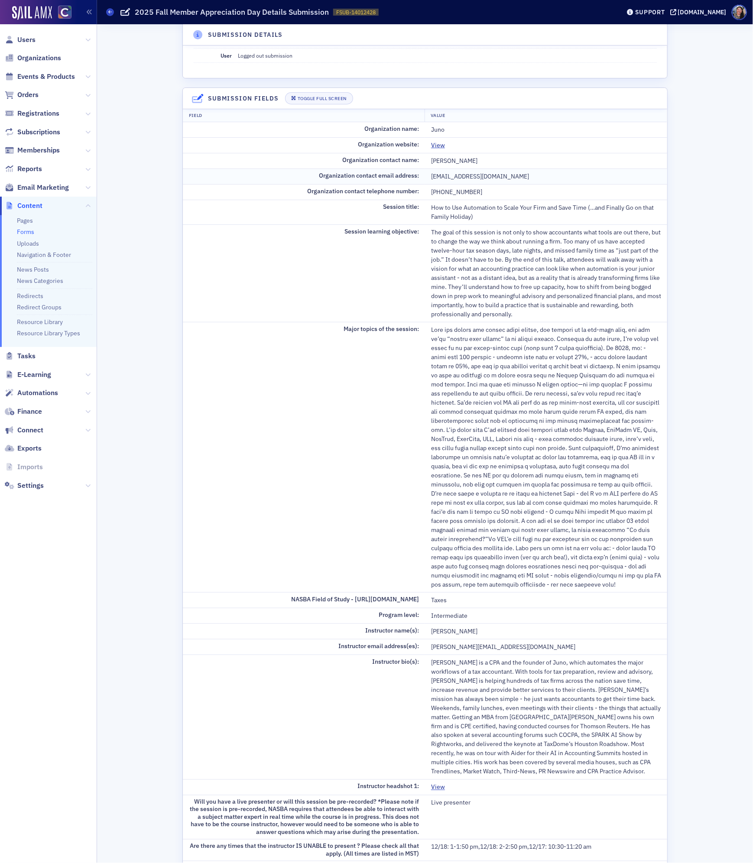
scroll to position [0, 0]
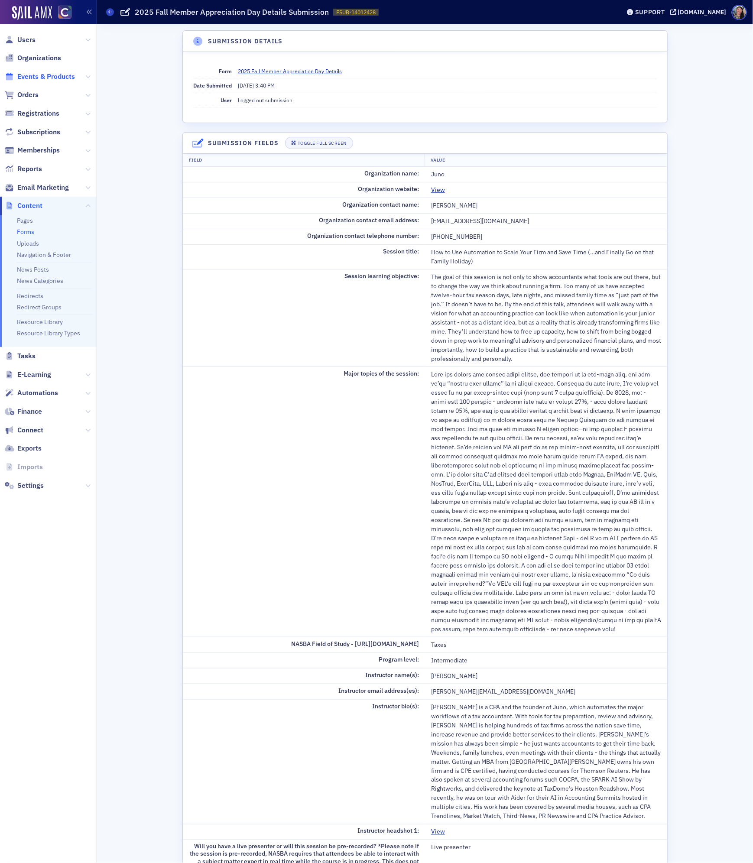
click at [60, 77] on span "Events & Products" at bounding box center [46, 77] width 58 height 10
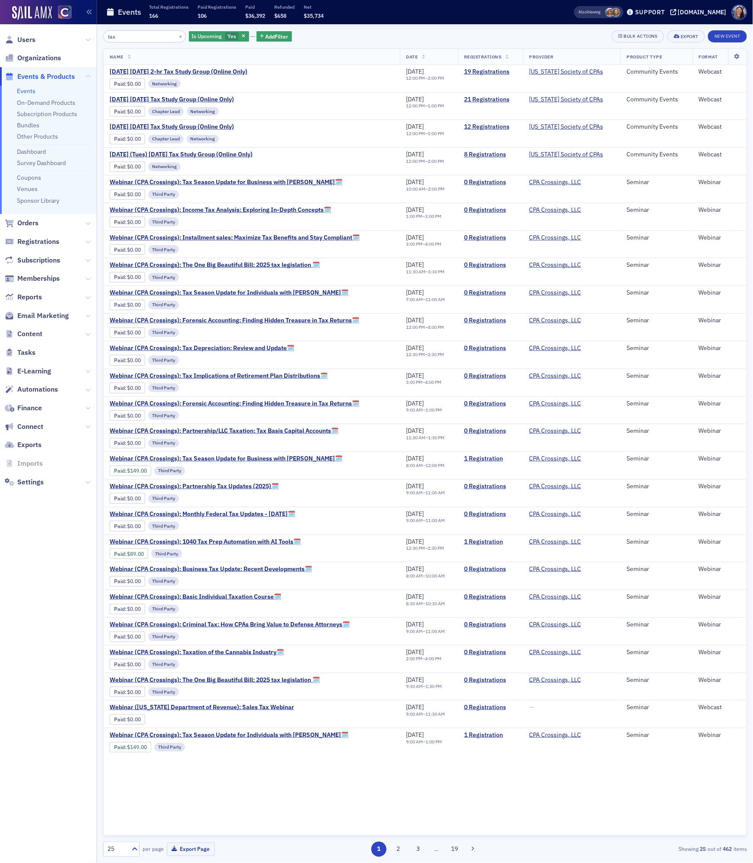
type input "tax"
click at [62, 521] on nav "Users Organizations Events & Products Events On-Demand Products Subscription Pr…" at bounding box center [48, 443] width 97 height 839
click at [34, 294] on span "Reports" at bounding box center [29, 297] width 25 height 10
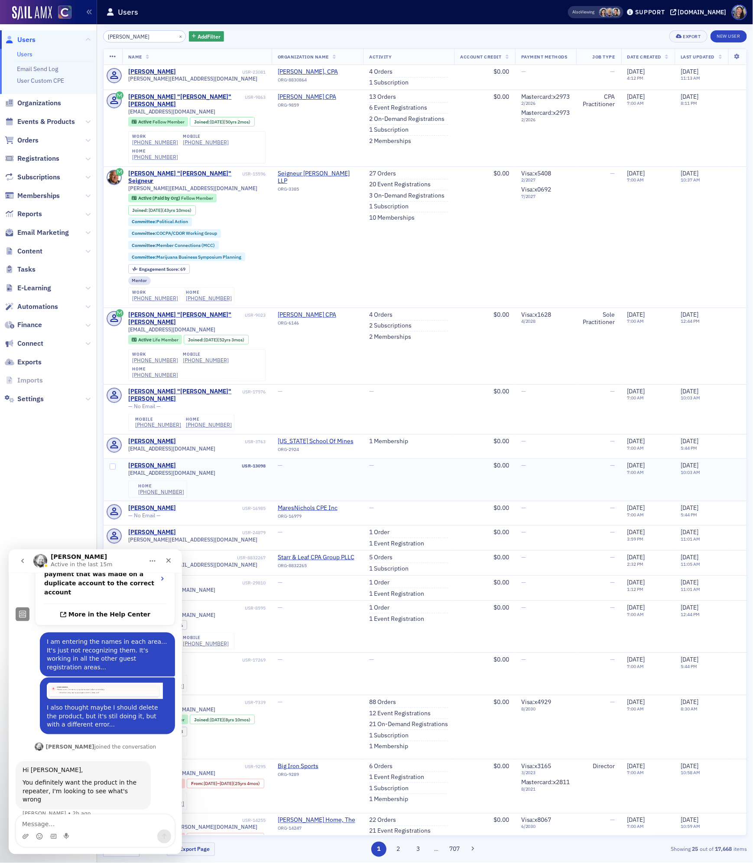
scroll to position [316, 0]
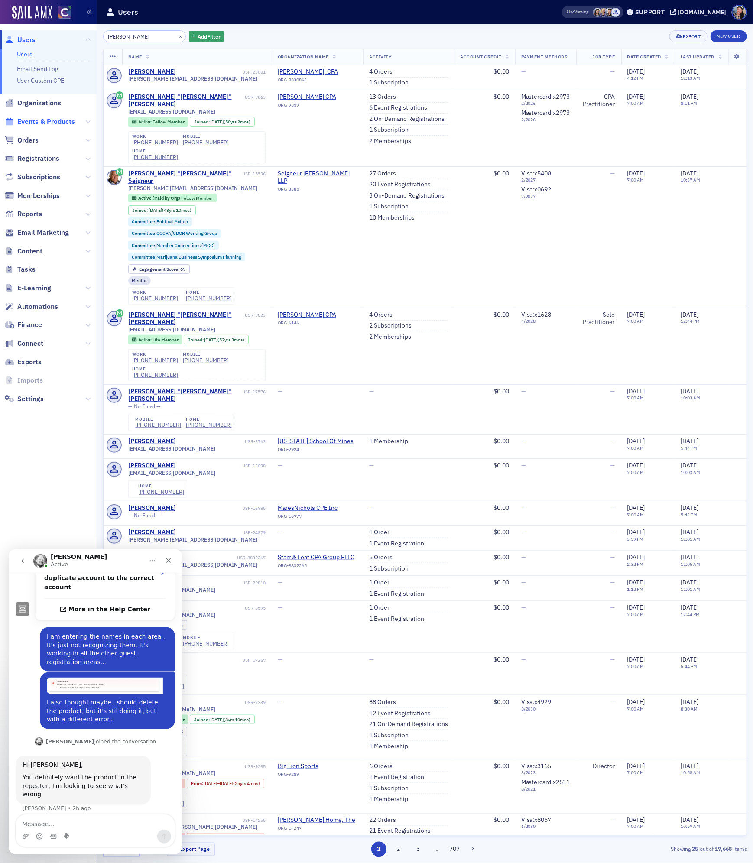
click at [50, 119] on span "Events & Products" at bounding box center [46, 122] width 58 height 10
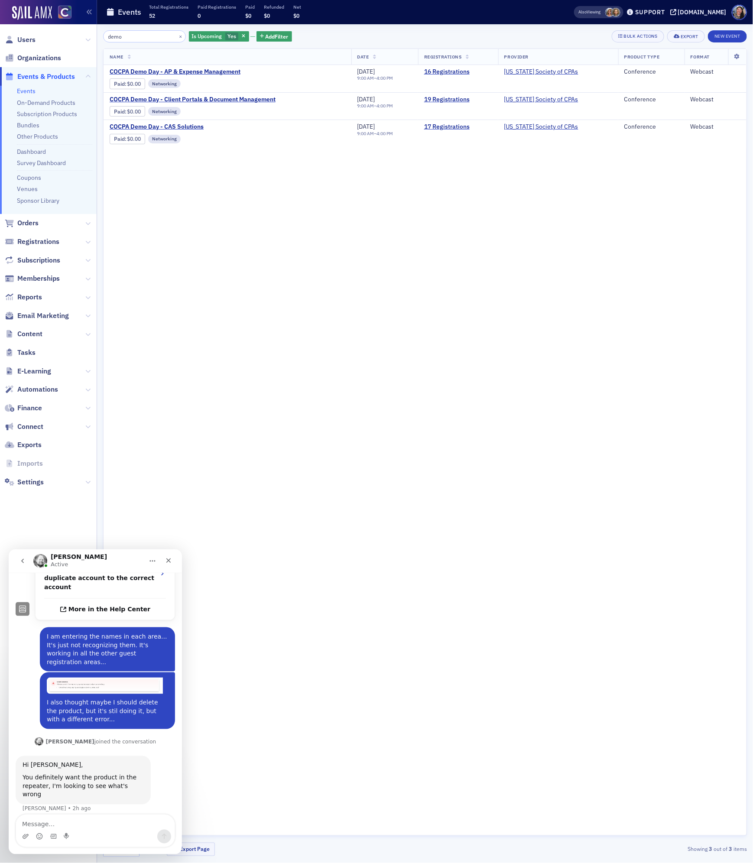
click at [355, 218] on div "Name Date Registrations Provider Product Type Format COCPA Demo Day - AP & Expe…" at bounding box center [425, 442] width 644 height 787
click at [134, 34] on input "demo" at bounding box center [144, 36] width 83 height 12
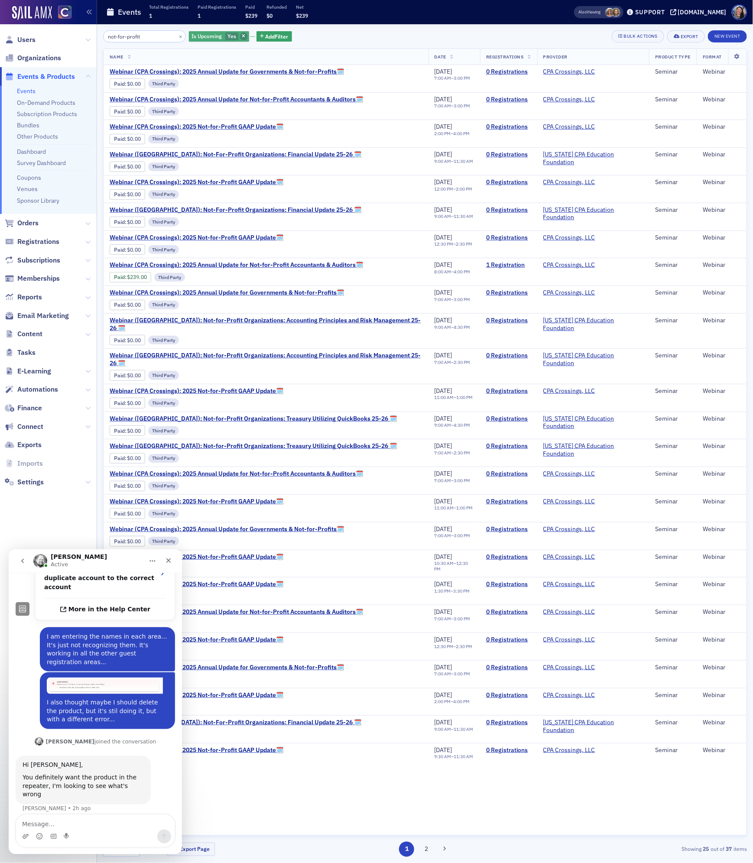
click at [240, 33] on span "button" at bounding box center [244, 36] width 8 height 8
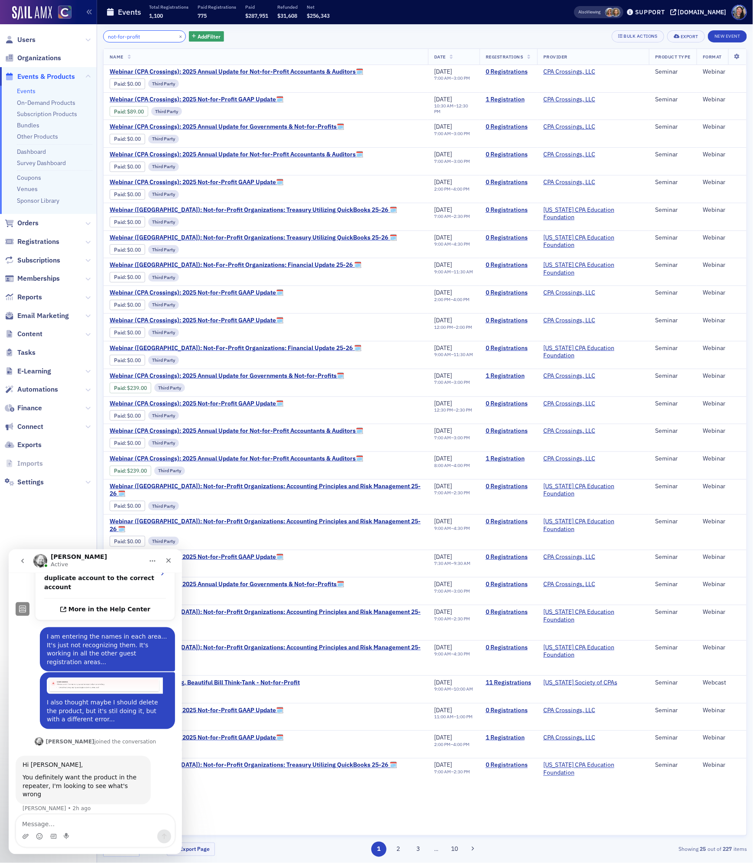
click at [152, 33] on input "not-for-profit" at bounding box center [144, 36] width 83 height 12
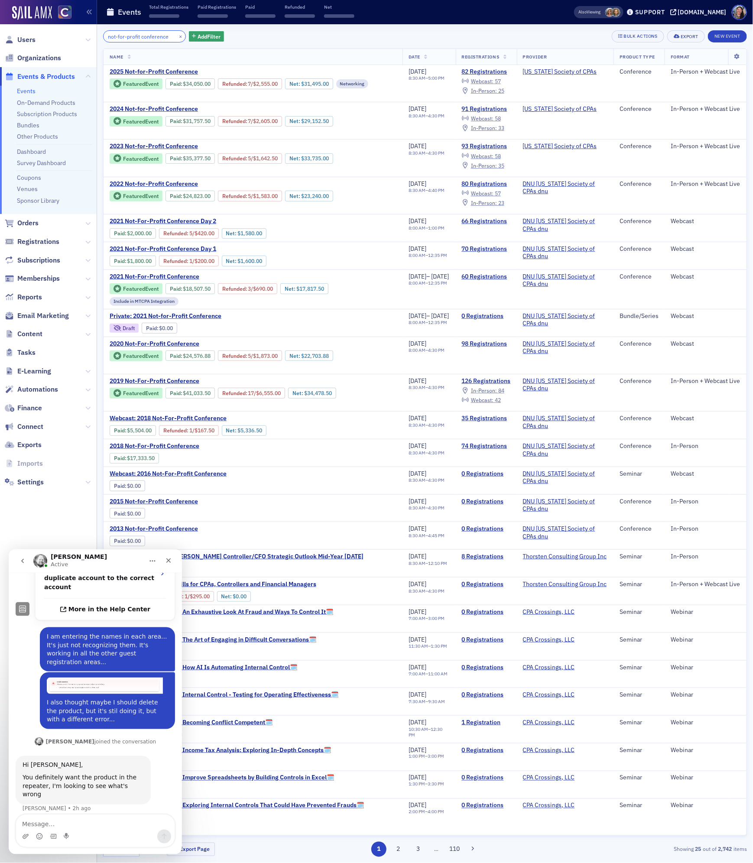
scroll to position [0, 3]
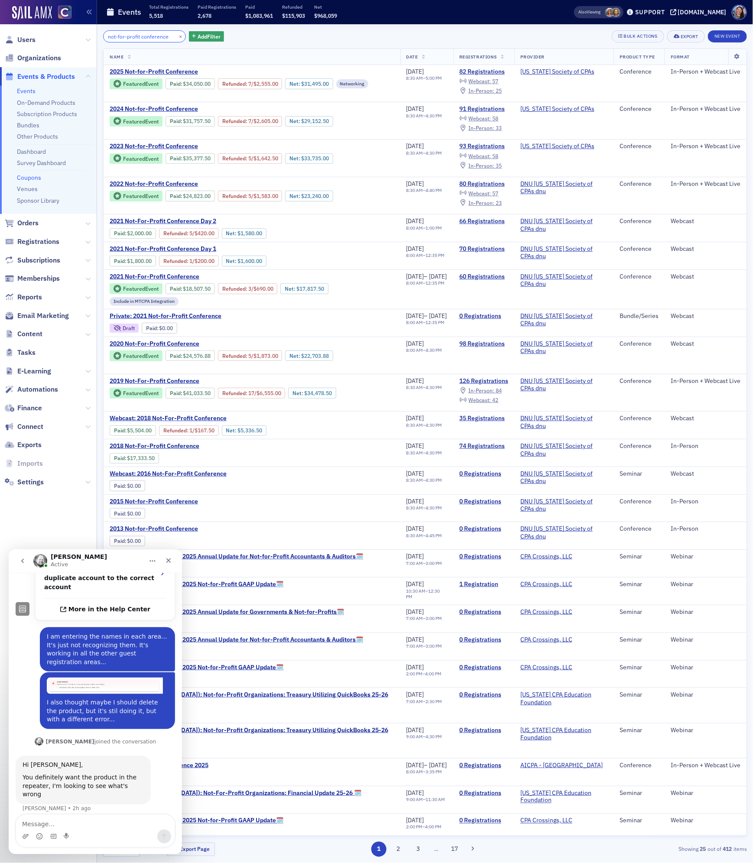
type input "not-for-profit conference"
click at [166, 71] on span "2025 Not-for-Profit Conference" at bounding box center [183, 72] width 146 height 8
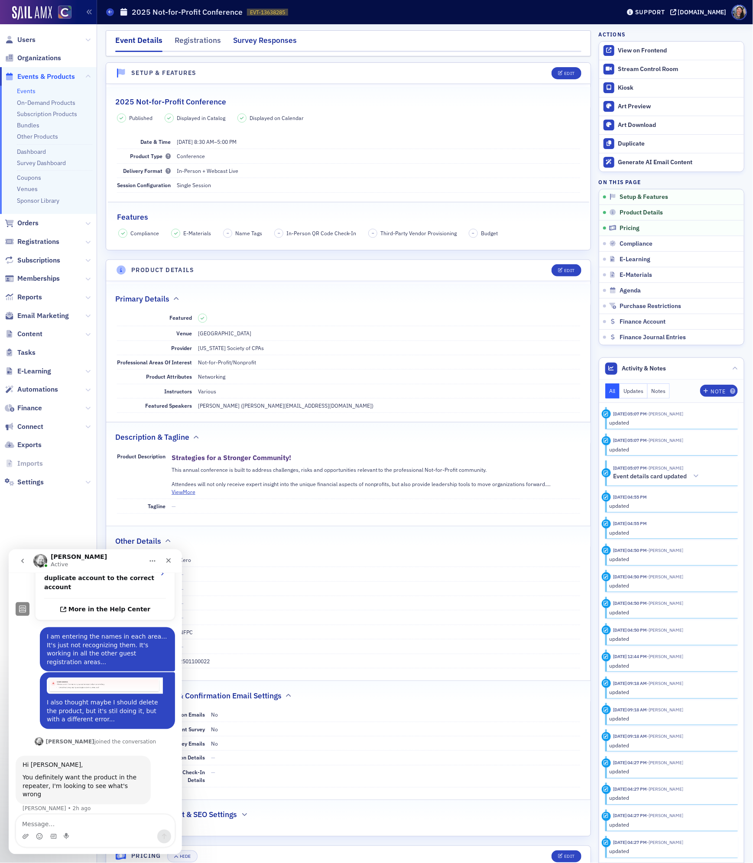
click at [244, 40] on div "Survey Responses" at bounding box center [265, 43] width 64 height 16
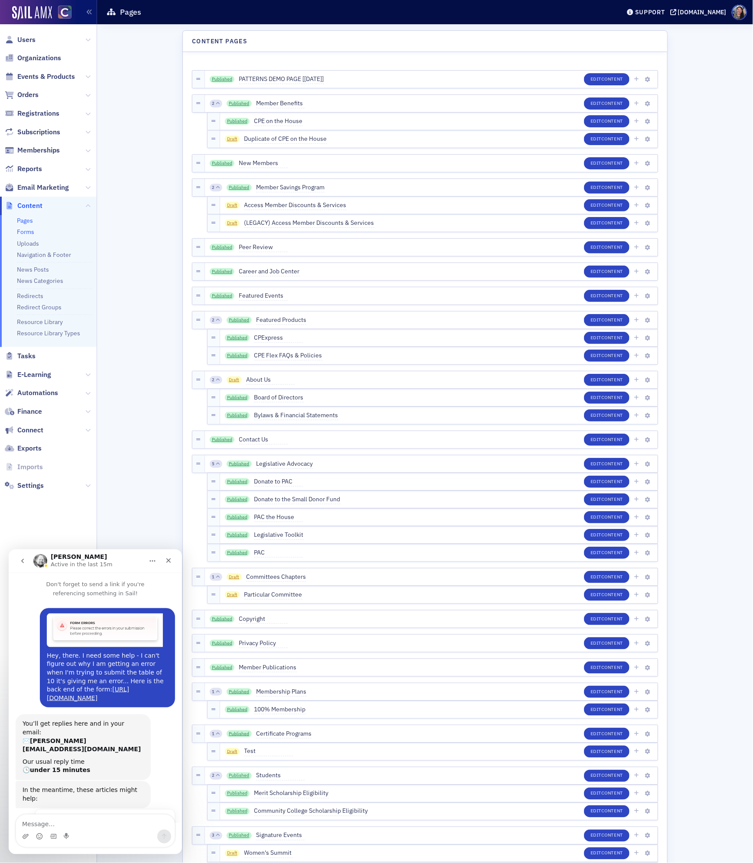
scroll to position [316, 0]
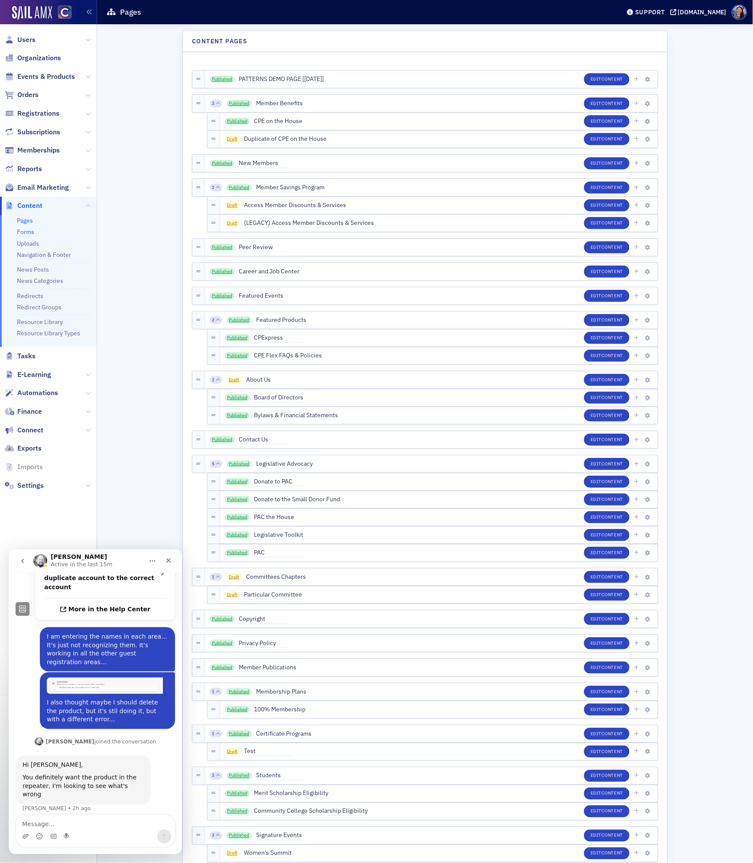
click at [25, 233] on link "Forms" at bounding box center [25, 232] width 17 height 8
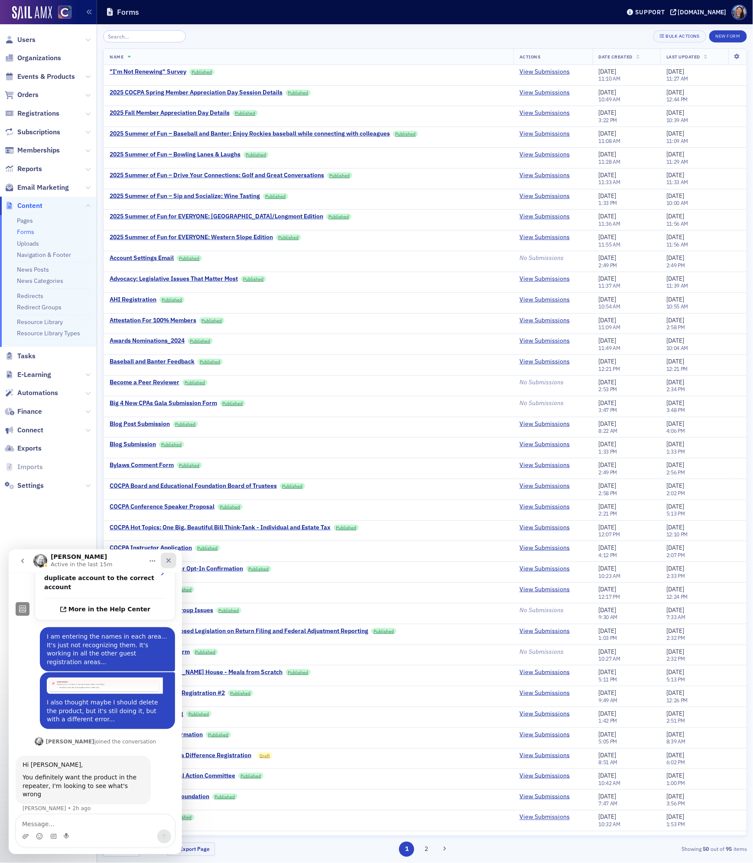
click at [172, 559] on icon "Close" at bounding box center [168, 560] width 7 height 7
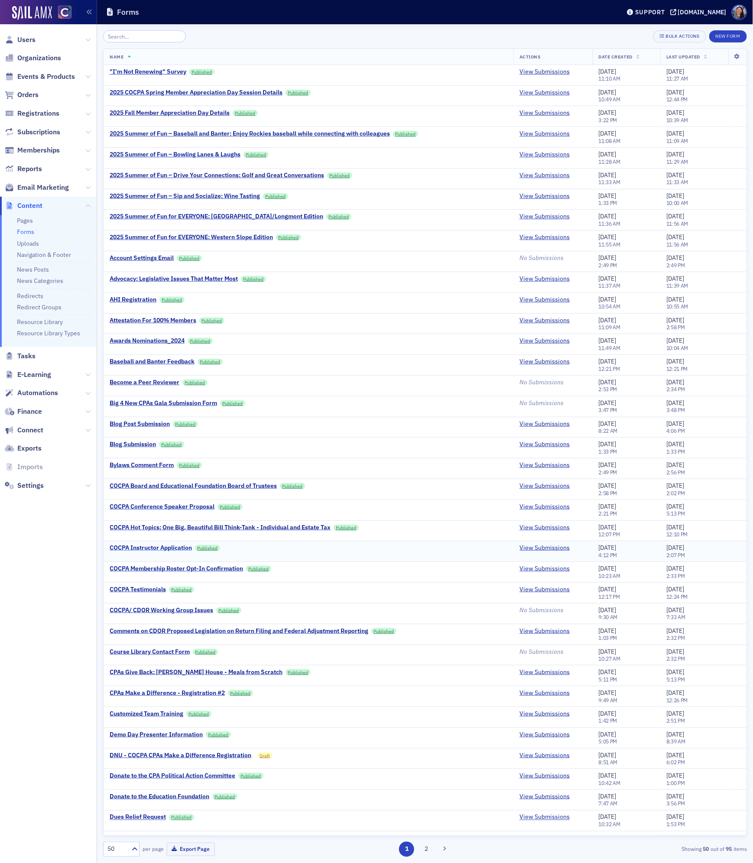
scroll to position [316, 0]
click at [123, 35] on input "search" at bounding box center [144, 36] width 83 height 12
type input "m"
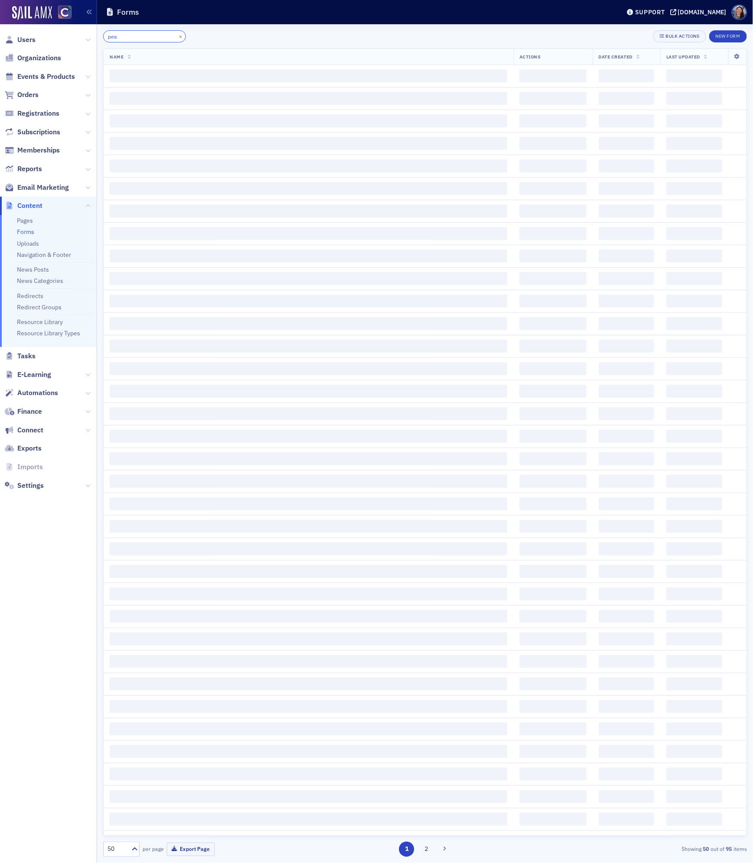
type input "peak"
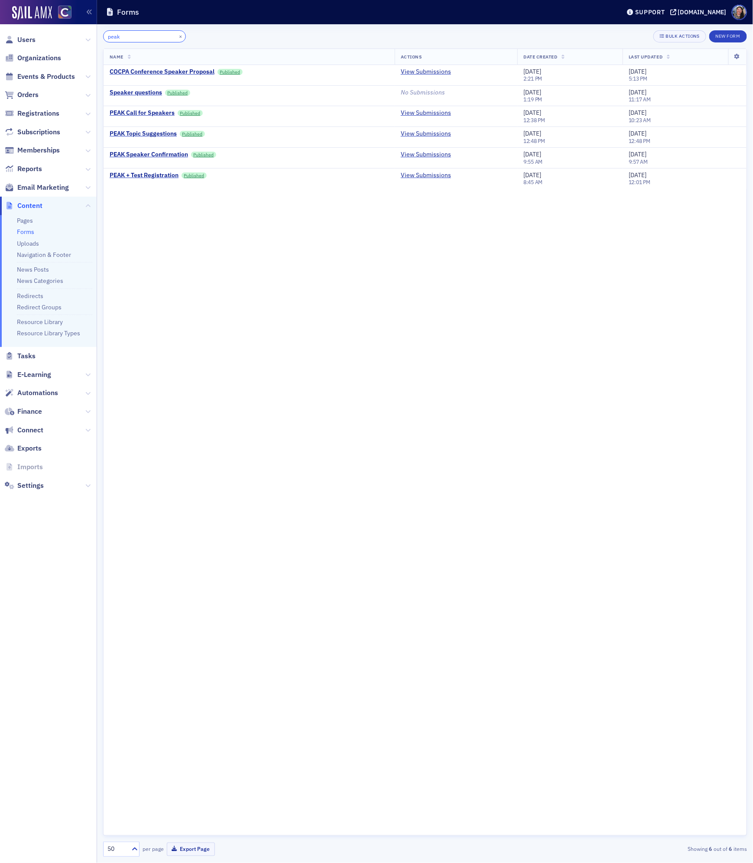
click at [130, 35] on input "peak" at bounding box center [144, 36] width 83 height 12
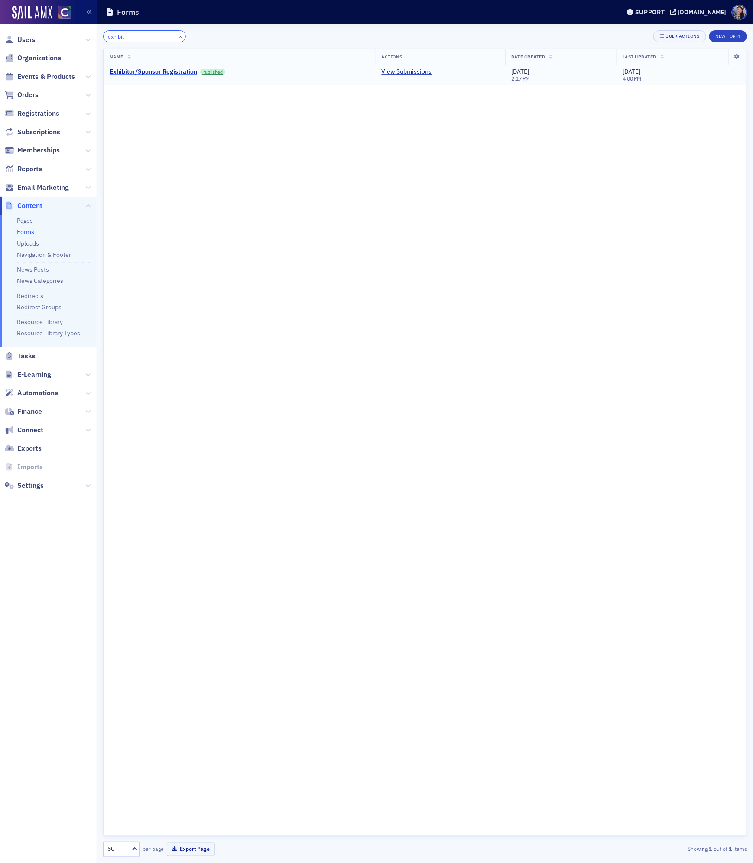
type input "exhibit"
click at [166, 68] on div "Exhibitor/Sponsor Registration" at bounding box center [154, 72] width 88 height 8
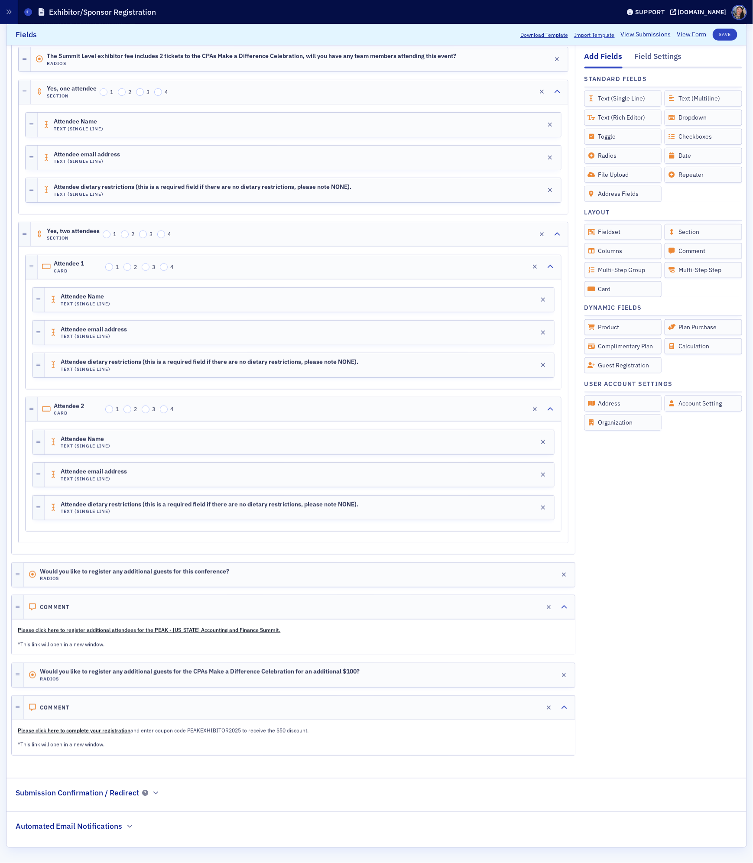
scroll to position [1749, 0]
click at [81, 826] on h2 "Automated Email Notifications" at bounding box center [69, 826] width 107 height 11
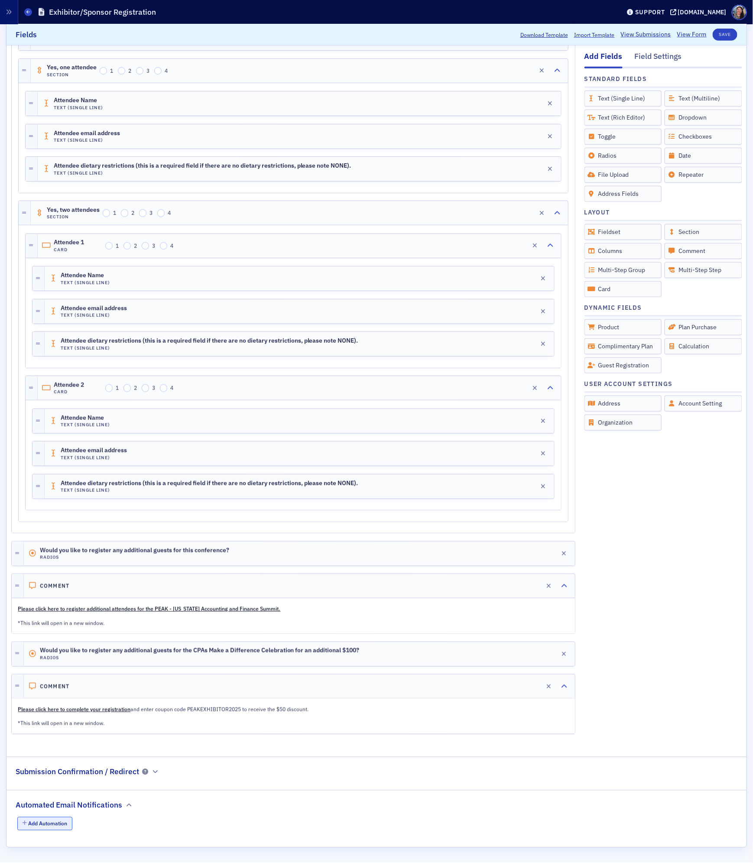
click at [49, 831] on button "Add Automation" at bounding box center [44, 823] width 55 height 13
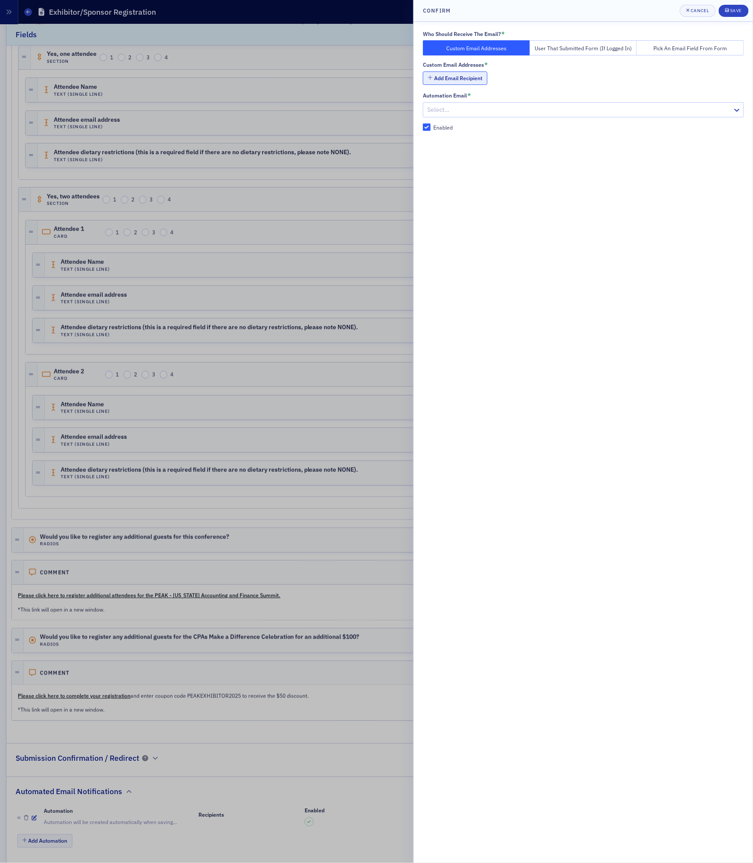
click at [464, 79] on button "Add Email Recipient" at bounding box center [455, 77] width 65 height 13
click at [477, 78] on input "text" at bounding box center [593, 78] width 303 height 15
type input "[PERSON_NAME][EMAIL_ADDRESS][DOMAIN_NAME]"
click at [441, 101] on button "Add Email Recipient" at bounding box center [455, 97] width 65 height 13
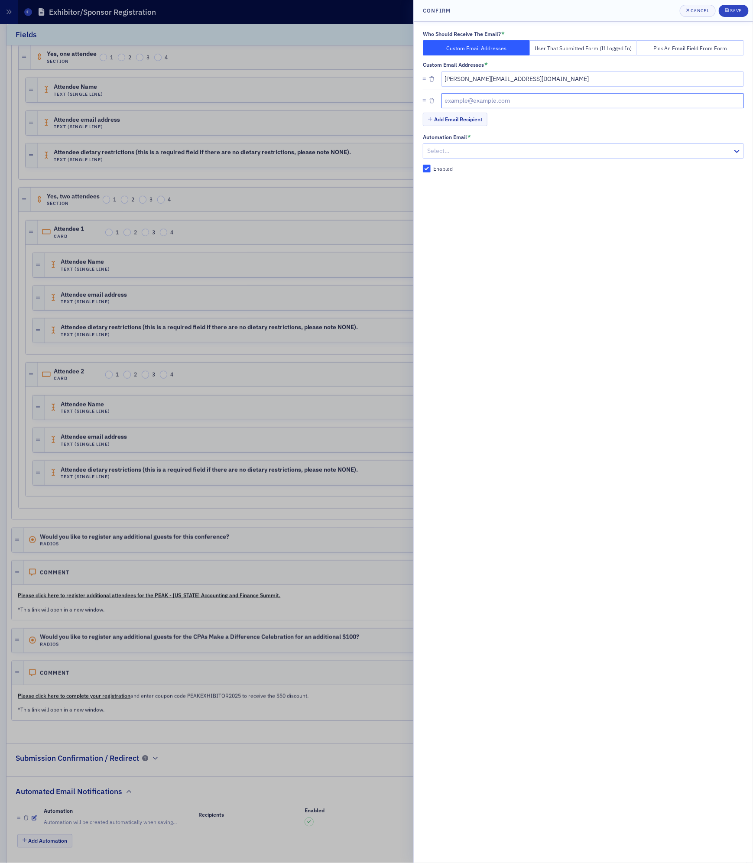
click at [460, 99] on input "text" at bounding box center [593, 100] width 303 height 15
type input "[PERSON_NAME][EMAIL_ADDRESS][DOMAIN_NAME]"
click at [435, 156] on div at bounding box center [578, 151] width 305 height 11
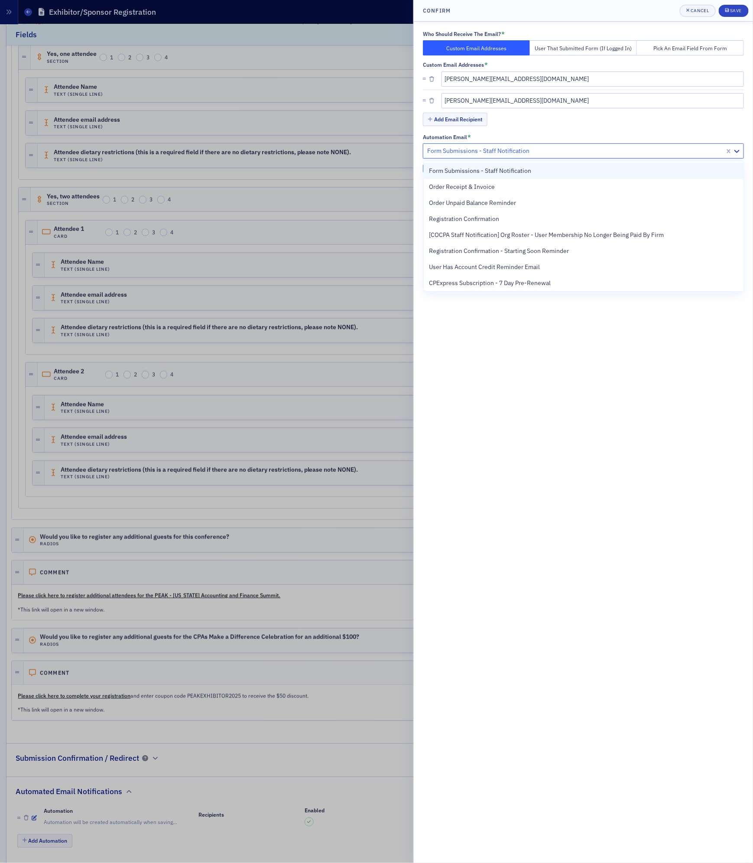
click at [465, 172] on span "Form Submissions - Staff Notification" at bounding box center [480, 170] width 102 height 9
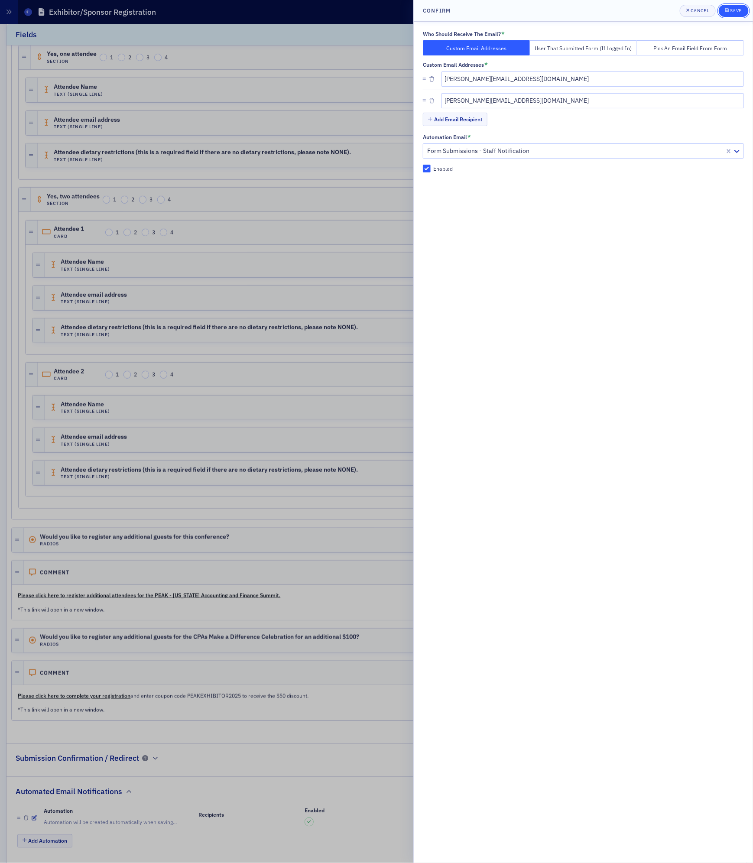
click at [736, 9] on div "Save" at bounding box center [736, 10] width 12 height 5
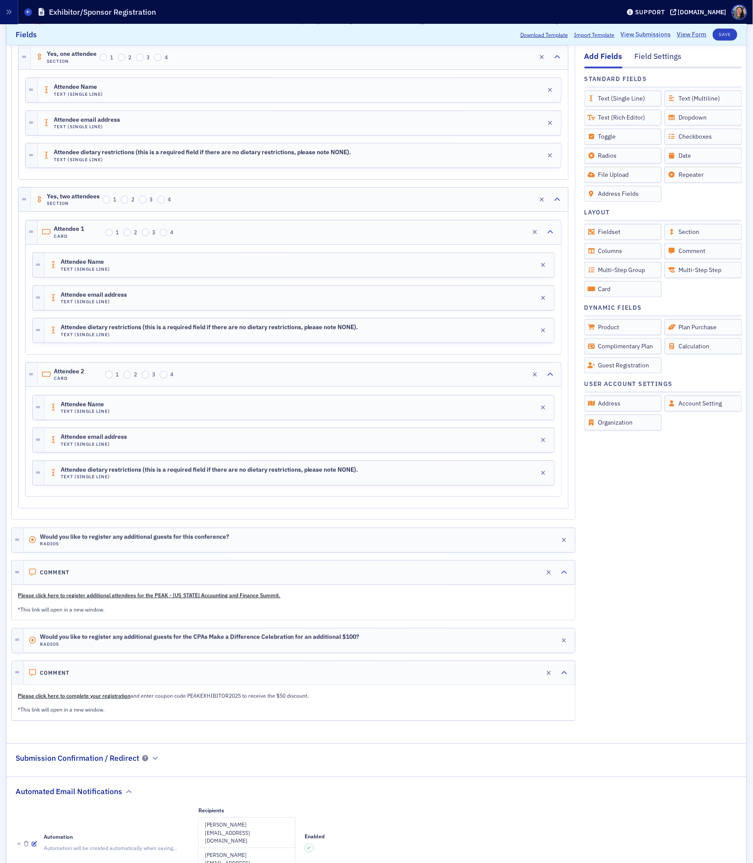
click at [640, 32] on link "View Submissions" at bounding box center [646, 34] width 50 height 9
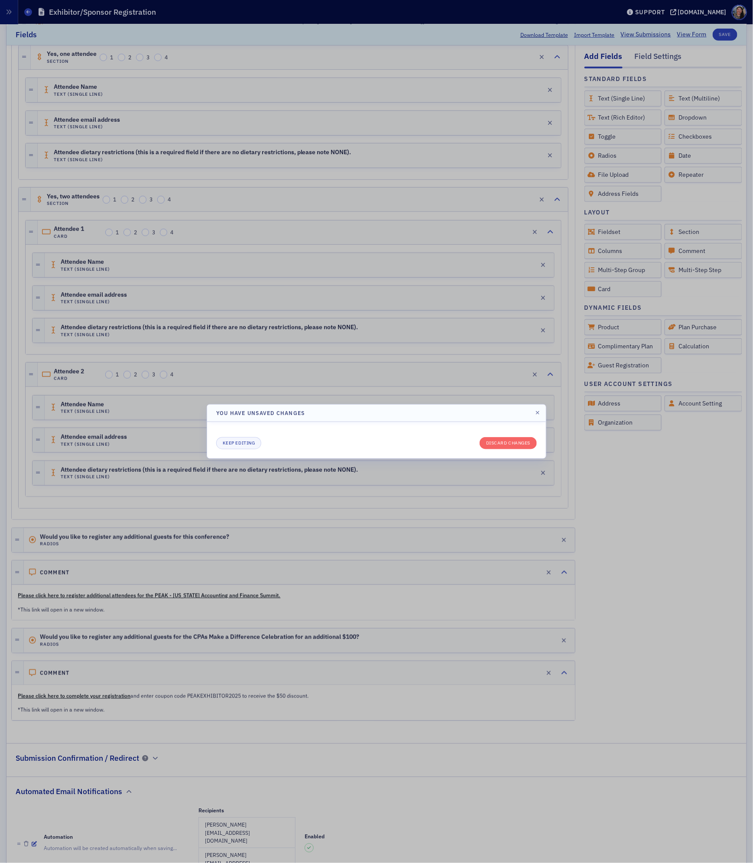
click at [539, 408] on header "You have unsaved changes" at bounding box center [376, 413] width 339 height 17
click at [538, 412] on icon "button" at bounding box center [538, 412] width 4 height 5
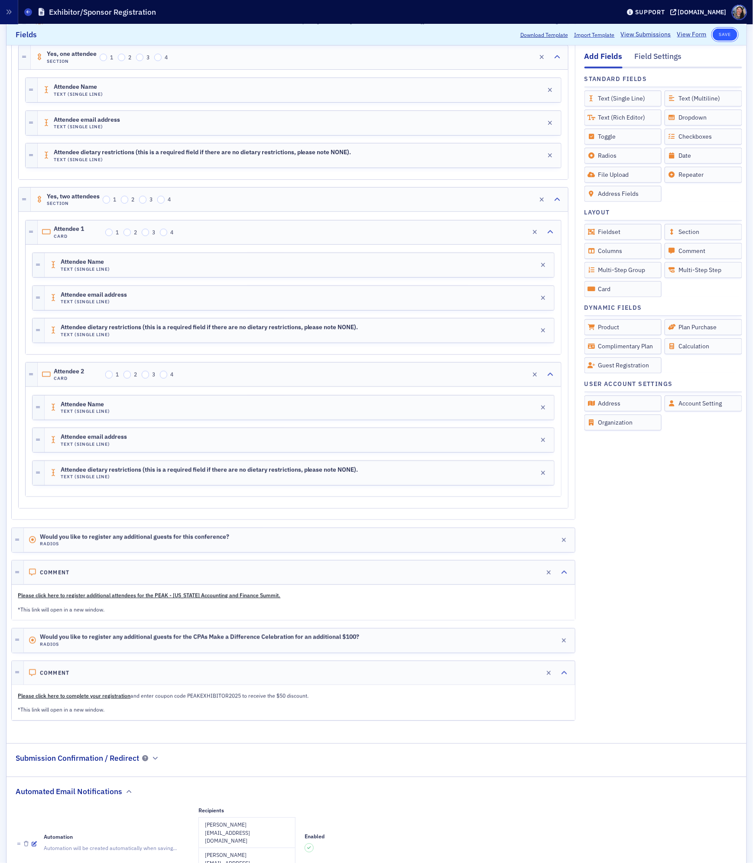
click at [721, 33] on button "Save" at bounding box center [725, 35] width 25 height 12
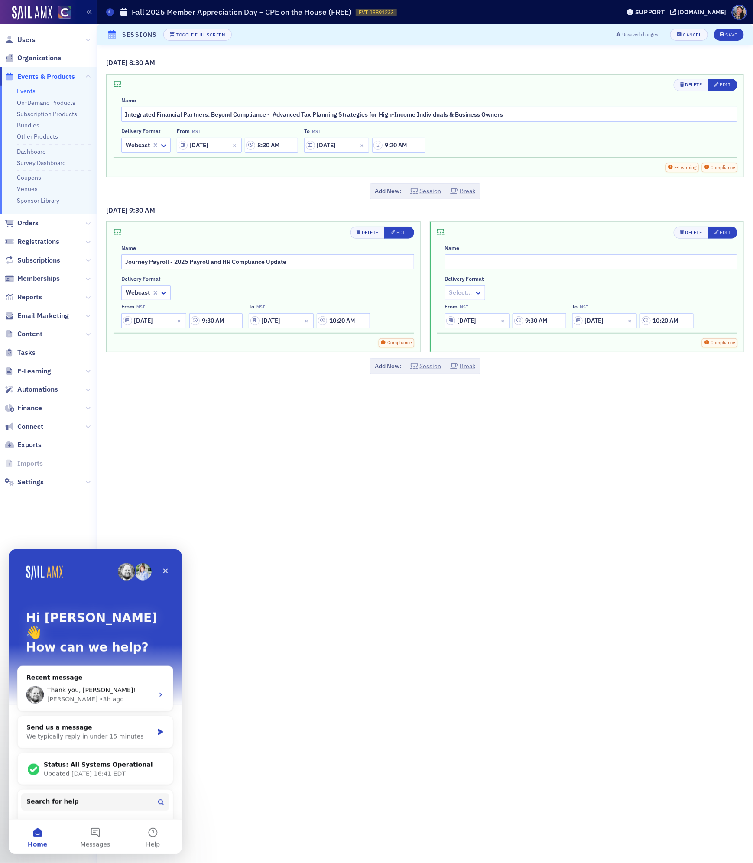
scroll to position [905, 0]
click at [493, 263] on input "text" at bounding box center [591, 261] width 293 height 15
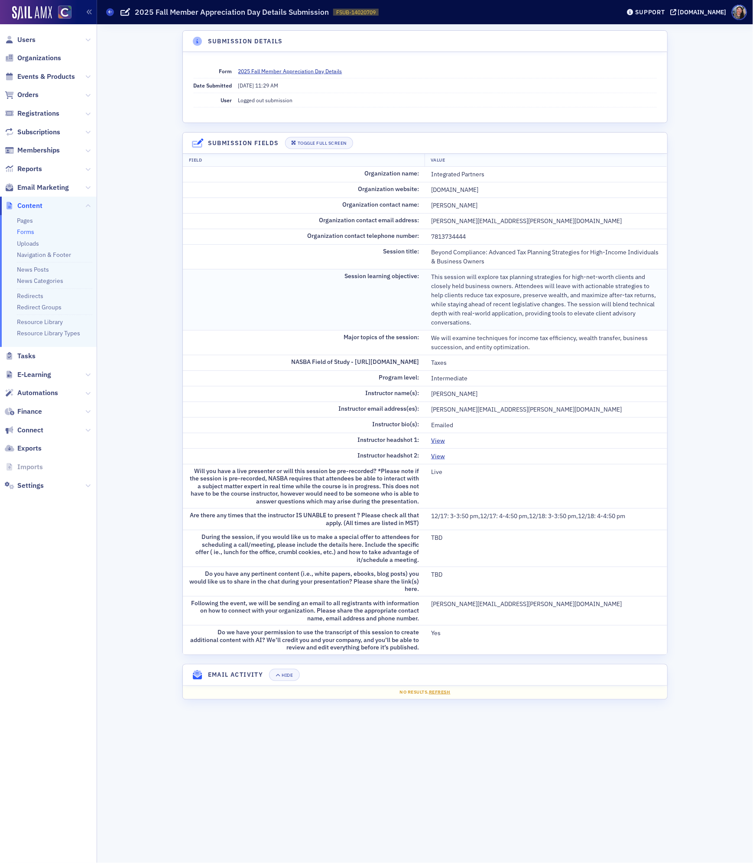
click at [462, 287] on div "This session will explore tax planning strategies for high-net-worth clients an…" at bounding box center [546, 300] width 230 height 55
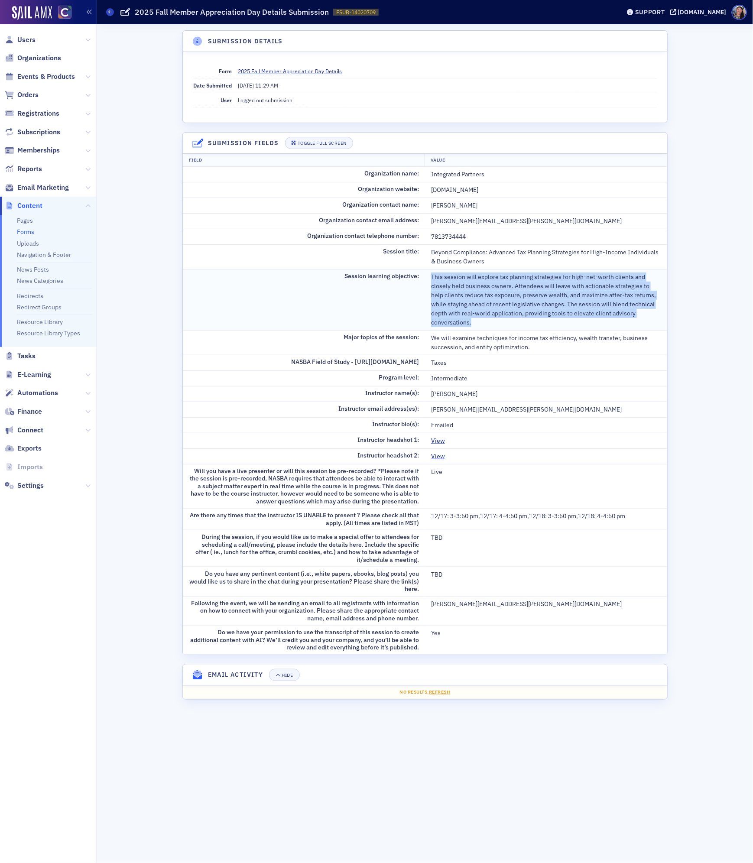
drag, startPoint x: 662, startPoint y: 318, endPoint x: 431, endPoint y: 278, distance: 234.4
click at [431, 278] on td "This session will explore tax planning strategies for high-net-worth clients an…" at bounding box center [546, 299] width 242 height 61
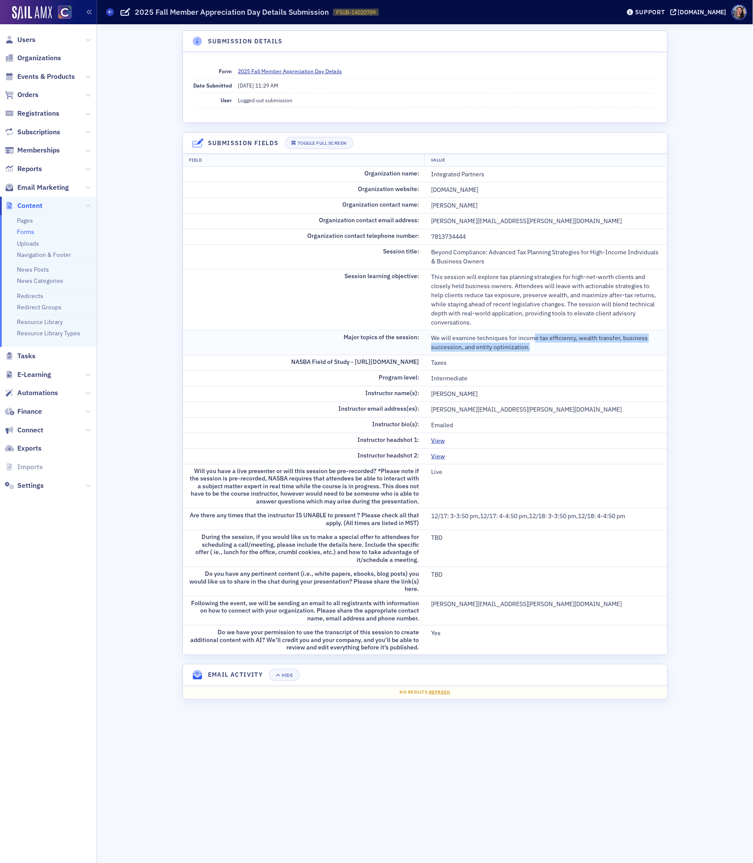
click at [536, 338] on div "We will examine techniques for income tax efficiency, wealth transfer, business…" at bounding box center [546, 343] width 230 height 18
click at [538, 345] on div "We will examine techniques for income tax efficiency, wealth transfer, business…" at bounding box center [546, 343] width 230 height 18
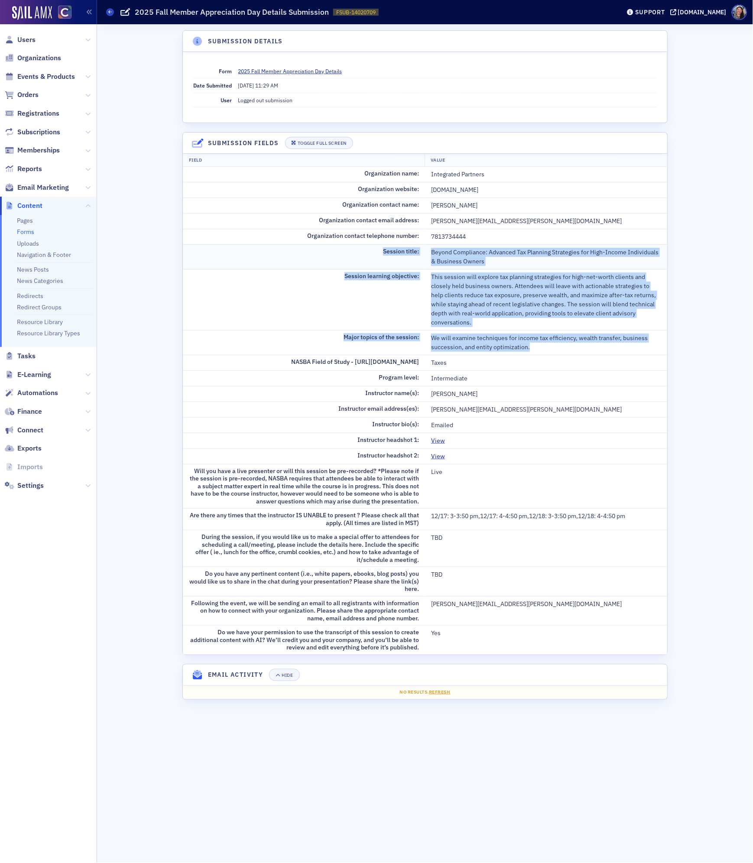
drag, startPoint x: 538, startPoint y: 344, endPoint x: 378, endPoint y: 254, distance: 183.5
click at [378, 254] on tbody "Organization name: Integrated Partners Organization website: [DOMAIN_NAME] Orga…" at bounding box center [425, 411] width 484 height 488
copy tbody "Session title: Beyond Compliance: Advanced Tax Planning Strategies for High-Inc…"
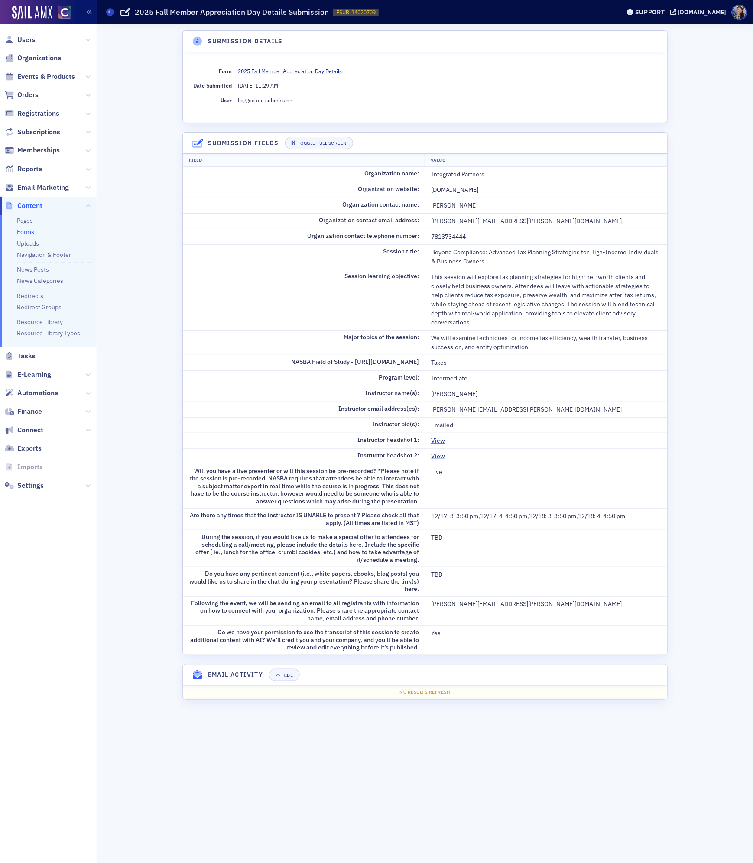
click at [125, 329] on div "Submission Details Form 2025 Fall Member Appreciation Day Details Date Submitte…" at bounding box center [425, 443] width 644 height 839
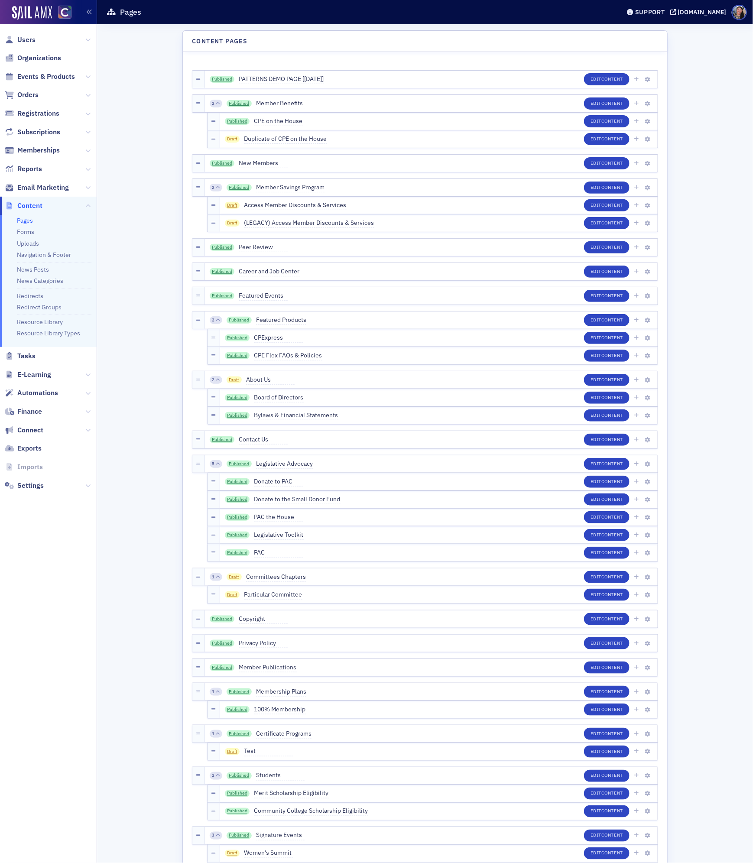
scroll to position [316, 0]
click at [26, 234] on link "Forms" at bounding box center [25, 232] width 17 height 8
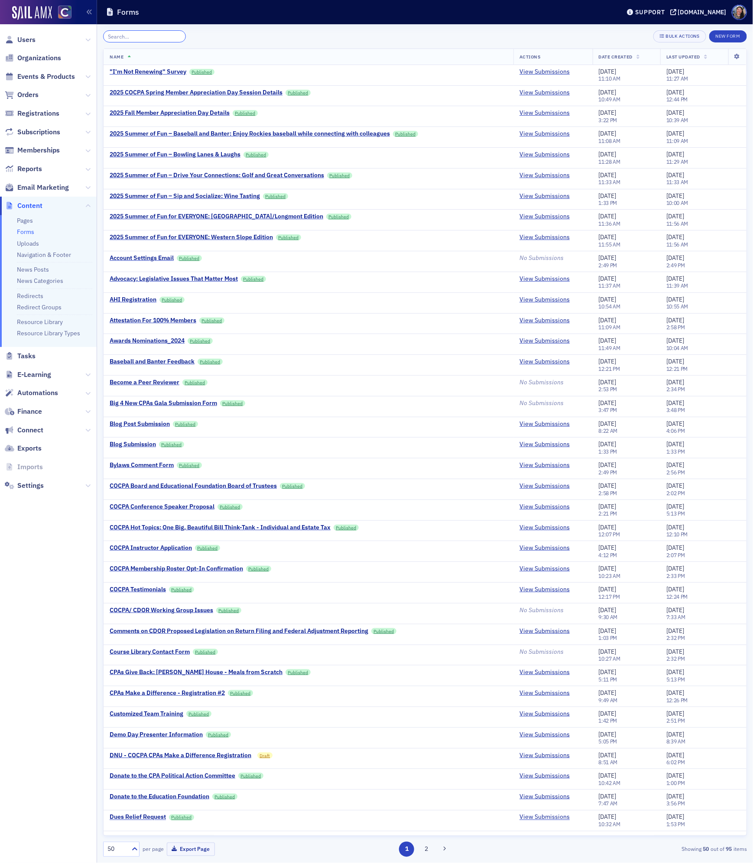
click at [132, 36] on input "search" at bounding box center [144, 36] width 83 height 12
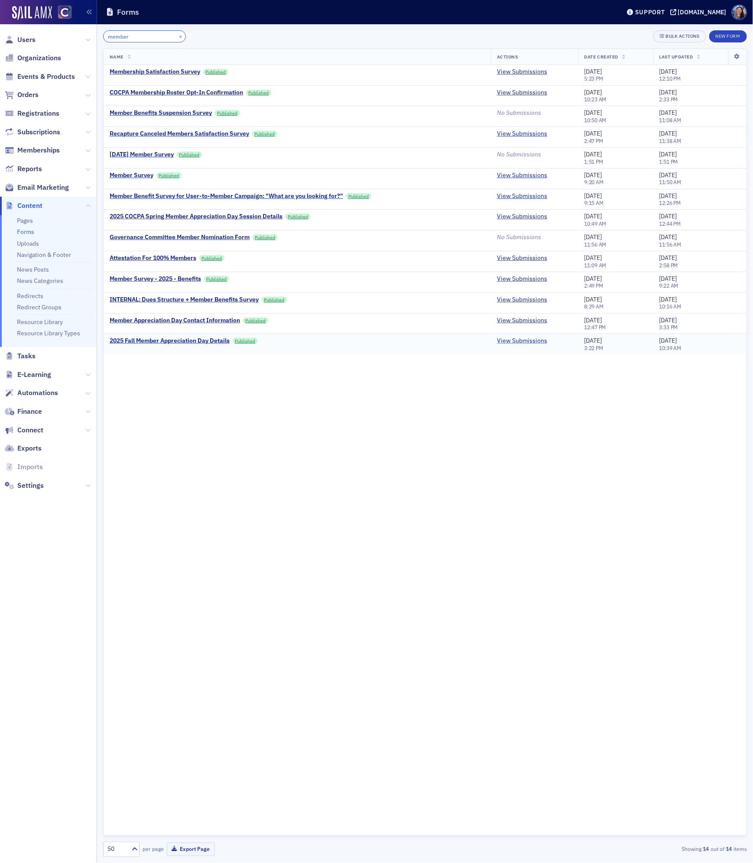
type input "member"
click at [531, 345] on link "View Submissions" at bounding box center [522, 341] width 50 height 8
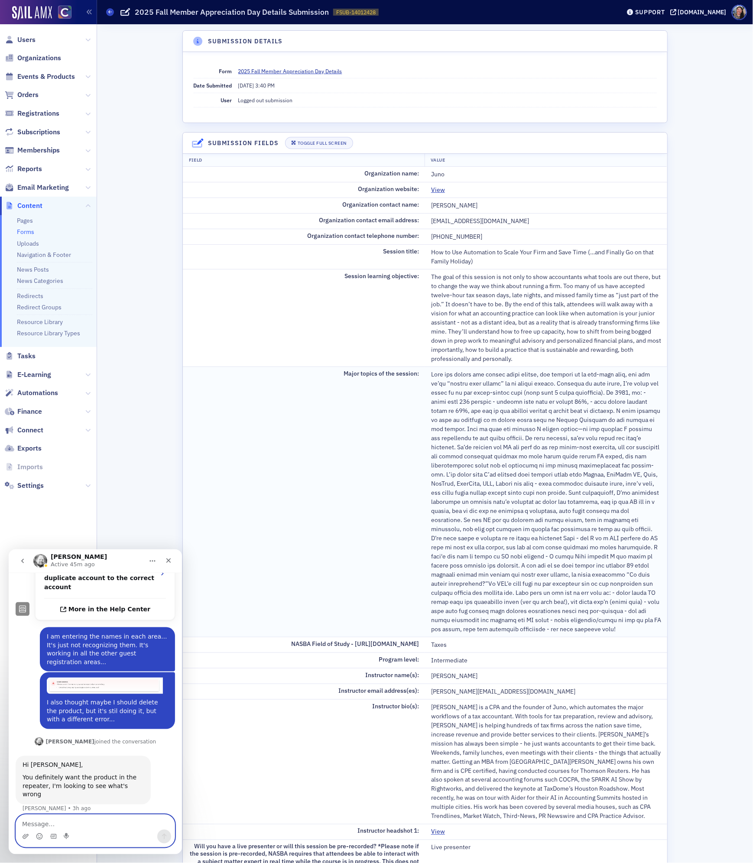
scroll to position [195, 0]
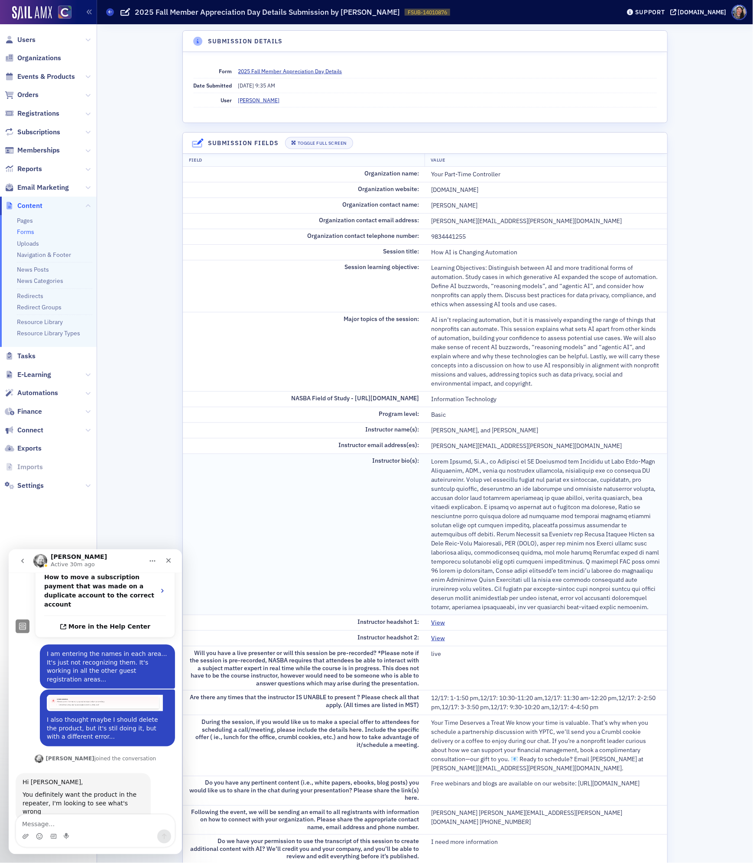
scroll to position [316, 0]
